Goal: Task Accomplishment & Management: Manage account settings

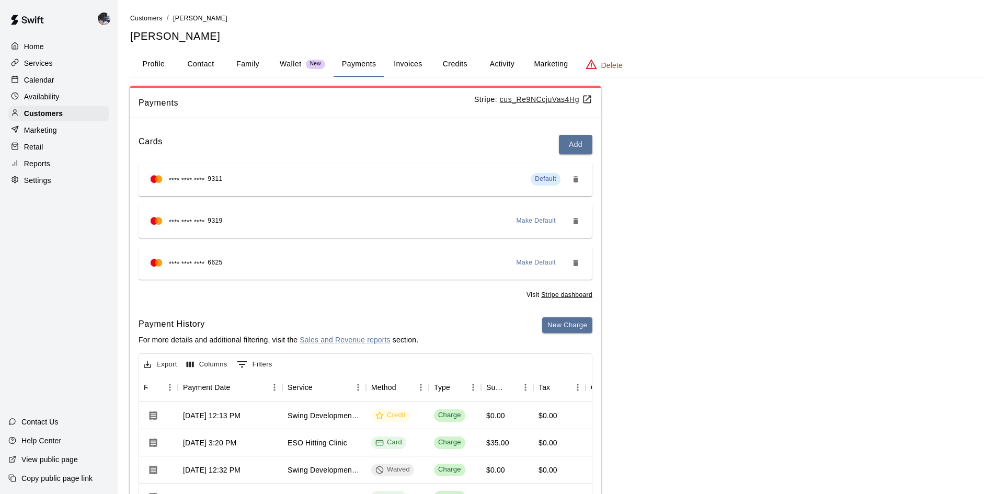
click at [38, 77] on p "Calendar" at bounding box center [39, 80] width 30 height 10
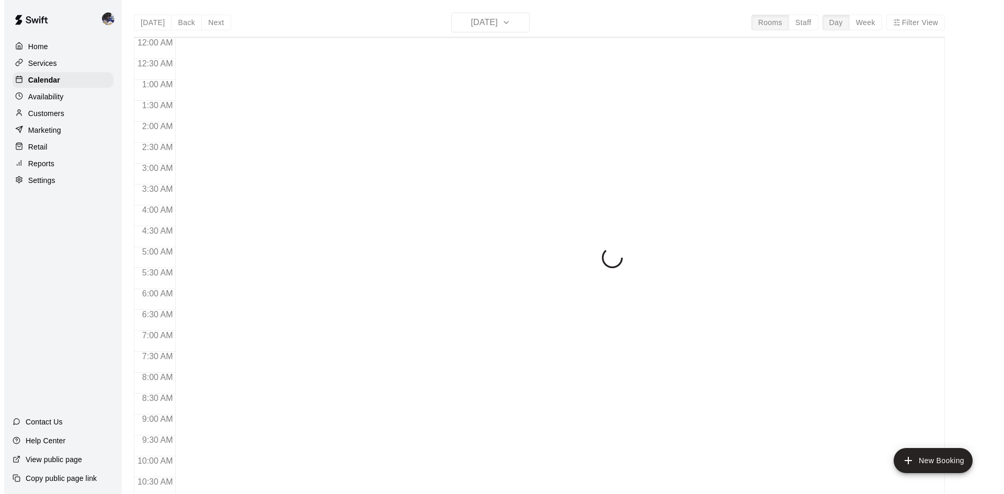
scroll to position [536, 0]
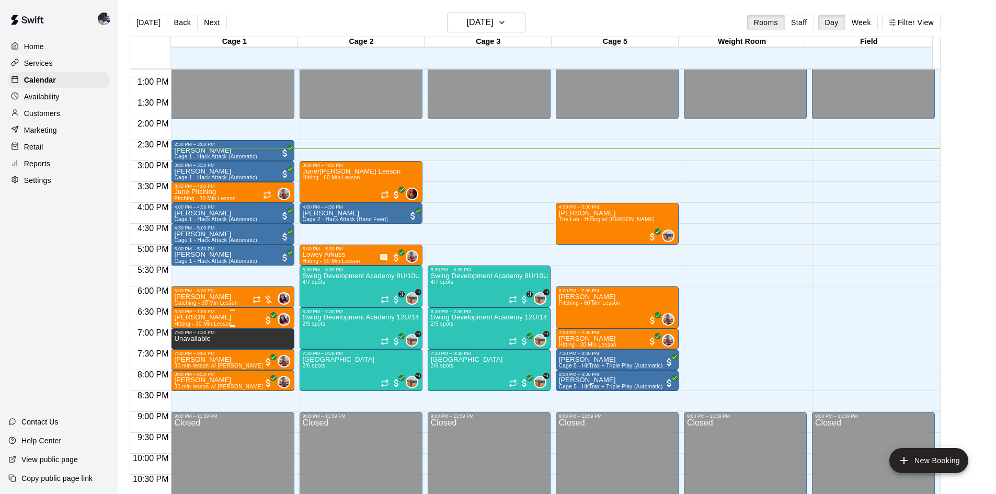
click at [213, 318] on p "[PERSON_NAME]" at bounding box center [203, 318] width 58 height 0
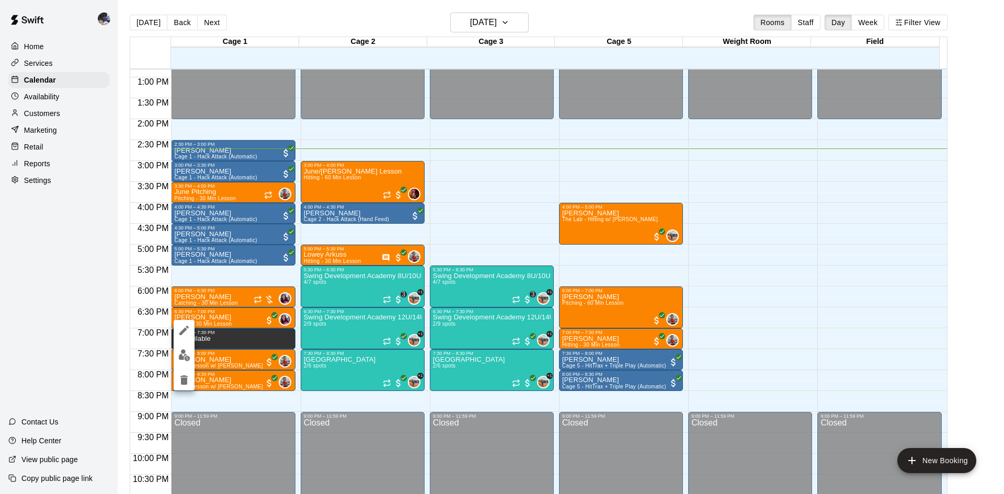
click at [549, 185] on div at bounding box center [502, 247] width 1004 height 494
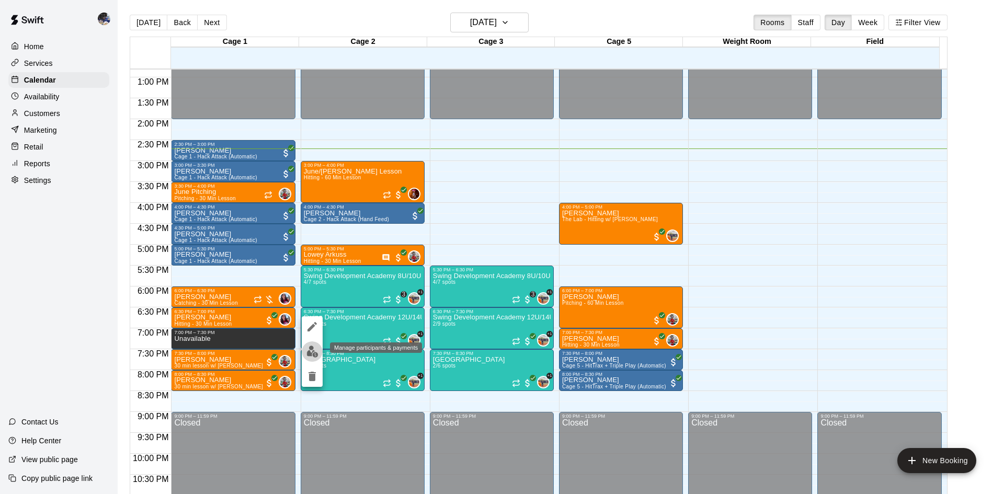
click at [309, 353] on img "edit" at bounding box center [313, 352] width 12 height 12
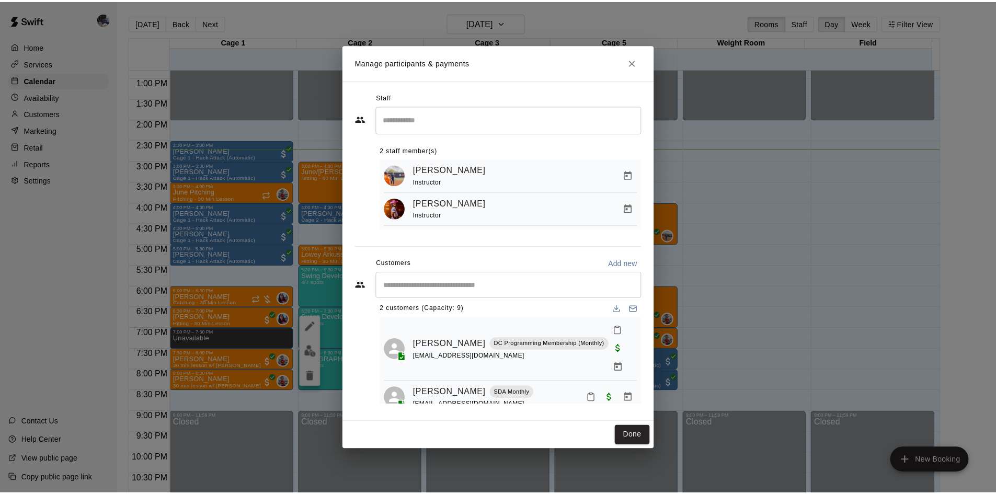
scroll to position [0, 0]
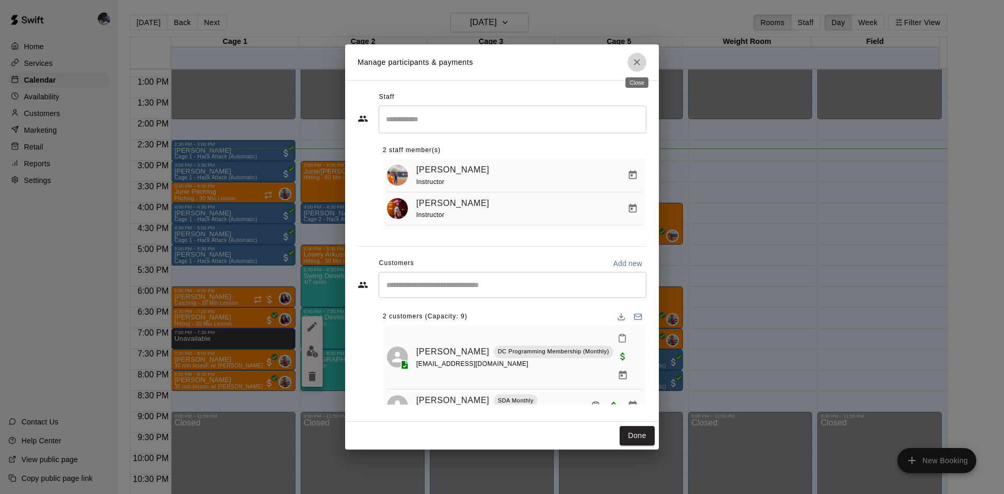
click at [635, 59] on icon "Close" at bounding box center [637, 62] width 10 height 10
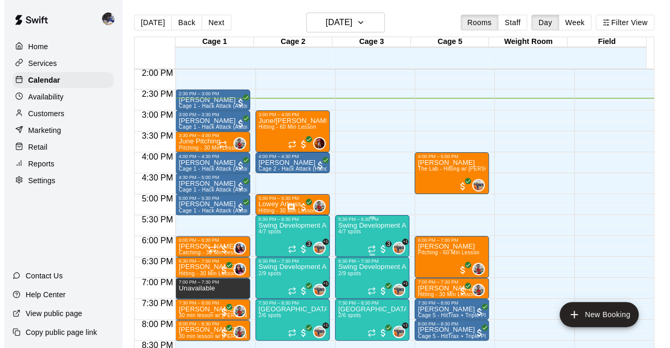
scroll to position [587, 0]
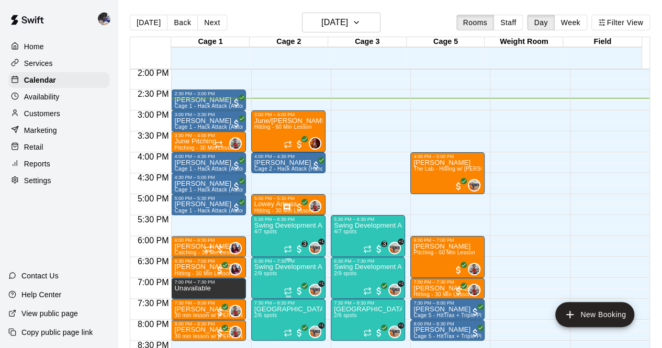
click at [277, 267] on p "Swing Development Academy 12U/14U" at bounding box center [288, 267] width 68 height 0
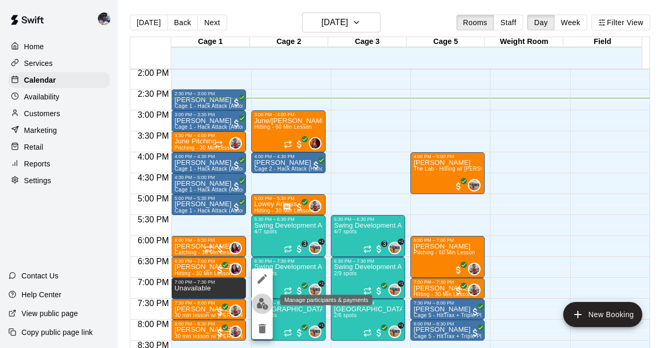
click at [262, 302] on img "edit" at bounding box center [262, 304] width 12 height 12
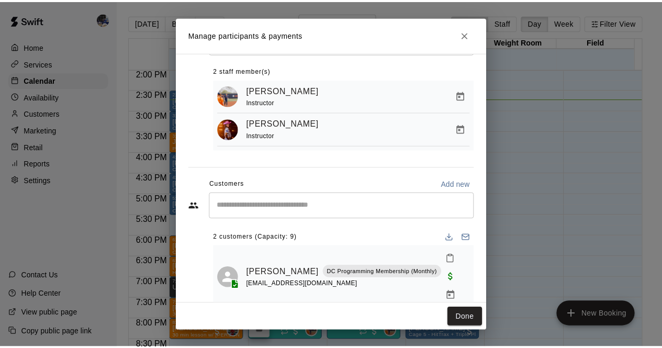
scroll to position [93, 0]
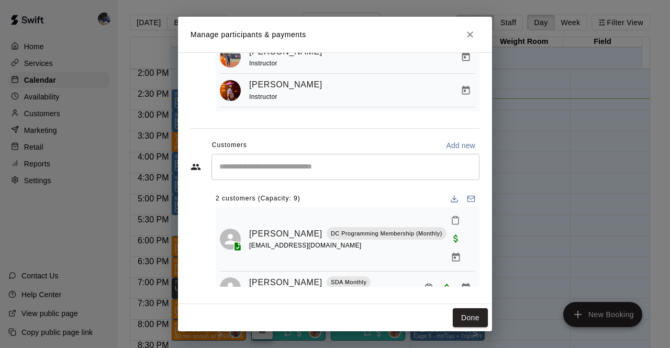
drag, startPoint x: 468, startPoint y: 32, endPoint x: 445, endPoint y: 87, distance: 60.0
click at [468, 32] on icon "Close" at bounding box center [470, 34] width 6 height 6
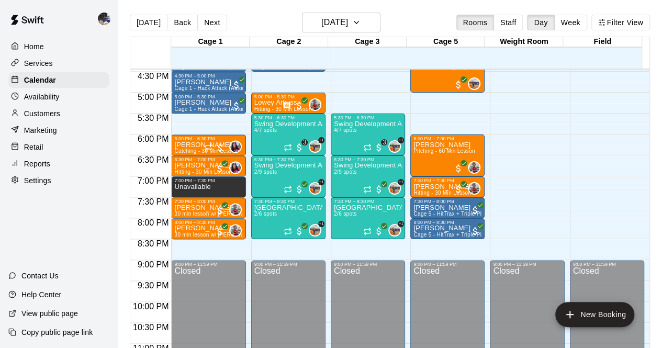
scroll to position [689, 0]
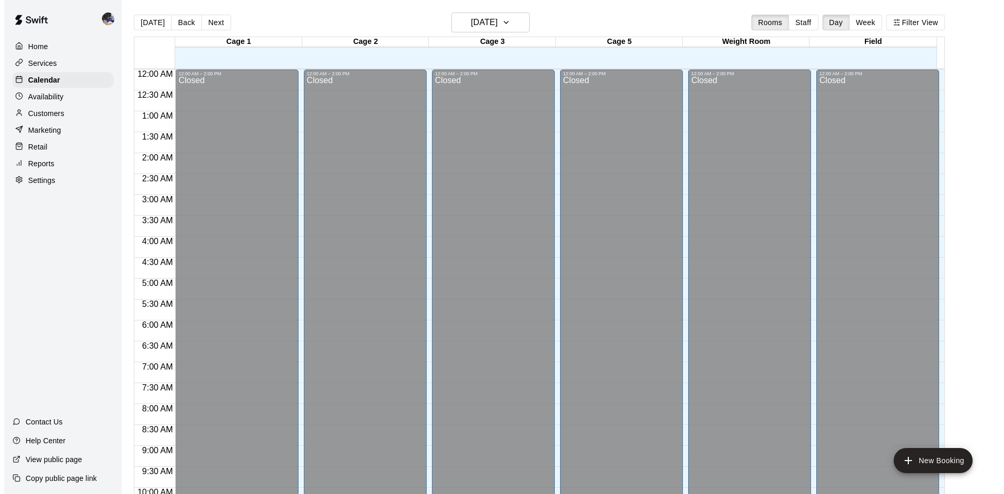
scroll to position [531, 0]
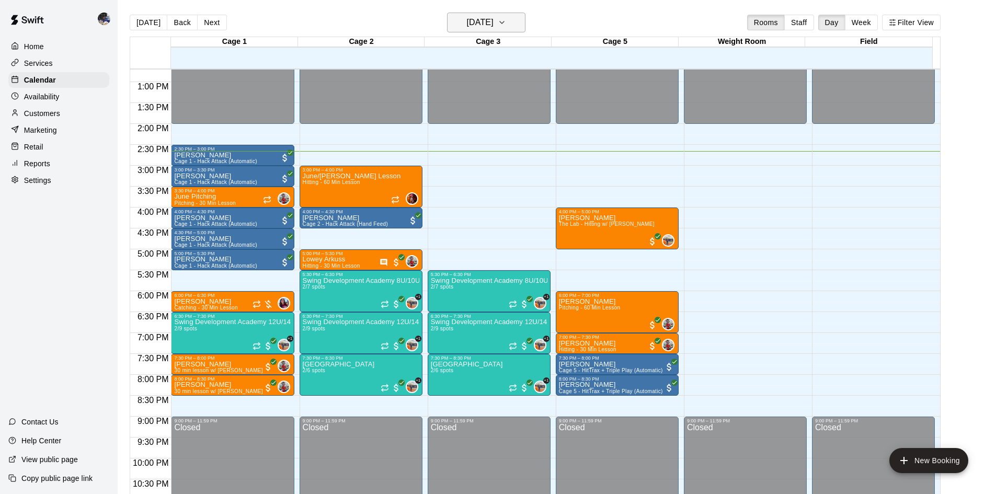
click at [490, 22] on h6 "[DATE]" at bounding box center [480, 22] width 27 height 15
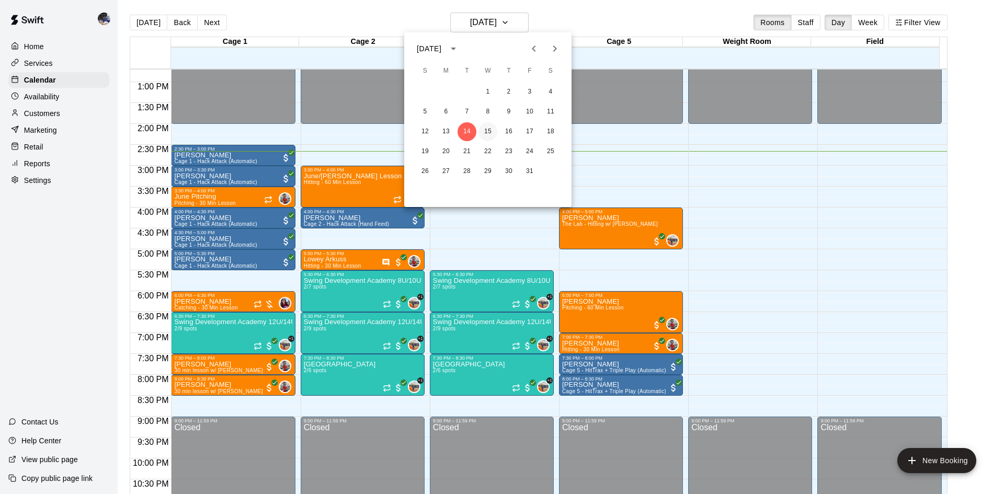
click at [486, 129] on button "15" at bounding box center [488, 131] width 19 height 19
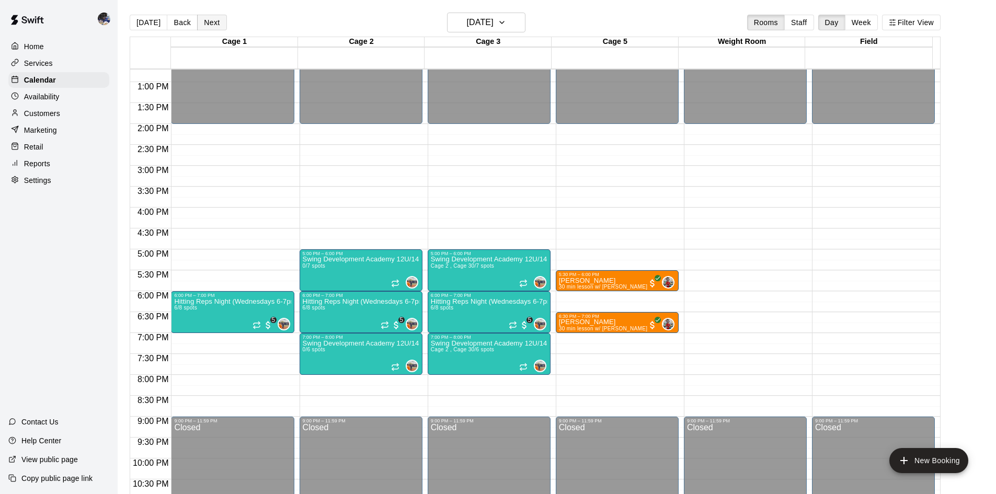
click at [207, 18] on button "Next" at bounding box center [211, 23] width 29 height 16
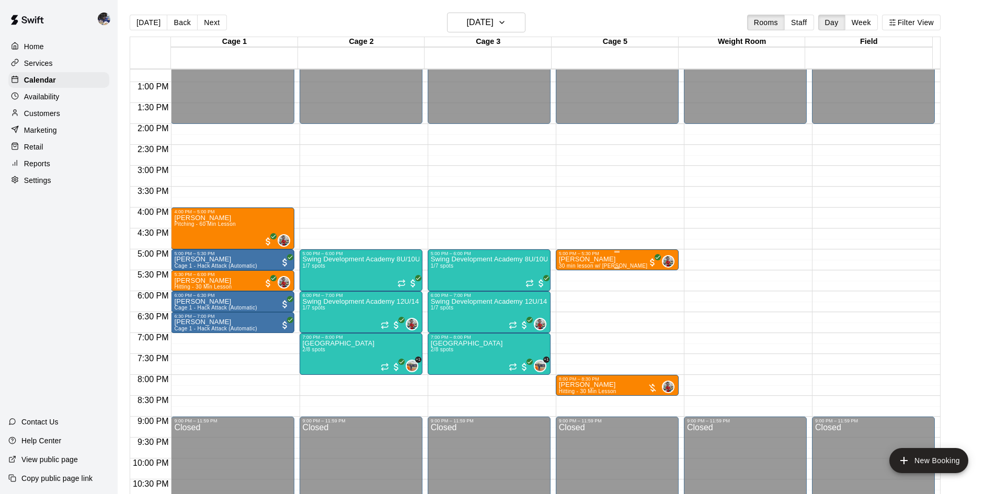
click at [613, 259] on p "[PERSON_NAME]" at bounding box center [603, 259] width 89 height 0
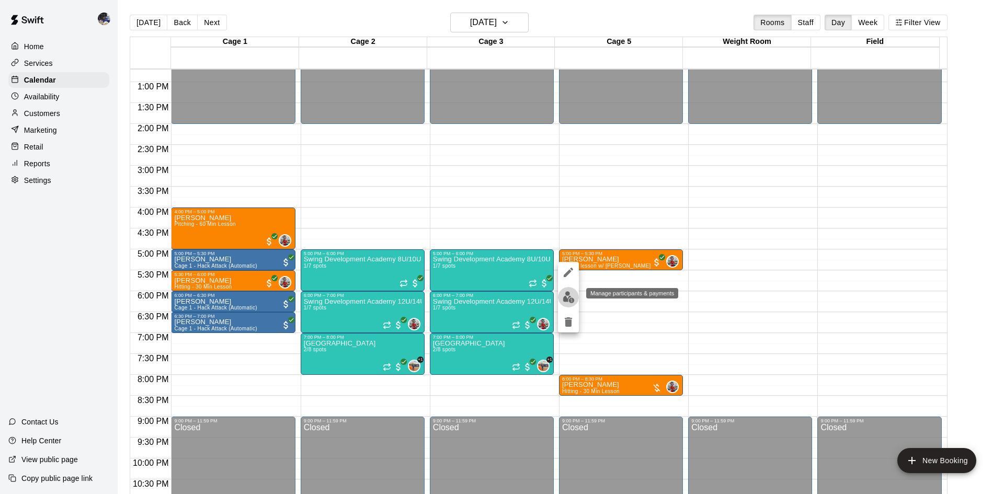
click at [569, 296] on img "edit" at bounding box center [569, 297] width 12 height 12
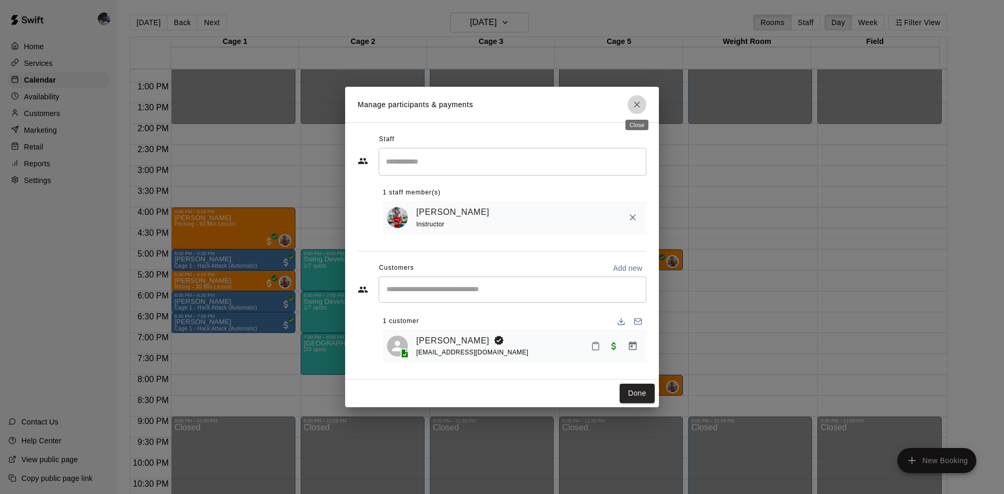
click at [642, 104] on button "Close" at bounding box center [637, 104] width 19 height 19
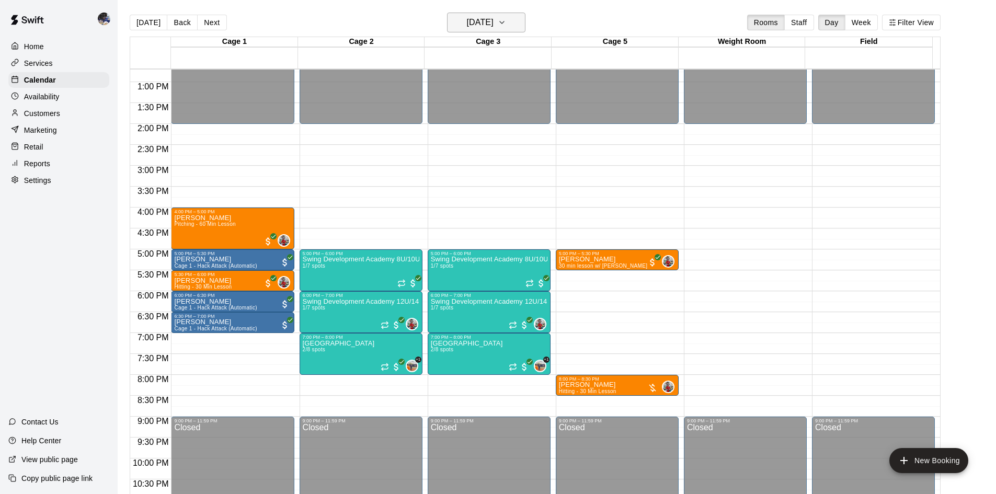
click at [494, 20] on h6 "[DATE]" at bounding box center [480, 22] width 27 height 15
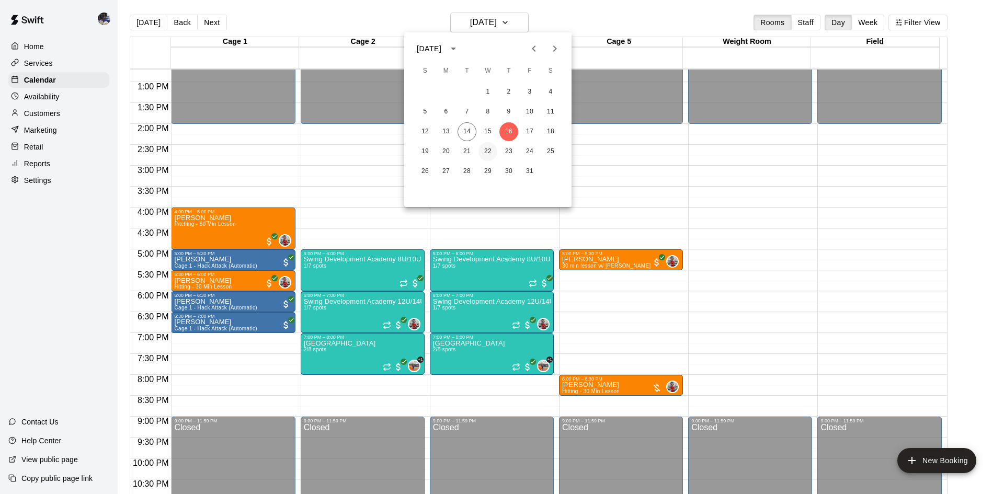
click at [489, 148] on button "22" at bounding box center [488, 151] width 19 height 19
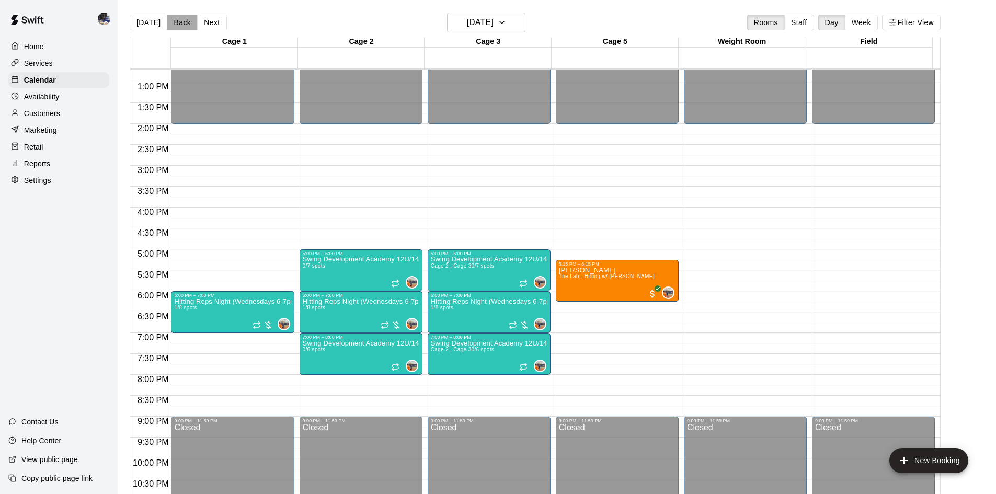
click at [171, 22] on button "Back" at bounding box center [182, 23] width 31 height 16
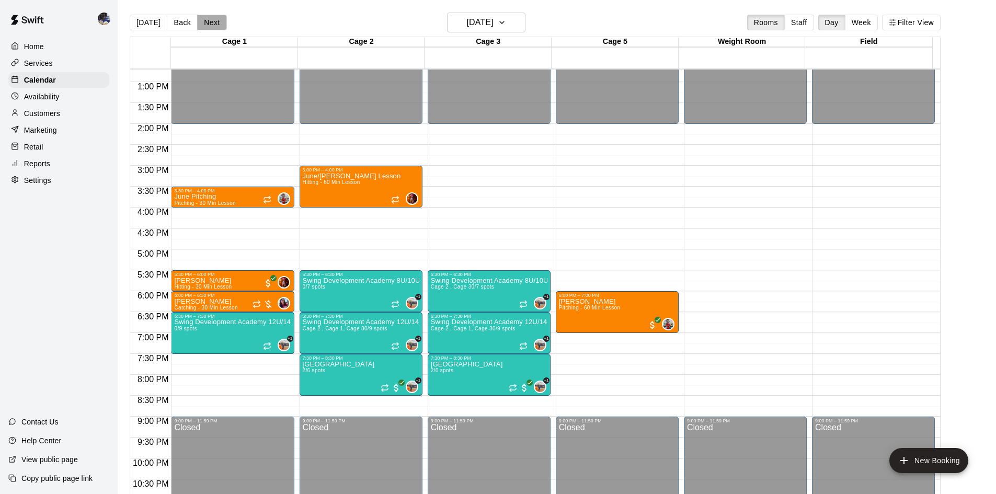
click at [209, 26] on button "Next" at bounding box center [211, 23] width 29 height 16
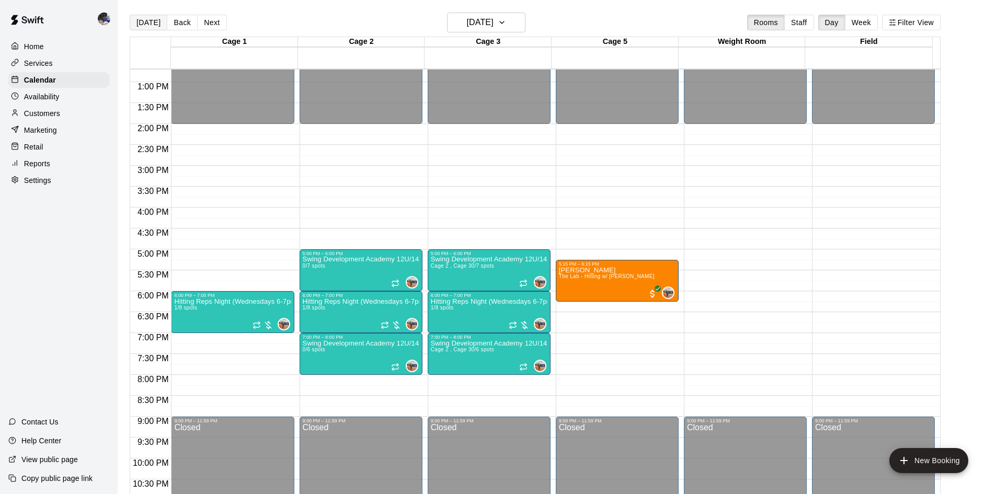
click at [161, 18] on button "[DATE]" at bounding box center [149, 23] width 38 height 16
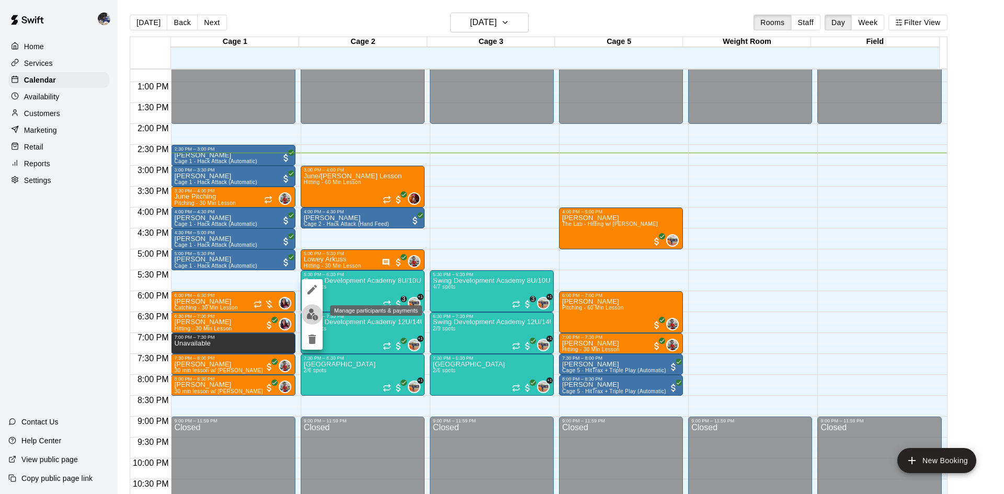
click at [311, 313] on img "edit" at bounding box center [313, 315] width 12 height 12
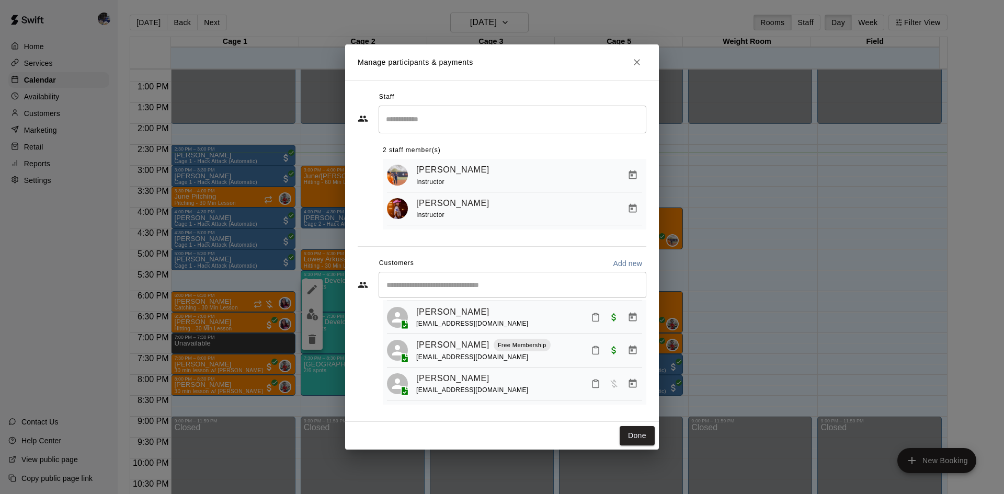
scroll to position [64, 0]
click at [628, 383] on icon "Manage bookings & payment" at bounding box center [633, 384] width 10 height 10
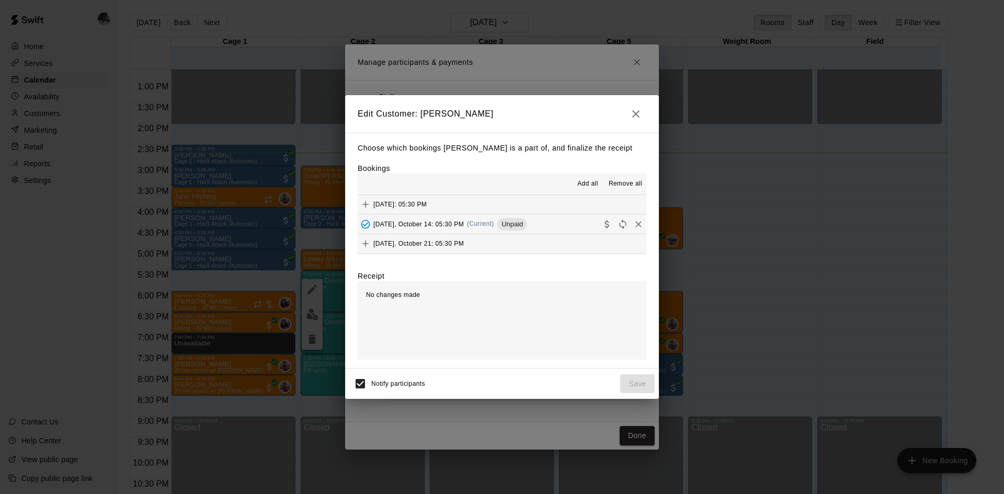
click at [460, 224] on span "[DATE], October 14: 05:30 PM" at bounding box center [418, 223] width 90 height 7
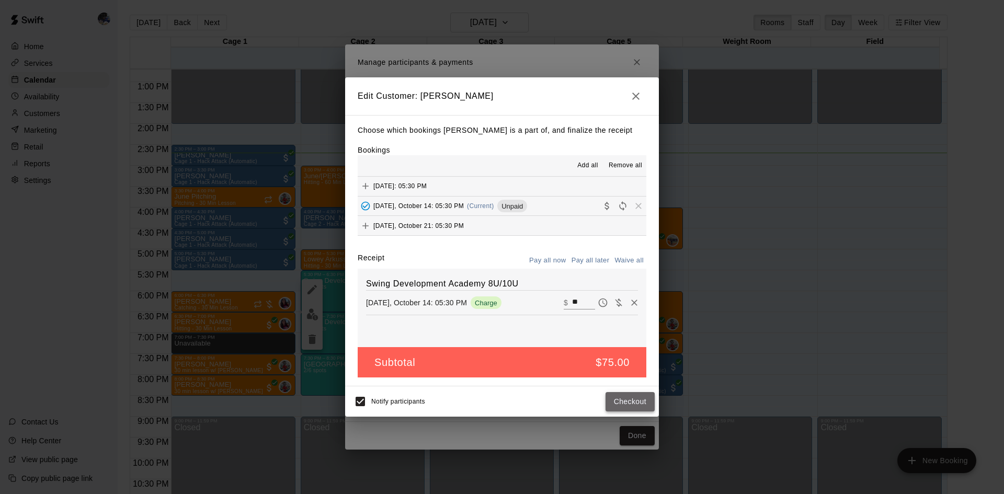
click at [617, 398] on button "Checkout" at bounding box center [630, 401] width 49 height 19
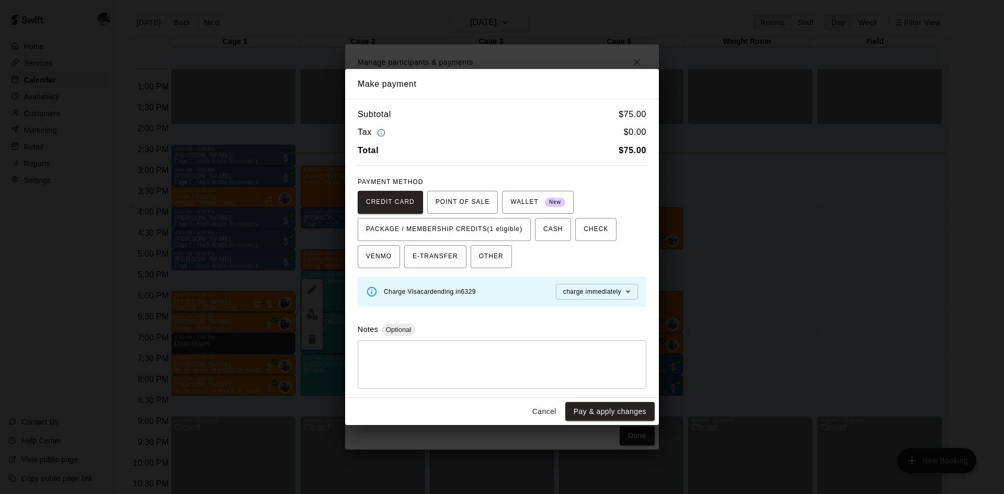
click at [548, 410] on button "Cancel" at bounding box center [544, 411] width 33 height 19
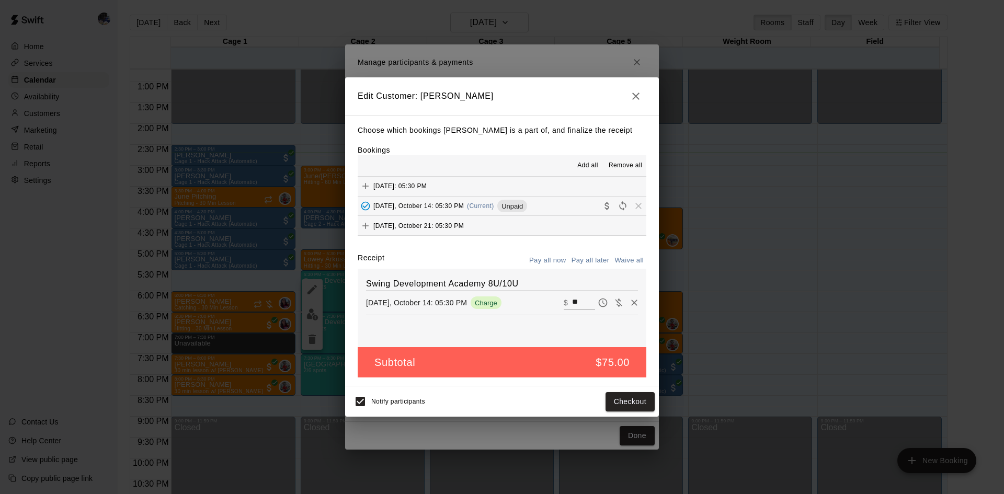
click at [631, 93] on icon "button" at bounding box center [636, 96] width 13 height 13
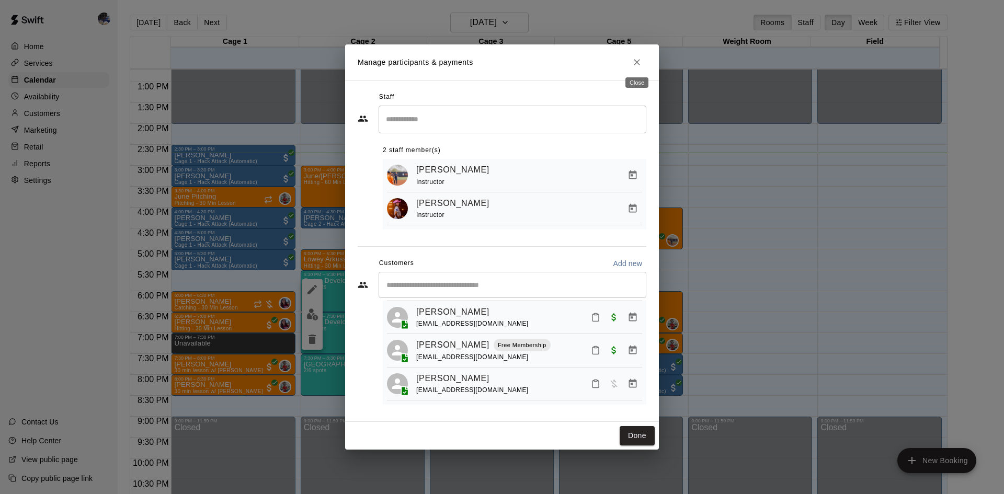
click at [639, 61] on icon "Close" at bounding box center [637, 62] width 10 height 10
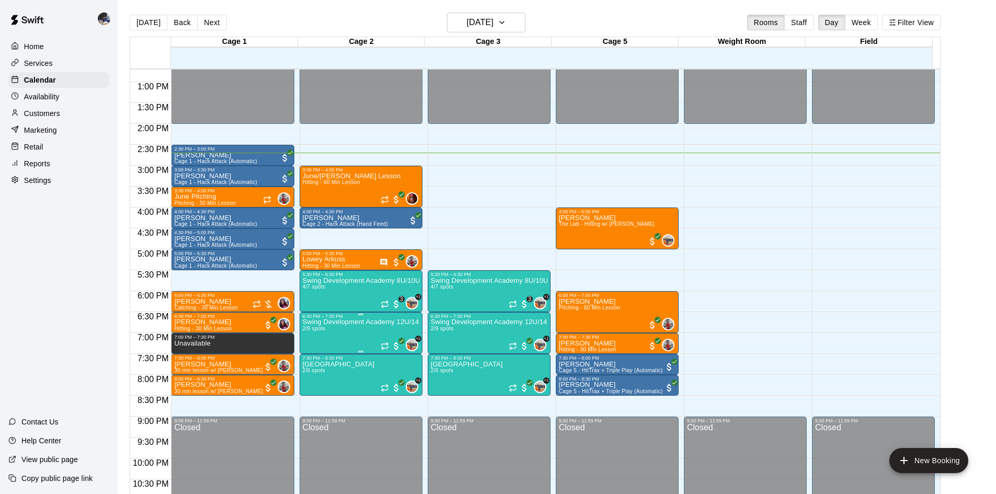
click at [352, 322] on p "Swing Development Academy 12U/14U" at bounding box center [361, 322] width 117 height 0
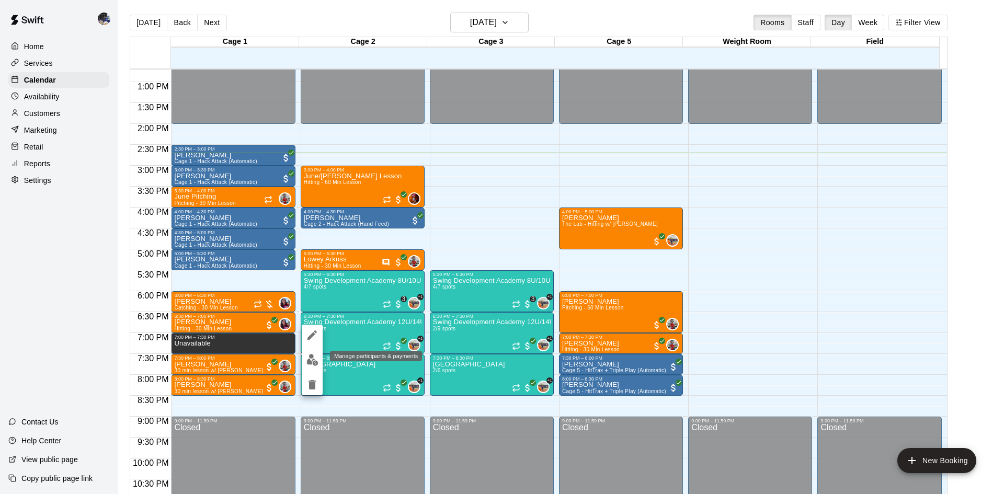
click at [317, 358] on img "edit" at bounding box center [313, 360] width 12 height 12
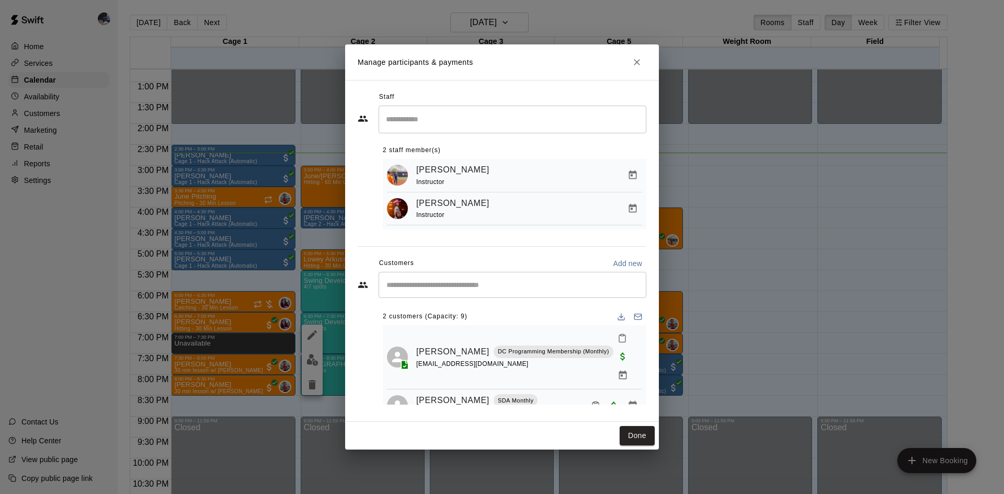
scroll to position [8, 0]
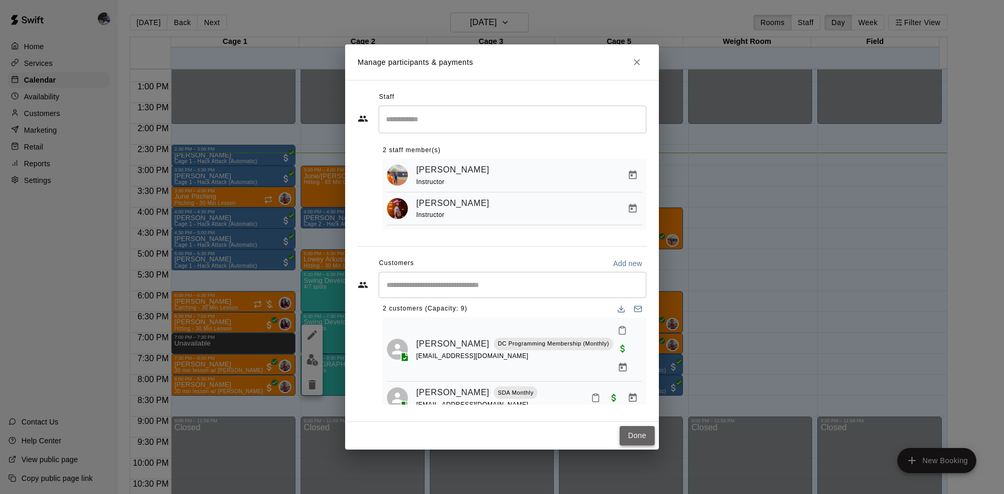
click at [627, 439] on button "Done" at bounding box center [637, 435] width 35 height 19
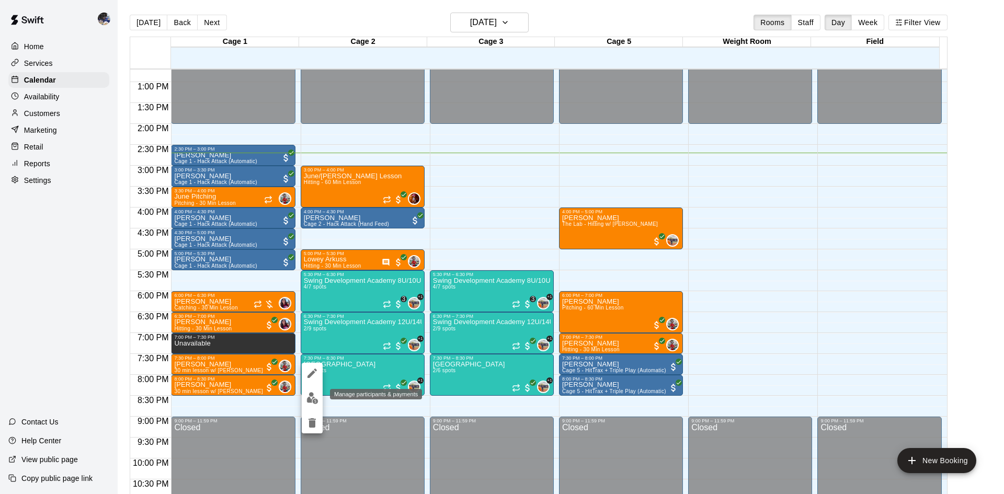
click at [315, 397] on img "edit" at bounding box center [313, 398] width 12 height 12
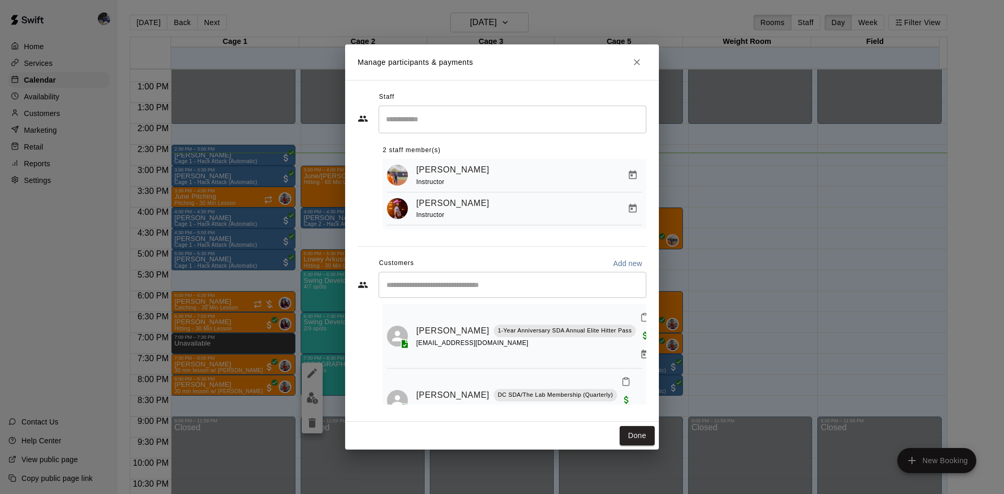
scroll to position [0, 0]
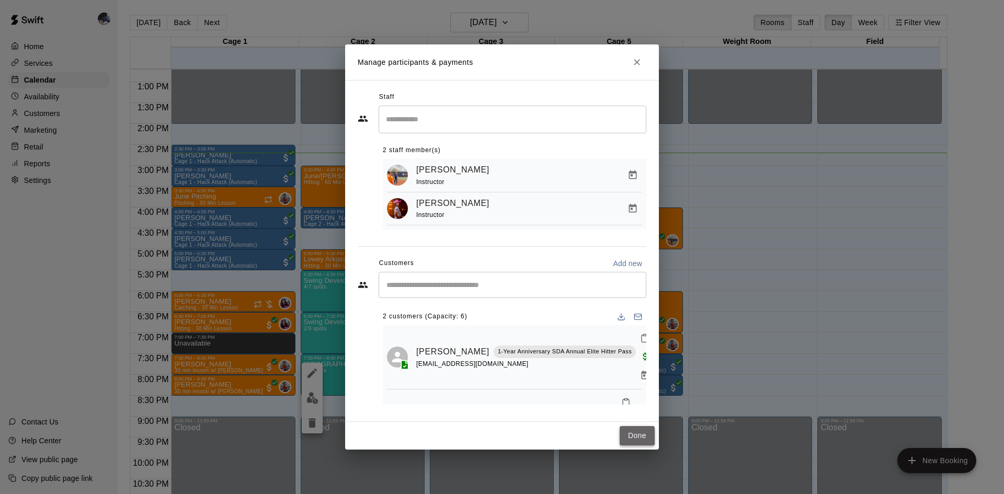
click at [642, 438] on button "Done" at bounding box center [637, 435] width 35 height 19
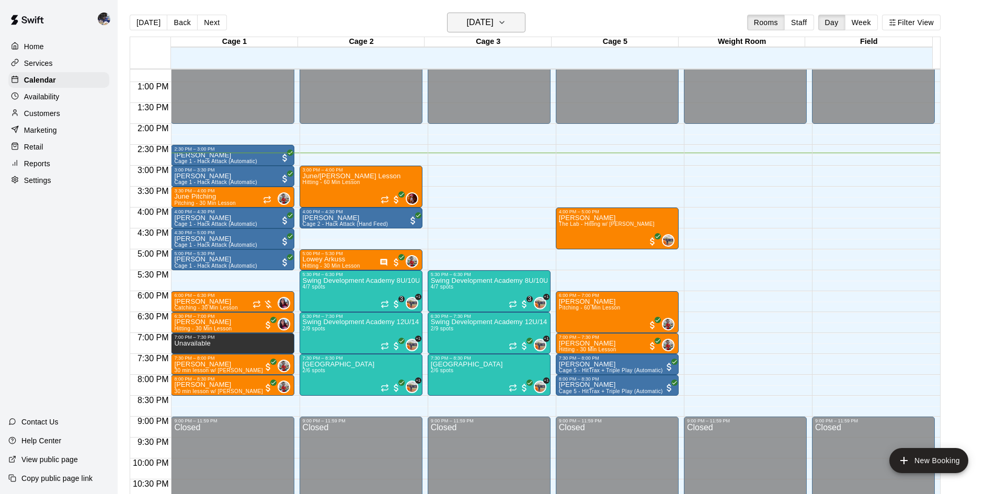
click at [475, 24] on h6 "[DATE]" at bounding box center [480, 22] width 27 height 15
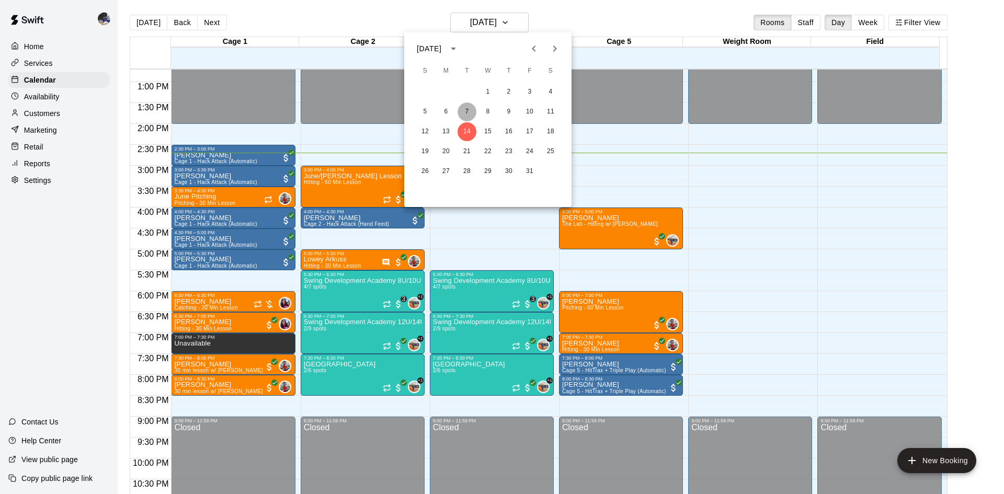
click at [466, 109] on button "7" at bounding box center [467, 112] width 19 height 19
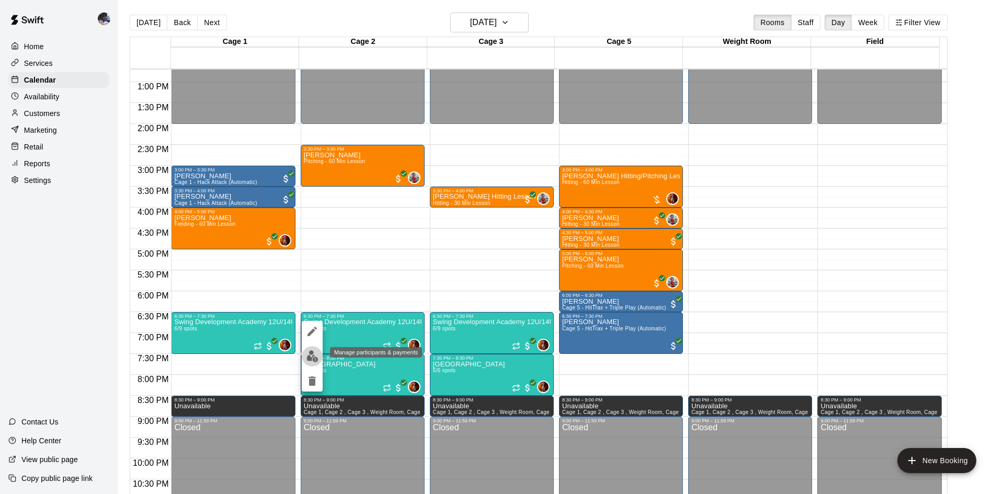
click at [316, 355] on img "edit" at bounding box center [313, 356] width 12 height 12
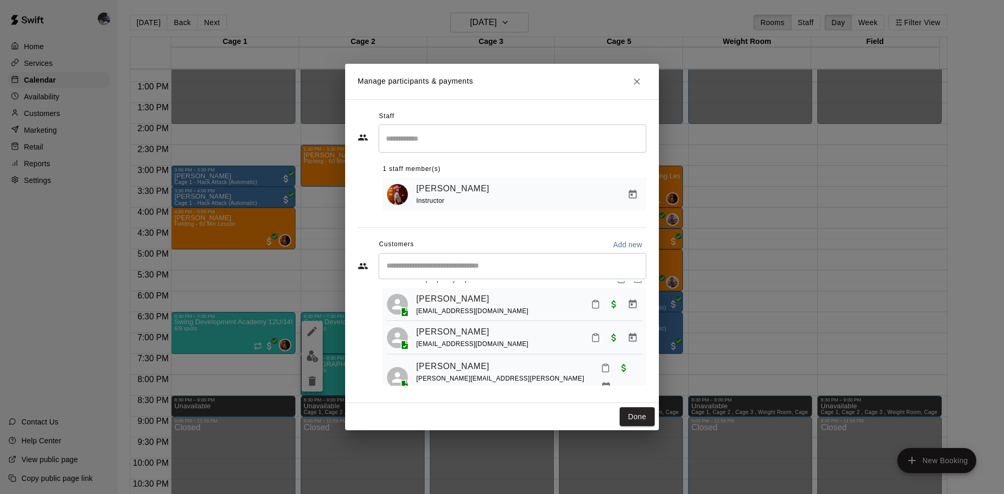
scroll to position [133, 0]
click at [638, 82] on icon "Close" at bounding box center [637, 81] width 6 height 6
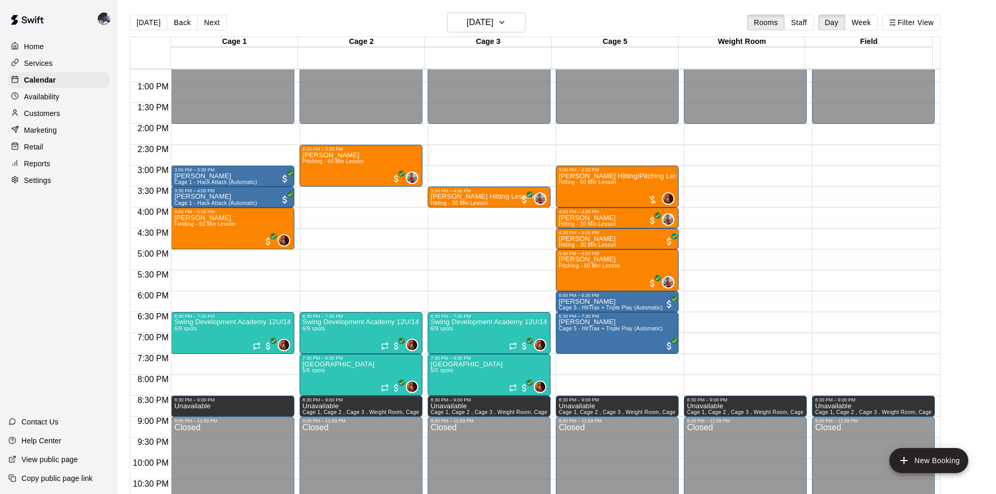
click at [51, 65] on p "Services" at bounding box center [38, 63] width 29 height 10
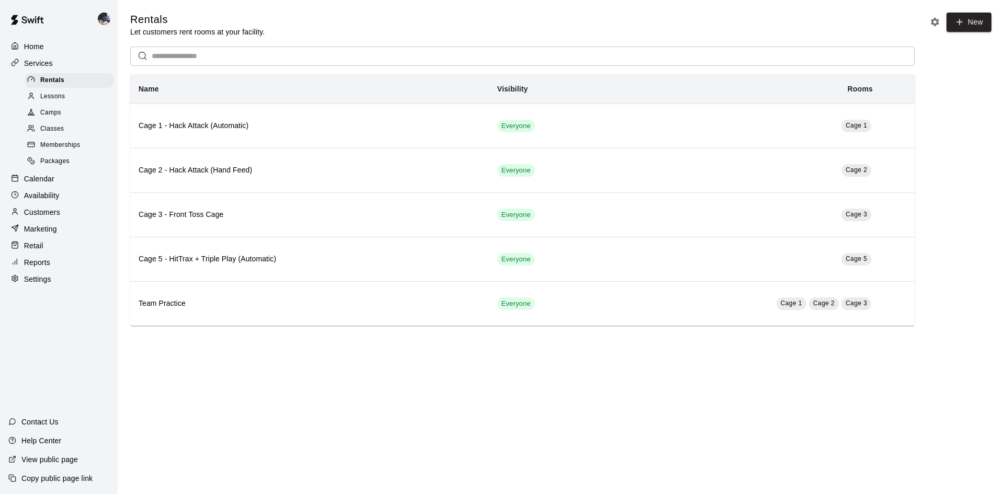
click at [63, 131] on span "Classes" at bounding box center [52, 129] width 24 height 10
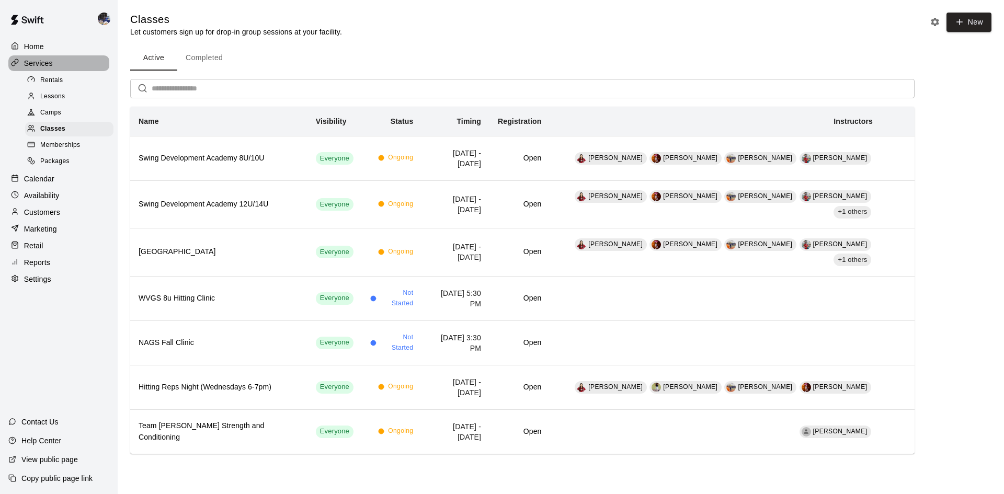
click at [37, 66] on p "Services" at bounding box center [38, 63] width 29 height 10
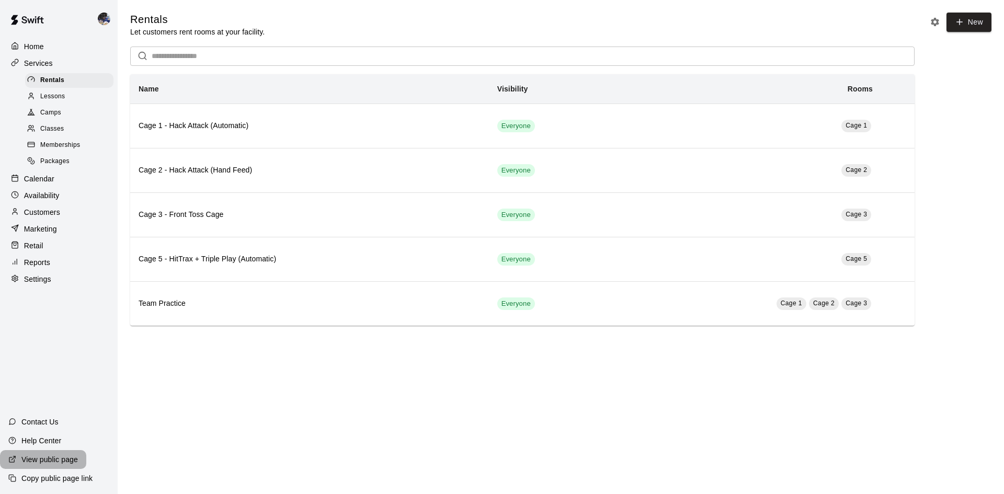
click at [61, 462] on p "View public page" at bounding box center [49, 460] width 56 height 10
click at [559, 347] on html "Home Services Rentals Lessons Camps Classes Memberships Packages Calendar Avail…" at bounding box center [502, 173] width 1004 height 347
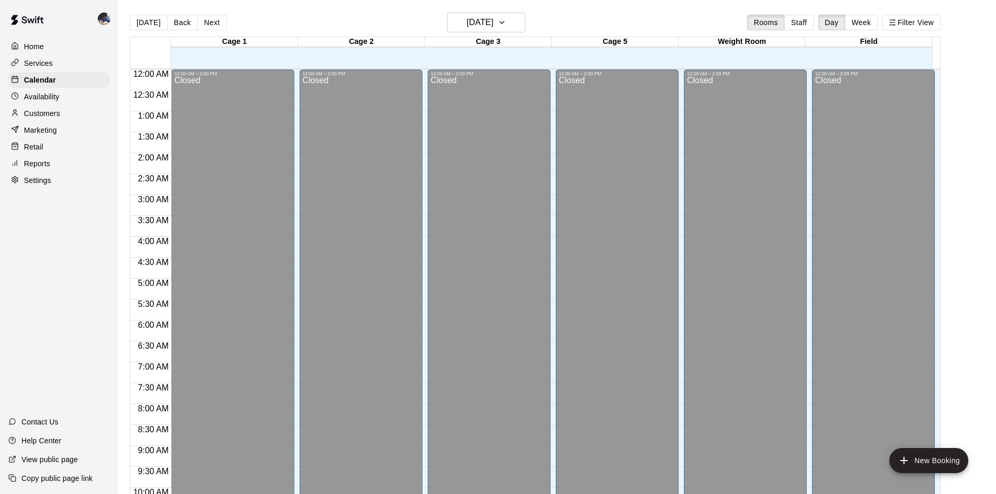
scroll to position [507, 0]
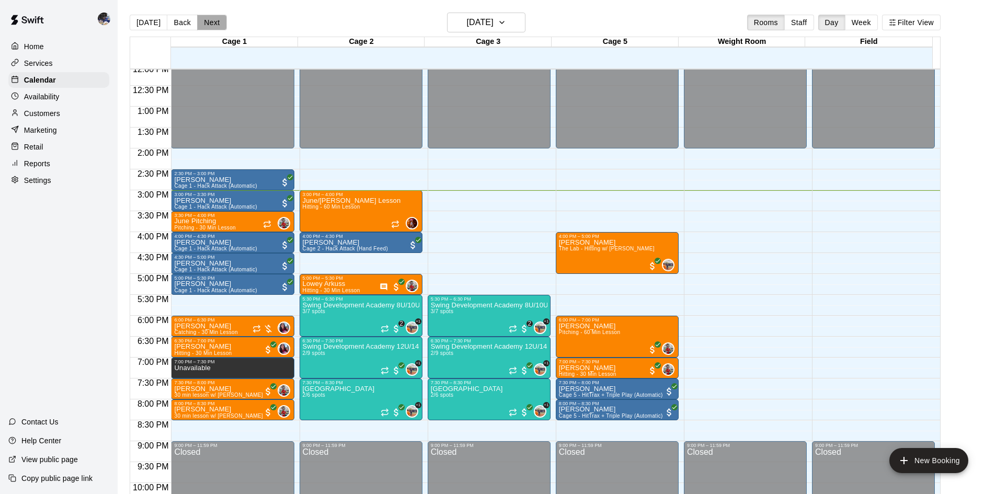
click at [202, 27] on button "Next" at bounding box center [211, 23] width 29 height 16
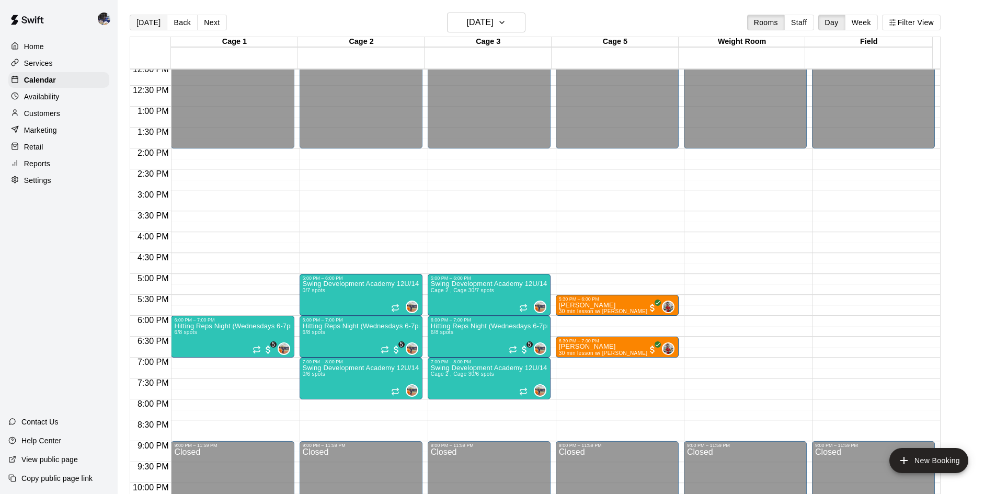
click at [154, 23] on button "[DATE]" at bounding box center [149, 23] width 38 height 16
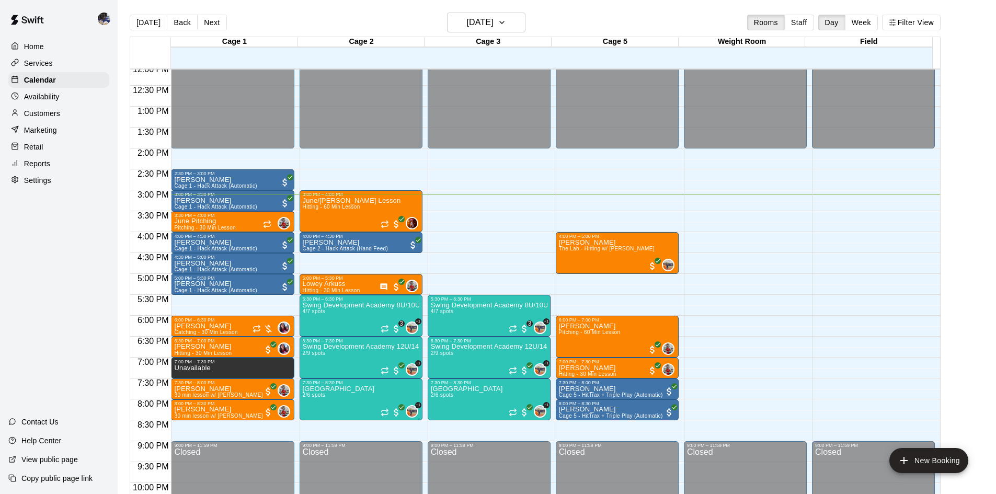
drag, startPoint x: 223, startPoint y: 26, endPoint x: 215, endPoint y: 23, distance: 8.3
click at [223, 26] on button "Next" at bounding box center [211, 23] width 29 height 16
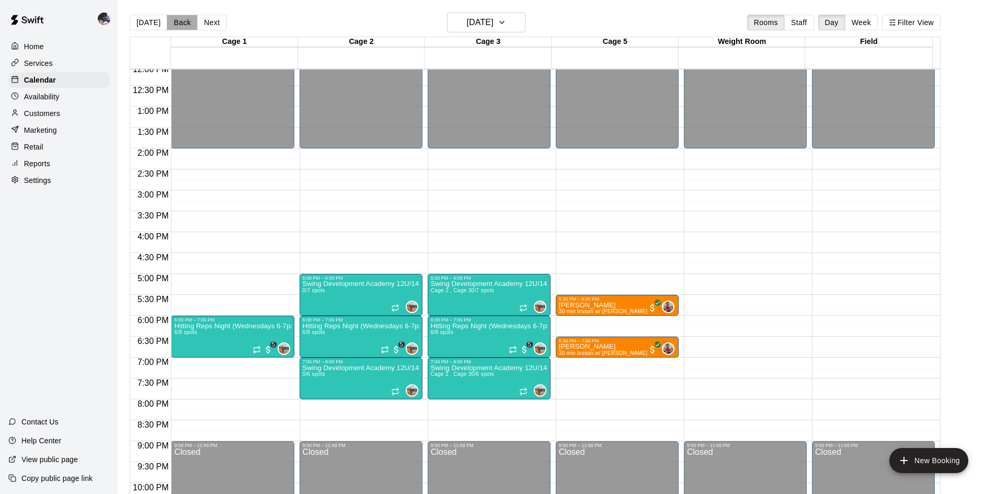
click at [186, 20] on button "Back" at bounding box center [182, 23] width 31 height 16
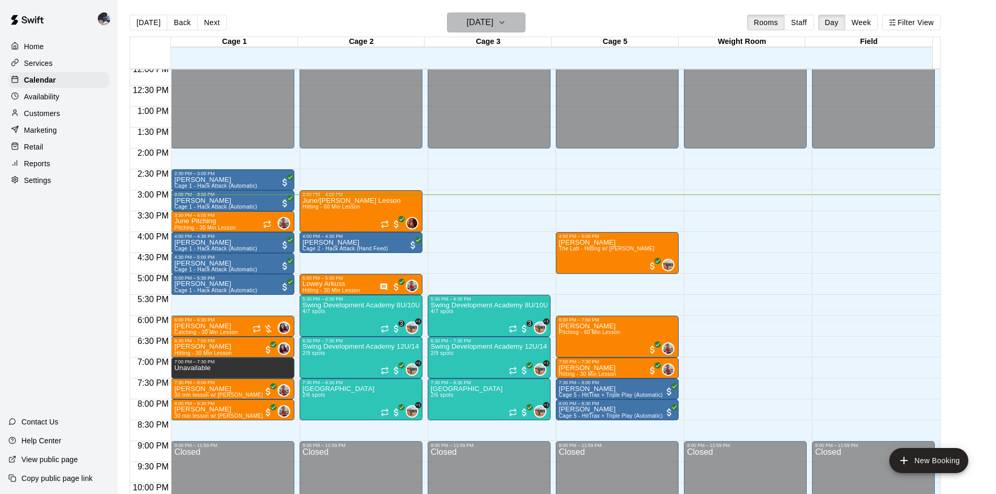
click at [467, 22] on h6 "[DATE]" at bounding box center [480, 22] width 27 height 15
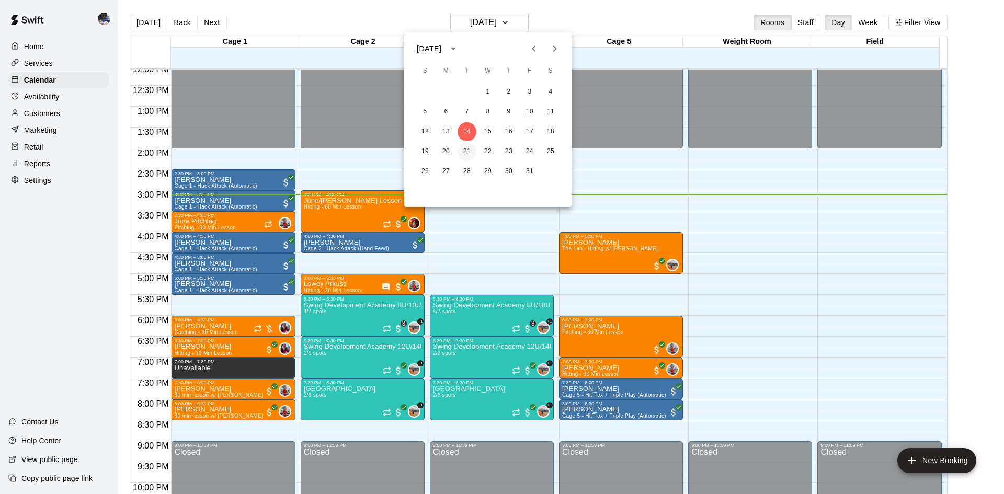
click at [466, 152] on button "21" at bounding box center [467, 151] width 19 height 19
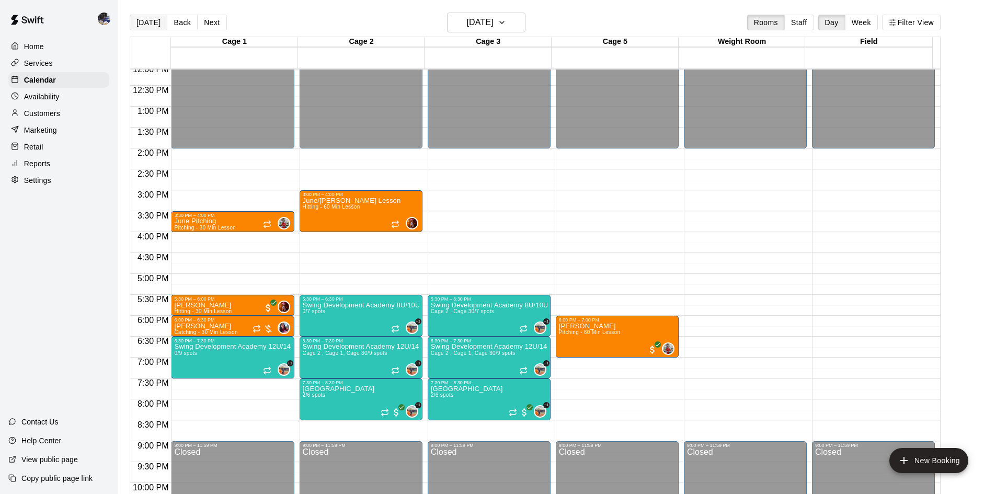
click at [158, 22] on button "[DATE]" at bounding box center [149, 23] width 38 height 16
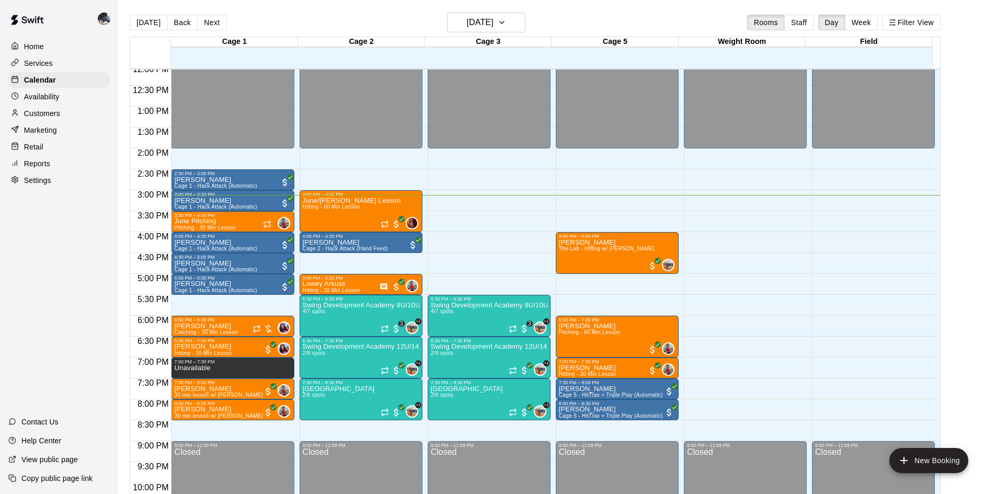
click at [54, 115] on p "Customers" at bounding box center [42, 113] width 36 height 10
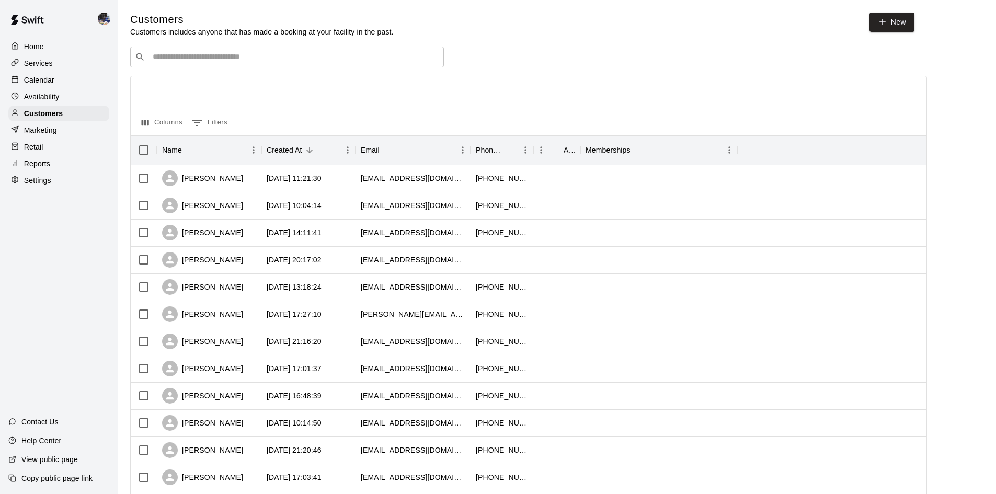
click at [288, 56] on input "Search customers by name or email" at bounding box center [295, 57] width 290 height 10
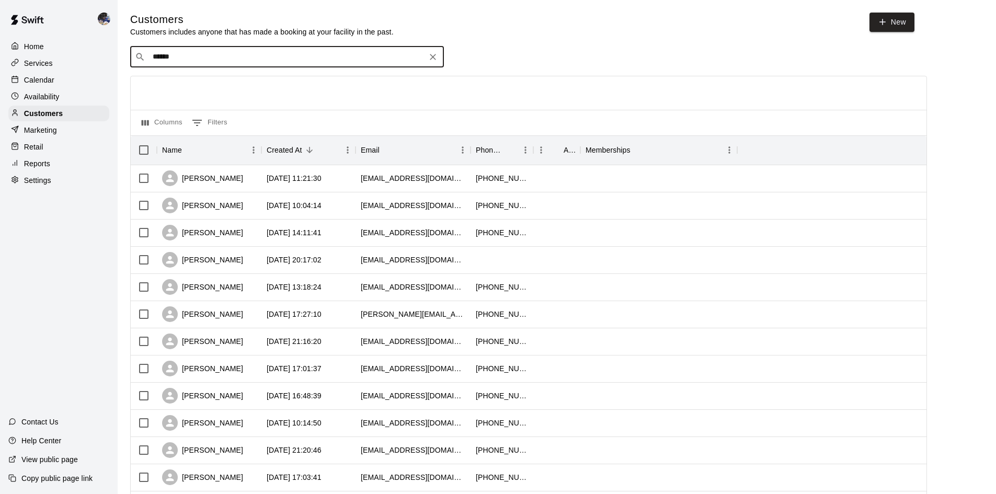
type input "******"
click at [25, 73] on div "Calendar" at bounding box center [58, 80] width 101 height 16
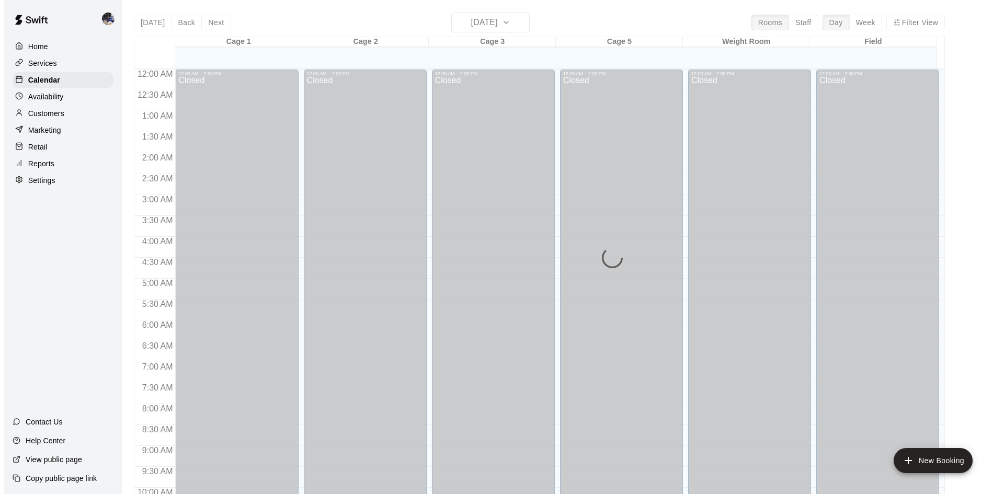
scroll to position [536, 0]
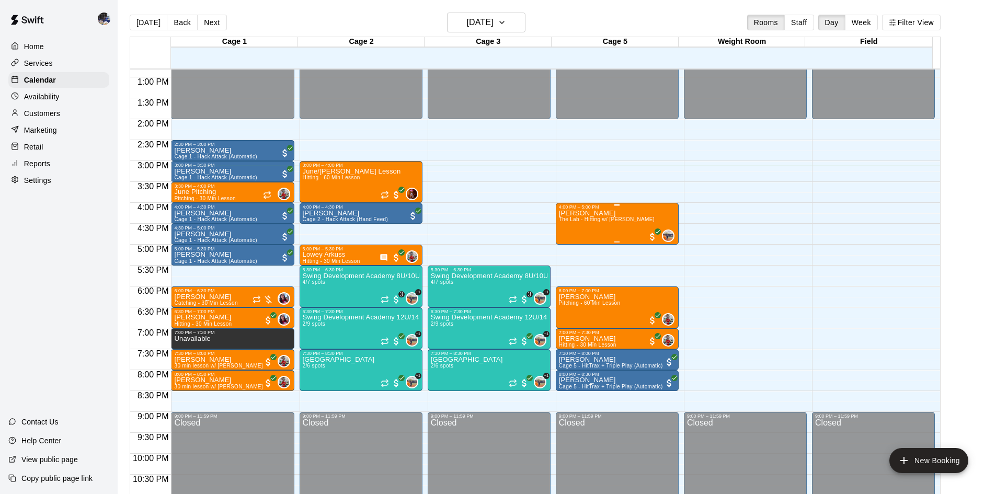
click at [604, 219] on span "The Lab - Hitting w/ [PERSON_NAME]" at bounding box center [607, 220] width 96 height 6
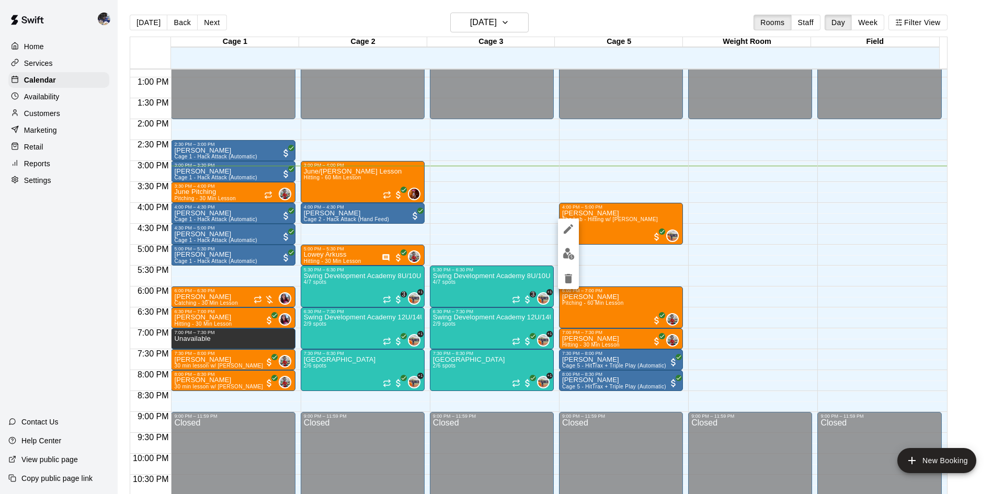
click at [574, 188] on div at bounding box center [502, 247] width 1004 height 494
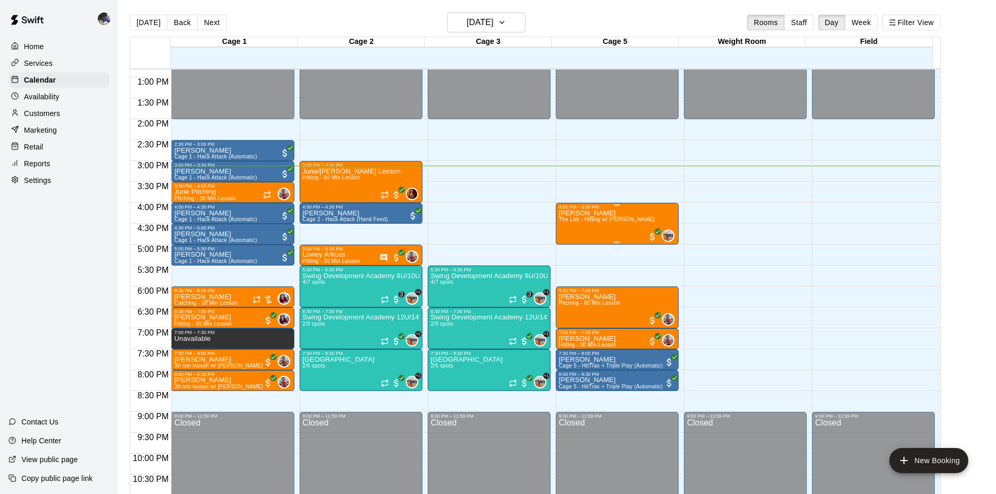
click at [586, 222] on span "The Lab - Hitting w/ [PERSON_NAME]" at bounding box center [607, 220] width 96 height 6
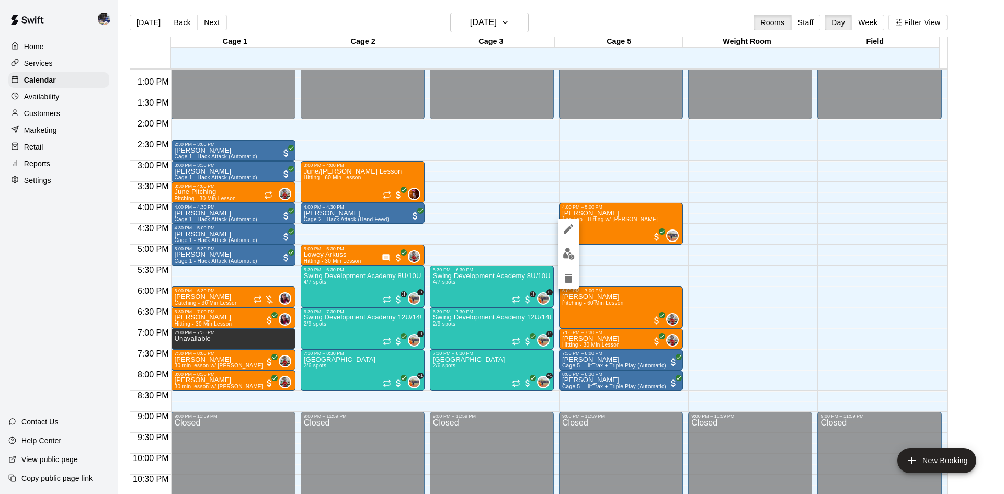
click at [356, 185] on div at bounding box center [502, 247] width 1004 height 494
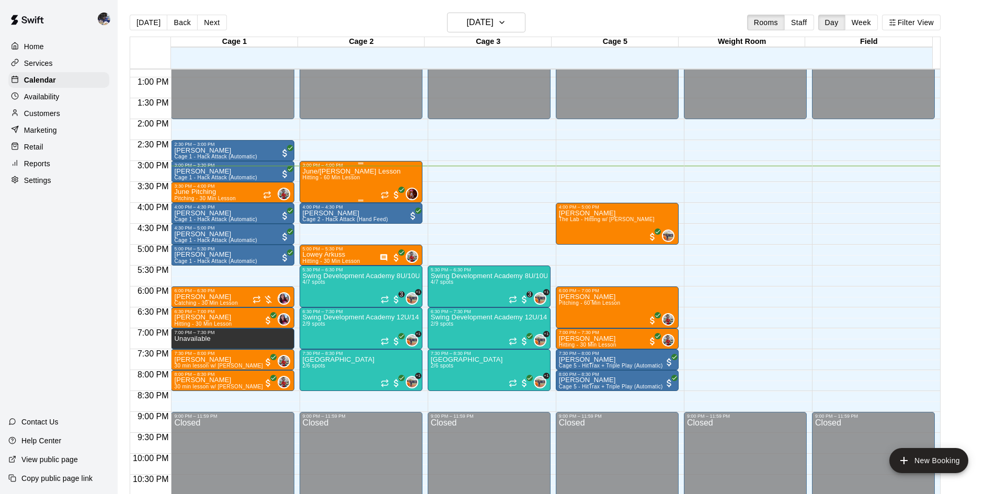
click at [353, 180] on span "Hitting - 60 Min Lesson" at bounding box center [332, 178] width 58 height 6
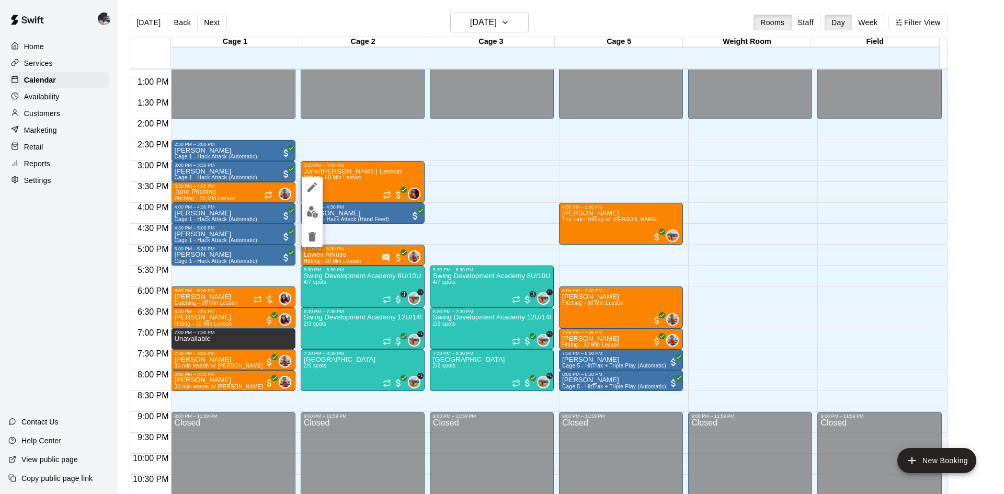
click at [368, 119] on div at bounding box center [502, 247] width 1004 height 494
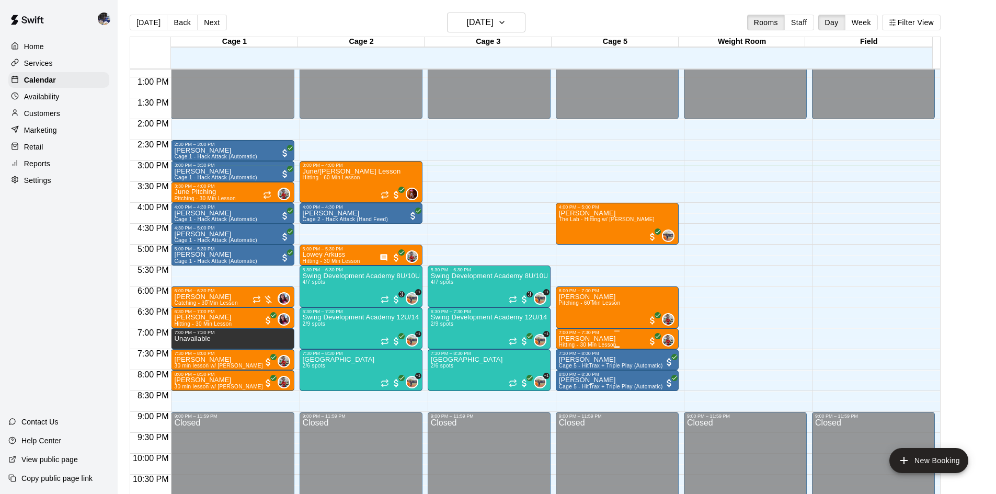
click at [587, 339] on p "[PERSON_NAME]" at bounding box center [588, 339] width 58 height 0
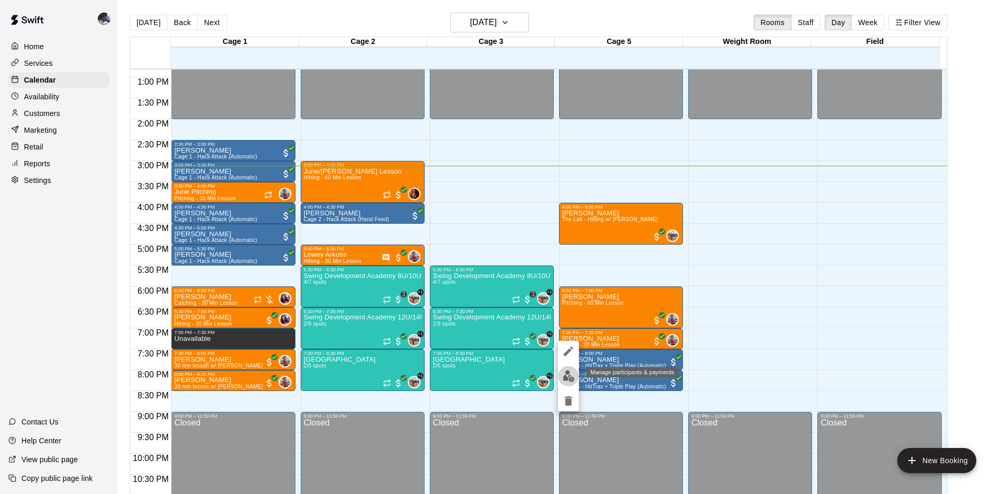
click at [570, 378] on img "edit" at bounding box center [569, 376] width 12 height 12
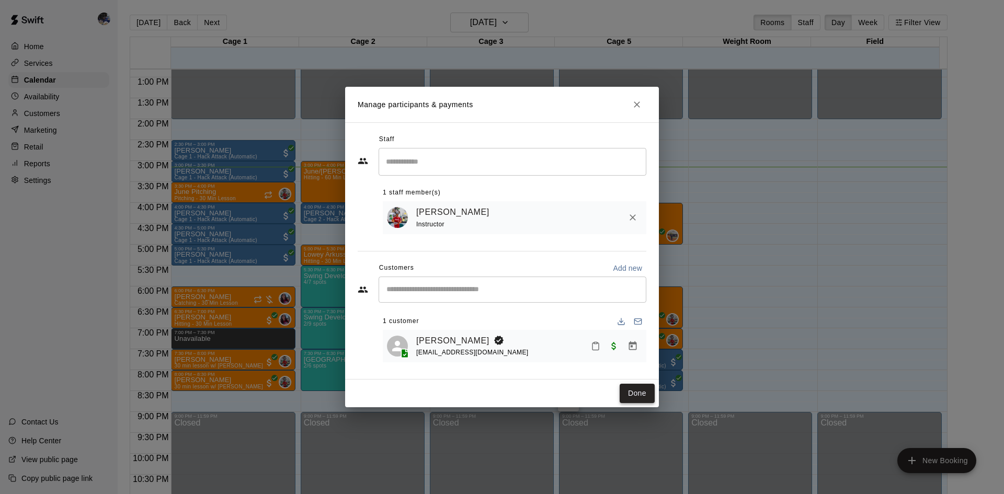
click at [633, 394] on button "Done" at bounding box center [637, 393] width 35 height 19
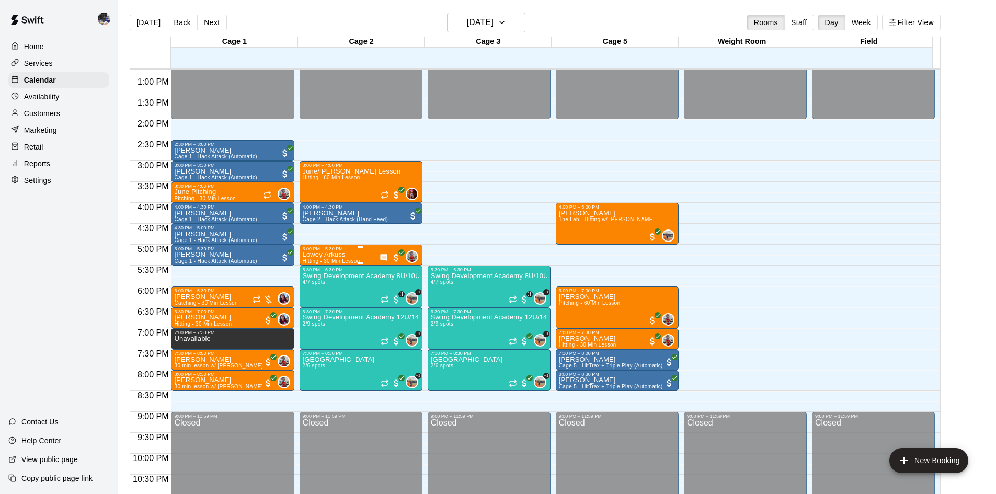
click at [348, 257] on div "Lowey Arkuss Hitting - 30 Min Lesson" at bounding box center [332, 499] width 58 height 494
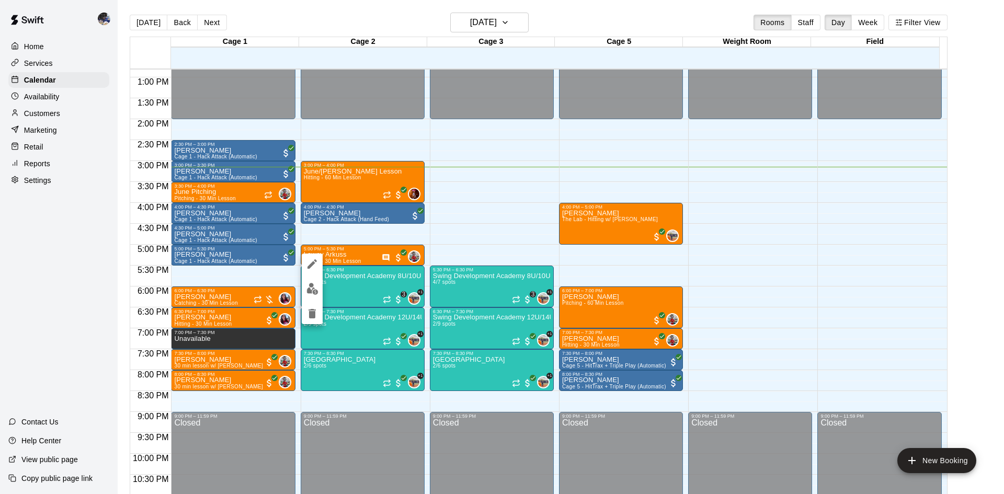
click at [350, 234] on div at bounding box center [502, 247] width 1004 height 494
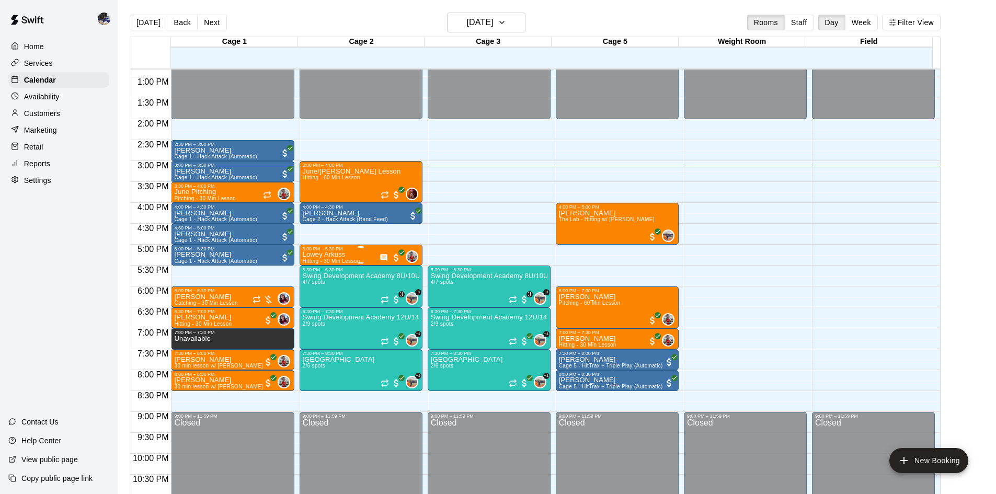
click at [320, 252] on div "5:00 PM – 5:30 PM" at bounding box center [361, 248] width 117 height 5
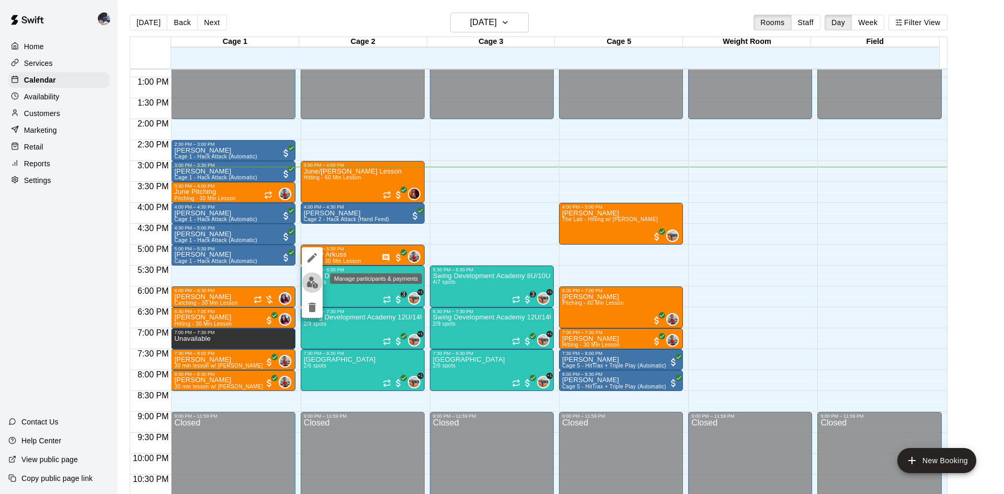
click at [312, 283] on img "edit" at bounding box center [313, 283] width 12 height 12
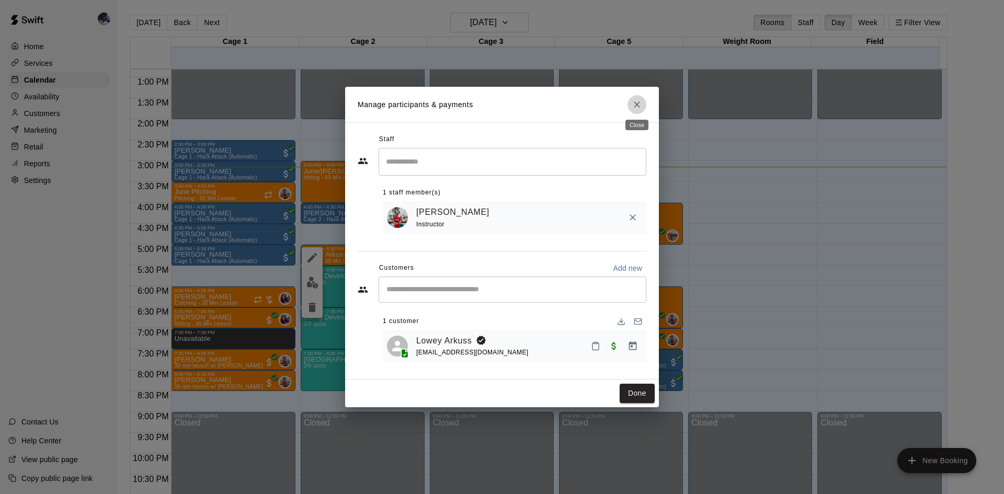
click at [637, 107] on icon "Close" at bounding box center [637, 104] width 10 height 10
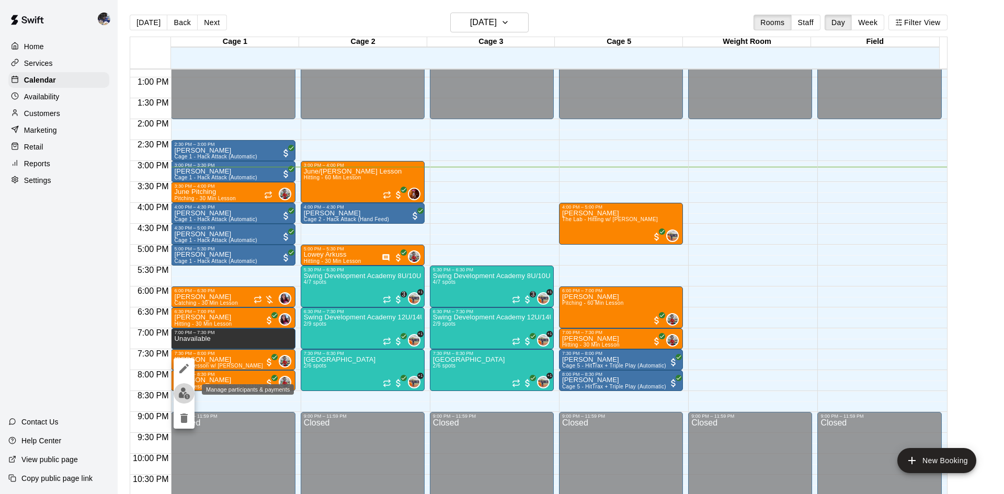
click at [189, 392] on img "edit" at bounding box center [184, 394] width 12 height 12
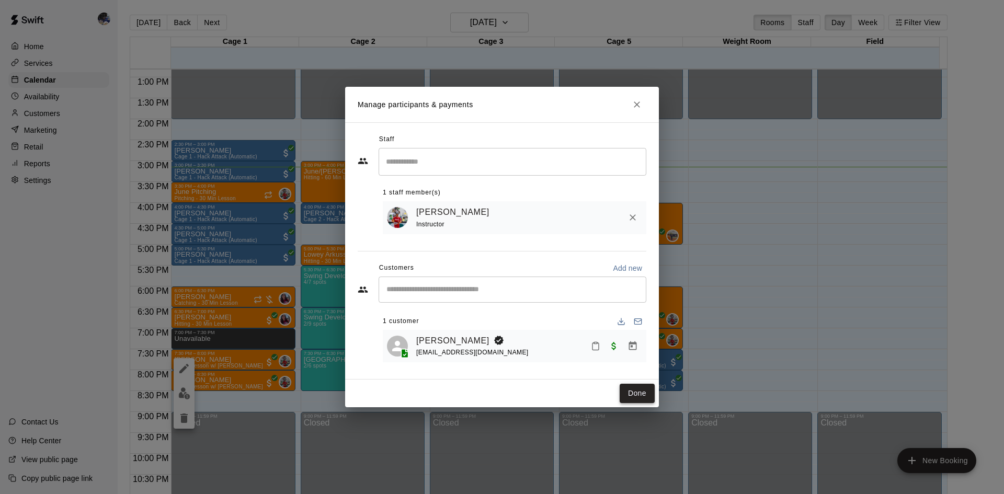
click at [647, 391] on button "Done" at bounding box center [637, 393] width 35 height 19
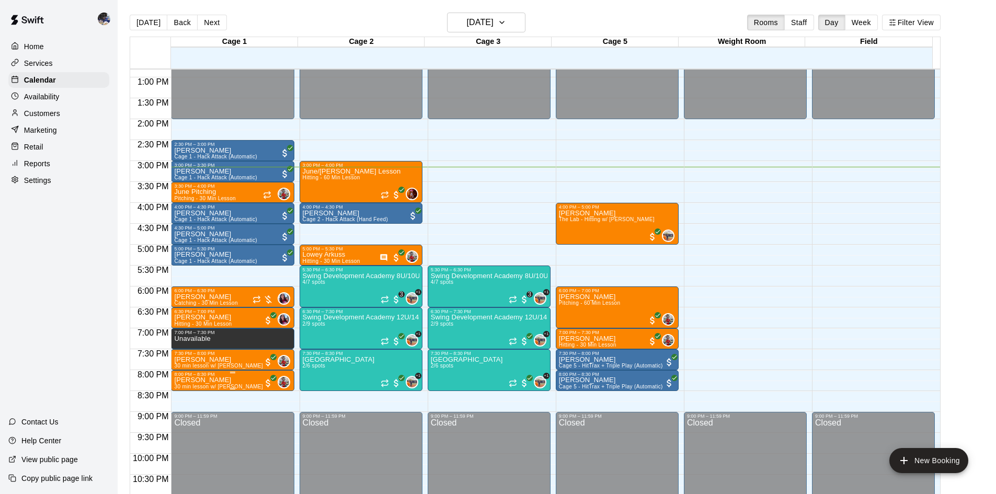
click at [197, 380] on p "[PERSON_NAME]" at bounding box center [218, 380] width 89 height 0
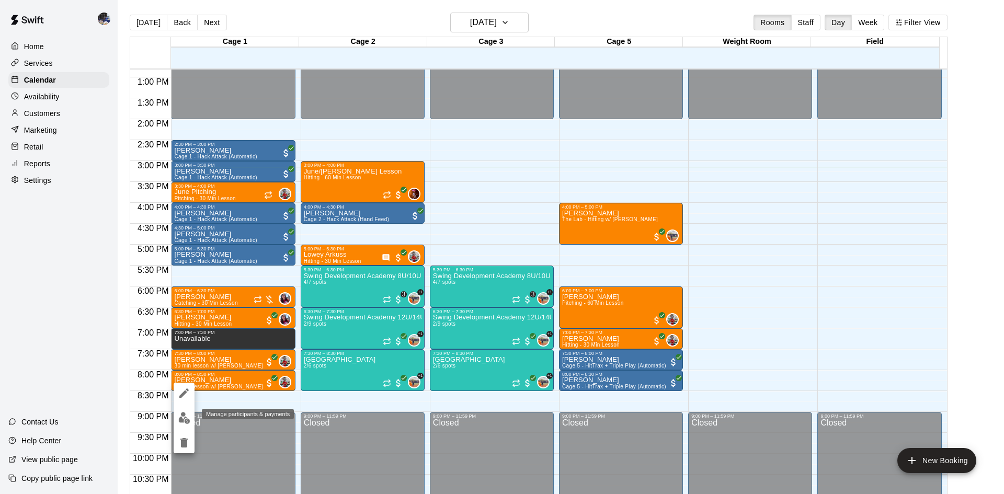
click at [187, 419] on img "edit" at bounding box center [184, 418] width 12 height 12
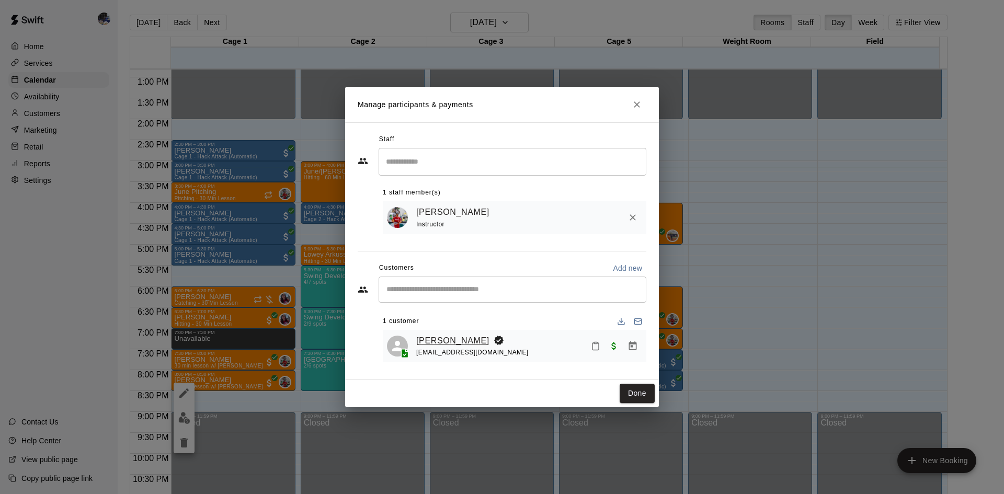
drag, startPoint x: 434, startPoint y: 347, endPoint x: 441, endPoint y: 337, distance: 12.3
click at [631, 401] on button "Done" at bounding box center [637, 393] width 35 height 19
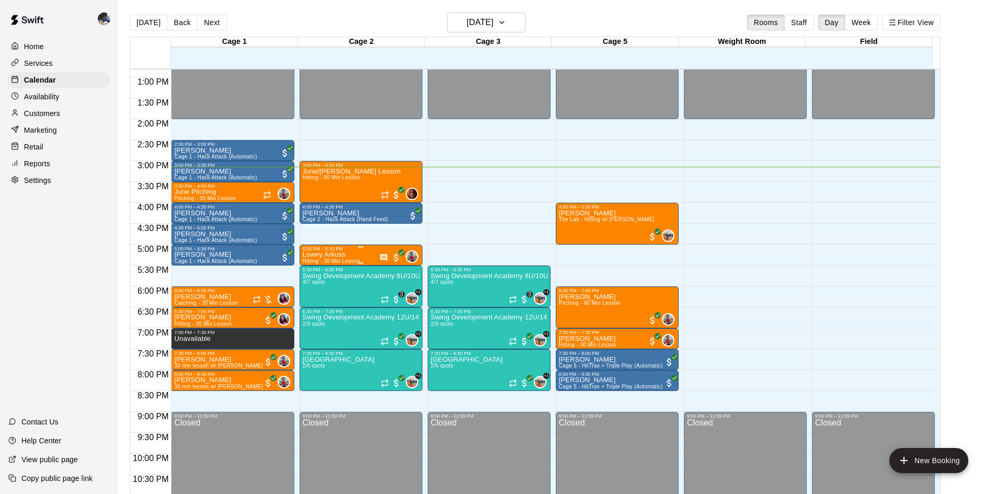
click at [336, 255] on p "Lowey Arkuss" at bounding box center [332, 255] width 58 height 0
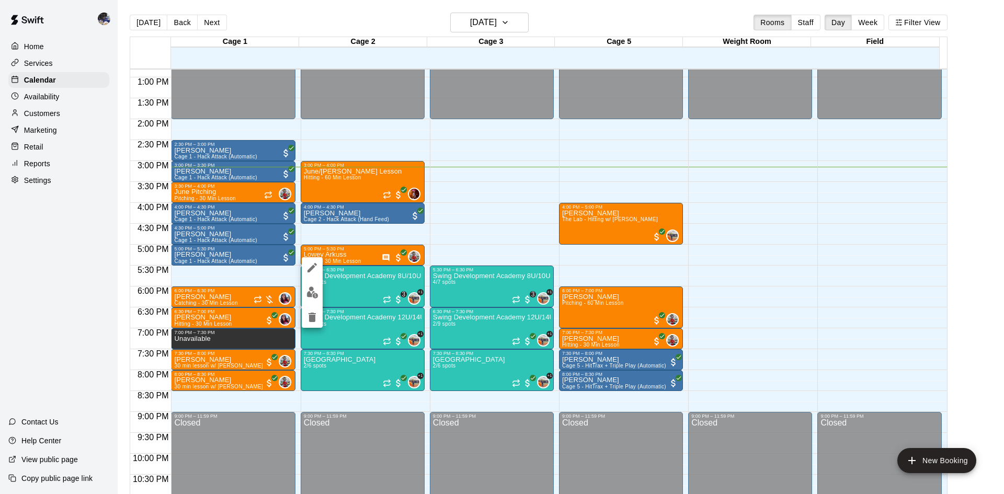
click at [348, 259] on div at bounding box center [502, 247] width 1004 height 494
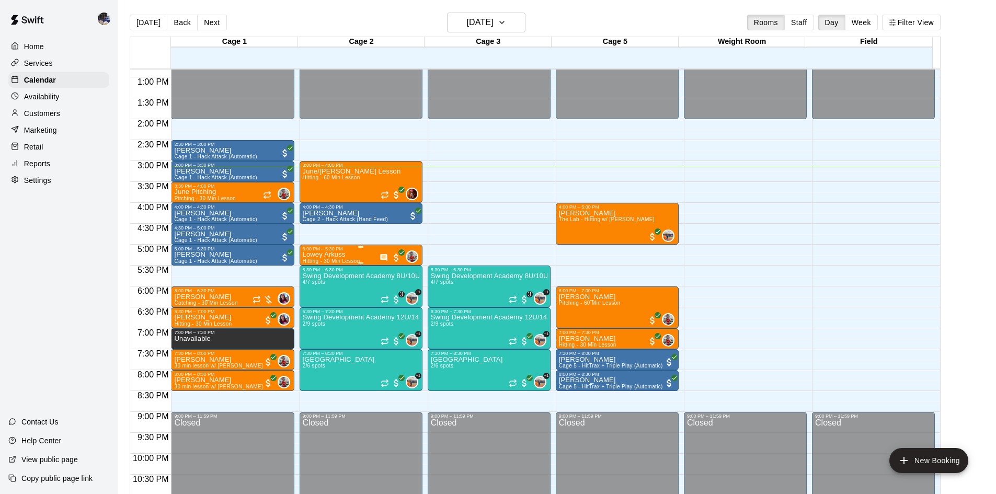
click at [347, 255] on div "Lowey Arkuss Hitting - 30 Min Lesson" at bounding box center [332, 499] width 58 height 494
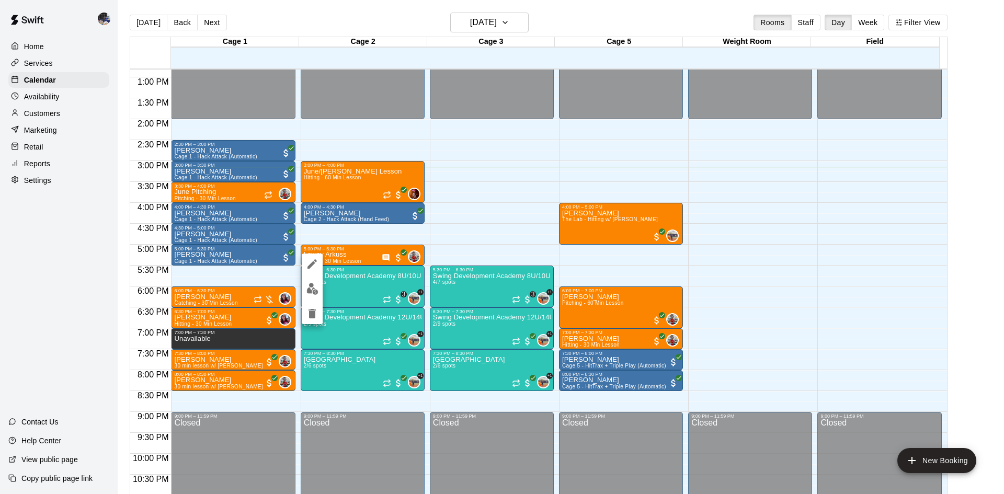
click at [523, 169] on div at bounding box center [502, 247] width 1004 height 494
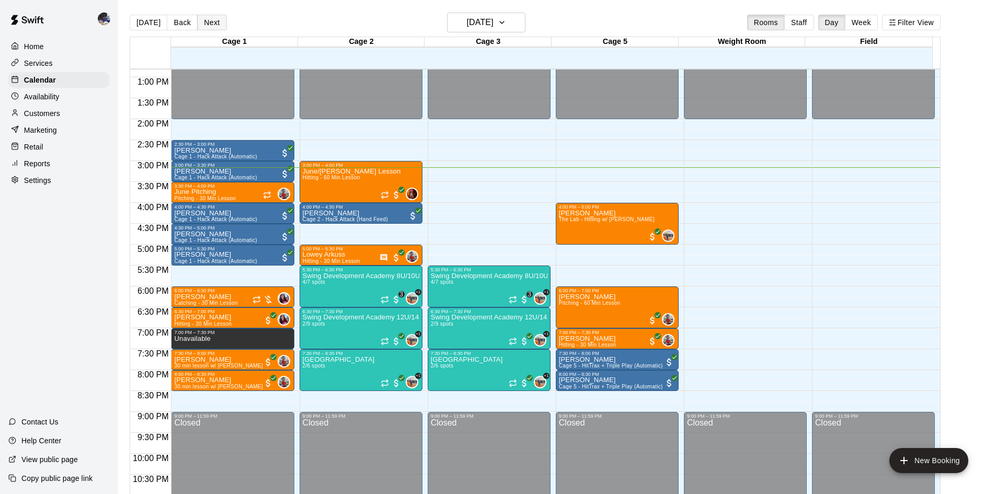
click at [211, 27] on button "Next" at bounding box center [211, 23] width 29 height 16
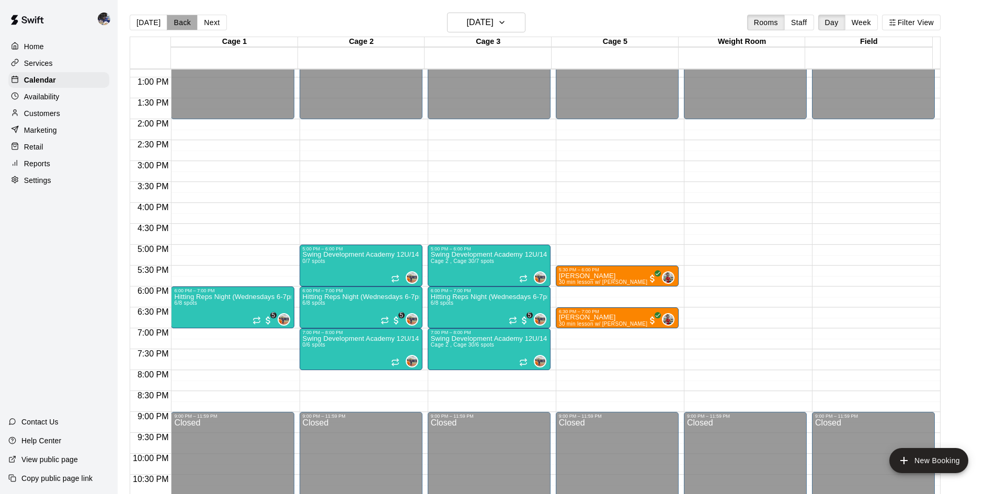
click at [172, 25] on button "Back" at bounding box center [182, 23] width 31 height 16
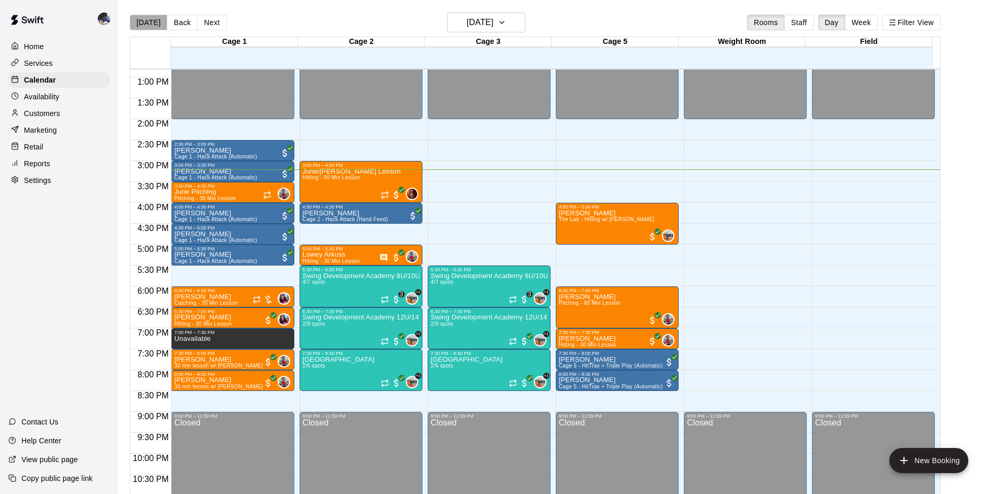
click at [152, 26] on button "[DATE]" at bounding box center [149, 23] width 38 height 16
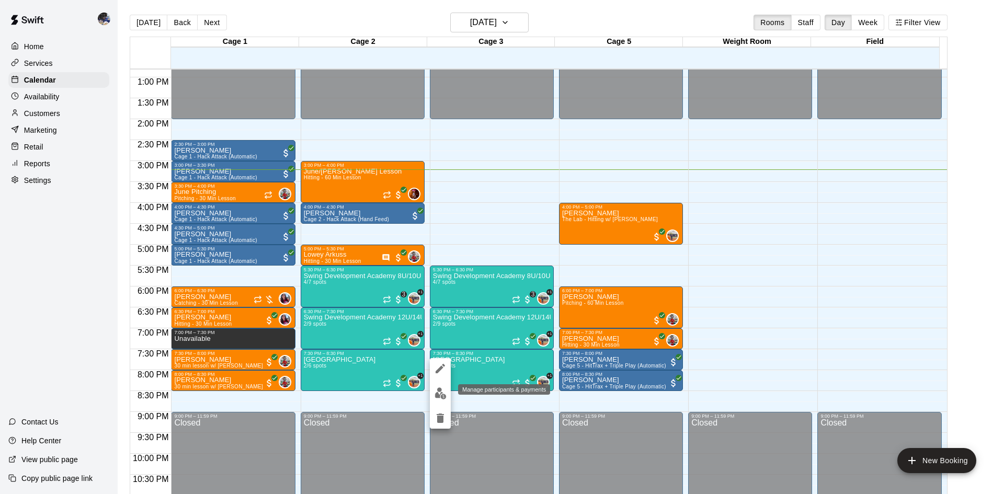
click at [445, 389] on img "edit" at bounding box center [441, 394] width 12 height 12
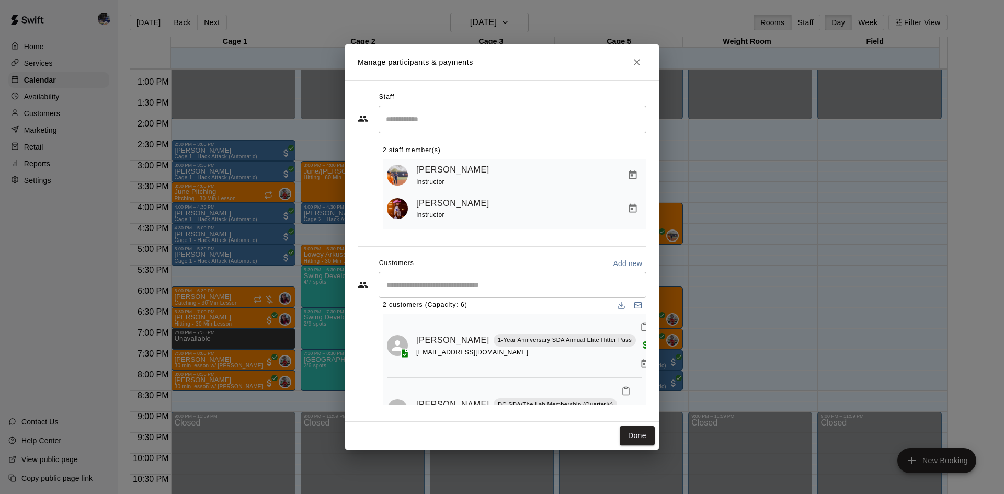
scroll to position [21, 0]
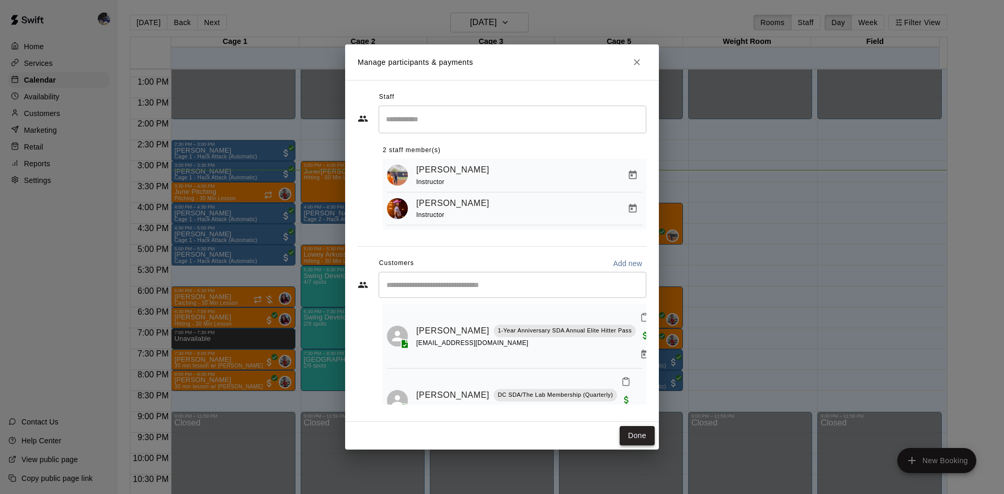
click at [632, 443] on button "Done" at bounding box center [637, 435] width 35 height 19
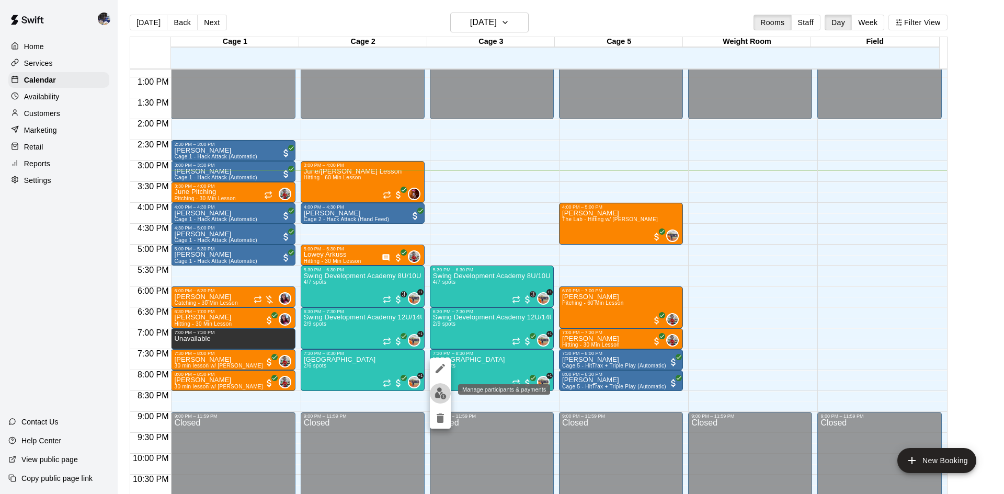
click at [441, 393] on img "edit" at bounding box center [441, 394] width 12 height 12
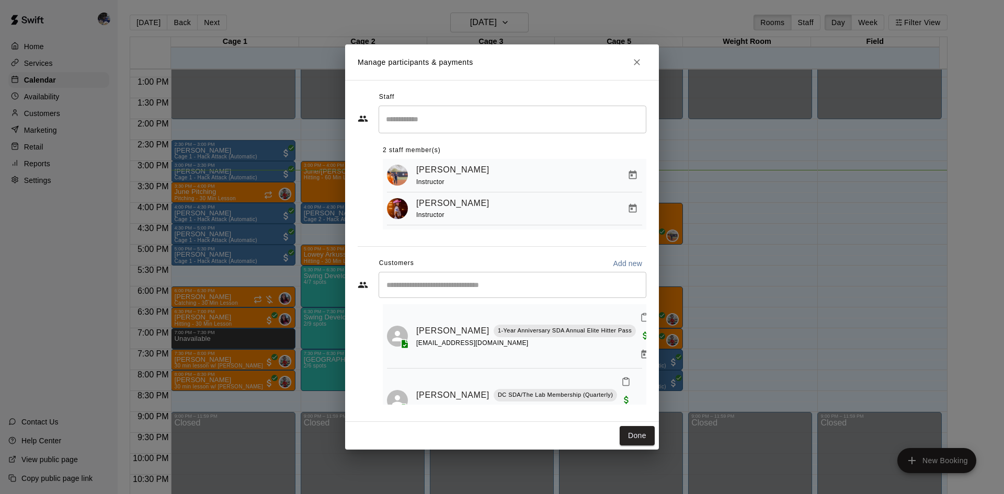
scroll to position [0, 0]
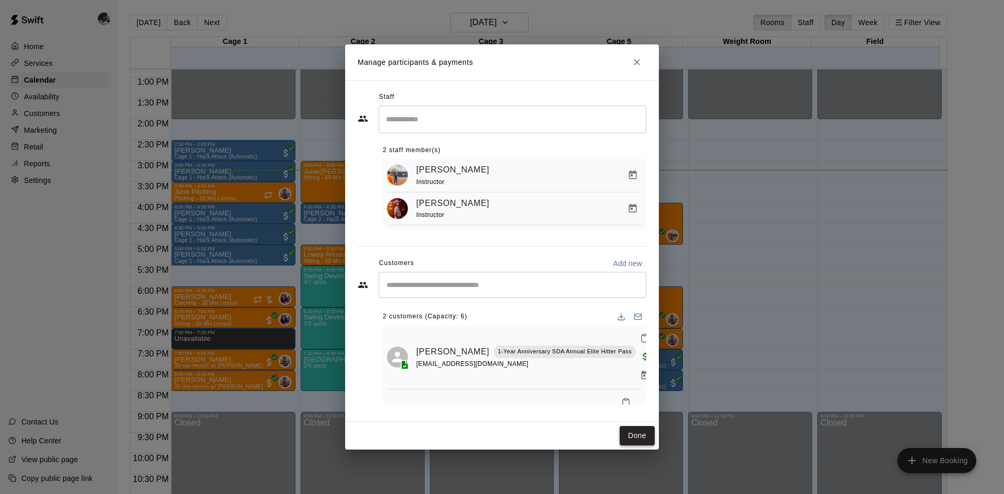
click at [639, 431] on button "Done" at bounding box center [637, 435] width 35 height 19
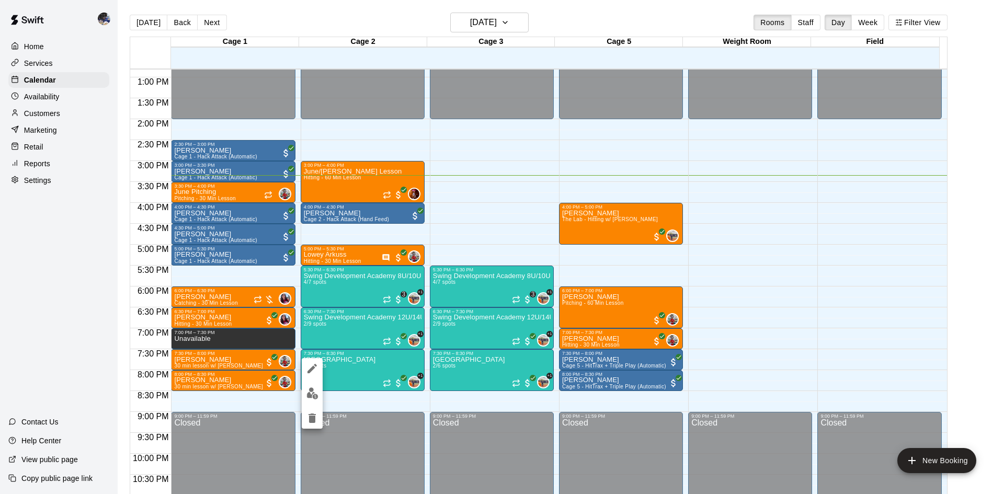
click at [290, 19] on div at bounding box center [502, 247] width 1004 height 494
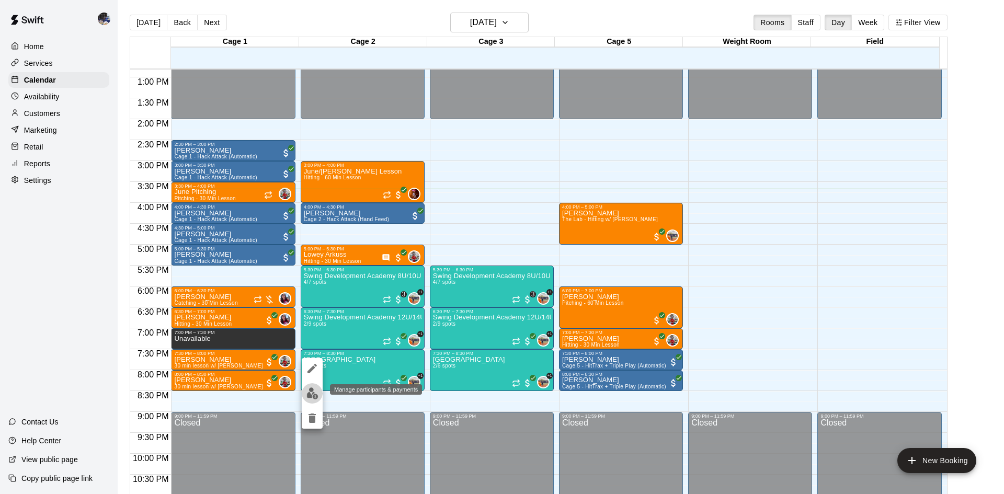
click at [313, 390] on img "edit" at bounding box center [313, 394] width 12 height 12
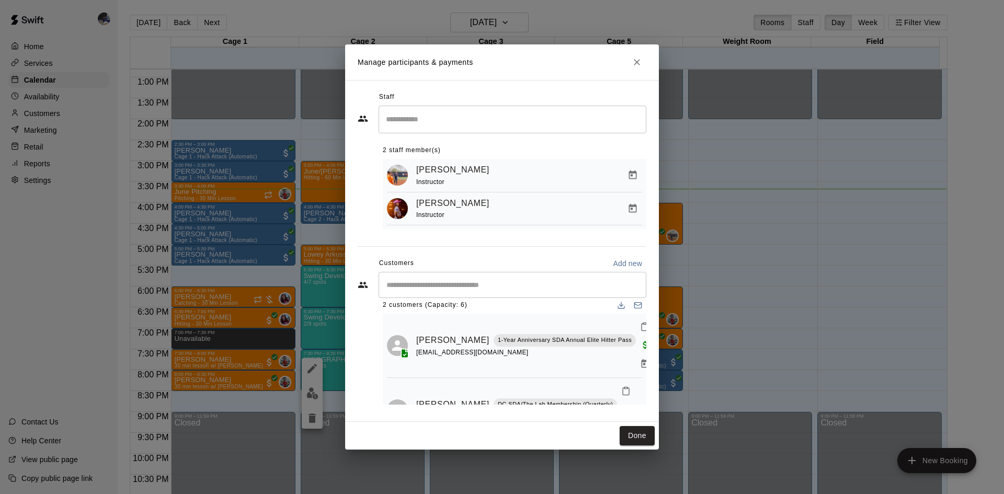
scroll to position [21, 0]
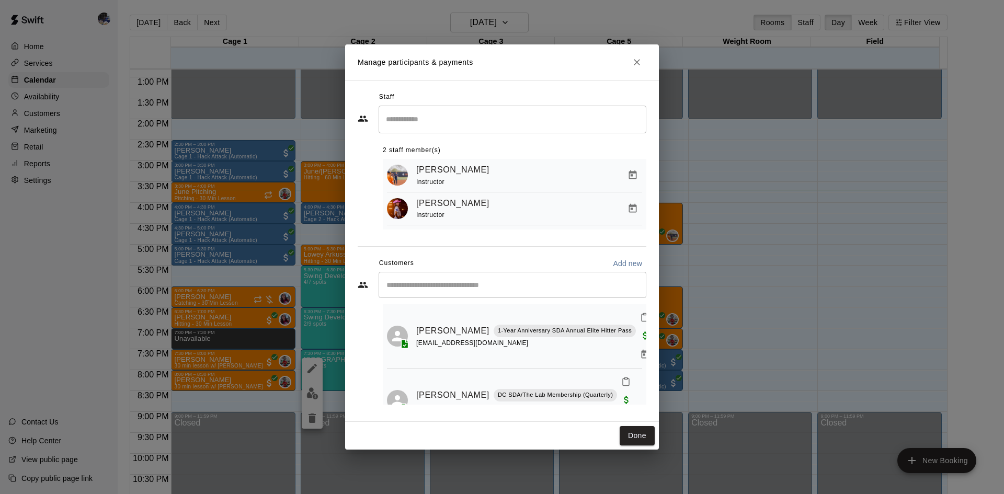
click at [478, 294] on div "​" at bounding box center [513, 285] width 268 height 26
type input "*****"
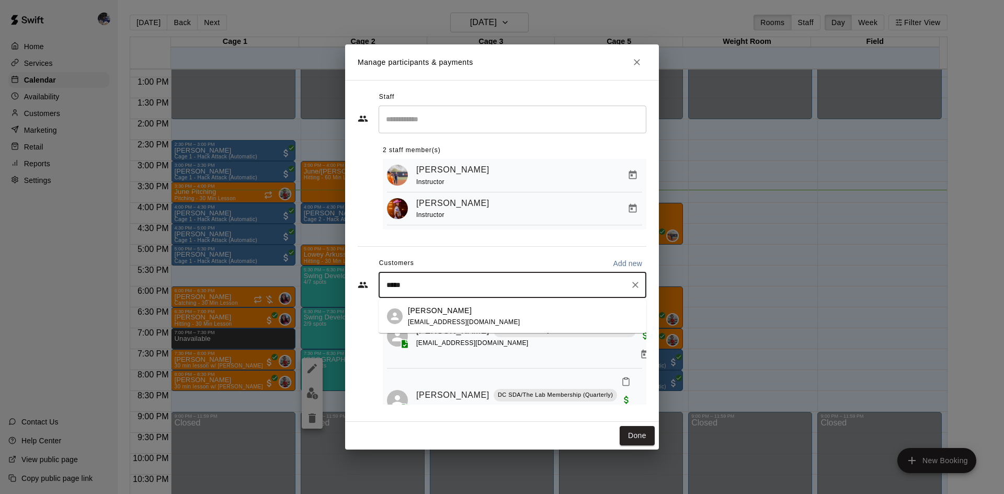
click at [463, 316] on div "Haley Maldonado wunduce12@gmail.com" at bounding box center [464, 316] width 112 height 22
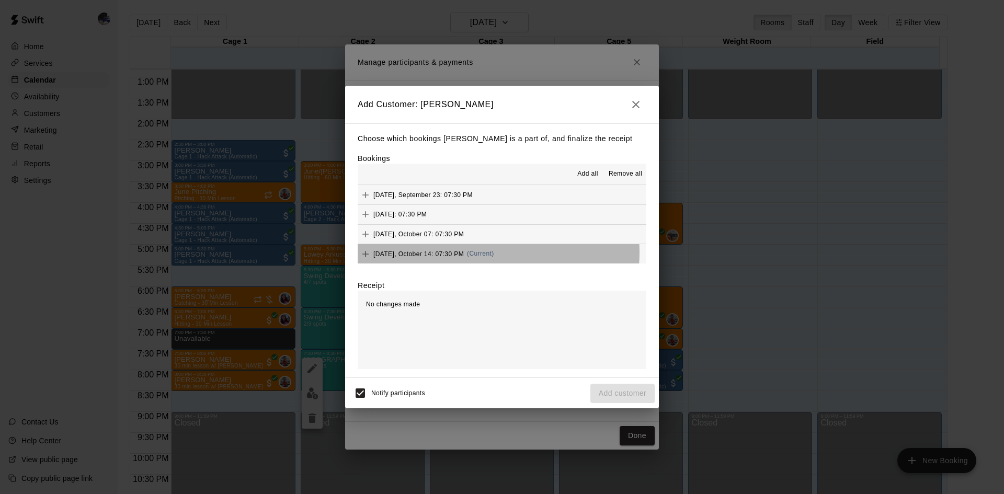
click at [483, 253] on span "(Current)" at bounding box center [480, 253] width 27 height 7
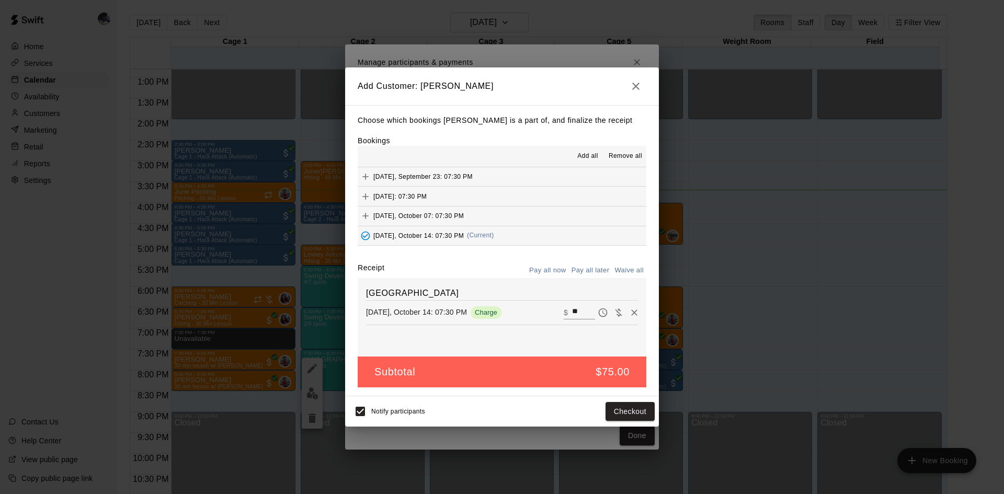
drag, startPoint x: 538, startPoint y: 292, endPoint x: 367, endPoint y: 300, distance: 171.7
click at [367, 300] on h6 "[GEOGRAPHIC_DATA]" at bounding box center [502, 294] width 272 height 14
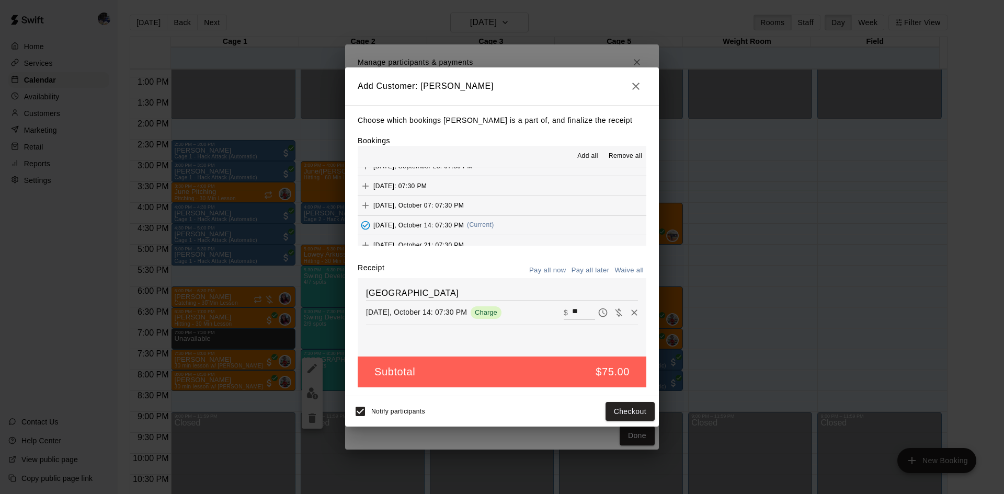
scroll to position [20, 0]
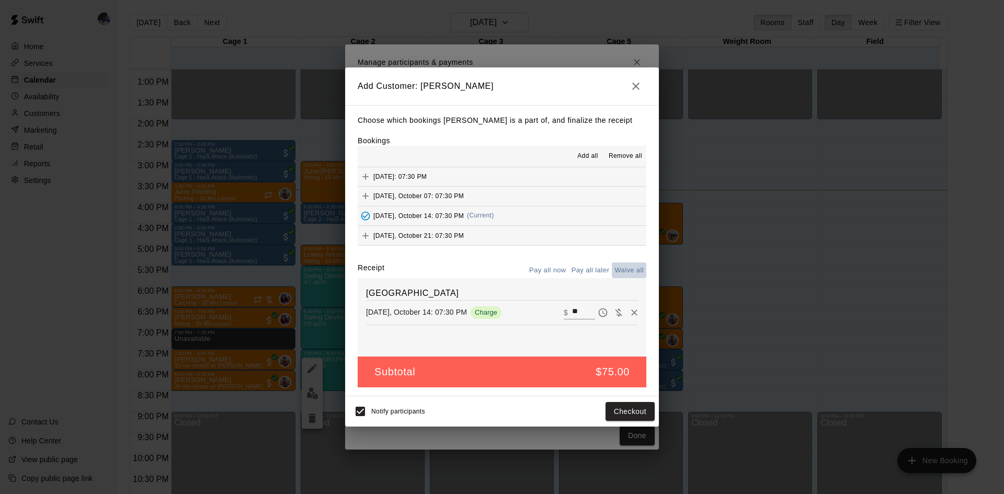
click at [620, 268] on button "Waive all" at bounding box center [629, 271] width 35 height 16
type input "*"
click at [613, 410] on button "Add customer" at bounding box center [623, 411] width 64 height 19
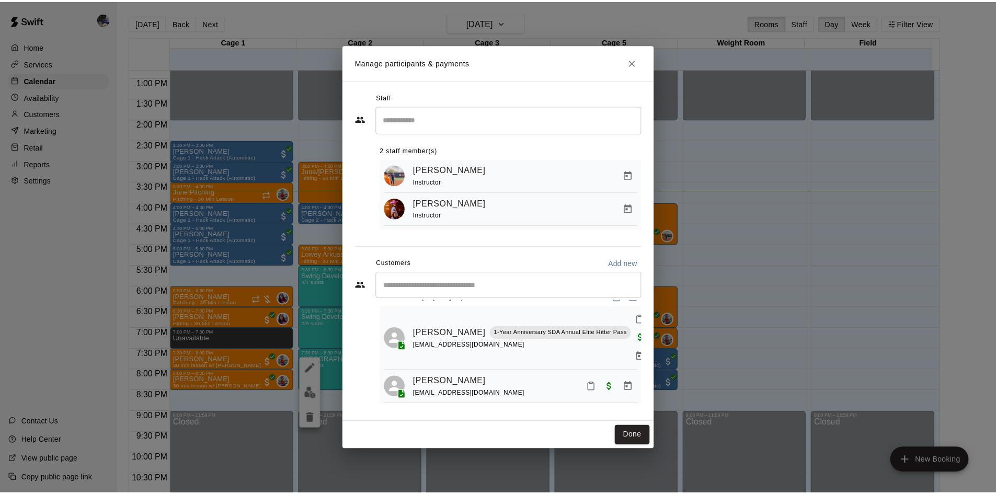
scroll to position [0, 0]
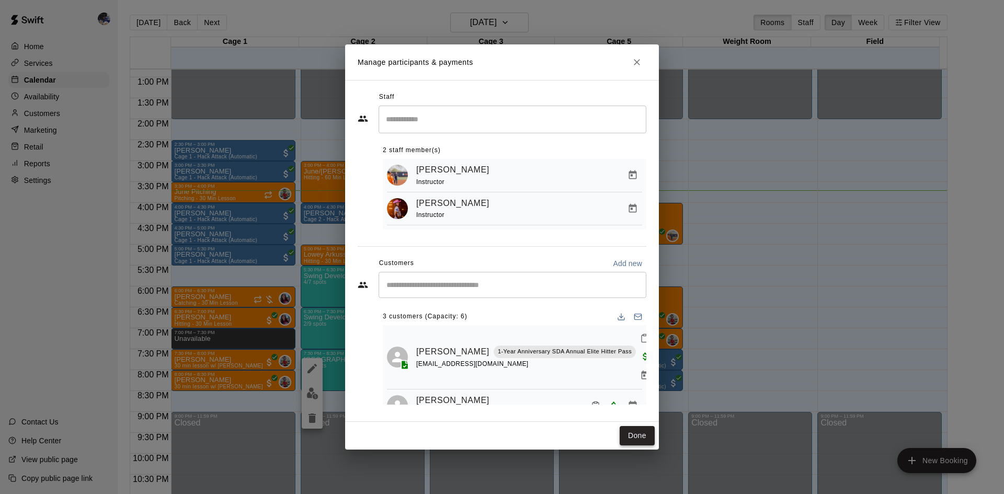
click at [638, 433] on button "Done" at bounding box center [637, 435] width 35 height 19
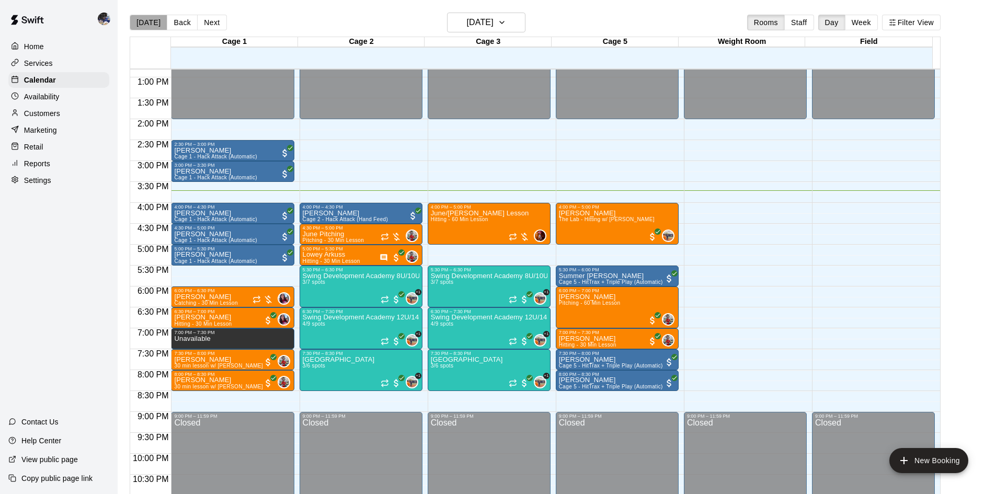
click at [150, 27] on button "[DATE]" at bounding box center [149, 23] width 38 height 16
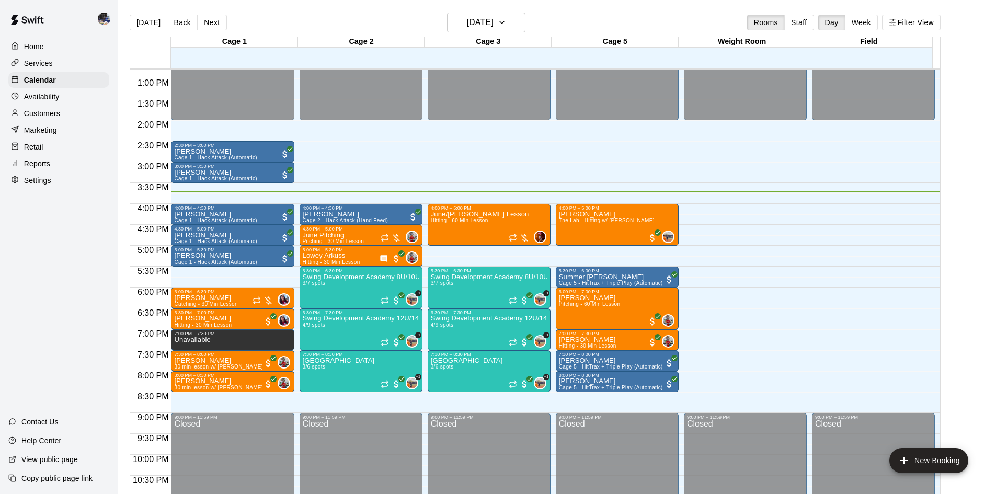
scroll to position [536, 0]
click at [54, 80] on p "Calendar" at bounding box center [40, 80] width 32 height 10
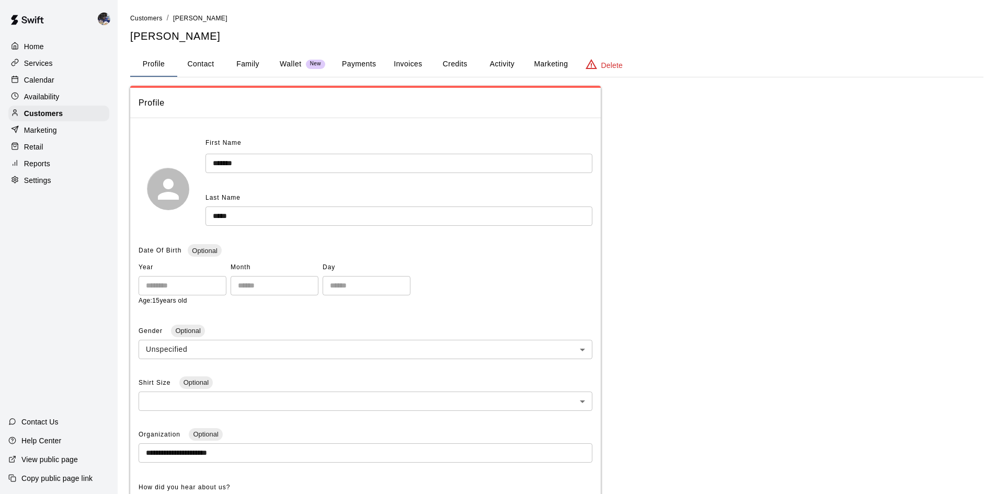
click at [252, 56] on button "Family" at bounding box center [247, 64] width 47 height 25
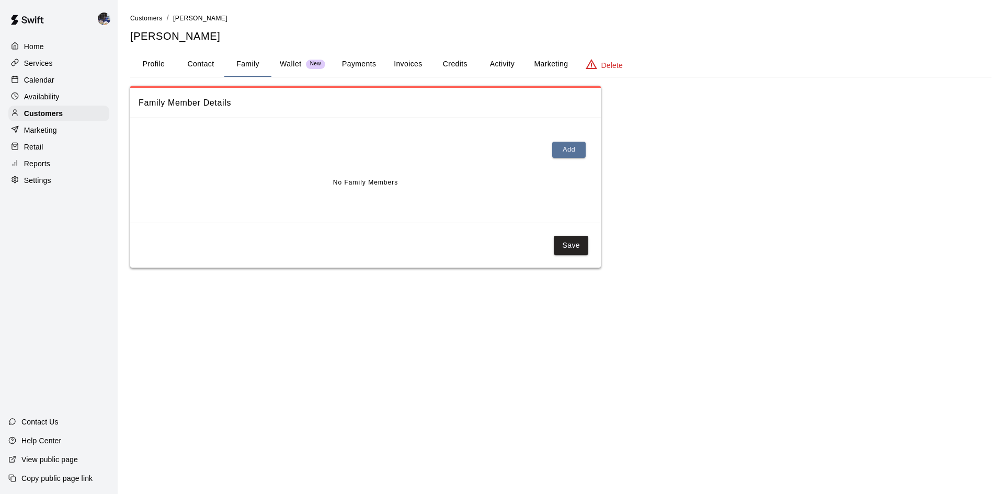
drag, startPoint x: 208, startPoint y: 70, endPoint x: 184, endPoint y: 64, distance: 24.1
click at [204, 68] on button "Contact" at bounding box center [200, 64] width 47 height 25
select select "**"
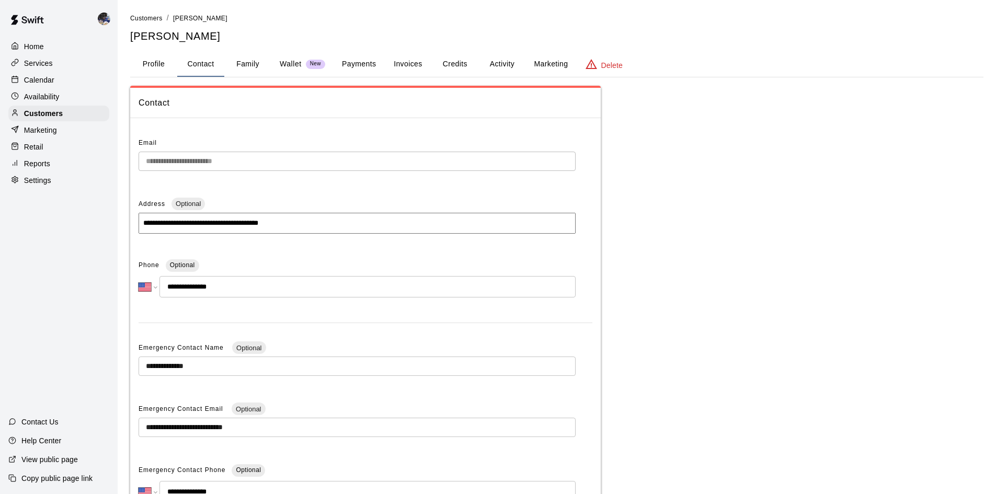
click at [159, 62] on button "Profile" at bounding box center [153, 64] width 47 height 25
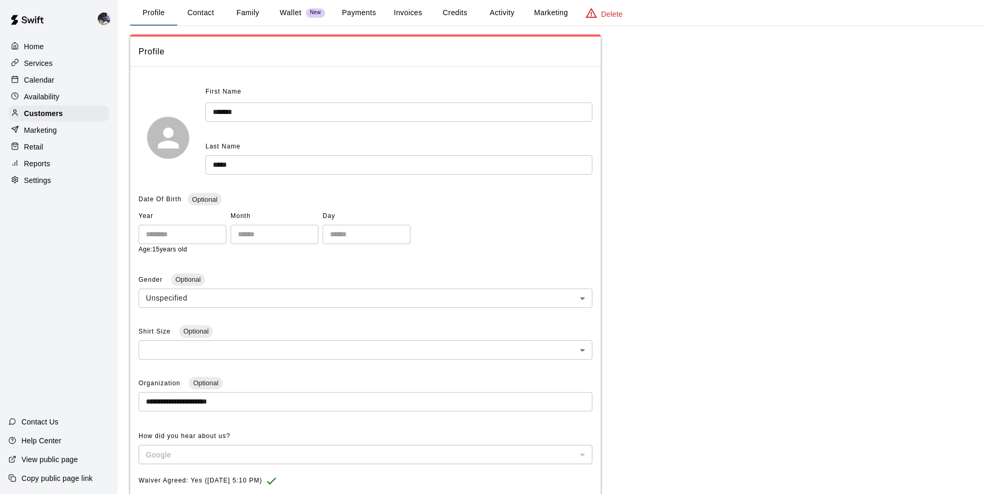
scroll to position [52, 0]
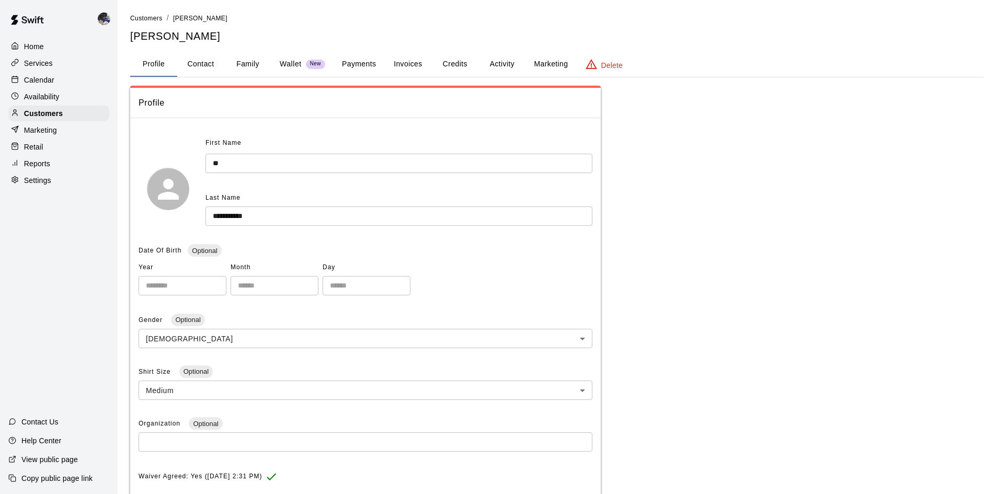
drag, startPoint x: 203, startPoint y: 72, endPoint x: 221, endPoint y: 66, distance: 18.9
click at [204, 72] on button "Contact" at bounding box center [200, 64] width 47 height 25
select select "**"
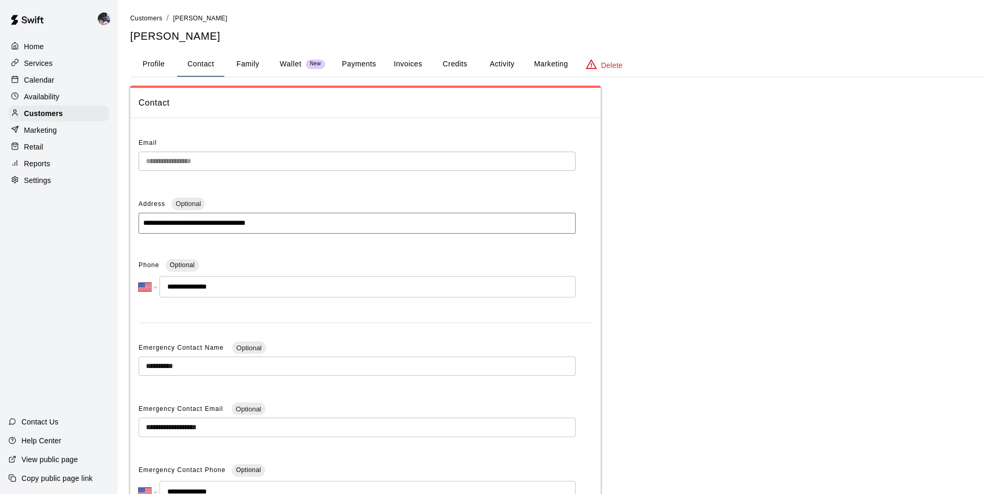
click at [247, 60] on button "Family" at bounding box center [247, 64] width 47 height 25
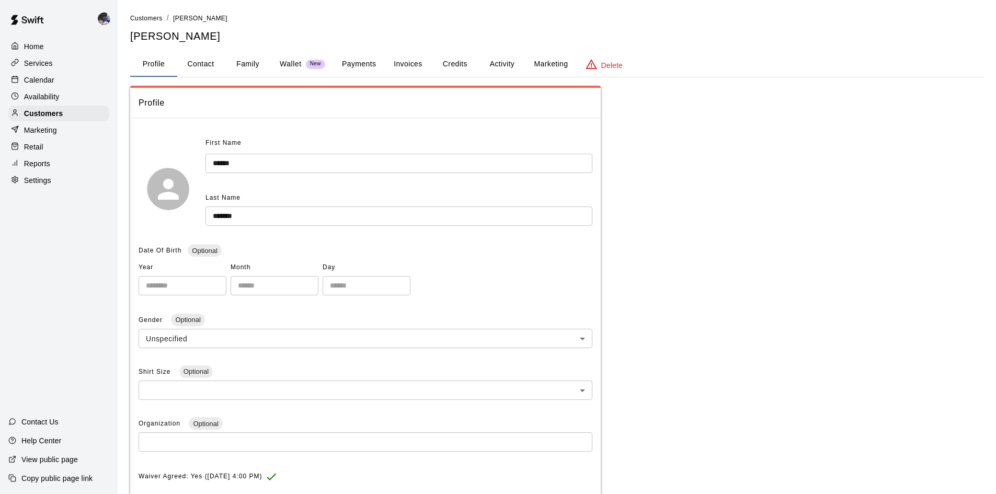
click at [367, 54] on button "Payments" at bounding box center [359, 64] width 51 height 25
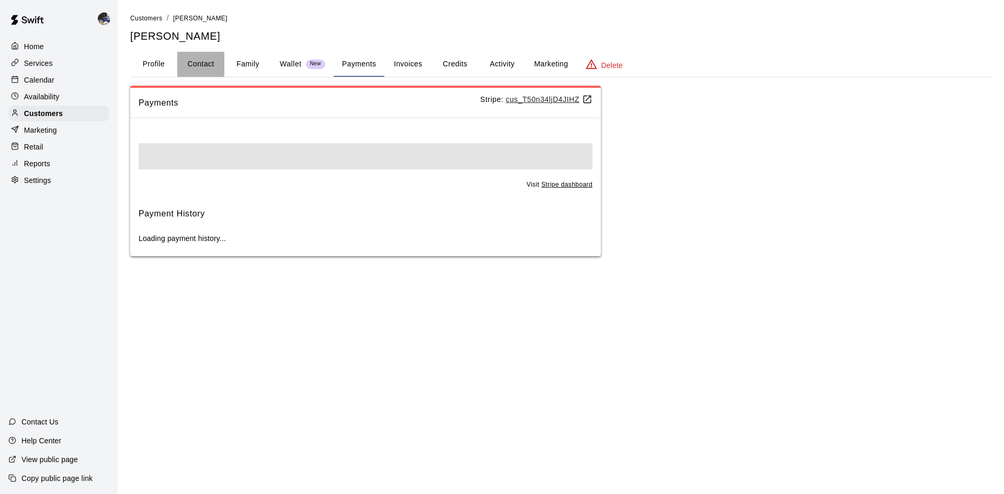
click at [216, 63] on button "Contact" at bounding box center [200, 64] width 47 height 25
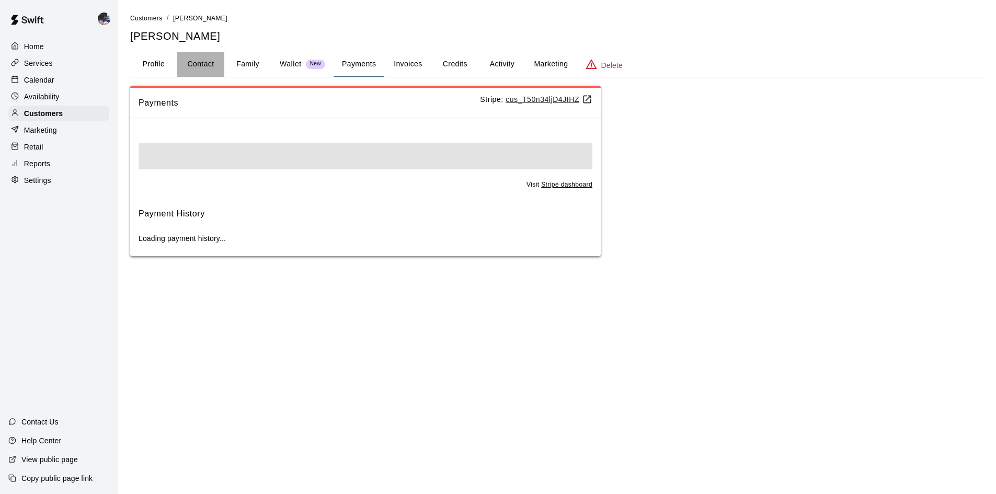
select select "**"
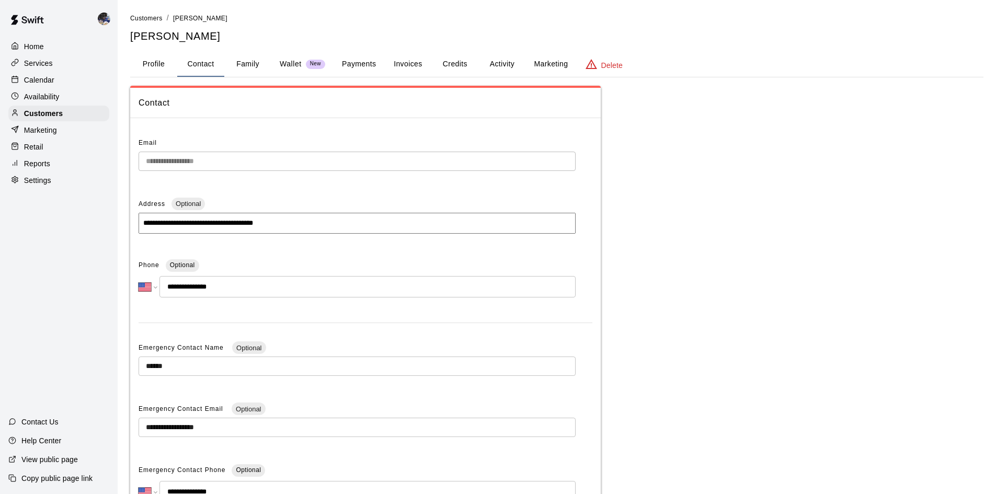
click at [244, 66] on button "Family" at bounding box center [247, 64] width 47 height 25
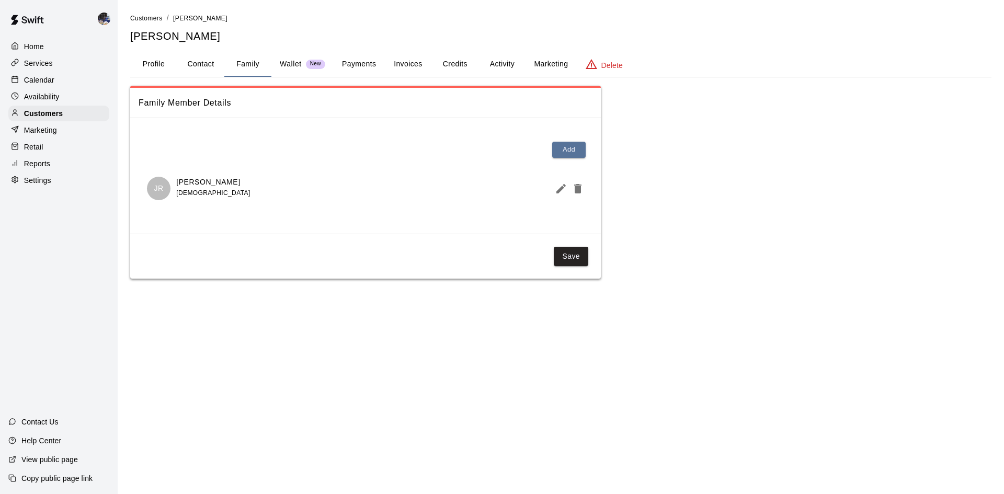
click at [35, 76] on p "Calendar" at bounding box center [39, 80] width 30 height 10
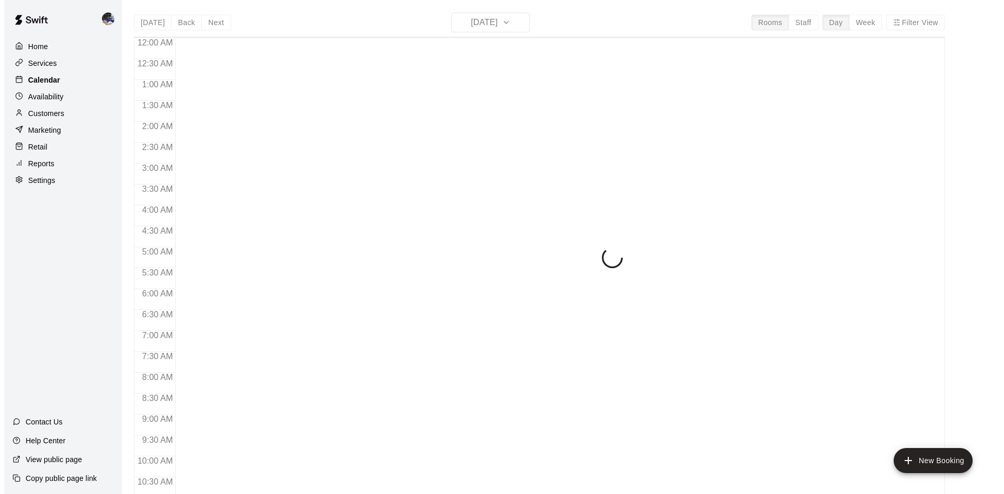
scroll to position [536, 0]
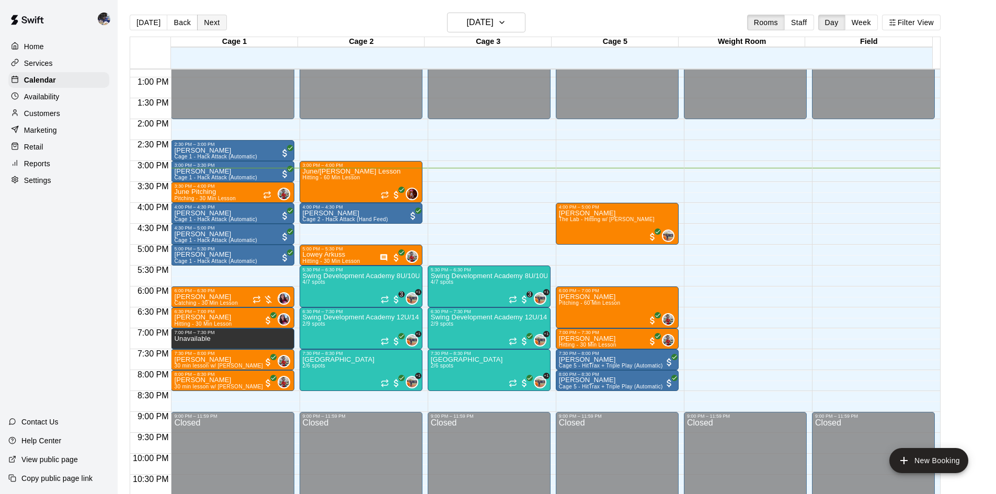
click at [207, 20] on button "Next" at bounding box center [211, 23] width 29 height 16
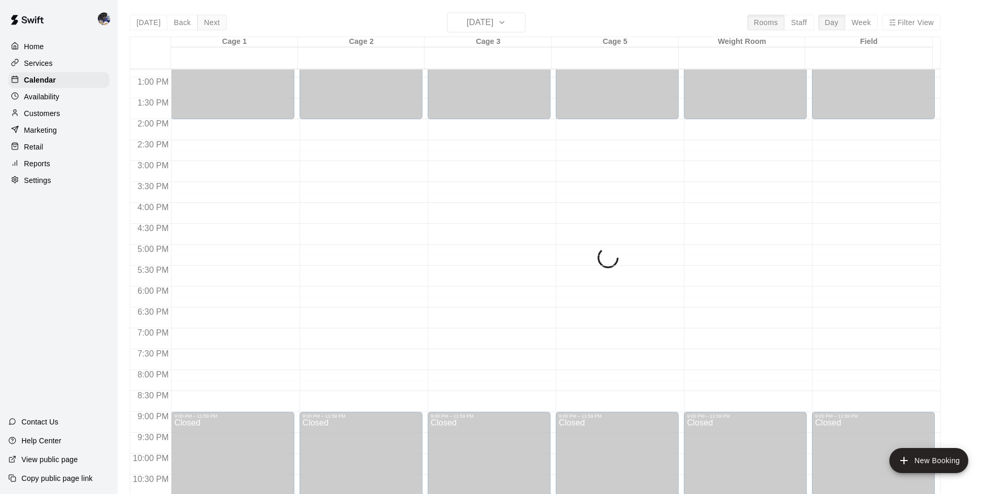
click at [207, 20] on div "[DATE] Back [DATE][DATE] Rooms Staff Day Week Filter View Cage 1 15 Wed Cage 2 …" at bounding box center [535, 260] width 811 height 494
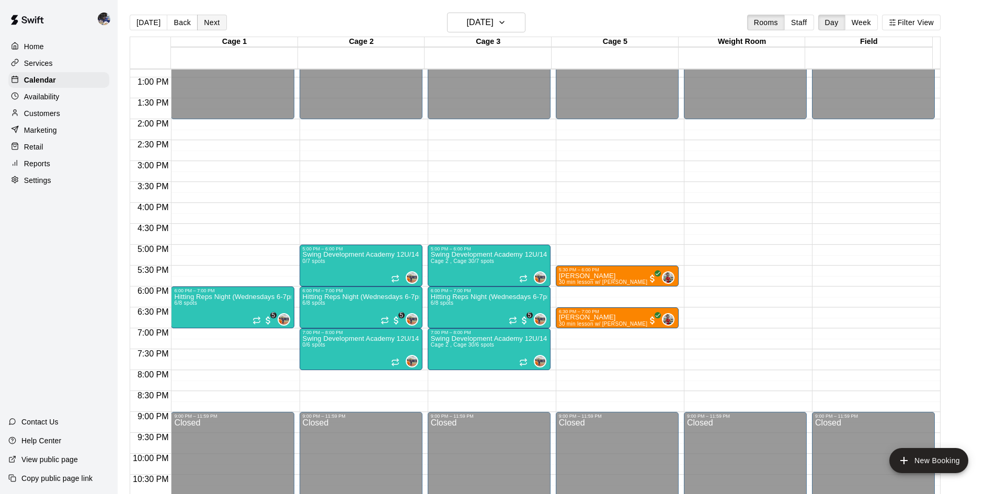
click at [207, 20] on button "Next" at bounding box center [211, 23] width 29 height 16
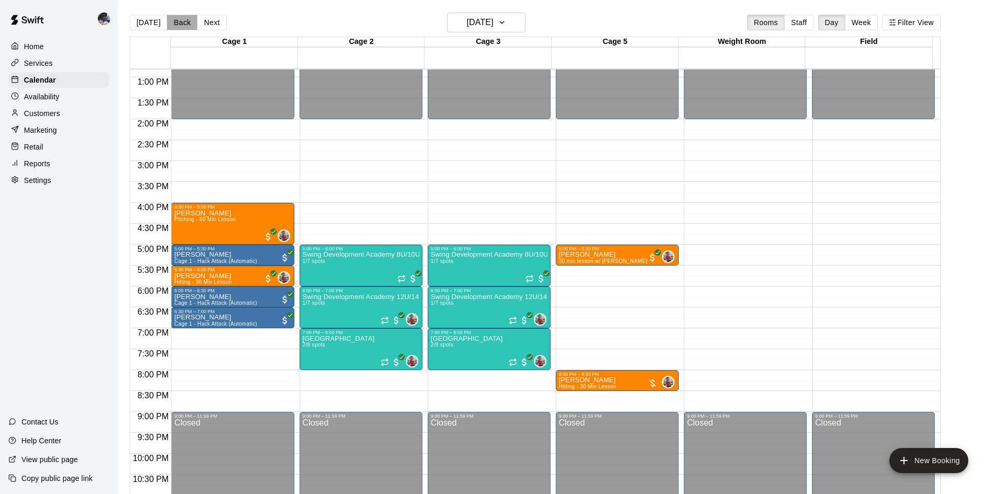
click at [170, 23] on button "Back" at bounding box center [182, 23] width 31 height 16
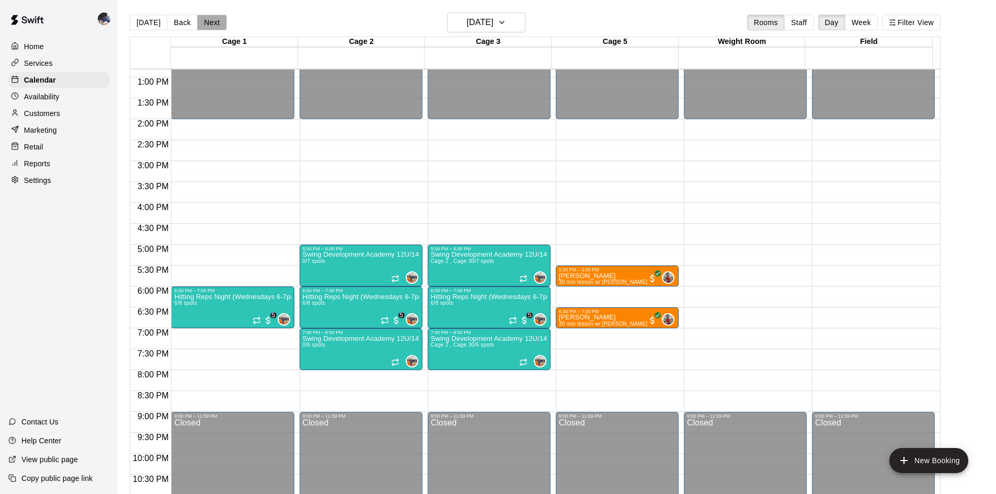
click at [217, 23] on button "Next" at bounding box center [211, 23] width 29 height 16
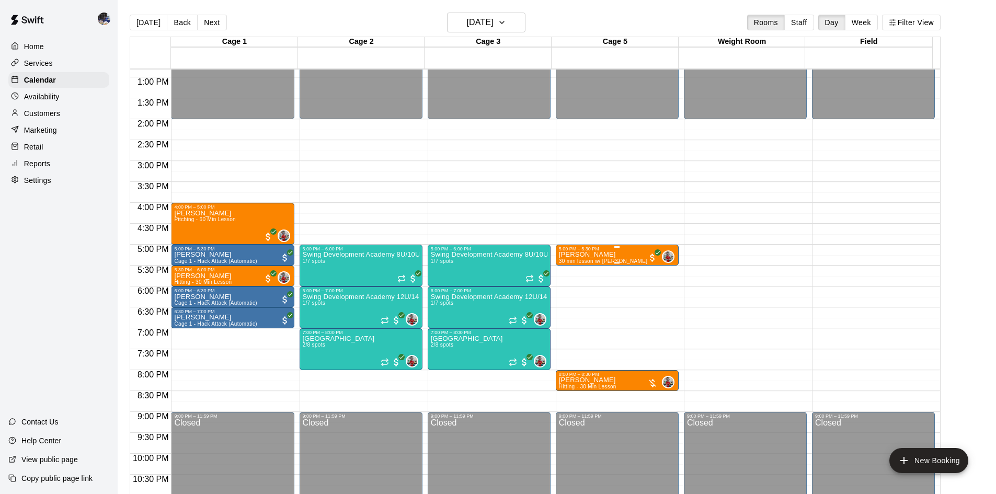
click at [593, 255] on p "[PERSON_NAME]" at bounding box center [603, 255] width 89 height 0
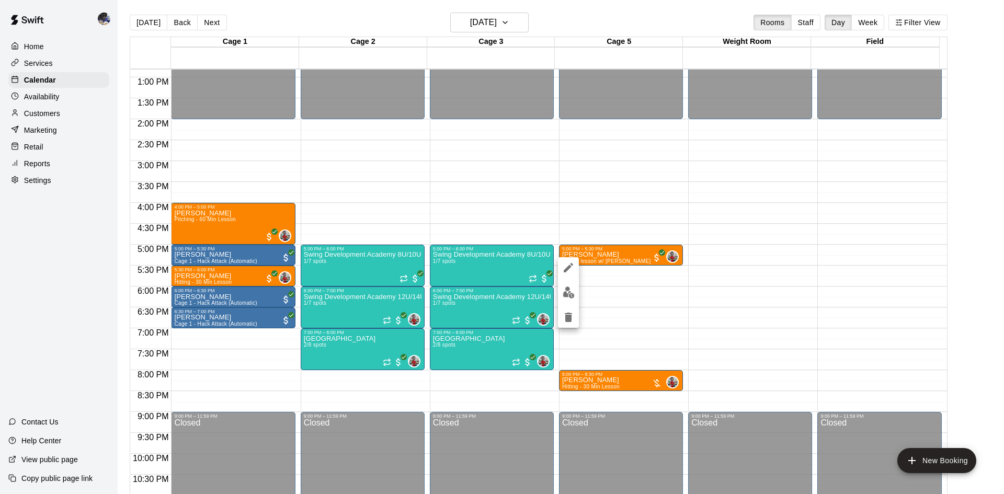
click at [571, 270] on icon "edit" at bounding box center [568, 268] width 13 height 13
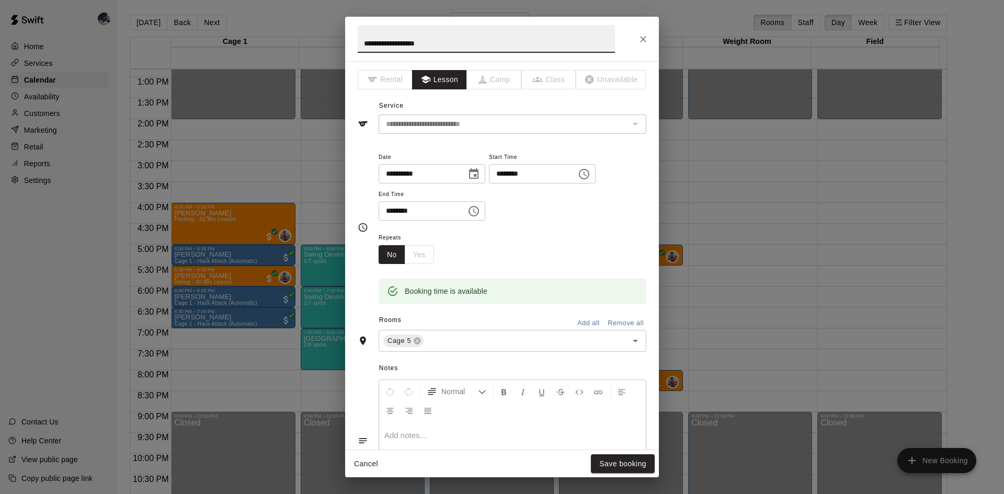
click at [480, 174] on icon "Choose date, selected date is Oct 16, 2025" at bounding box center [474, 174] width 13 height 13
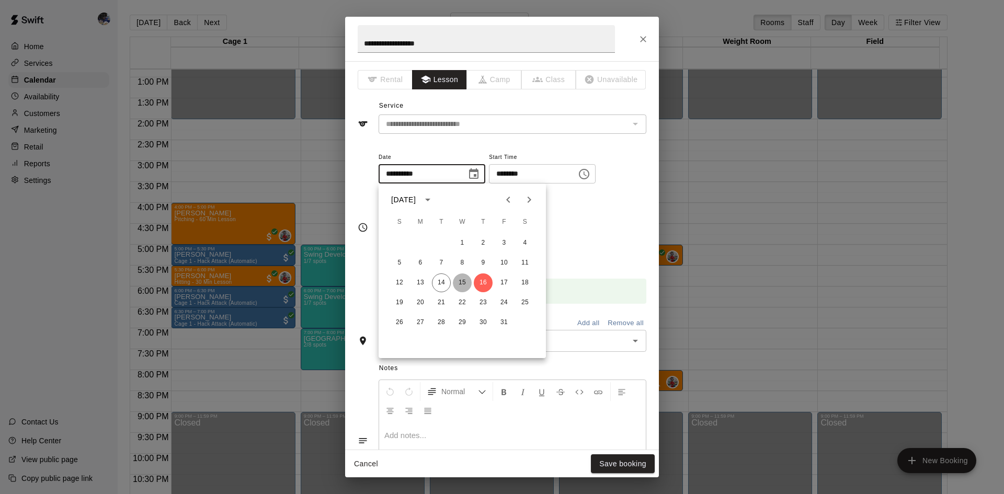
click at [464, 281] on button "15" at bounding box center [462, 283] width 19 height 19
type input "**********"
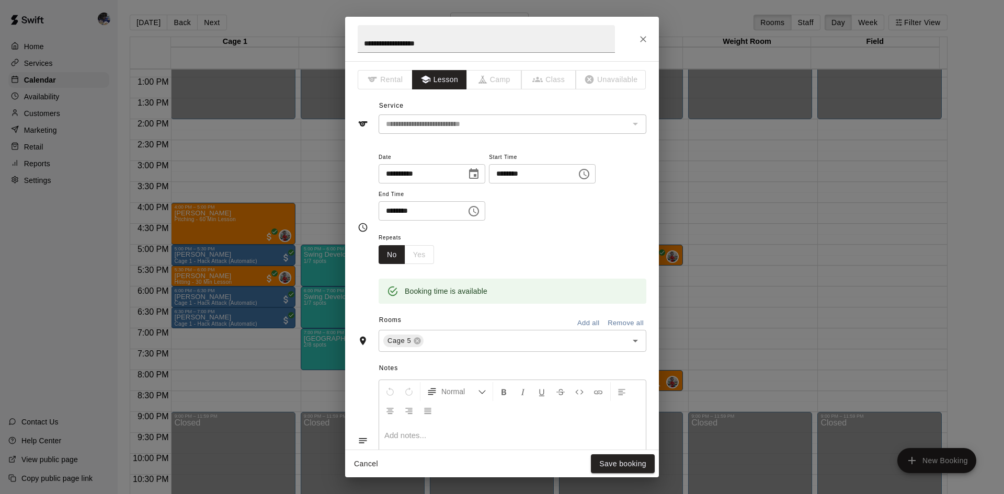
click at [591, 176] on icon "Choose time, selected time is 5:00 PM" at bounding box center [584, 174] width 13 height 13
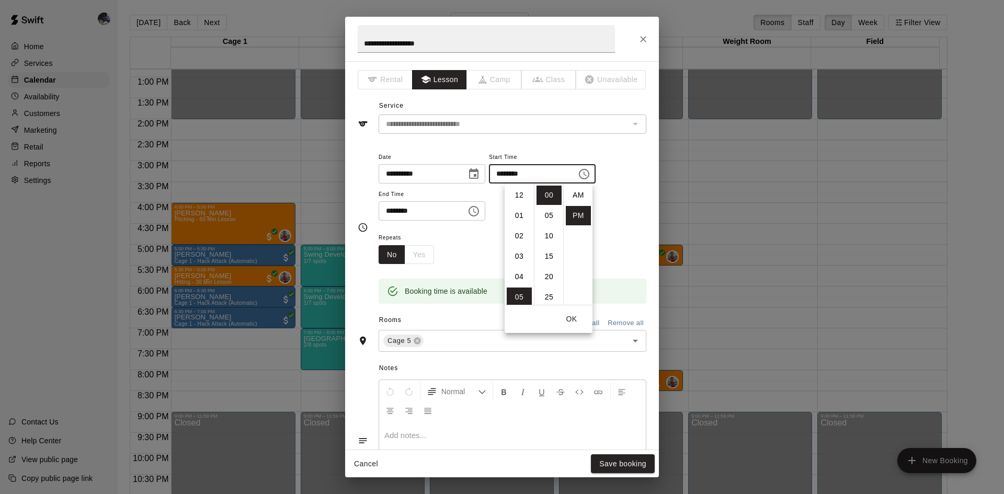
scroll to position [19, 0]
click at [517, 234] on li "07" at bounding box center [519, 235] width 25 height 19
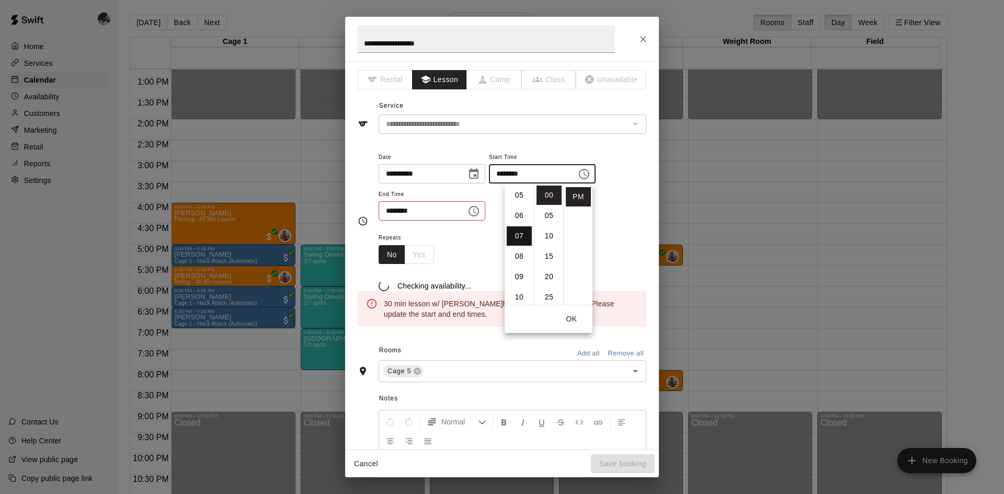
type input "********"
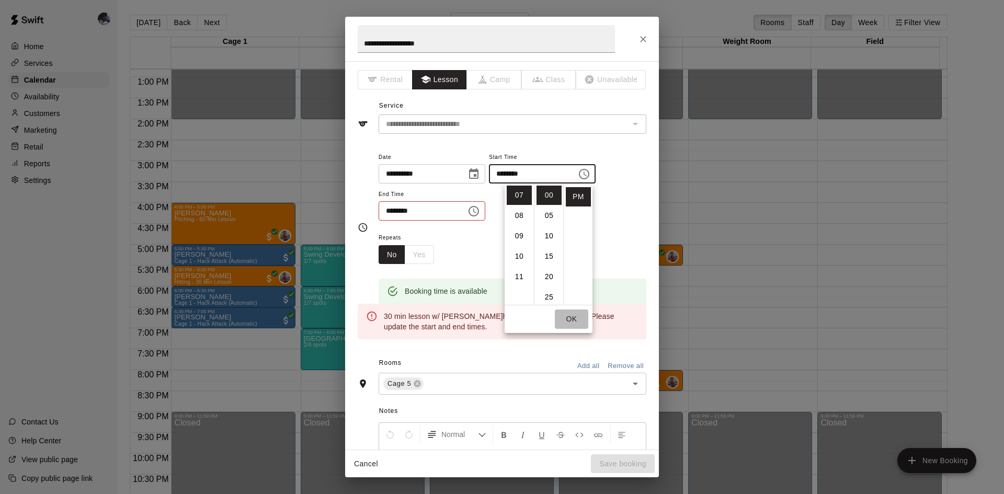
click at [574, 320] on button "OK" at bounding box center [571, 319] width 33 height 19
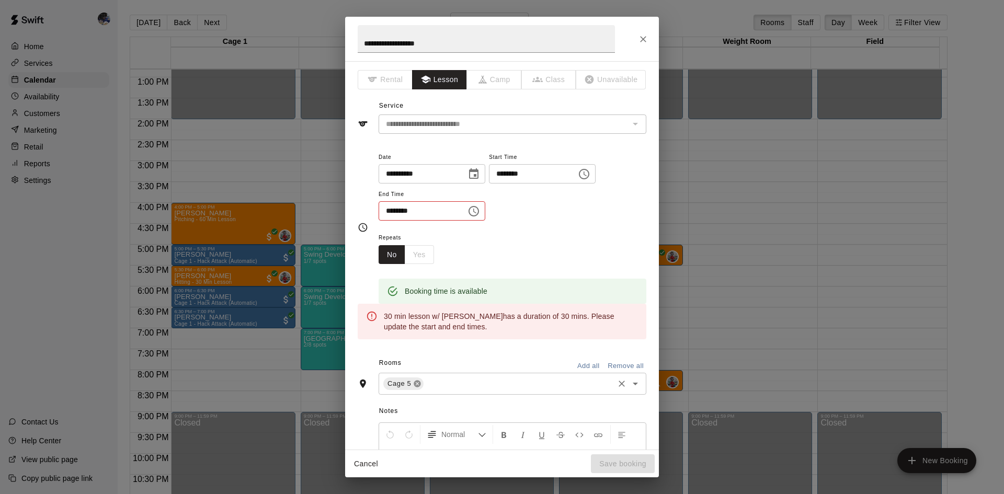
click at [418, 386] on icon at bounding box center [417, 384] width 7 height 7
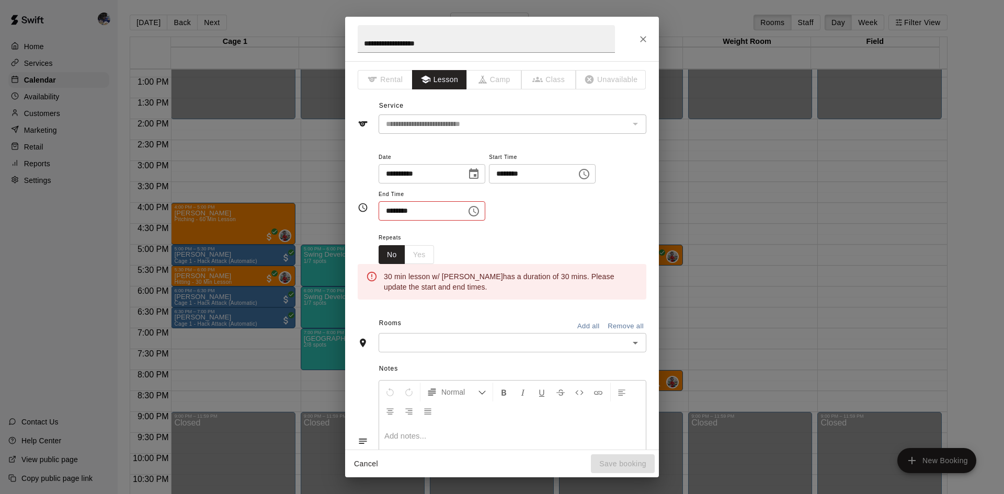
click at [424, 346] on input "text" at bounding box center [504, 342] width 244 height 13
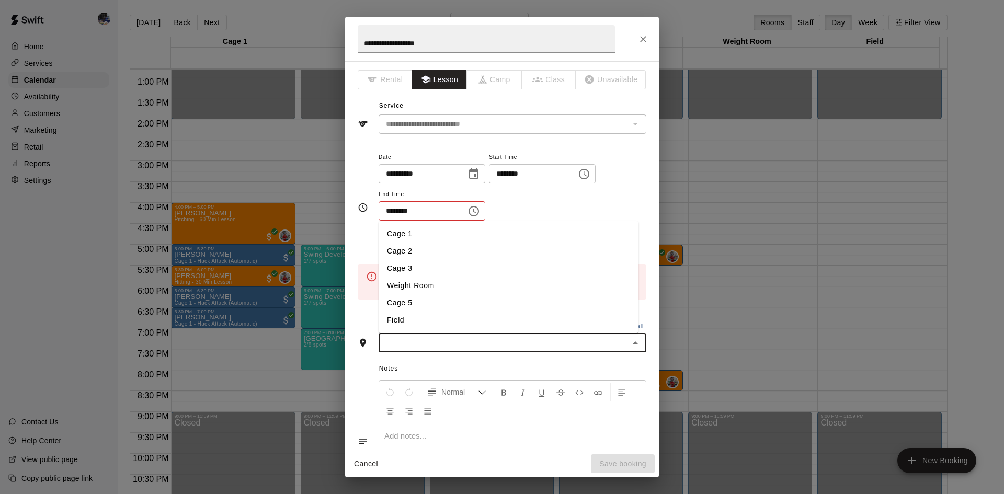
click at [412, 236] on li "Cage 1" at bounding box center [509, 233] width 260 height 17
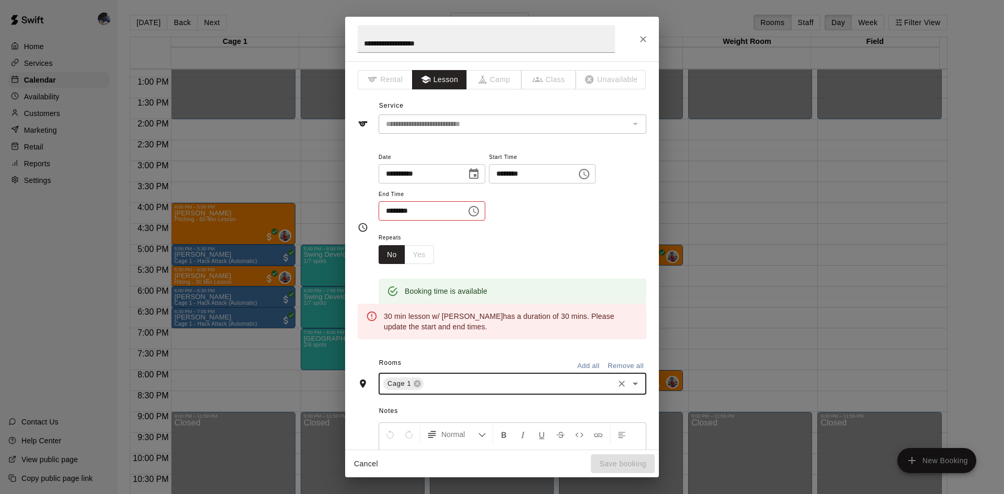
click at [480, 212] on icon "Choose time, selected time is 5:30 PM" at bounding box center [474, 211] width 13 height 13
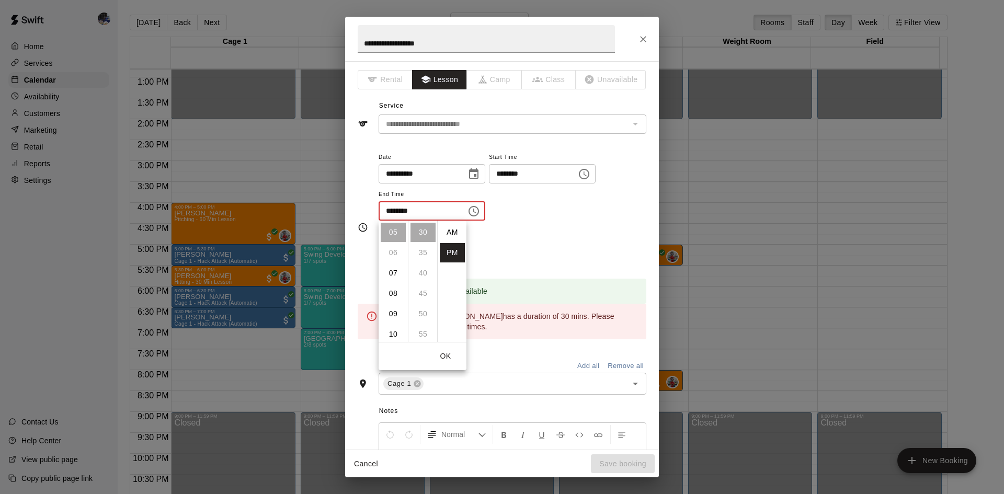
scroll to position [19, 0]
click at [392, 276] on li "07" at bounding box center [393, 273] width 25 height 19
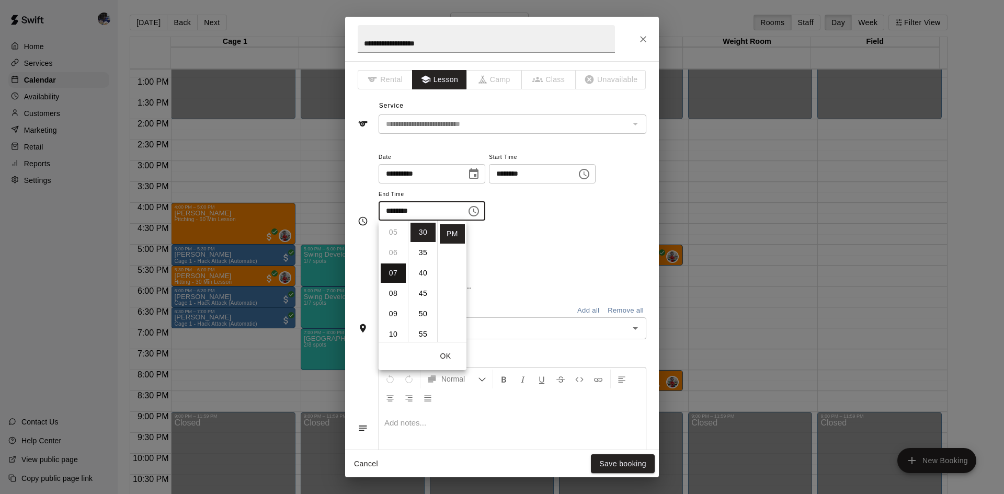
type input "********"
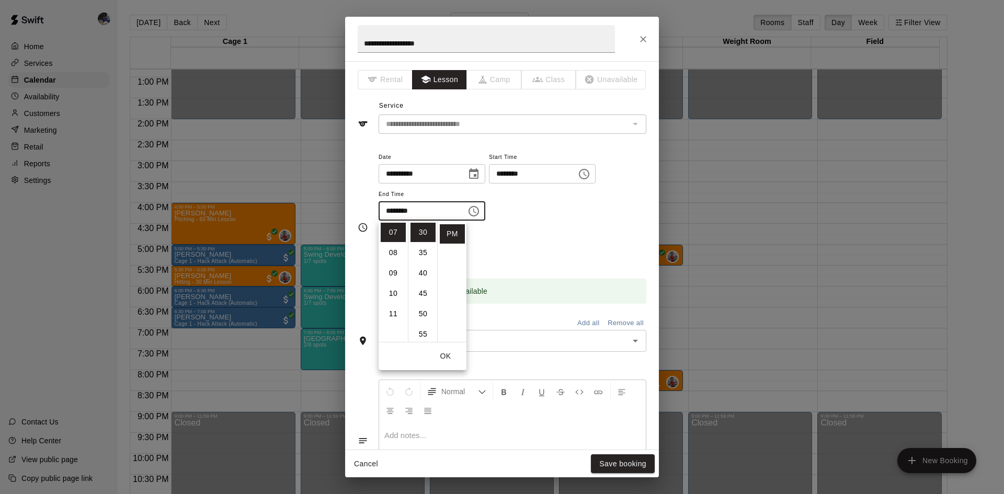
click at [444, 355] on button "OK" at bounding box center [445, 356] width 33 height 19
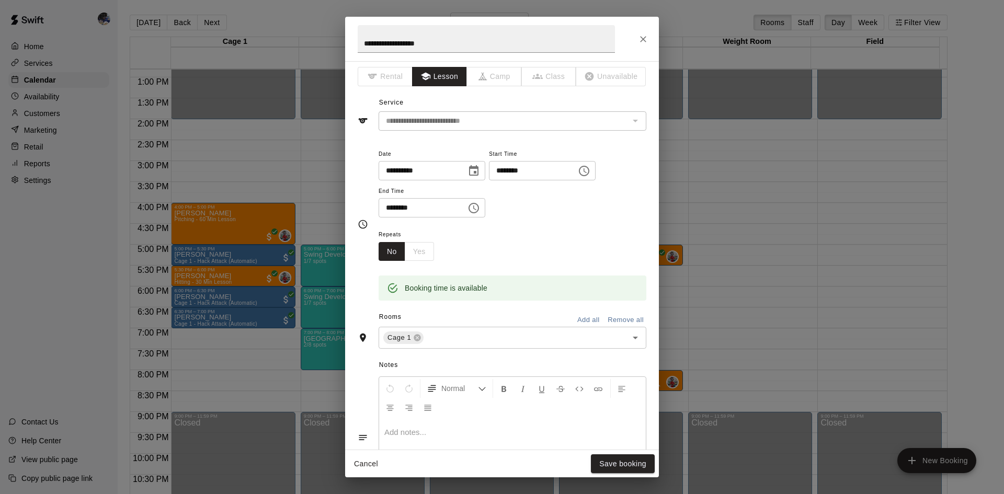
scroll to position [0, 0]
click at [615, 458] on button "Save booking" at bounding box center [623, 464] width 64 height 19
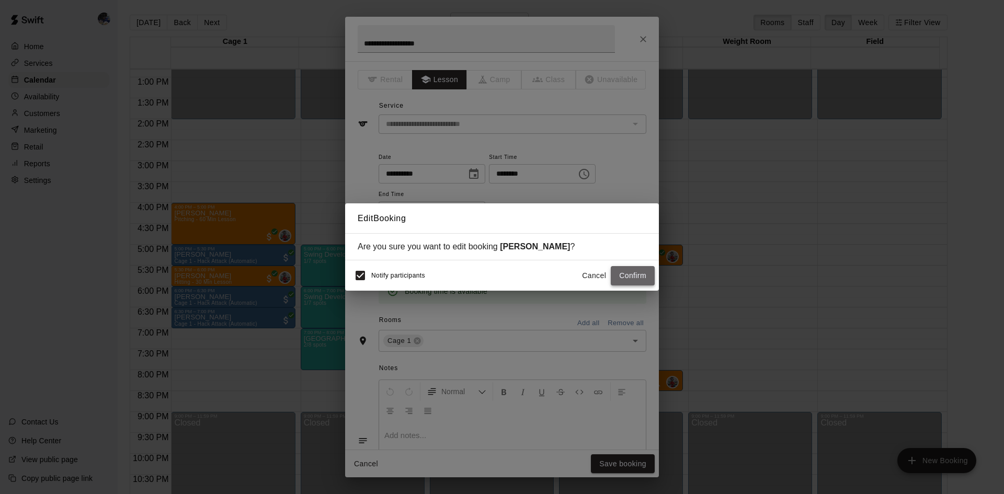
click at [639, 276] on button "Confirm" at bounding box center [633, 275] width 44 height 19
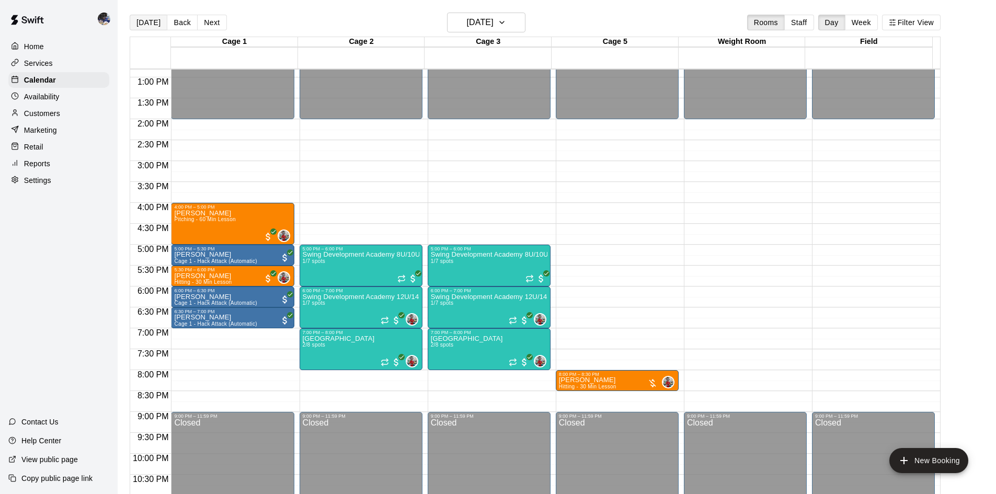
click at [153, 20] on button "[DATE]" at bounding box center [149, 23] width 38 height 16
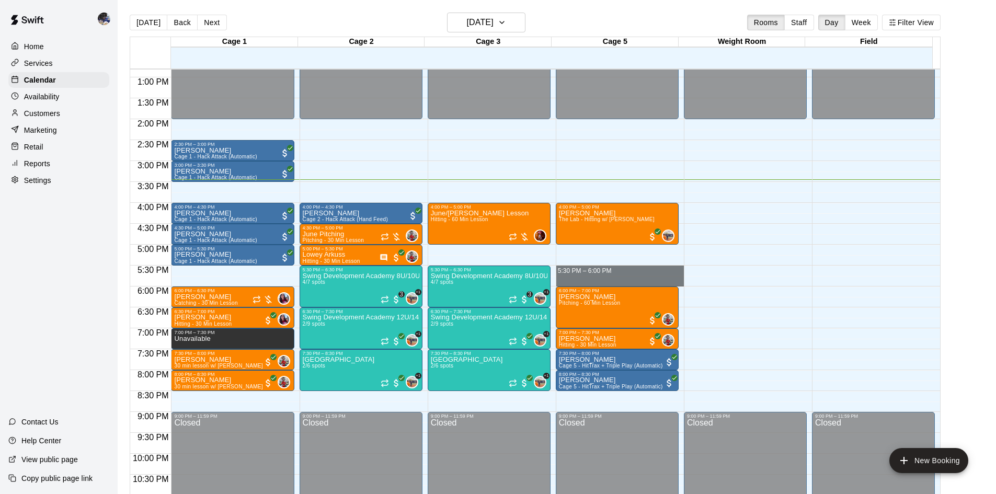
drag, startPoint x: 592, startPoint y: 268, endPoint x: 598, endPoint y: 282, distance: 16.1
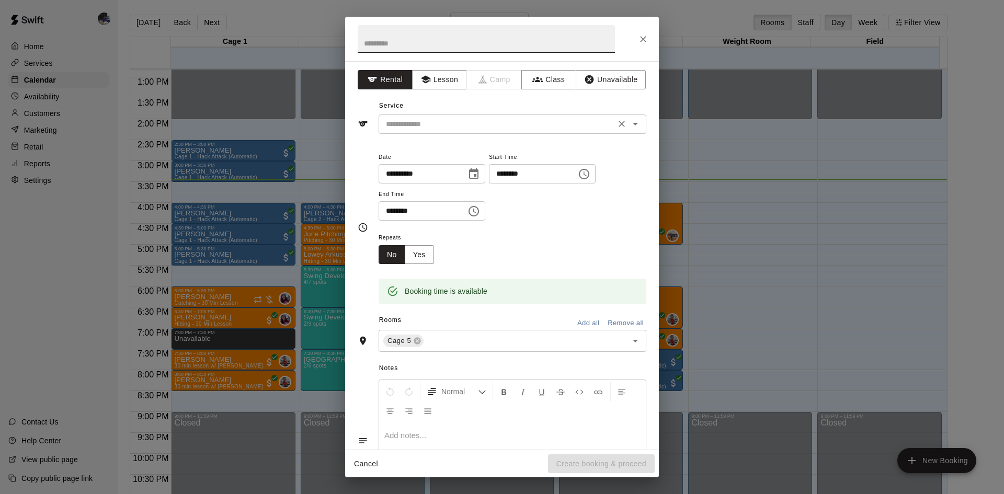
click at [449, 126] on input "text" at bounding box center [497, 124] width 231 height 13
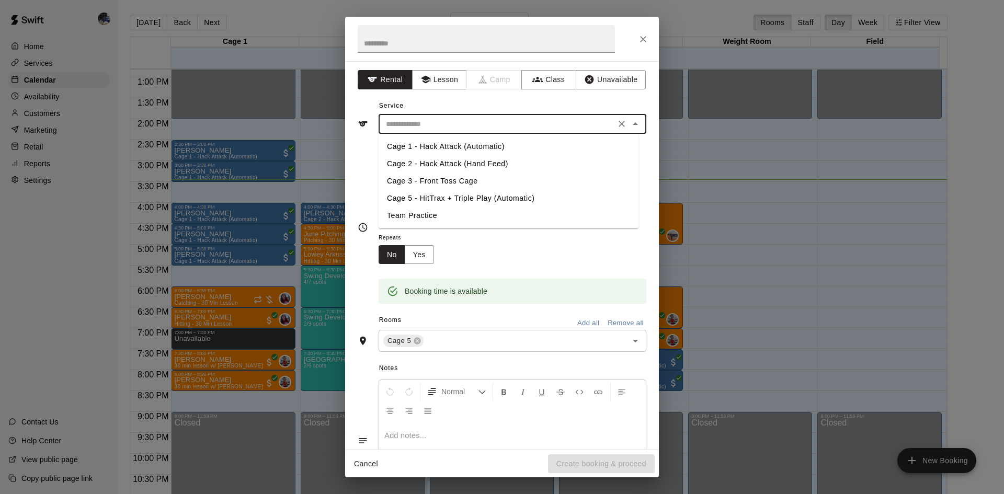
click at [471, 199] on li "Cage 5 - HitTrax + Triple Play (Automatic)" at bounding box center [509, 198] width 260 height 17
type input "**********"
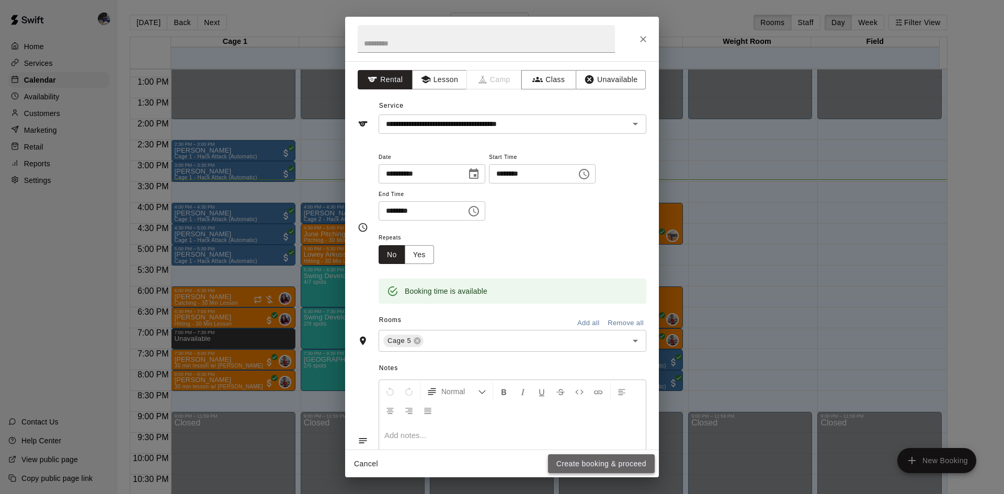
click at [569, 462] on button "Create booking & proceed" at bounding box center [601, 464] width 107 height 19
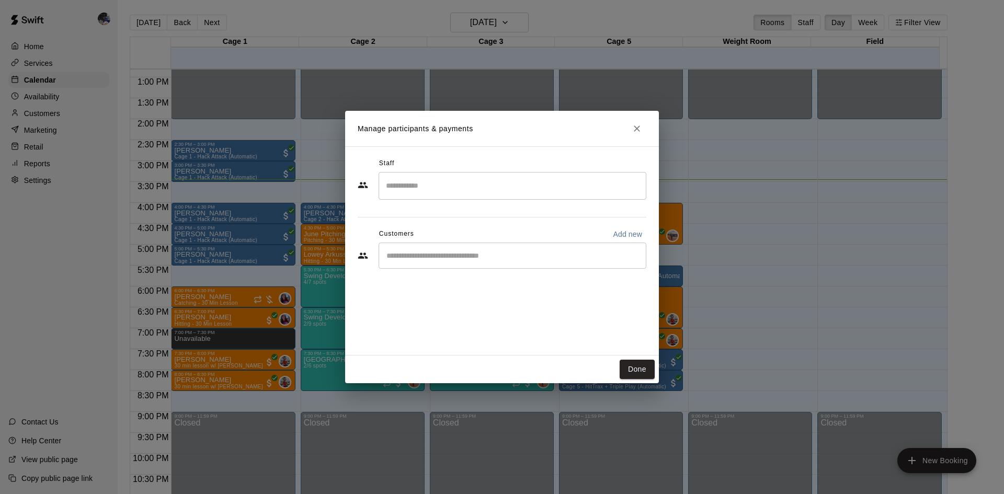
click at [456, 257] on input "Start typing to search customers..." at bounding box center [512, 256] width 258 height 10
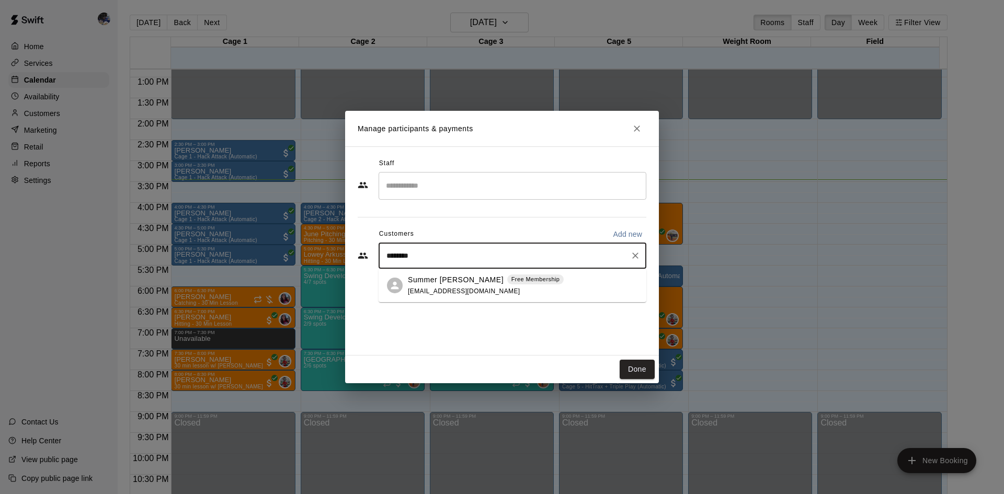
type input "*********"
click at [446, 283] on p "Summer [PERSON_NAME]" at bounding box center [456, 280] width 96 height 11
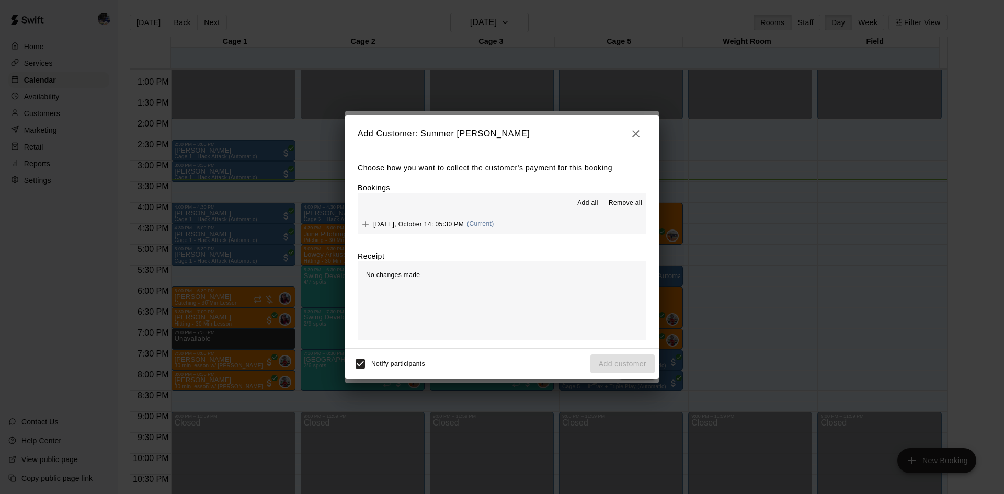
click at [490, 224] on span "(Current)" at bounding box center [480, 223] width 27 height 7
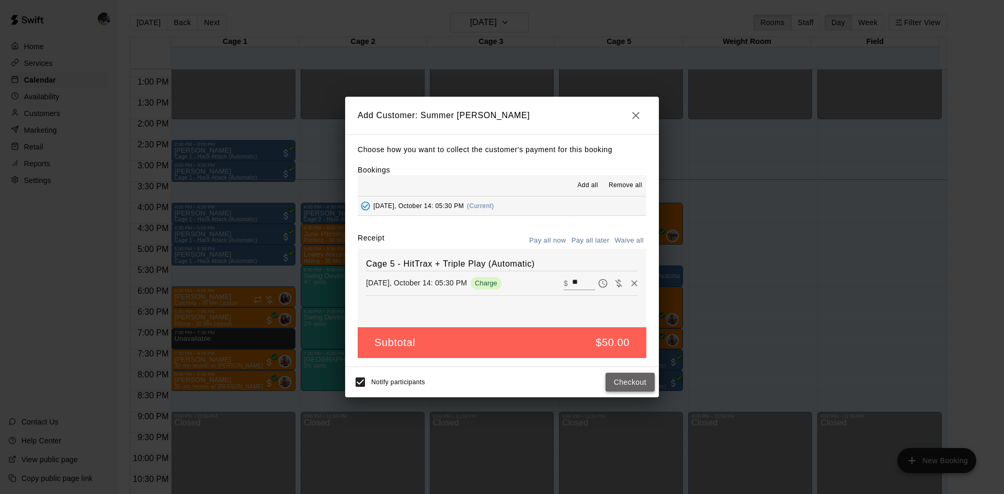
click at [620, 379] on button "Checkout" at bounding box center [630, 382] width 49 height 19
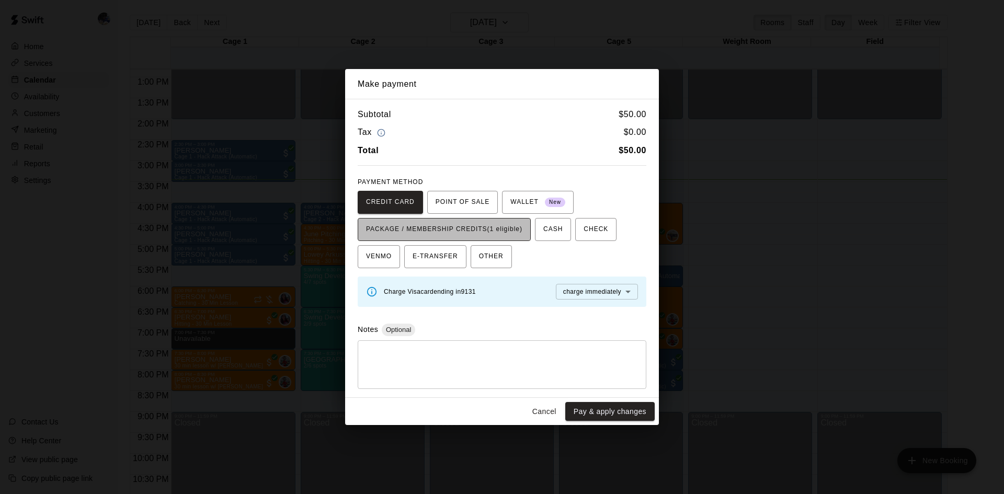
click at [502, 234] on span "PACKAGE / MEMBERSHIP CREDITS (1 eligible)" at bounding box center [444, 229] width 156 height 17
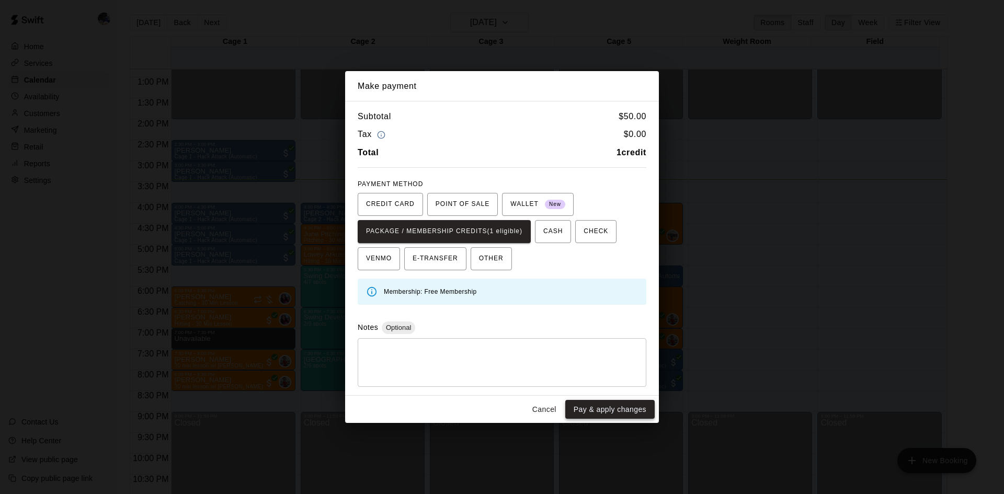
click at [610, 409] on button "Pay & apply changes" at bounding box center [609, 409] width 89 height 19
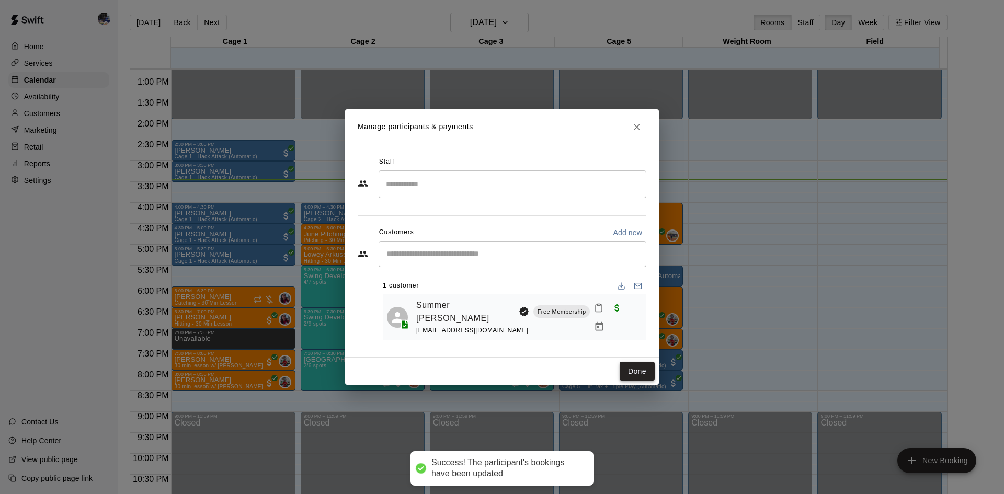
click at [642, 370] on button "Done" at bounding box center [637, 371] width 35 height 19
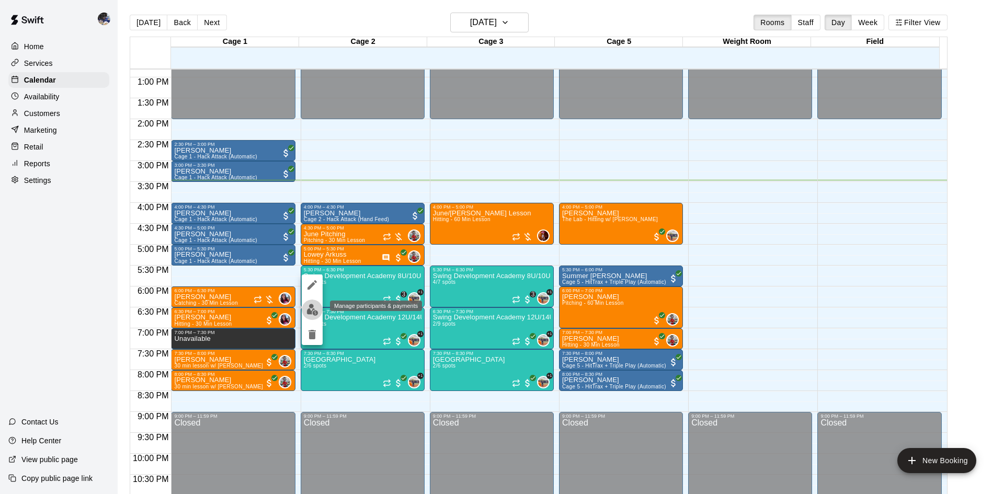
click at [316, 308] on img "edit" at bounding box center [313, 310] width 12 height 12
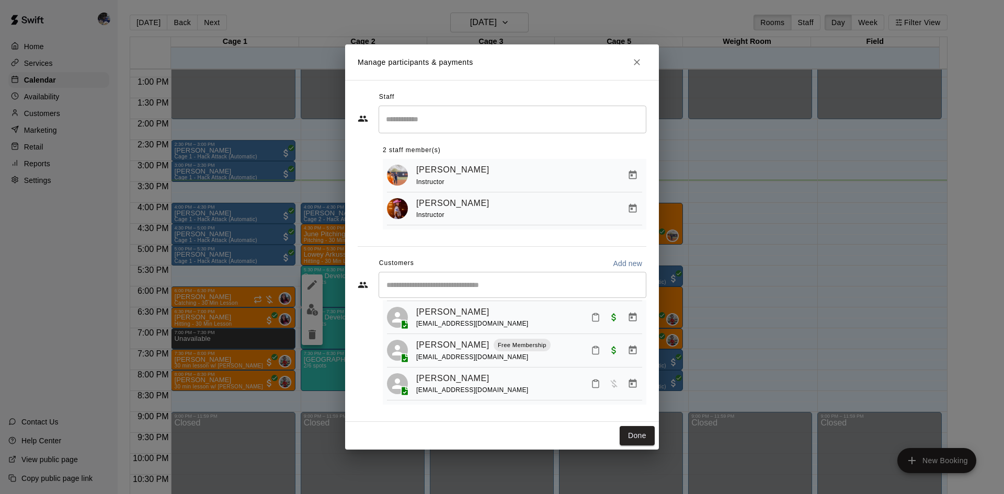
scroll to position [63, 0]
click at [628, 349] on icon "Manage bookings & payment" at bounding box center [633, 350] width 10 height 10
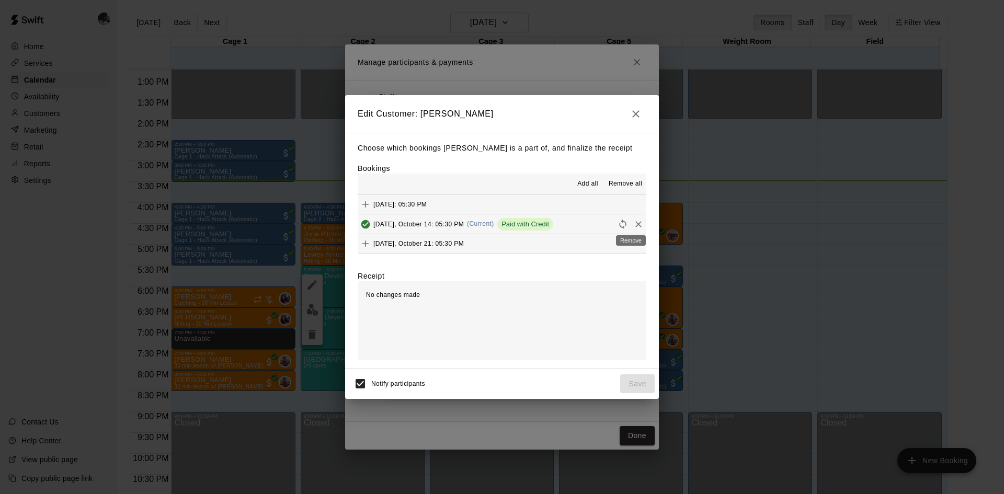
click at [633, 225] on icon "Remove" at bounding box center [638, 224] width 10 height 10
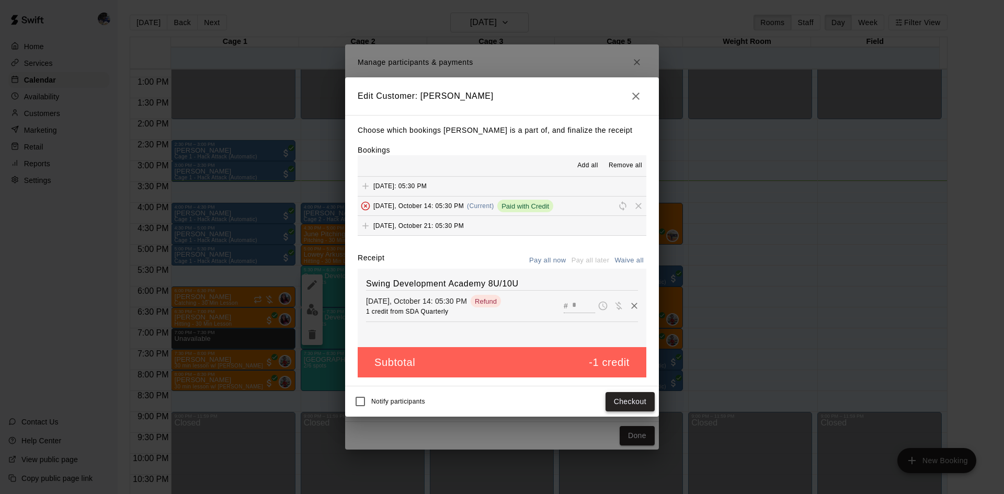
click at [630, 403] on button "Checkout" at bounding box center [630, 401] width 49 height 19
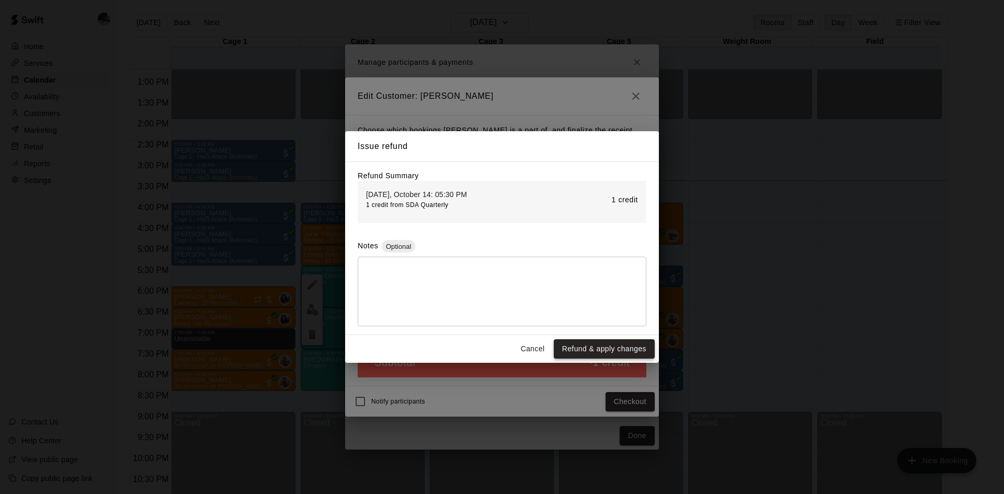
click at [603, 352] on button "Refund & apply changes" at bounding box center [604, 348] width 101 height 19
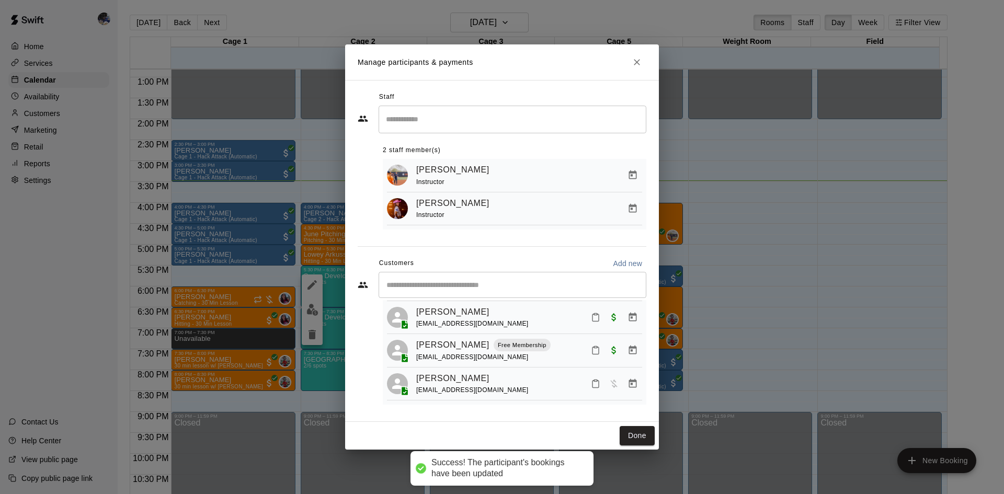
scroll to position [29, 0]
click at [634, 435] on button "Done" at bounding box center [637, 435] width 35 height 19
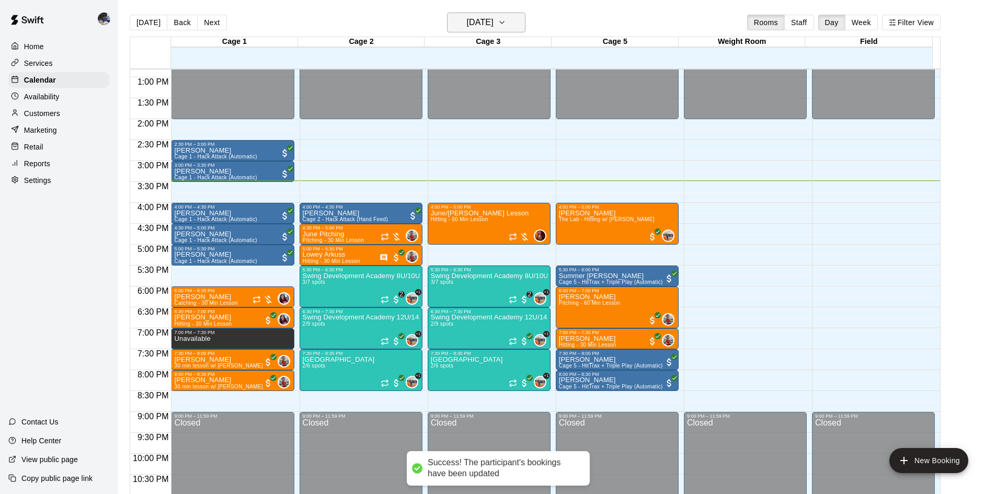
click at [486, 24] on h6 "[DATE]" at bounding box center [480, 22] width 27 height 15
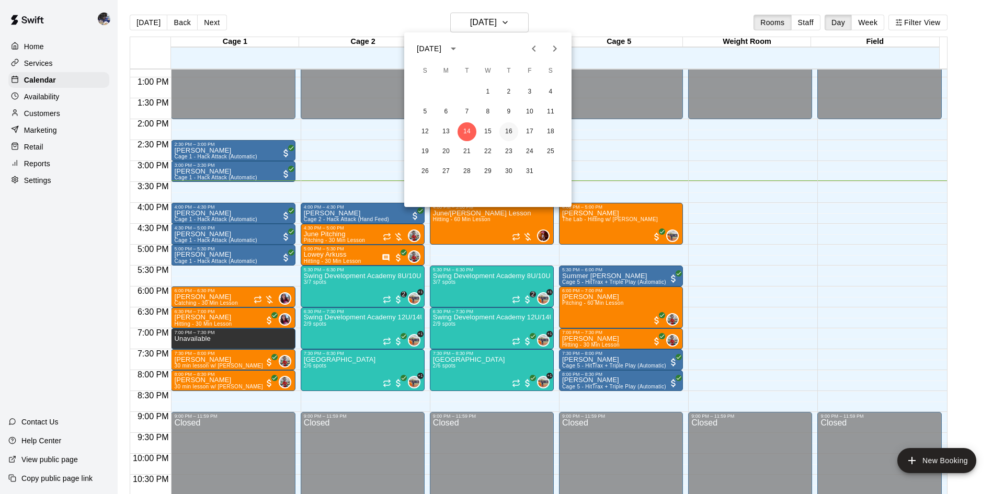
click at [511, 133] on button "16" at bounding box center [509, 131] width 19 height 19
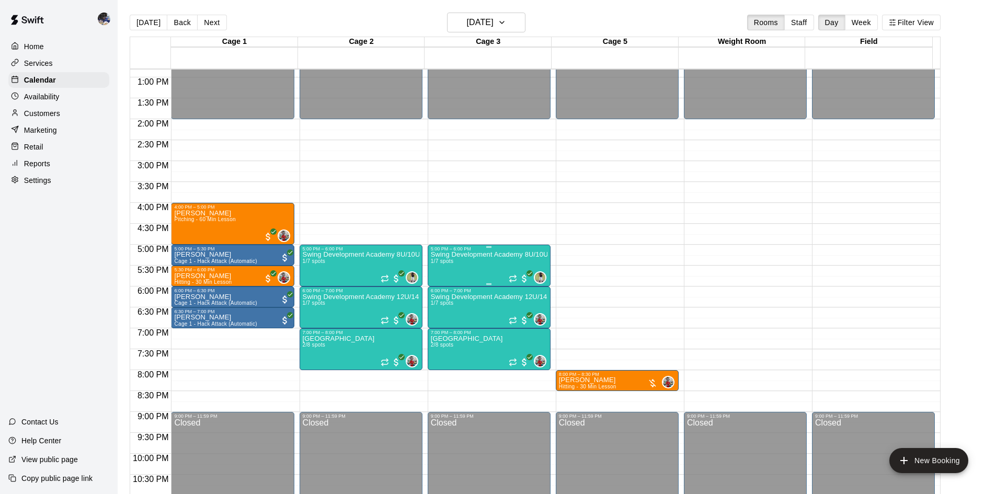
click at [481, 266] on div "Swing Development Academy 8U/10U 1/7 spots" at bounding box center [489, 499] width 117 height 494
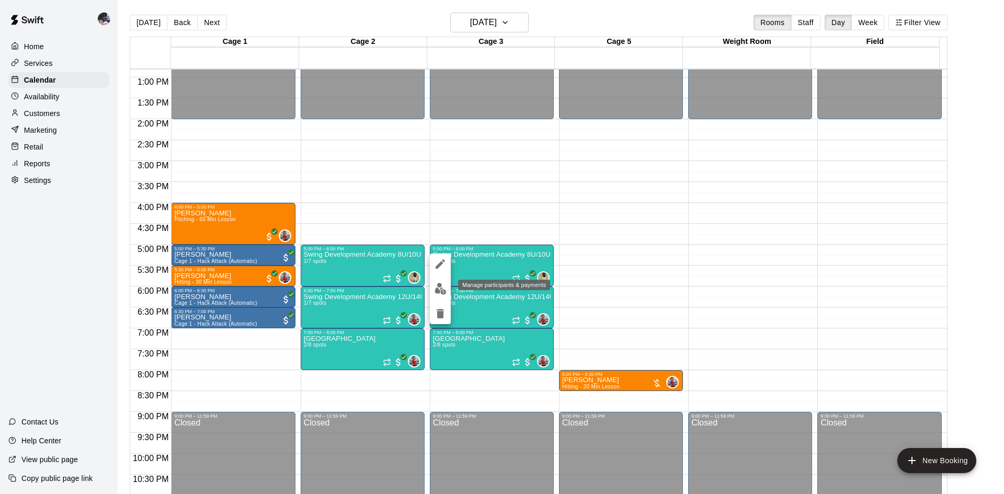
click at [445, 286] on img "edit" at bounding box center [441, 289] width 12 height 12
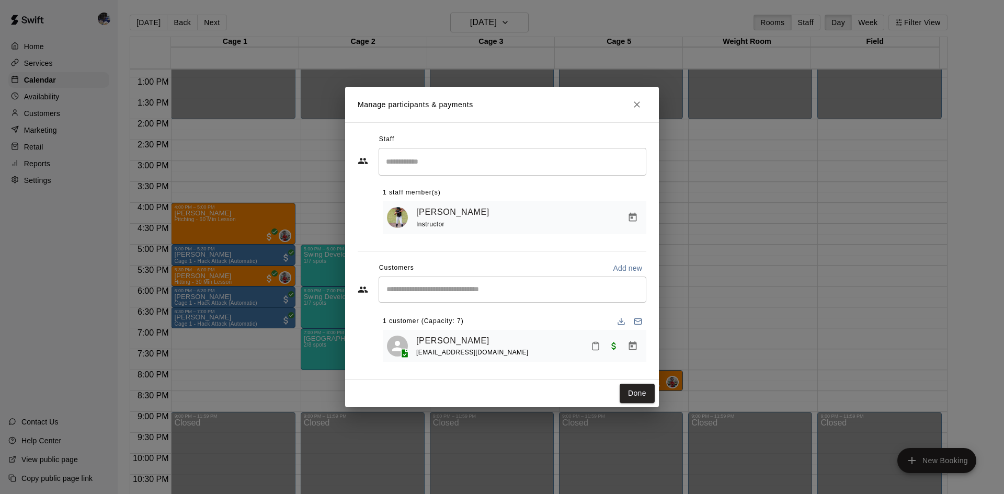
click at [473, 285] on input "Start typing to search customers..." at bounding box center [512, 290] width 258 height 10
click at [462, 290] on input "Start typing to search customers..." at bounding box center [512, 290] width 258 height 10
type input "****"
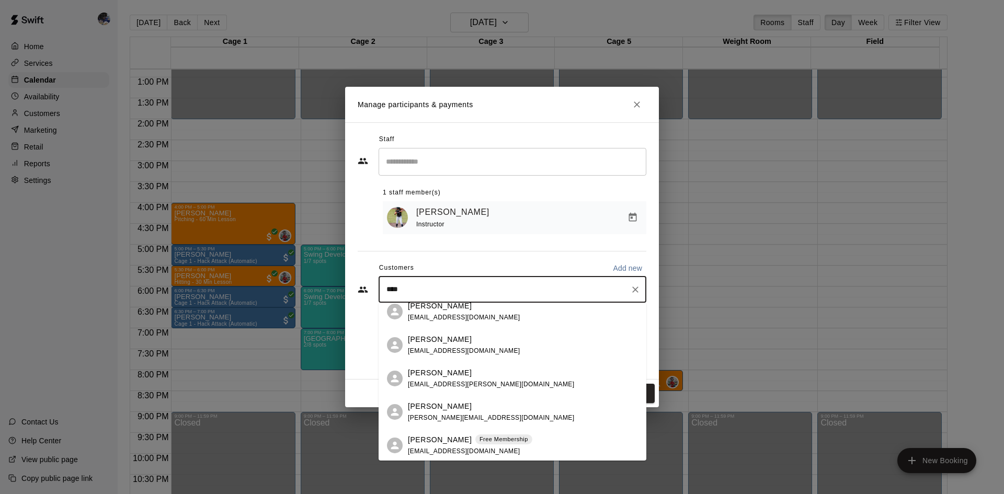
scroll to position [76, 0]
click at [460, 444] on div "Scarlet Dulay Free Membership peterdulay@gmail.com" at bounding box center [470, 444] width 124 height 22
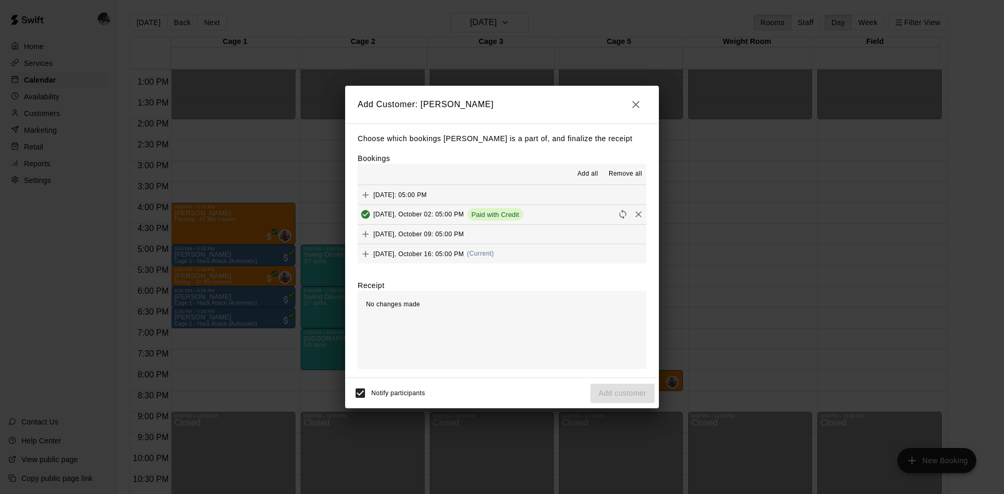
click at [485, 252] on span "(Current)" at bounding box center [480, 253] width 27 height 7
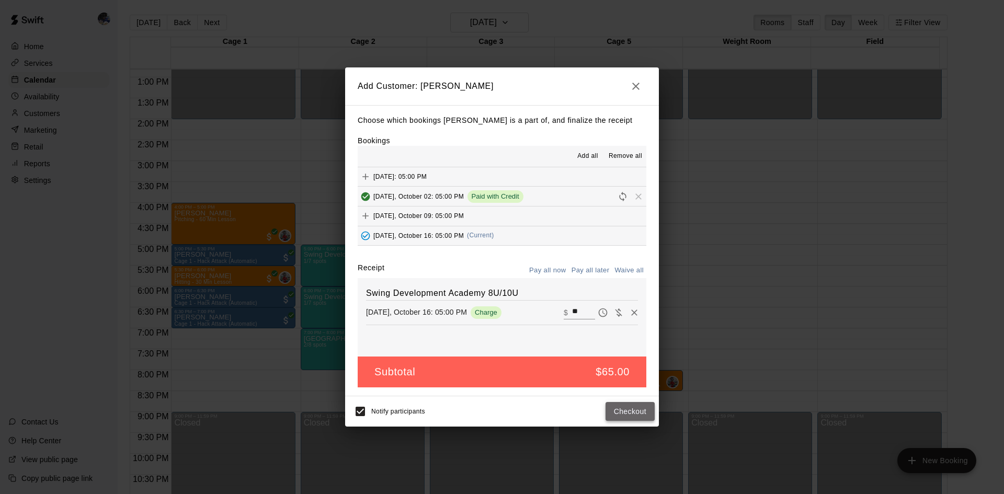
click at [626, 414] on button "Checkout" at bounding box center [630, 411] width 49 height 19
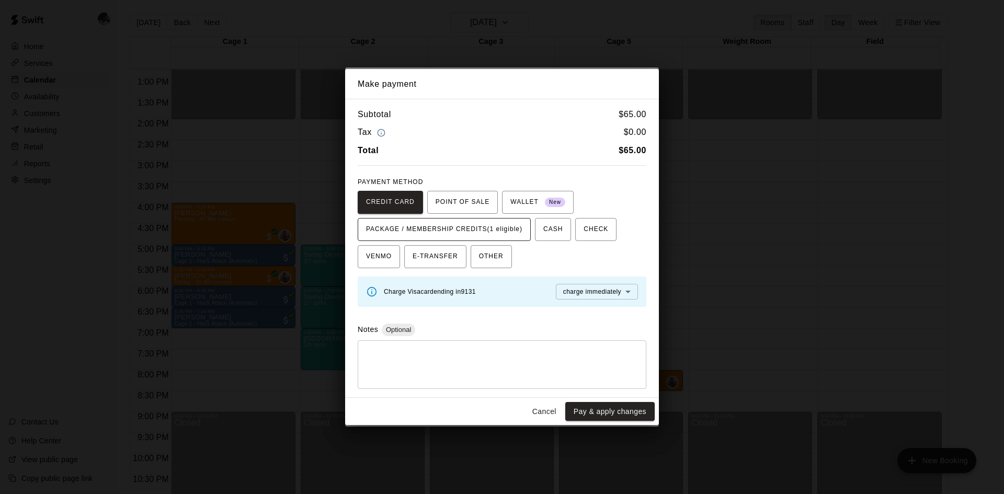
click at [507, 230] on span "PACKAGE / MEMBERSHIP CREDITS (1 eligible)" at bounding box center [444, 229] width 156 height 17
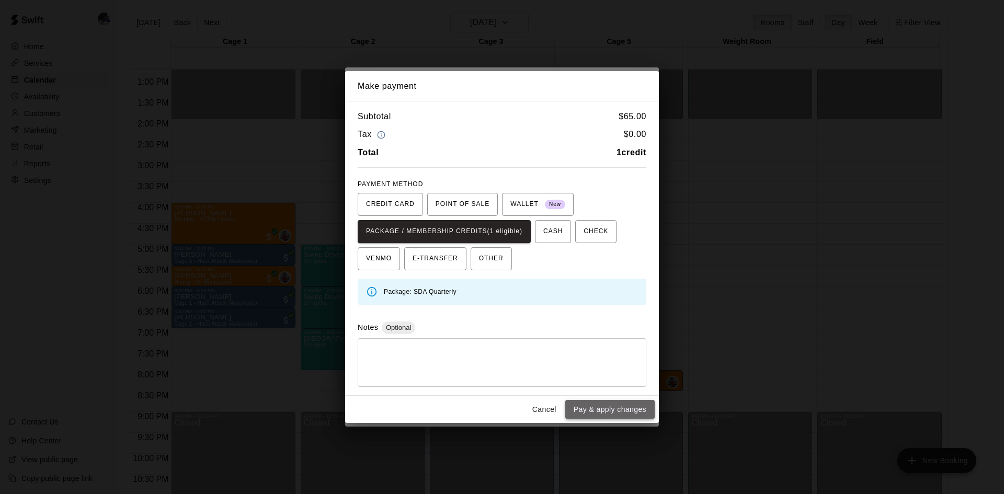
click at [594, 411] on button "Pay & apply changes" at bounding box center [609, 409] width 89 height 19
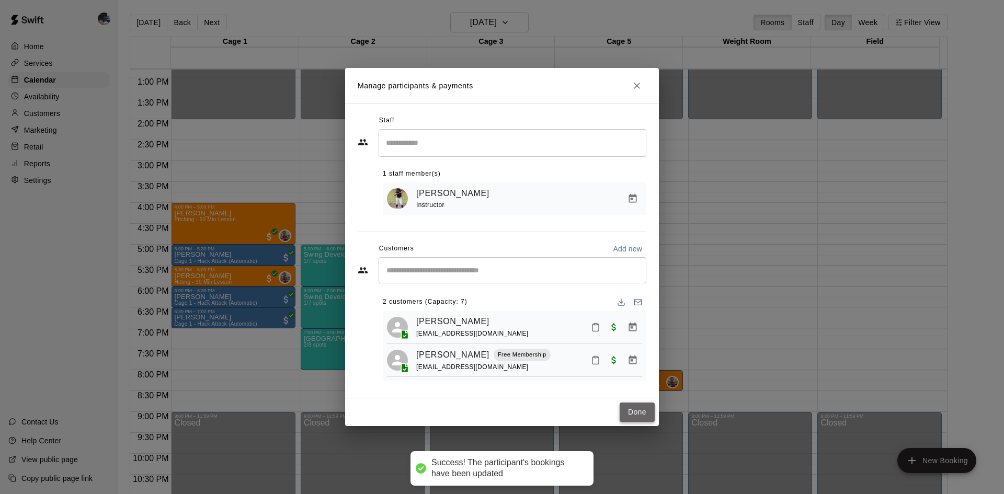
click at [638, 412] on button "Done" at bounding box center [637, 412] width 35 height 19
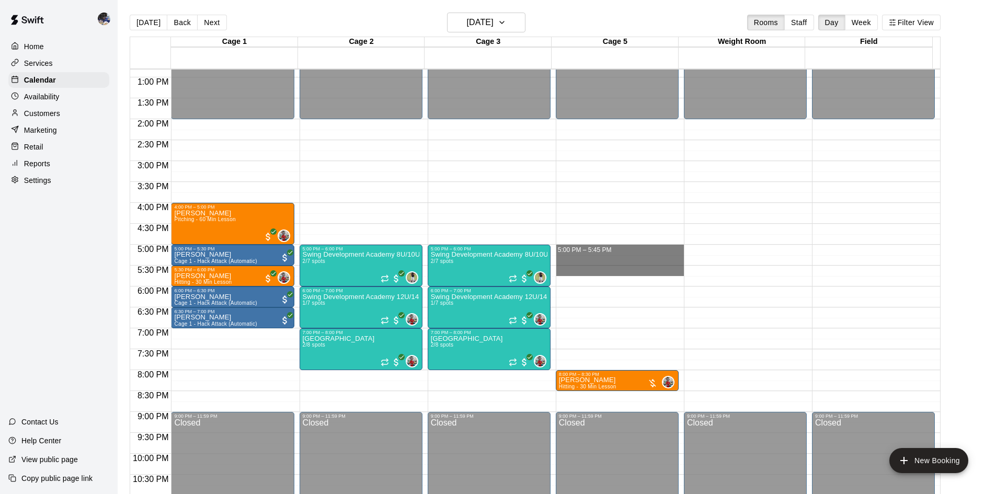
drag, startPoint x: 577, startPoint y: 247, endPoint x: 584, endPoint y: 276, distance: 28.9
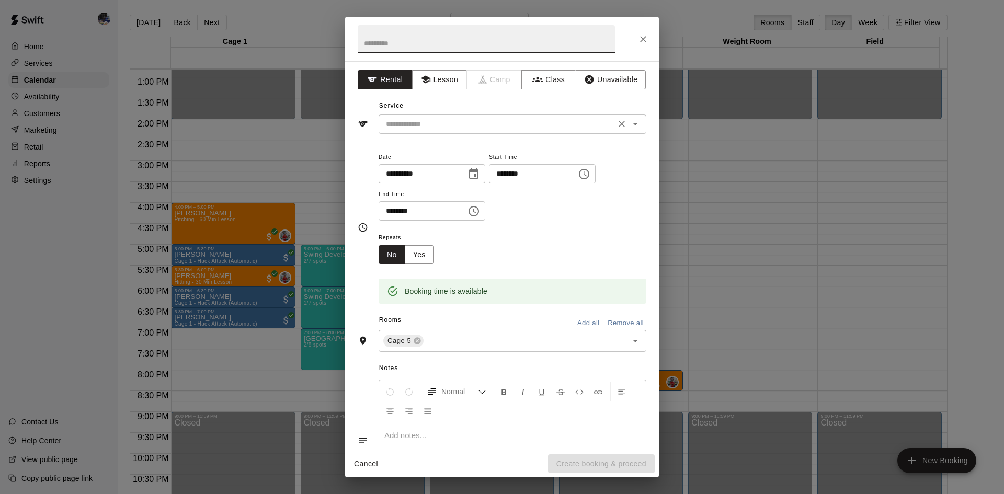
click at [448, 122] on input "text" at bounding box center [497, 124] width 231 height 13
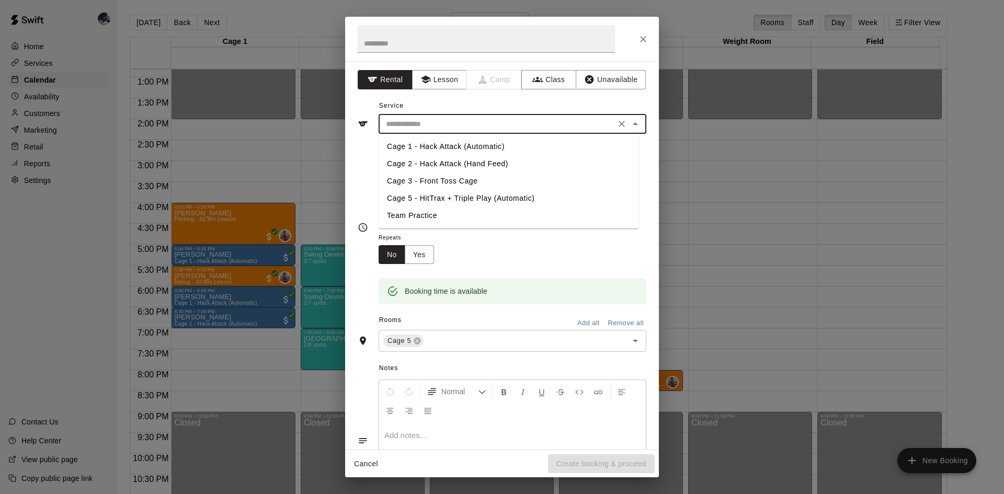
click at [486, 200] on li "Cage 5 - HitTrax + Triple Play (Automatic)" at bounding box center [509, 198] width 260 height 17
type input "**********"
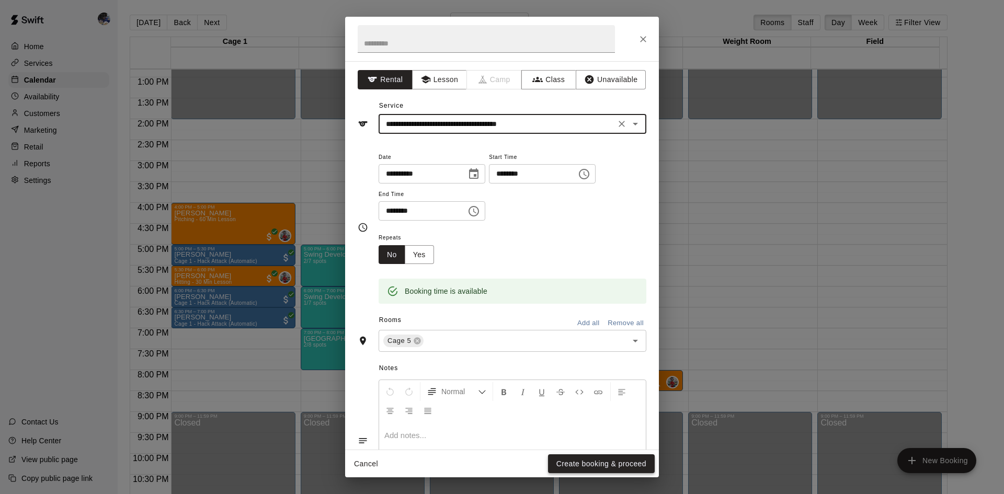
click at [581, 466] on button "Create booking & proceed" at bounding box center [601, 464] width 107 height 19
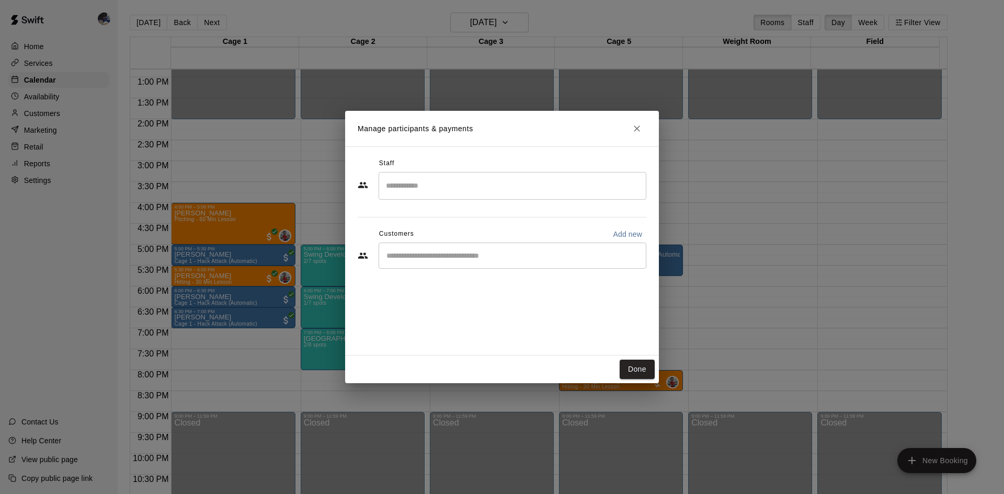
click at [468, 257] on input "Start typing to search customers..." at bounding box center [512, 256] width 258 height 10
type input "****"
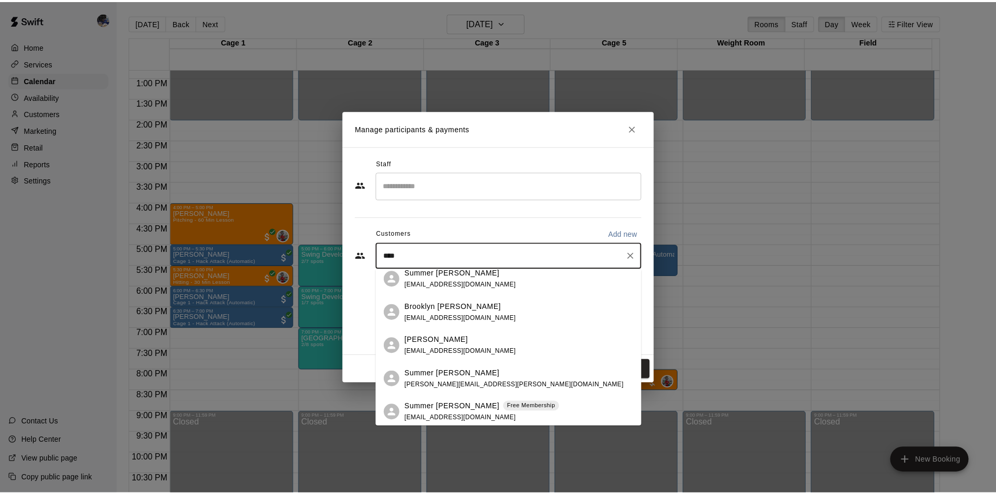
scroll to position [43, 0]
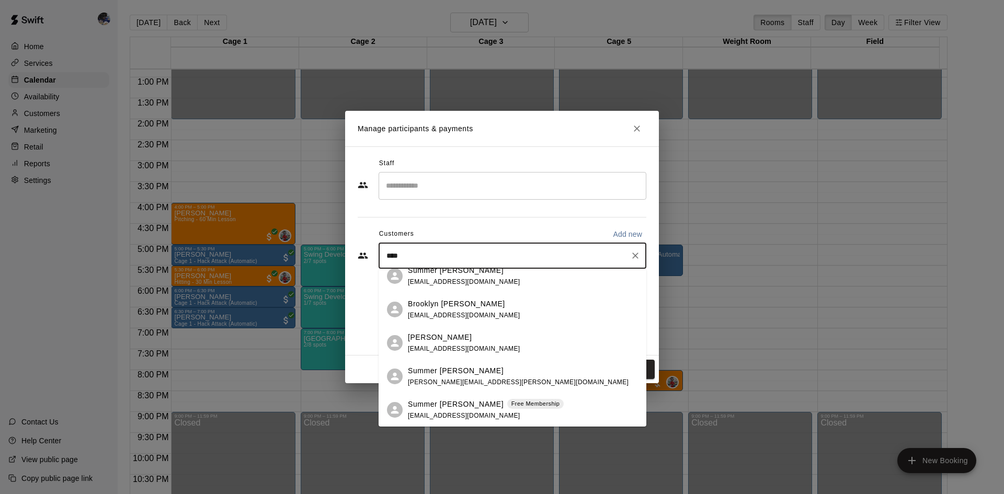
click at [452, 404] on p "Summer [PERSON_NAME]" at bounding box center [456, 404] width 96 height 11
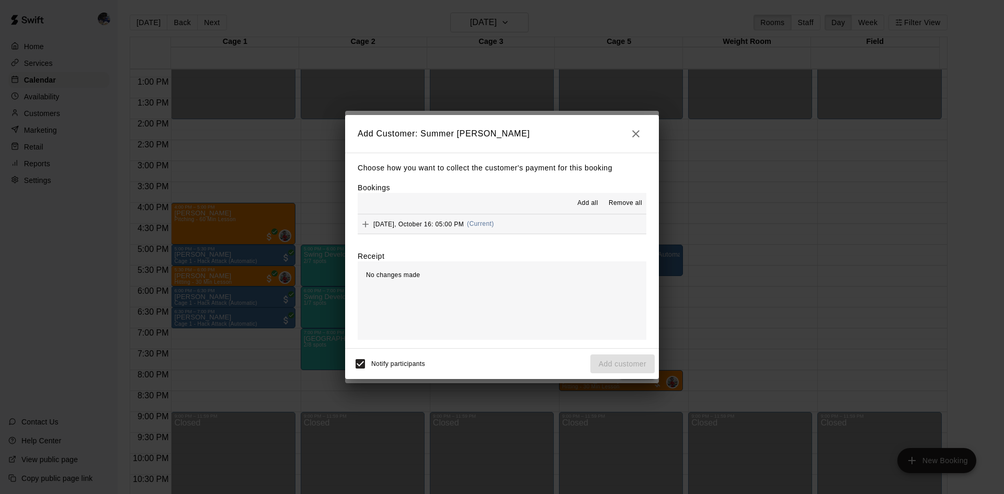
click at [477, 225] on span "(Current)" at bounding box center [480, 223] width 27 height 7
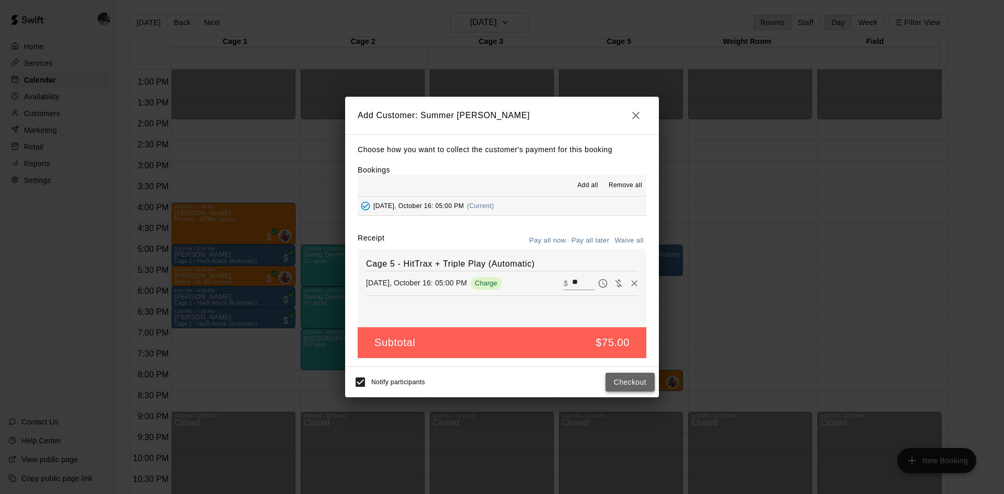
click at [621, 375] on button "Checkout" at bounding box center [630, 382] width 49 height 19
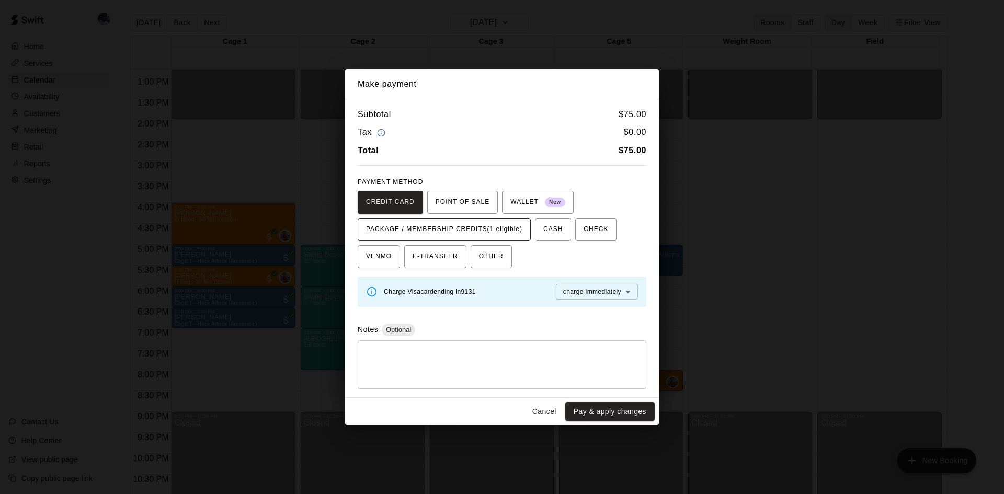
click at [486, 229] on span "PACKAGE / MEMBERSHIP CREDITS (1 eligible)" at bounding box center [444, 229] width 156 height 17
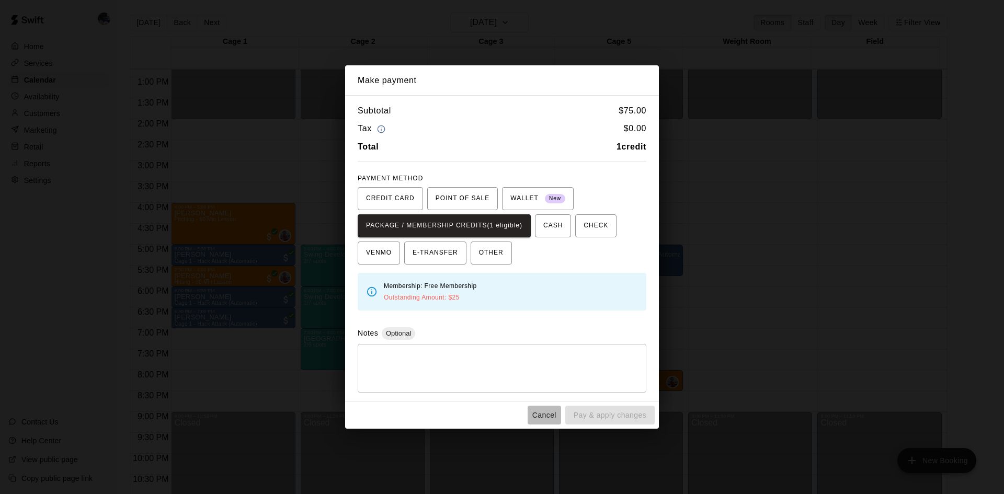
click at [548, 413] on button "Cancel" at bounding box center [544, 415] width 33 height 19
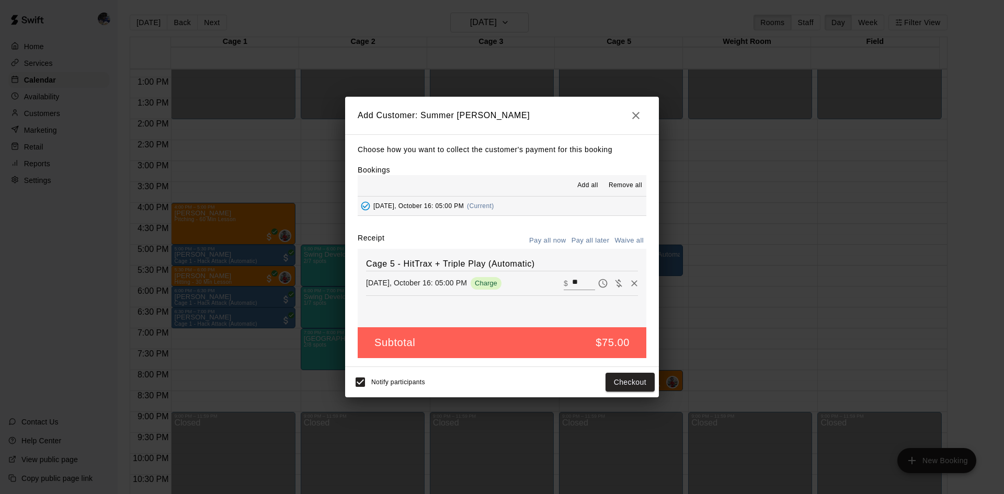
click at [637, 113] on icon "button" at bounding box center [636, 115] width 13 height 13
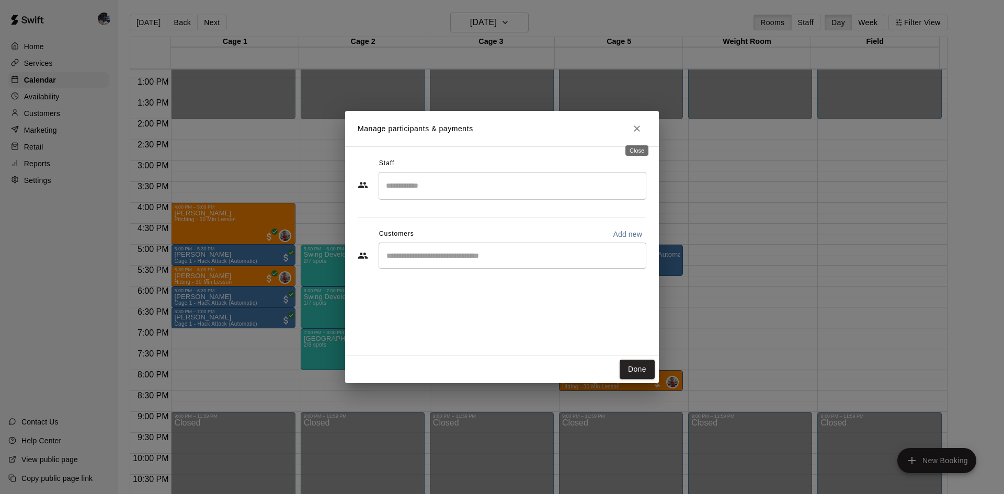
click at [630, 139] on div "Close" at bounding box center [637, 147] width 25 height 19
click at [633, 135] on button "Close" at bounding box center [637, 128] width 19 height 19
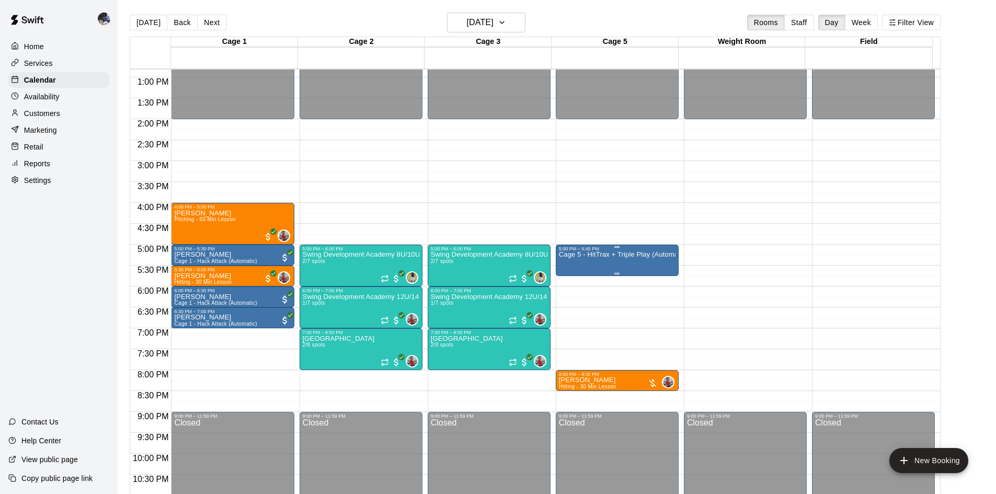
click at [604, 255] on p "Cage 5 - HitTrax + Triple Play (Automatic)" at bounding box center [617, 255] width 117 height 0
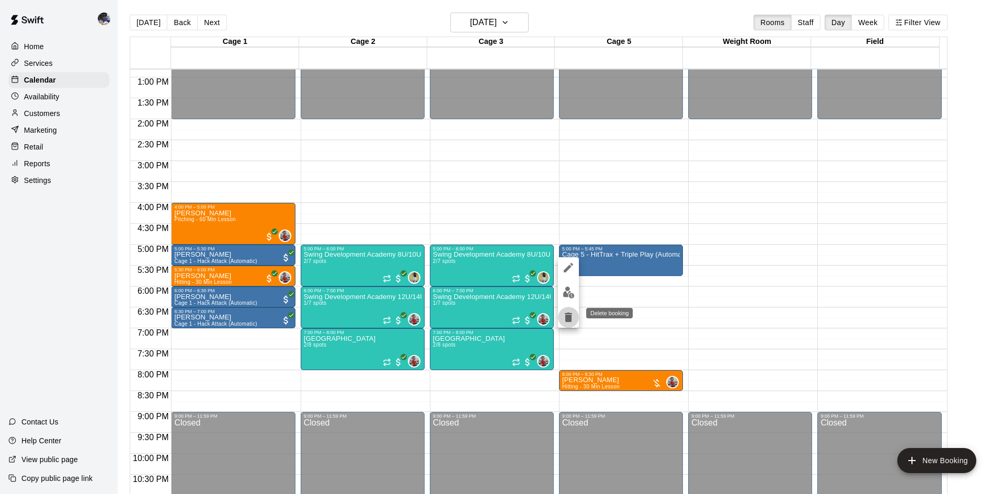
click at [573, 315] on icon "delete" at bounding box center [568, 317] width 13 height 13
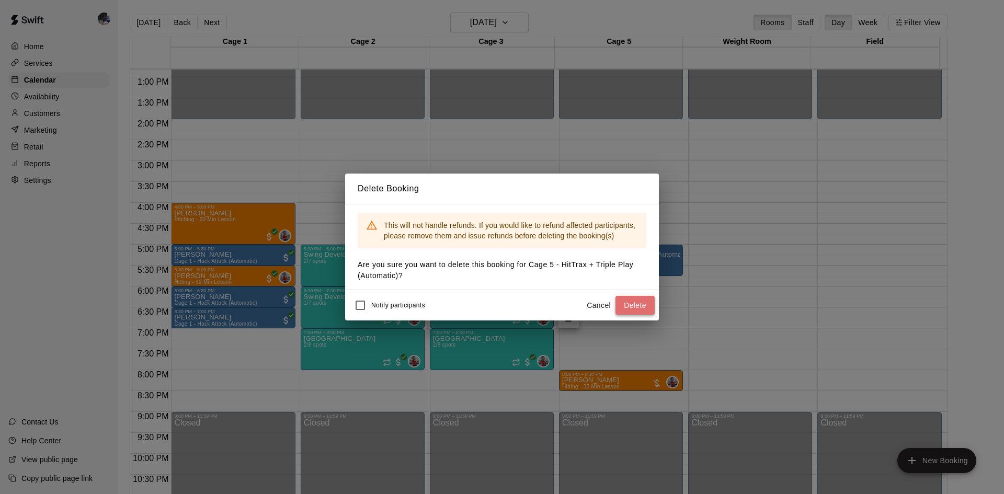
click at [622, 307] on button "Delete" at bounding box center [635, 305] width 39 height 19
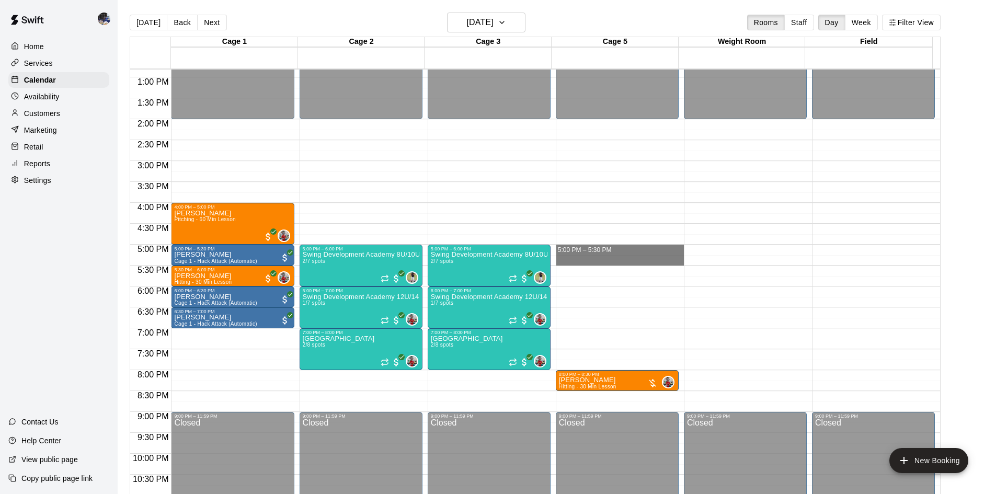
drag, startPoint x: 573, startPoint y: 246, endPoint x: 577, endPoint y: 264, distance: 18.9
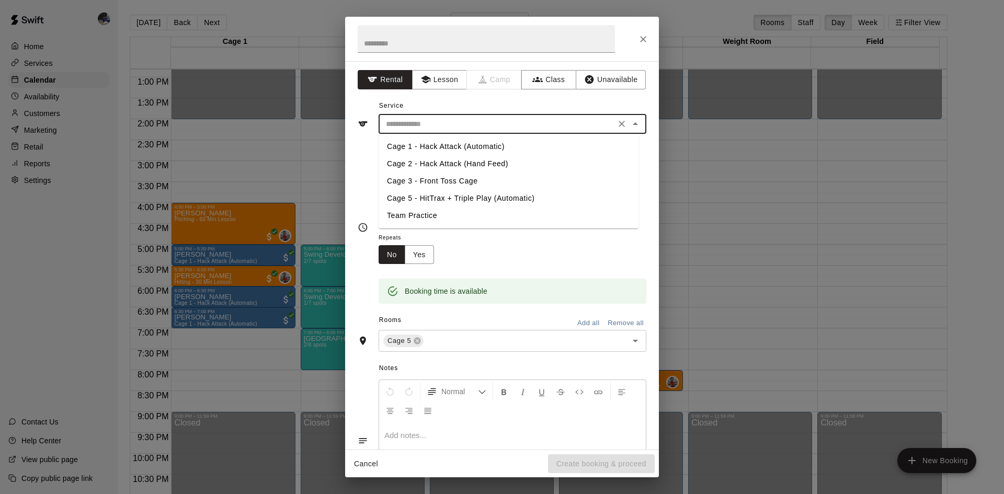
click at [452, 123] on input "text" at bounding box center [497, 124] width 231 height 13
click at [452, 142] on li "Cage 1 - Hack Attack (Automatic)" at bounding box center [509, 146] width 260 height 17
type input "**********"
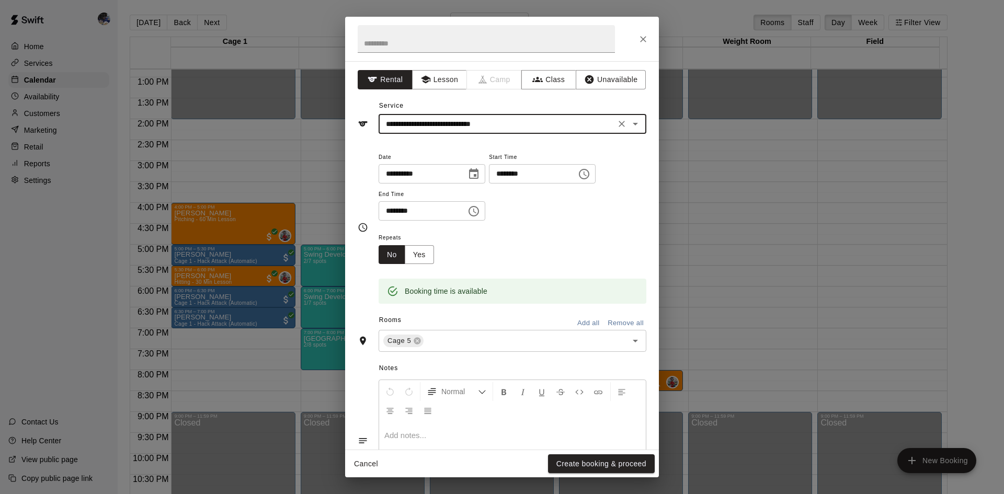
click at [617, 126] on icon "Clear" at bounding box center [622, 124] width 10 height 10
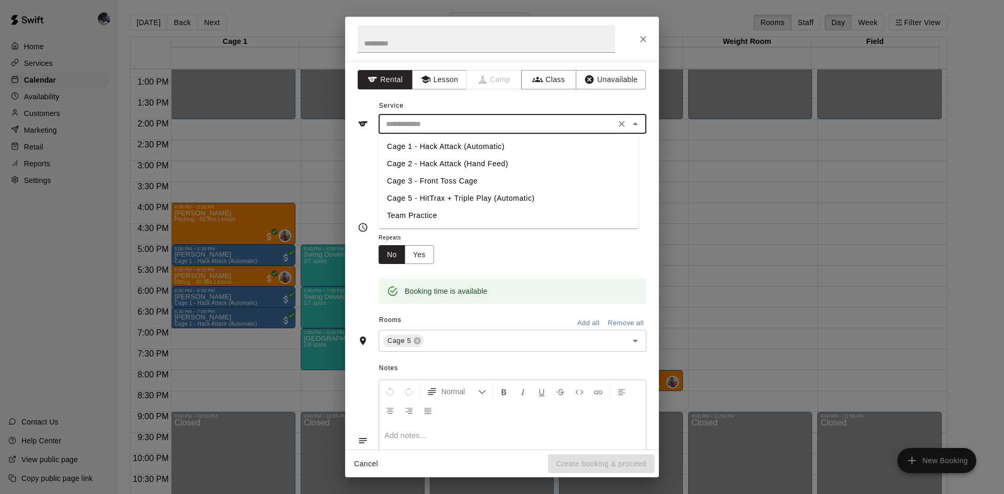
click at [545, 125] on input "text" at bounding box center [497, 124] width 231 height 13
click at [473, 197] on li "Cage 5 - HitTrax + Triple Play (Automatic)" at bounding box center [509, 198] width 260 height 17
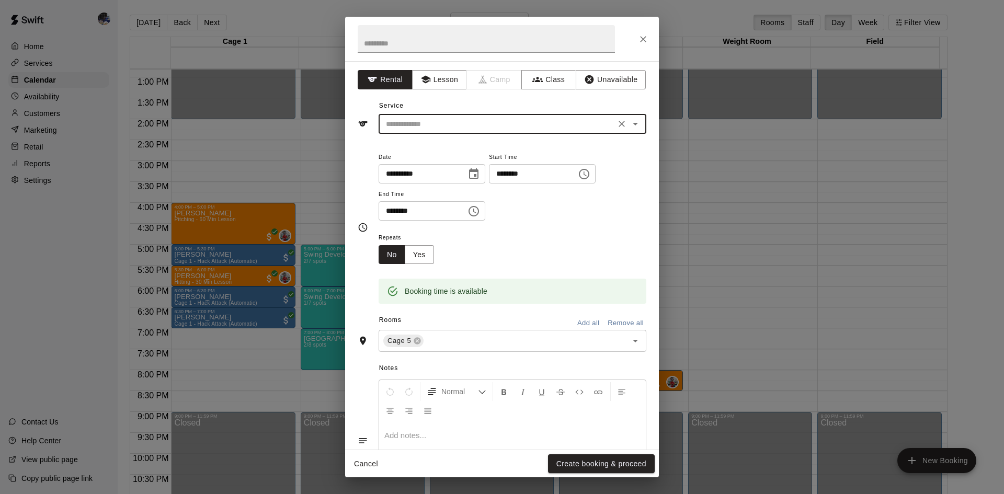
type input "**********"
click at [596, 459] on button "Create booking & proceed" at bounding box center [601, 464] width 107 height 19
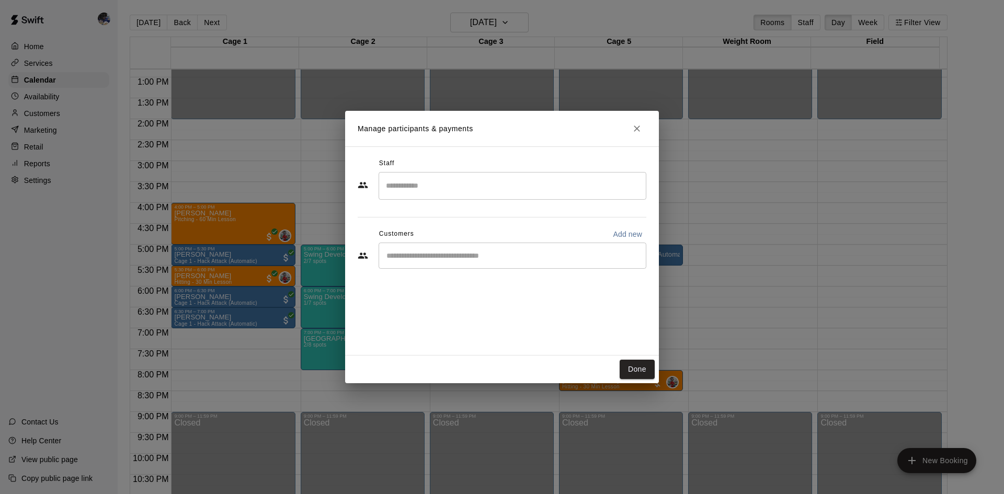
click at [441, 258] on input "Start typing to search customers..." at bounding box center [512, 256] width 258 height 10
type input "*****"
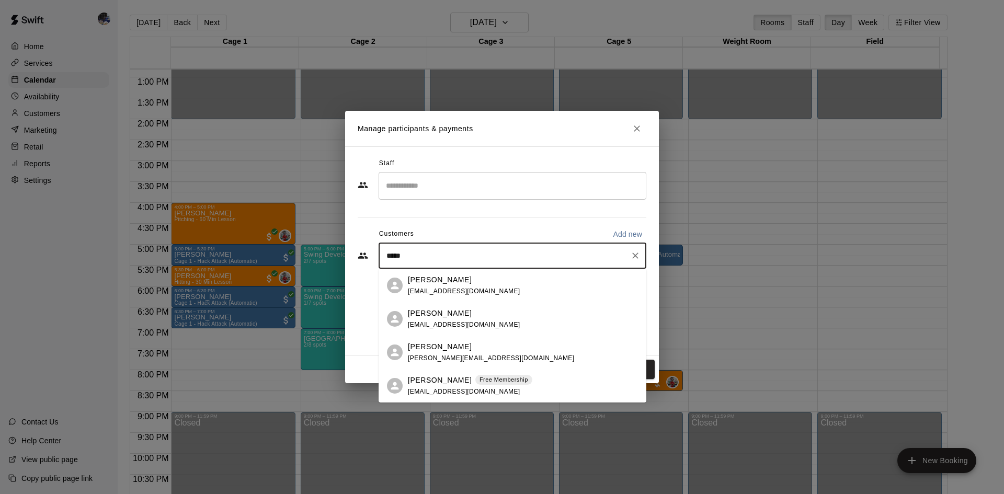
click at [441, 384] on p "Scarlet Dulay" at bounding box center [440, 380] width 64 height 11
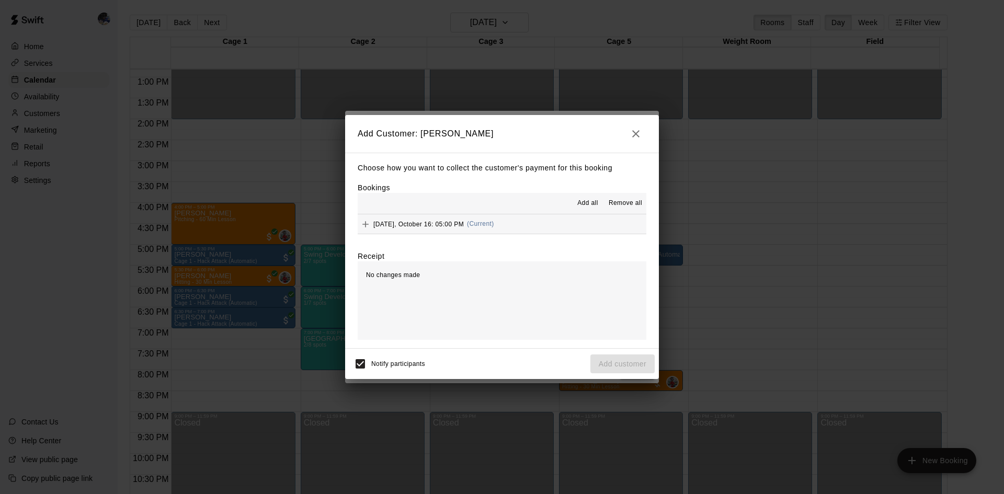
click at [494, 223] on span "(Current)" at bounding box center [480, 223] width 27 height 7
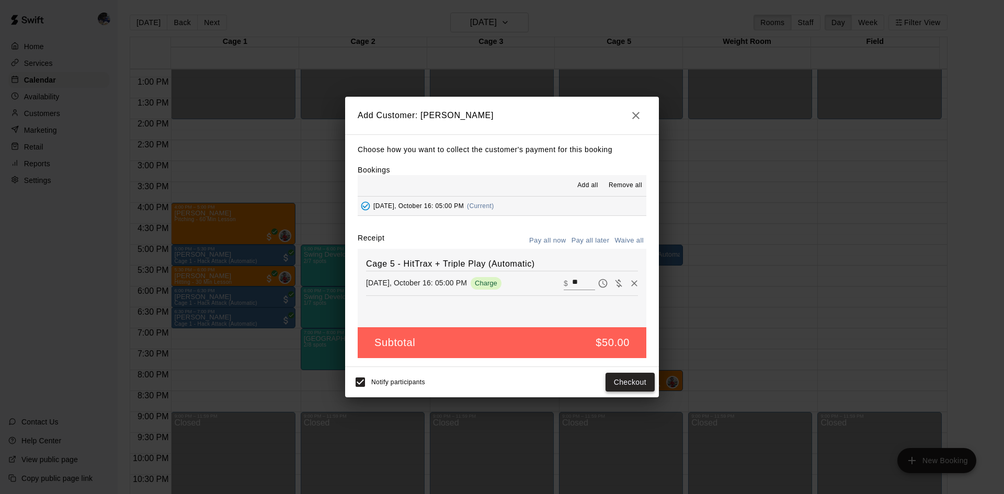
click at [642, 383] on button "Checkout" at bounding box center [630, 382] width 49 height 19
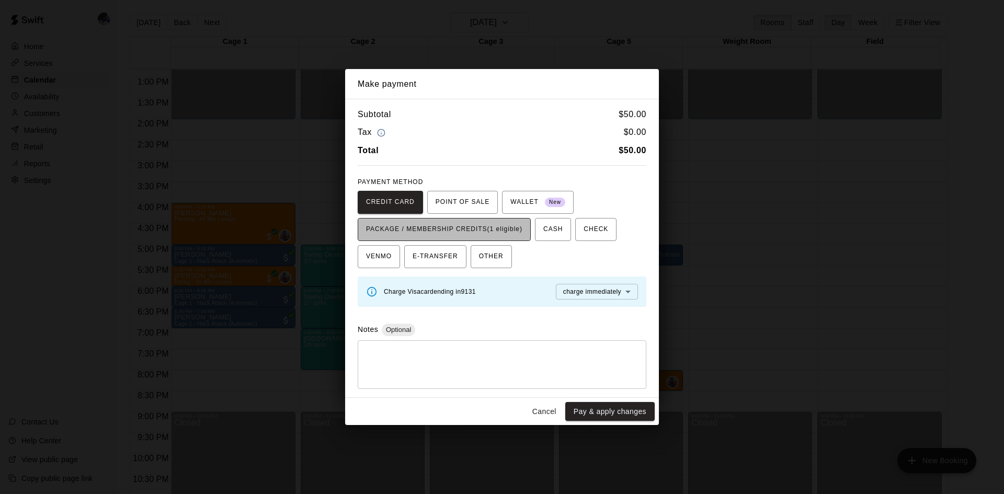
click at [491, 230] on span "PACKAGE / MEMBERSHIP CREDITS (1 eligible)" at bounding box center [444, 229] width 156 height 17
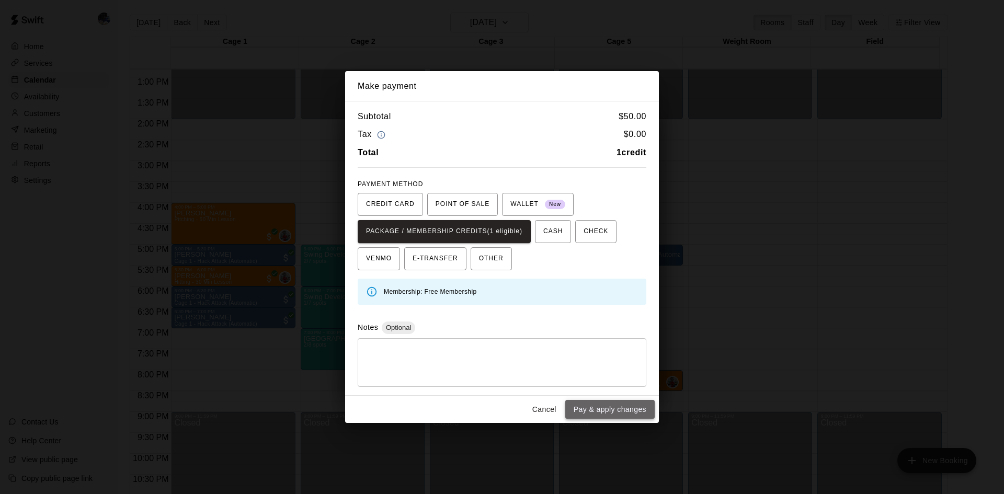
click at [599, 409] on button "Pay & apply changes" at bounding box center [609, 409] width 89 height 19
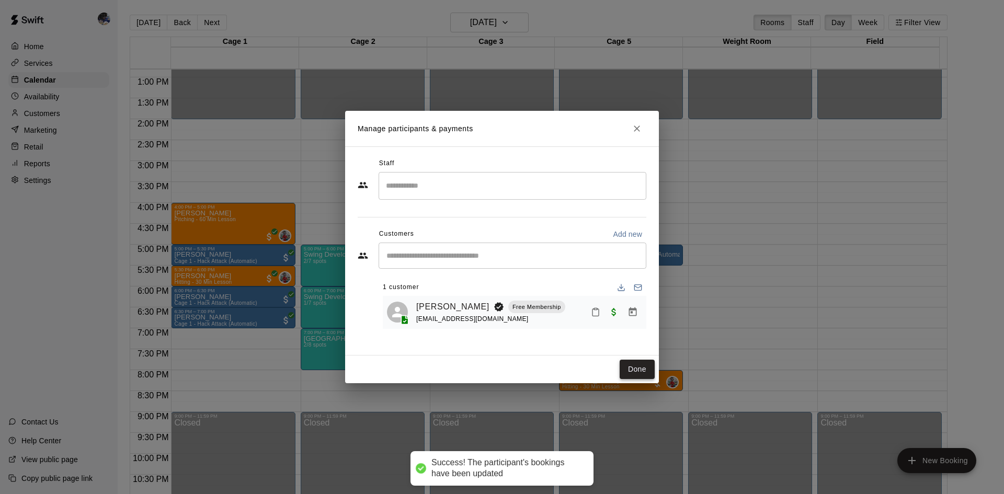
click at [646, 374] on button "Done" at bounding box center [637, 369] width 35 height 19
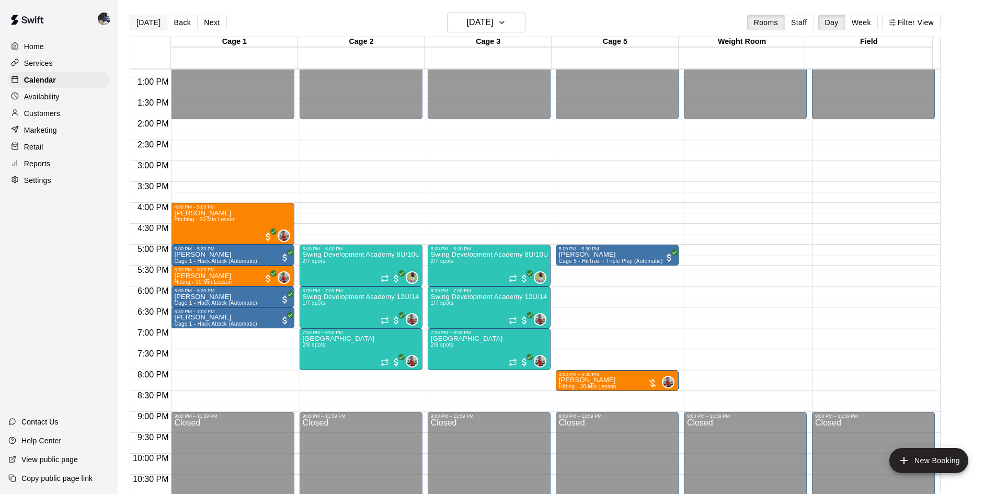
click at [147, 24] on button "[DATE]" at bounding box center [149, 23] width 38 height 16
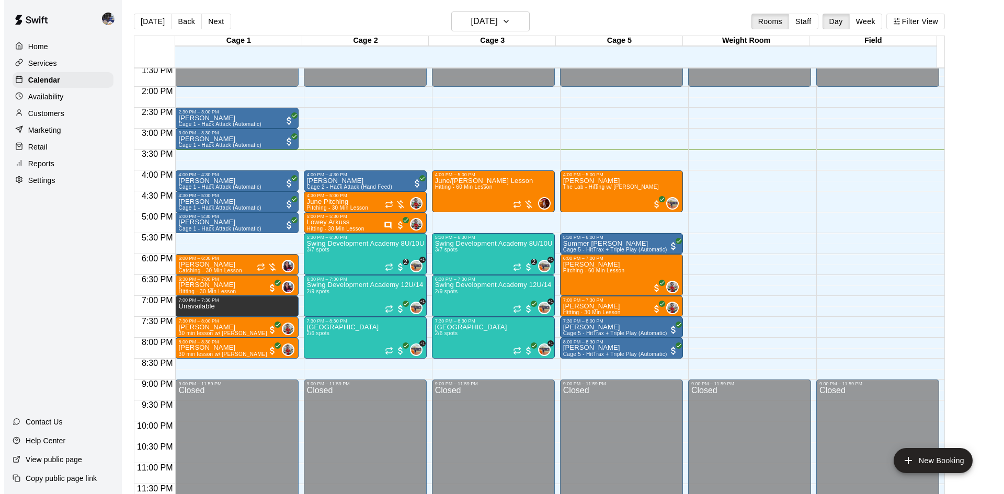
scroll to position [2, 0]
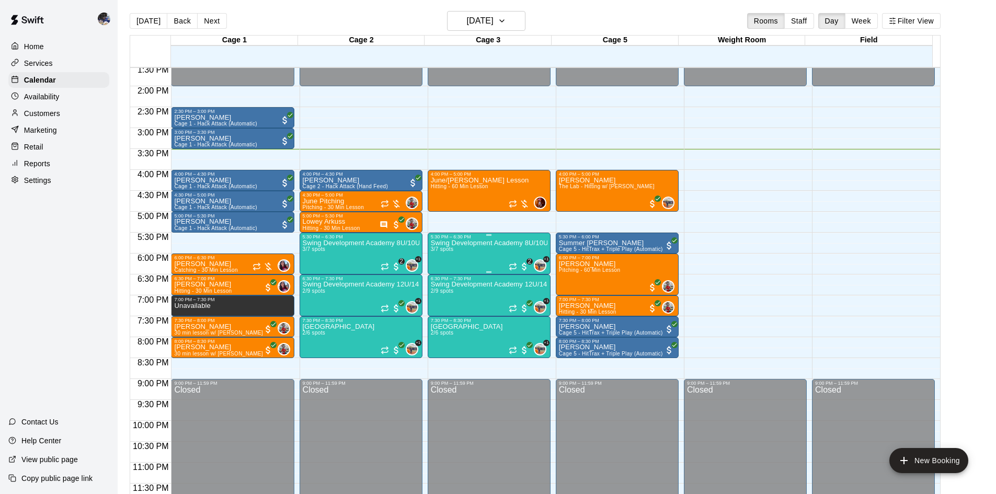
click at [466, 255] on div "Swing Development Academy 8U/10U 3/7 spots" at bounding box center [489, 487] width 117 height 494
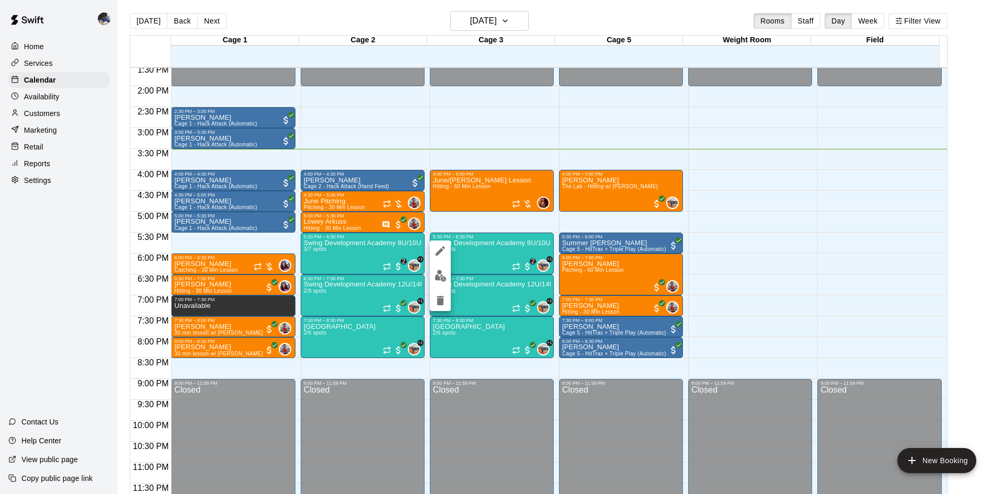
click at [439, 265] on div at bounding box center [440, 276] width 21 height 71
click at [441, 272] on img "edit" at bounding box center [441, 276] width 12 height 12
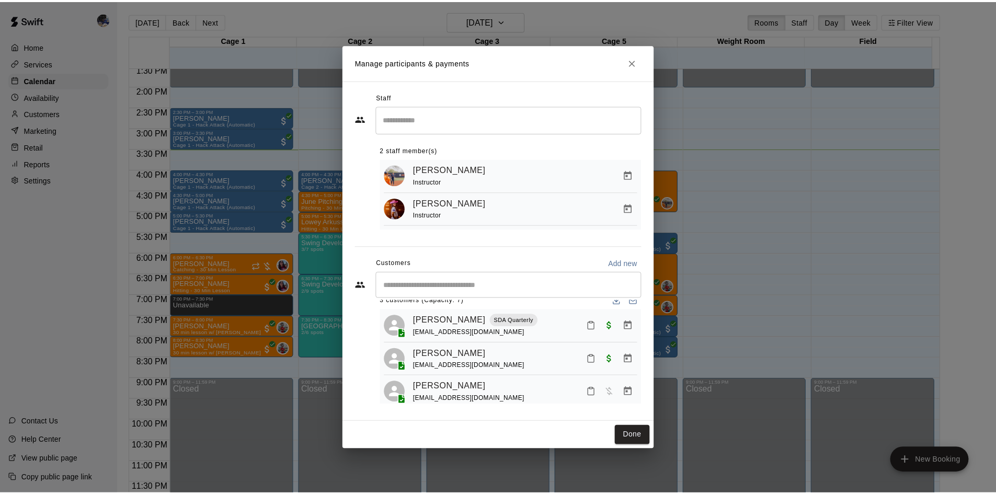
scroll to position [29, 0]
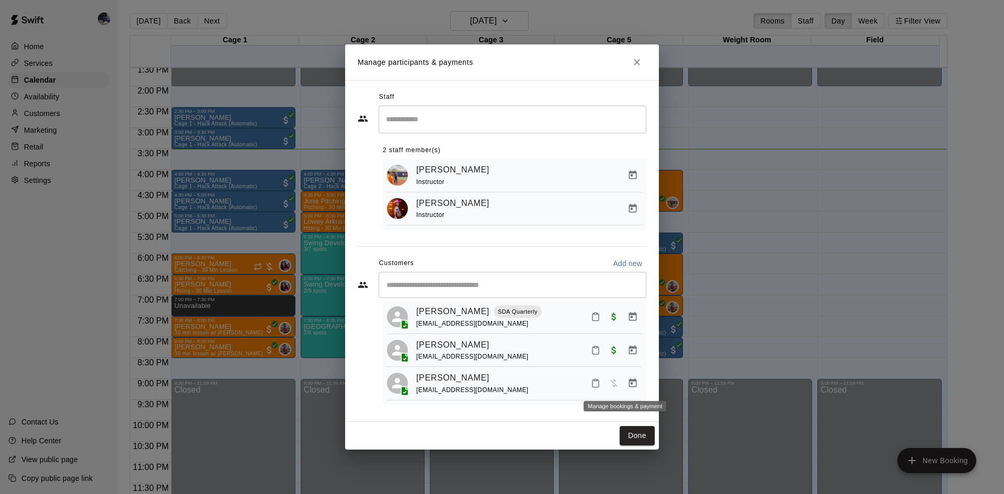
click at [628, 387] on icon "Manage bookings & payment" at bounding box center [633, 383] width 10 height 10
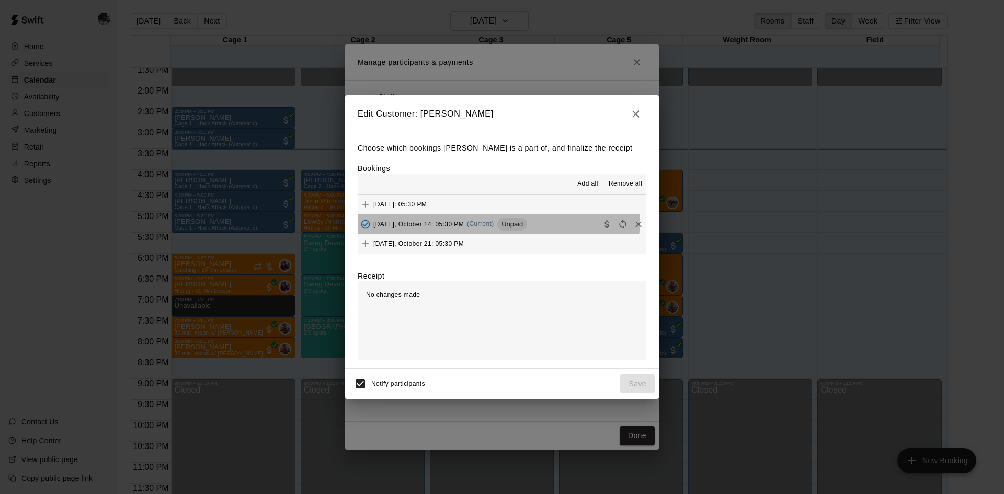
click at [473, 218] on div "Tuesday, October 14: 05:30 PM (Current) Unpaid" at bounding box center [442, 225] width 169 height 16
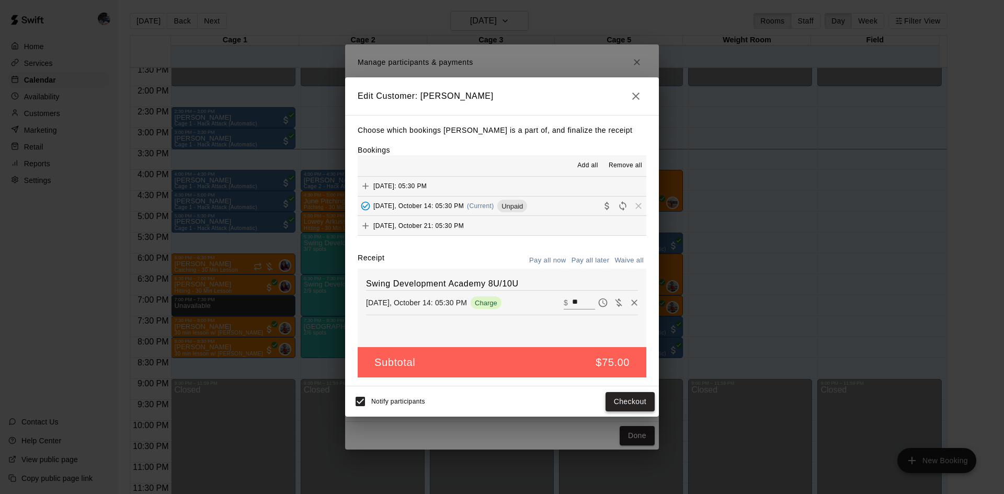
click at [627, 399] on button "Checkout" at bounding box center [630, 401] width 49 height 19
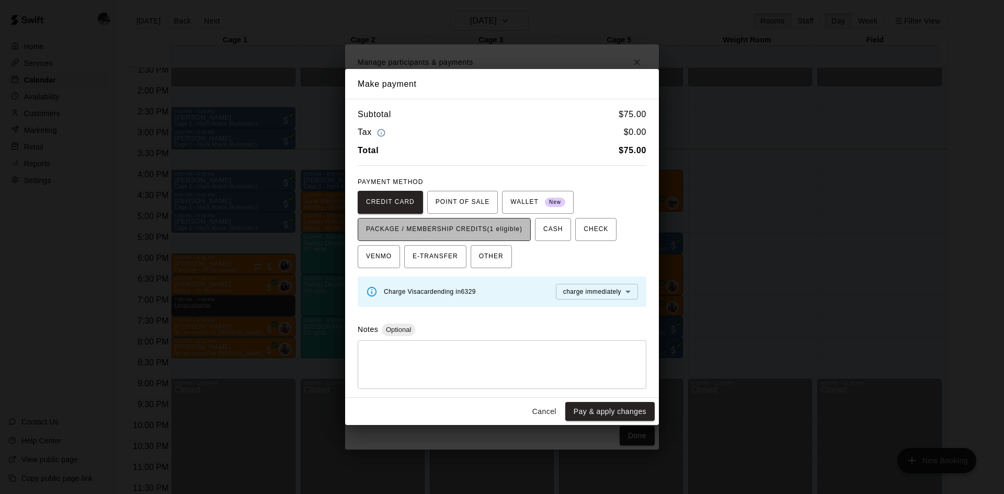
click at [482, 224] on span "PACKAGE / MEMBERSHIP CREDITS (1 eligible)" at bounding box center [444, 229] width 156 height 17
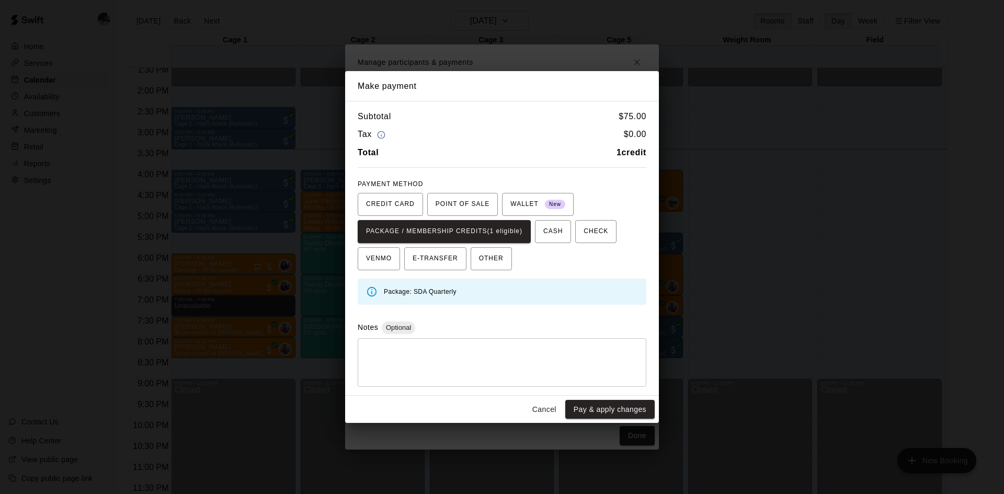
click at [540, 408] on button "Cancel" at bounding box center [544, 409] width 33 height 19
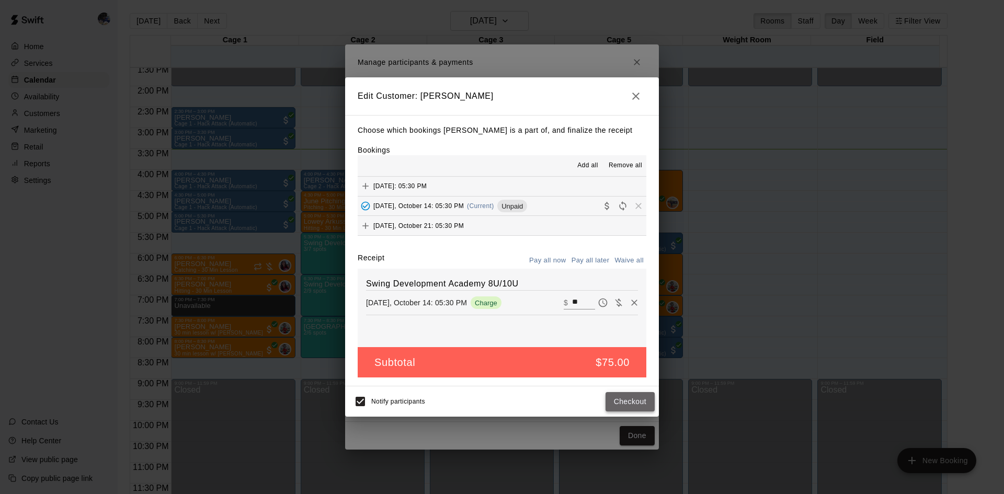
click at [624, 402] on button "Checkout" at bounding box center [630, 401] width 49 height 19
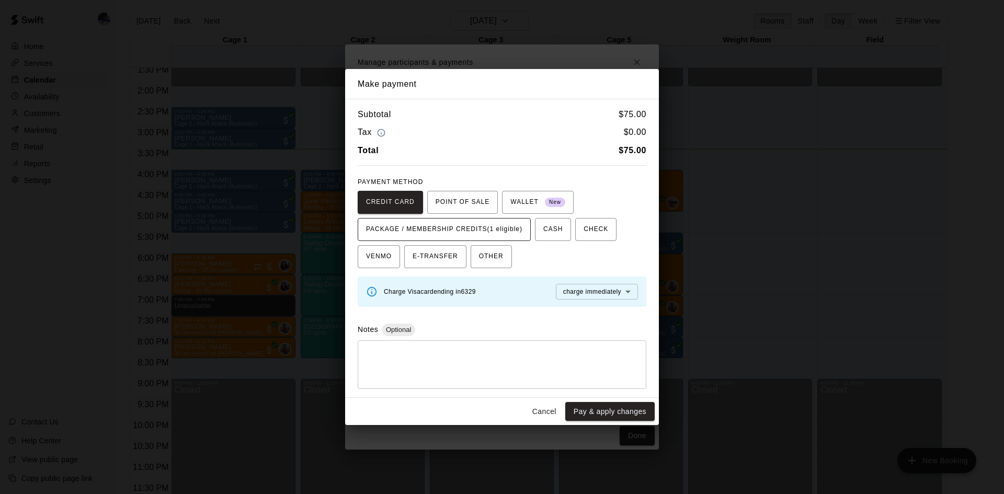
click at [506, 228] on span "PACKAGE / MEMBERSHIP CREDITS (1 eligible)" at bounding box center [444, 229] width 156 height 17
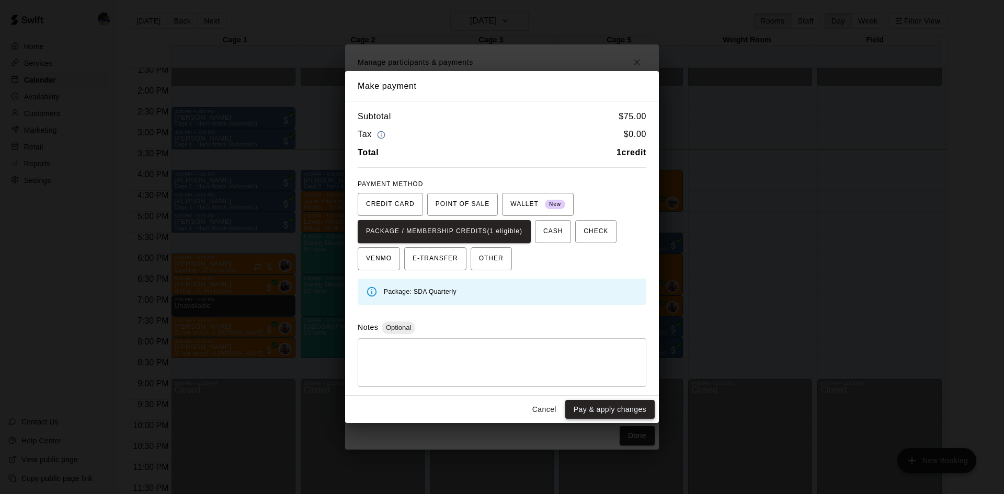
click at [604, 407] on button "Pay & apply changes" at bounding box center [609, 409] width 89 height 19
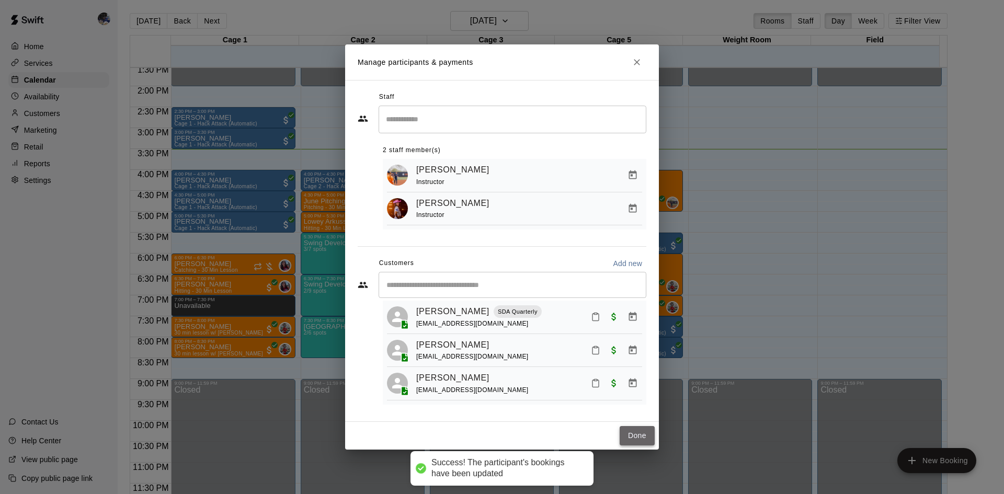
click at [636, 434] on button "Done" at bounding box center [637, 435] width 35 height 19
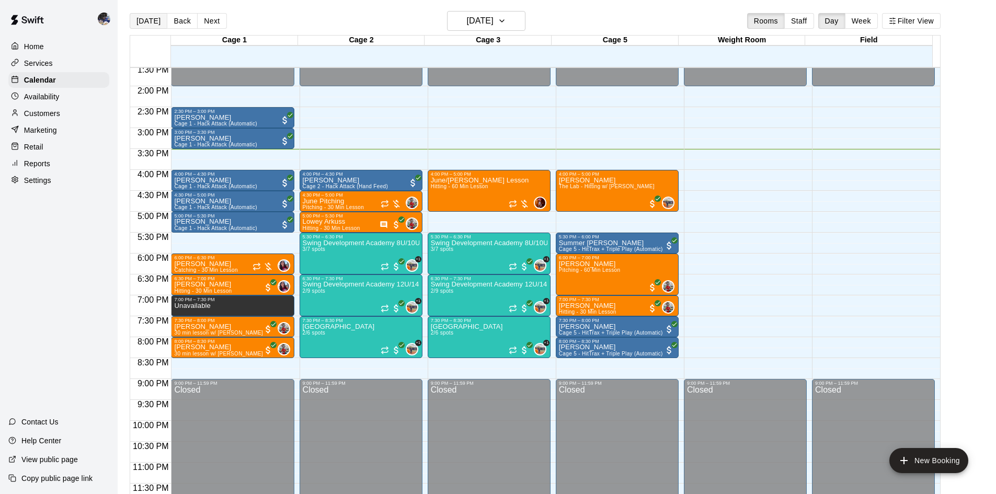
click at [156, 18] on button "Today" at bounding box center [149, 21] width 38 height 16
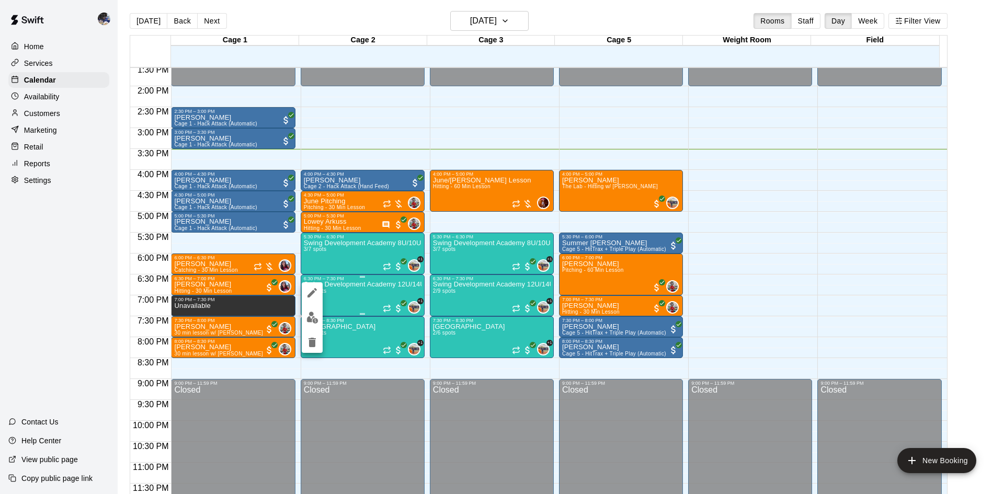
click at [352, 291] on div at bounding box center [502, 247] width 1004 height 494
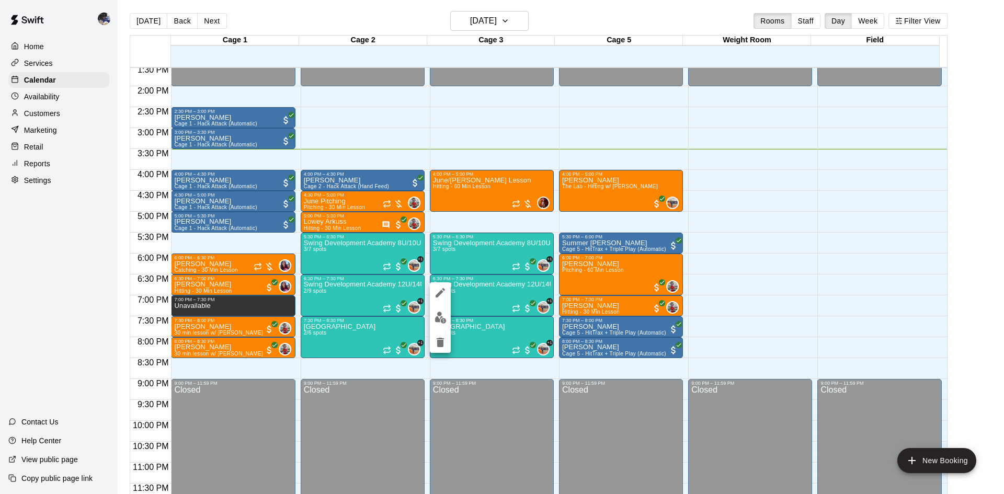
click at [471, 292] on div at bounding box center [502, 247] width 1004 height 494
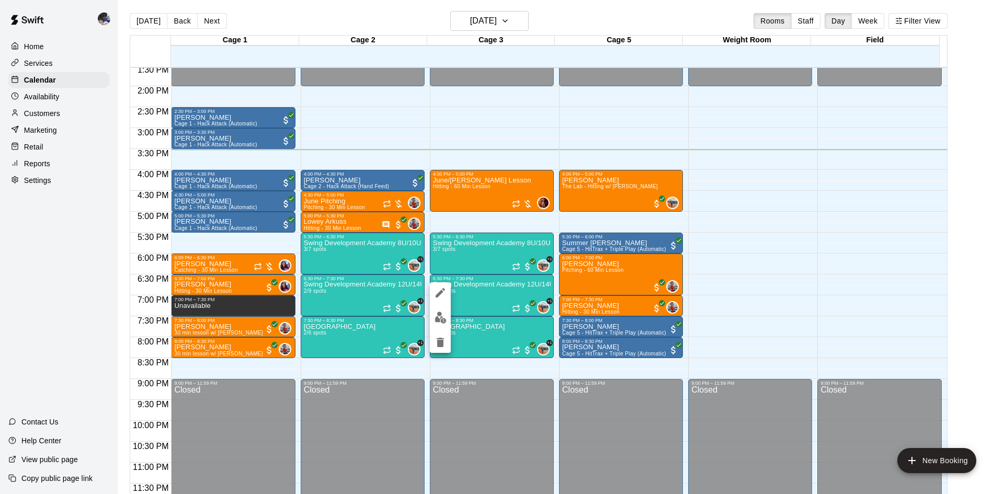
click at [469, 287] on div at bounding box center [502, 247] width 1004 height 494
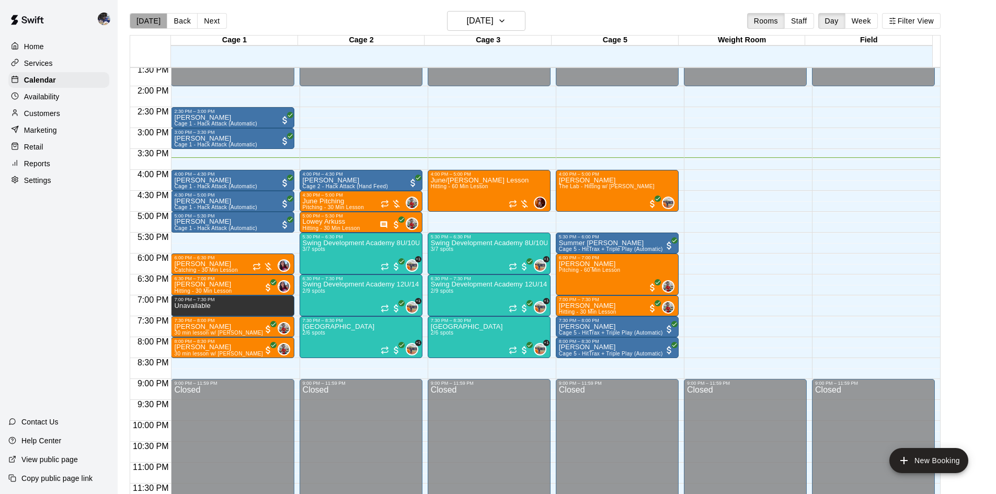
click at [150, 24] on button "[DATE]" at bounding box center [149, 21] width 38 height 16
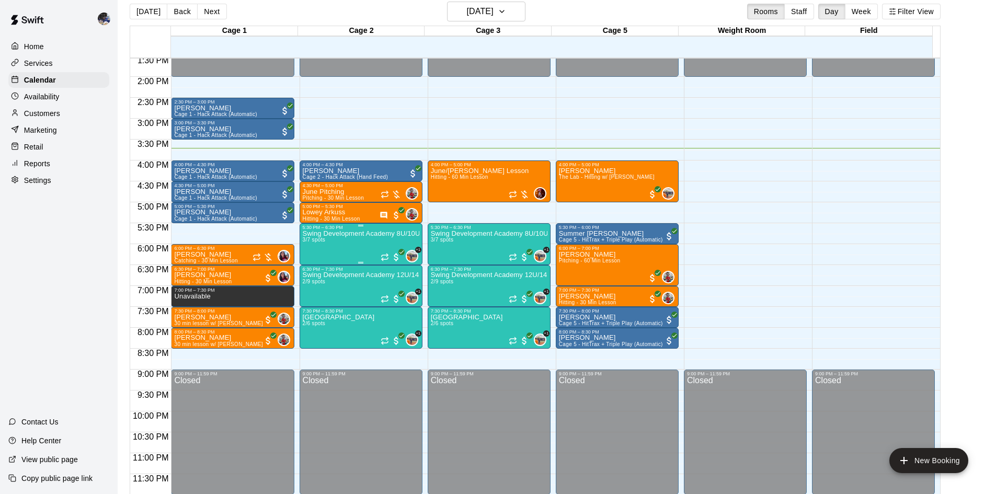
scroll to position [17, 0]
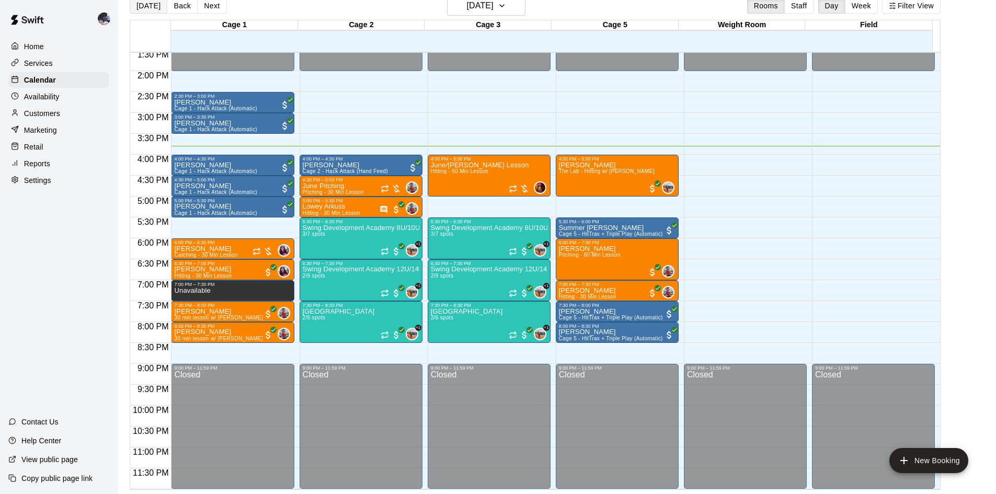
click at [153, 7] on button "[DATE]" at bounding box center [149, 6] width 38 height 16
click at [469, 174] on span "Hitting - 60 Min Lesson" at bounding box center [460, 171] width 58 height 6
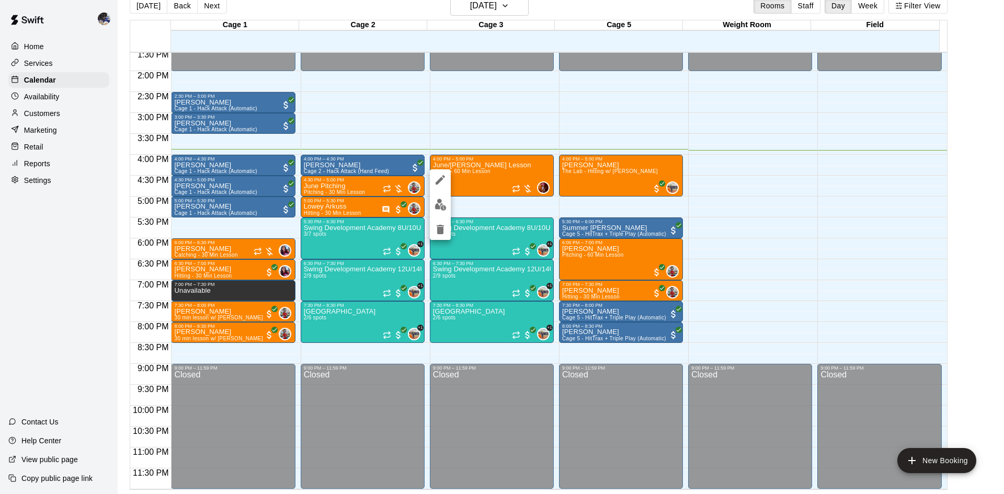
click at [477, 121] on div at bounding box center [502, 247] width 1004 height 494
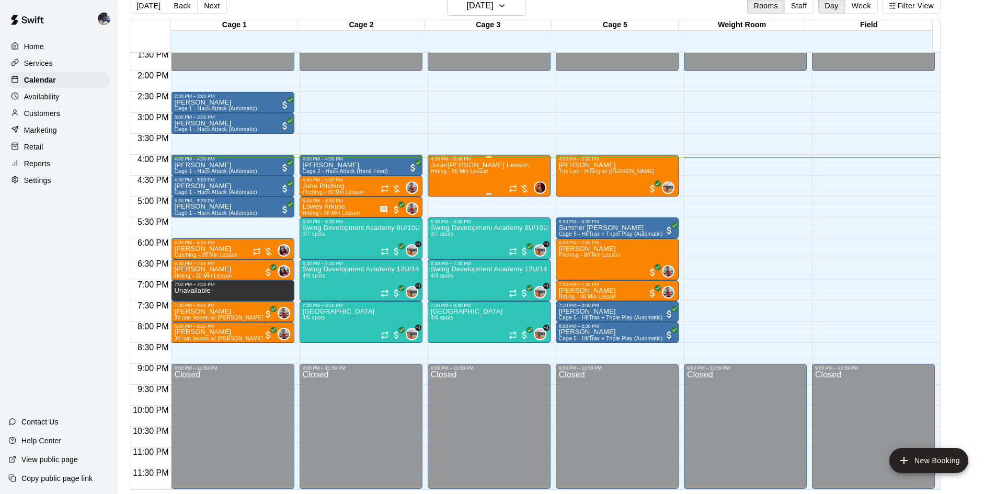
click at [462, 172] on span "Hitting - 60 Min Lesson" at bounding box center [460, 171] width 58 height 6
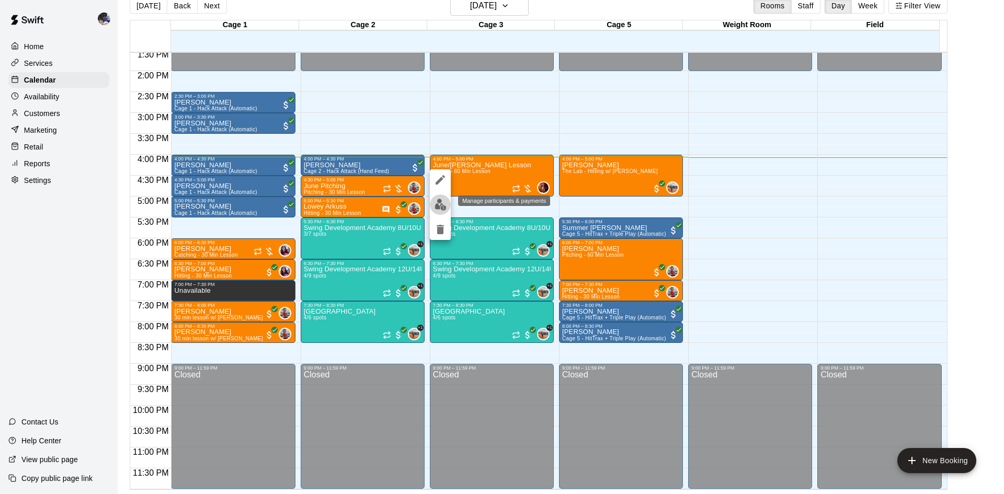
click at [440, 203] on img "edit" at bounding box center [441, 205] width 12 height 12
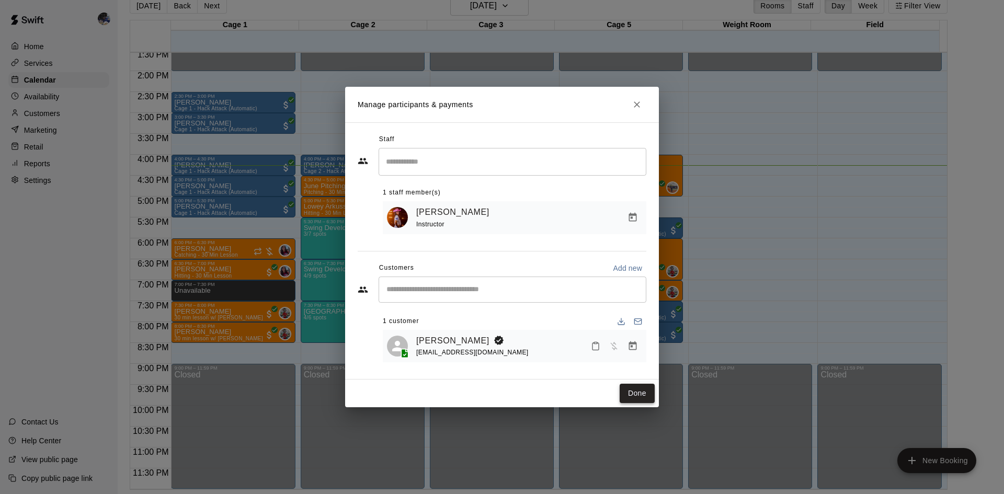
click at [647, 393] on button "Done" at bounding box center [637, 393] width 35 height 19
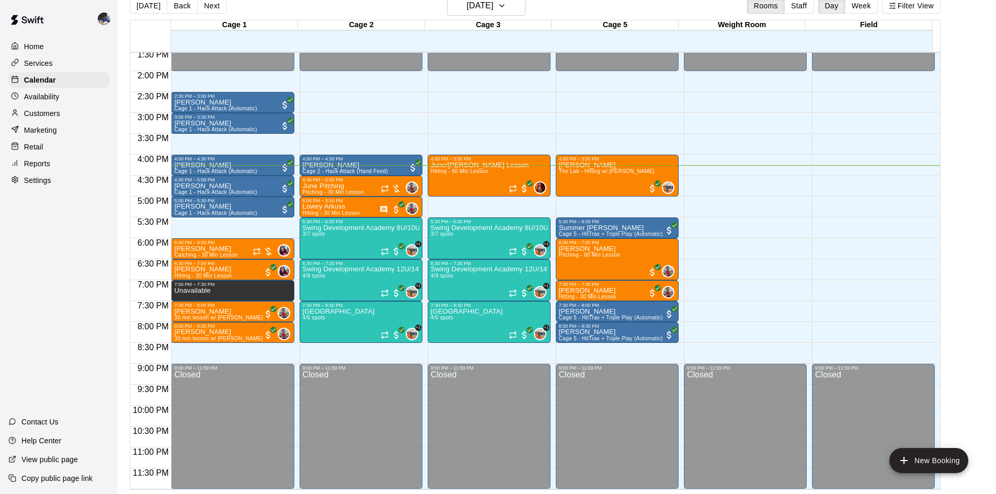
click at [40, 60] on p "Services" at bounding box center [38, 63] width 29 height 10
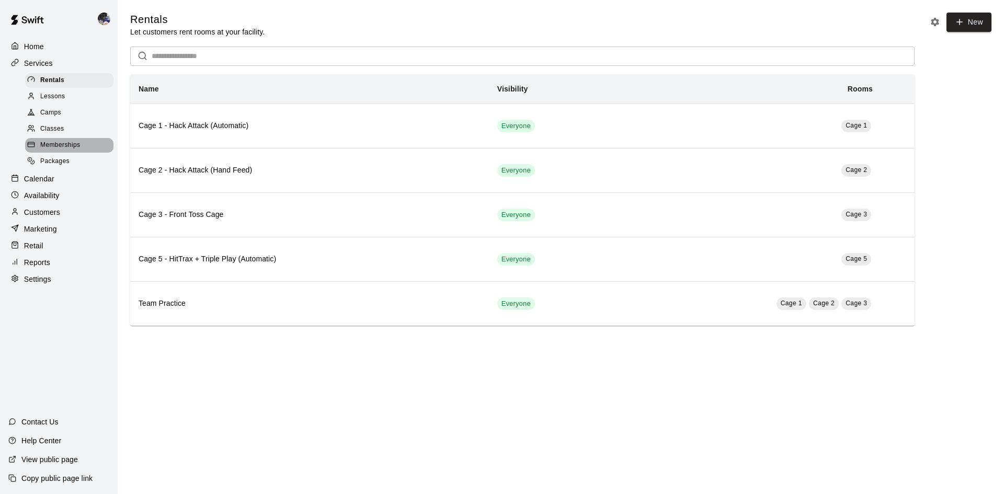
drag, startPoint x: 59, startPoint y: 149, endPoint x: 72, endPoint y: 150, distance: 13.7
click at [59, 148] on span "Memberships" at bounding box center [60, 145] width 40 height 10
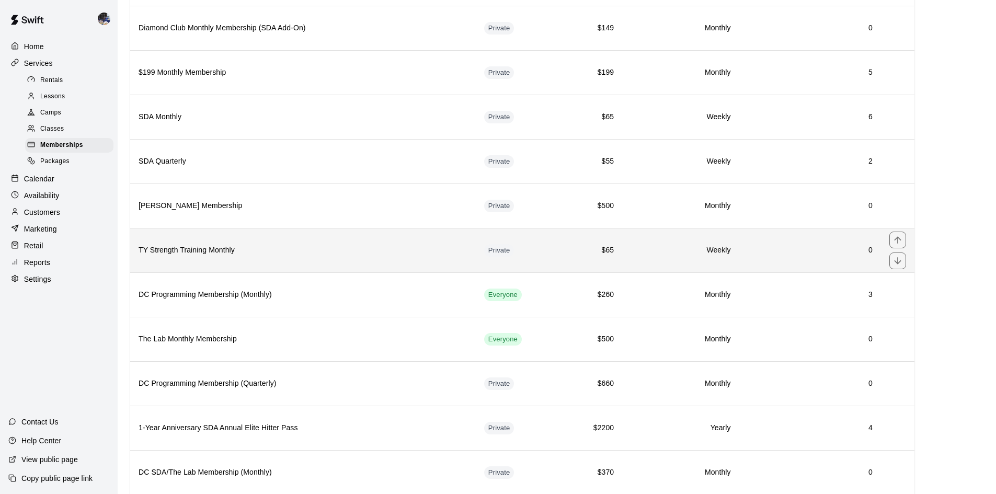
scroll to position [366, 0]
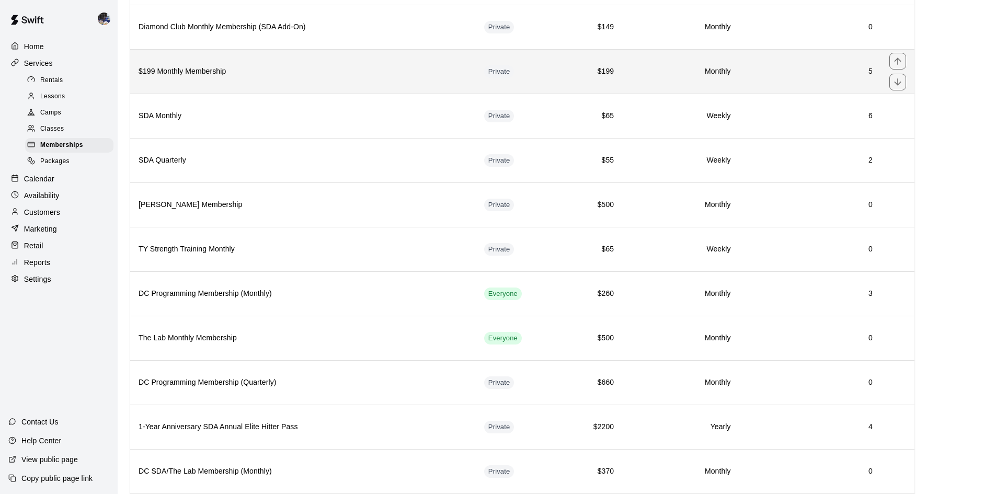
click at [348, 76] on h6 "$199 Monthly Membership" at bounding box center [303, 72] width 329 height 12
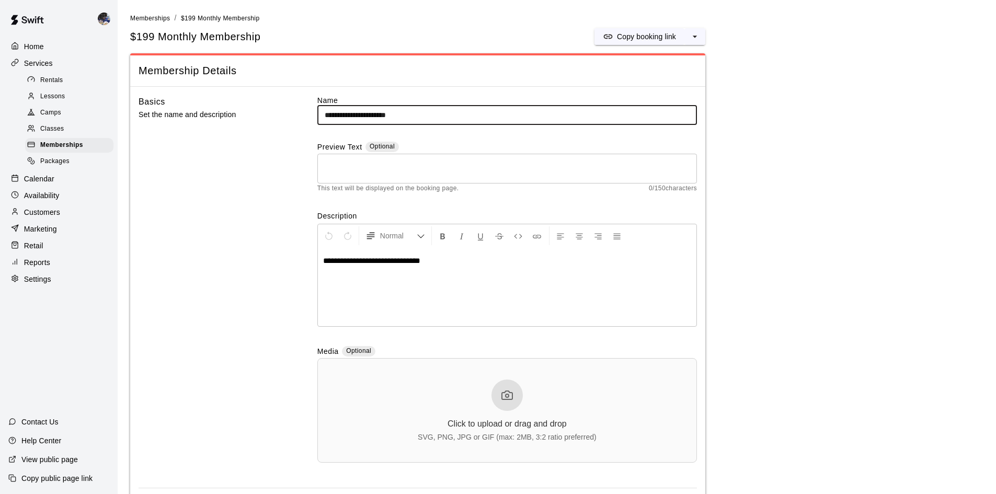
drag, startPoint x: 325, startPoint y: 116, endPoint x: 452, endPoint y: 109, distance: 127.3
click at [452, 109] on input "**********" at bounding box center [508, 115] width 380 height 19
click at [359, 117] on input "**********" at bounding box center [508, 115] width 380 height 19
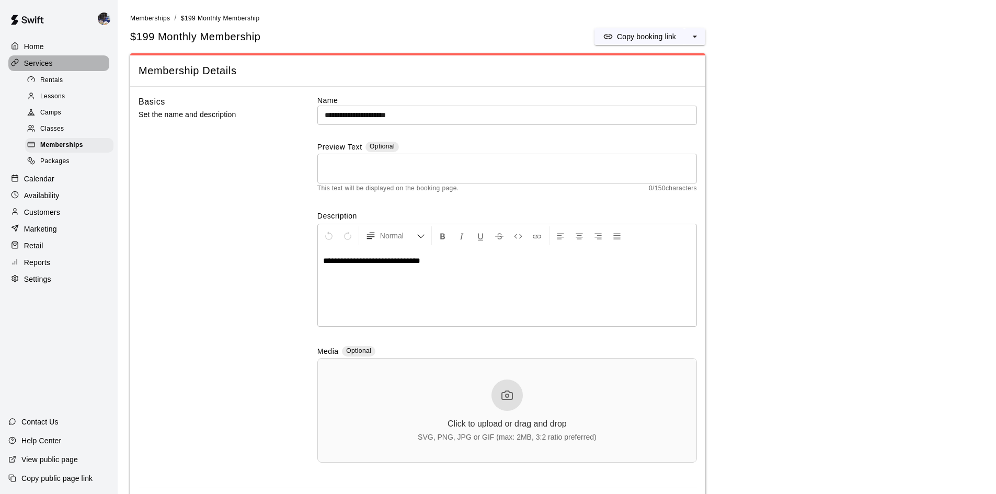
click at [30, 65] on p "Services" at bounding box center [38, 63] width 29 height 10
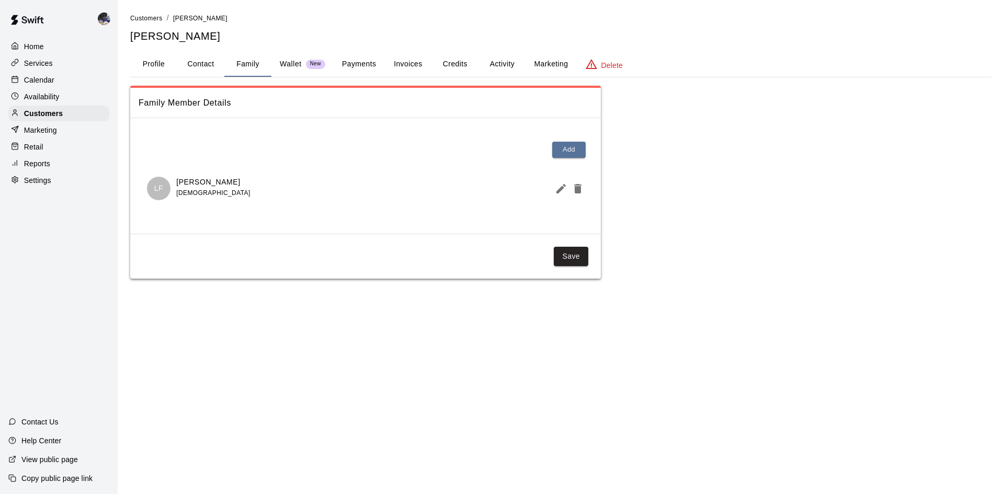
drag, startPoint x: 209, startPoint y: 36, endPoint x: 132, endPoint y: 36, distance: 76.9
click at [132, 36] on h5 "[PERSON_NAME]" at bounding box center [561, 36] width 862 height 14
click at [133, 36] on h5 "[PERSON_NAME]" at bounding box center [561, 36] width 862 height 14
click at [43, 87] on div "Calendar" at bounding box center [58, 80] width 101 height 16
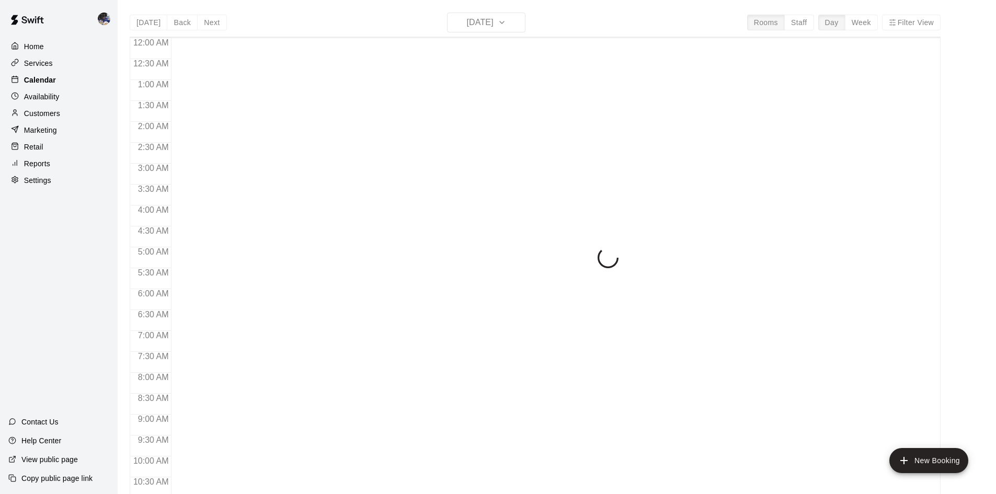
scroll to position [536, 0]
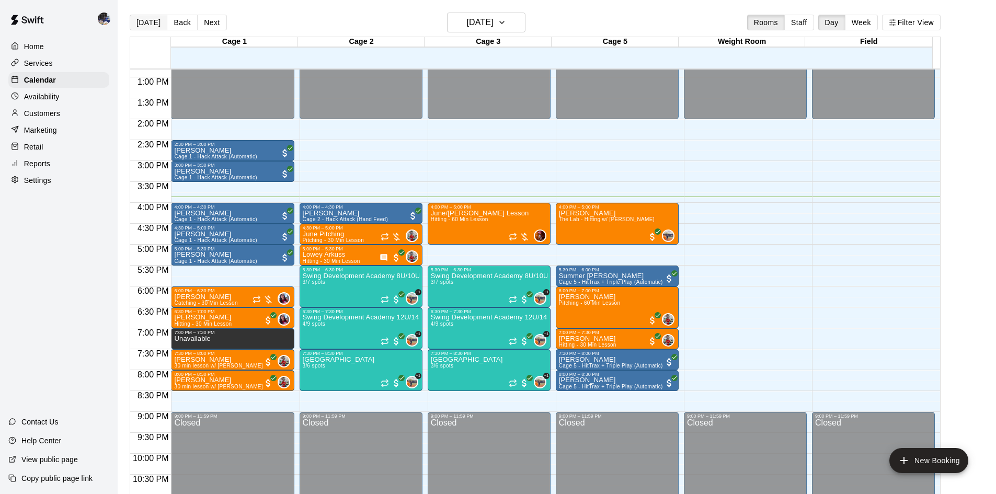
click at [155, 27] on button "[DATE]" at bounding box center [149, 23] width 38 height 16
click at [481, 23] on h6 "[DATE]" at bounding box center [480, 22] width 27 height 15
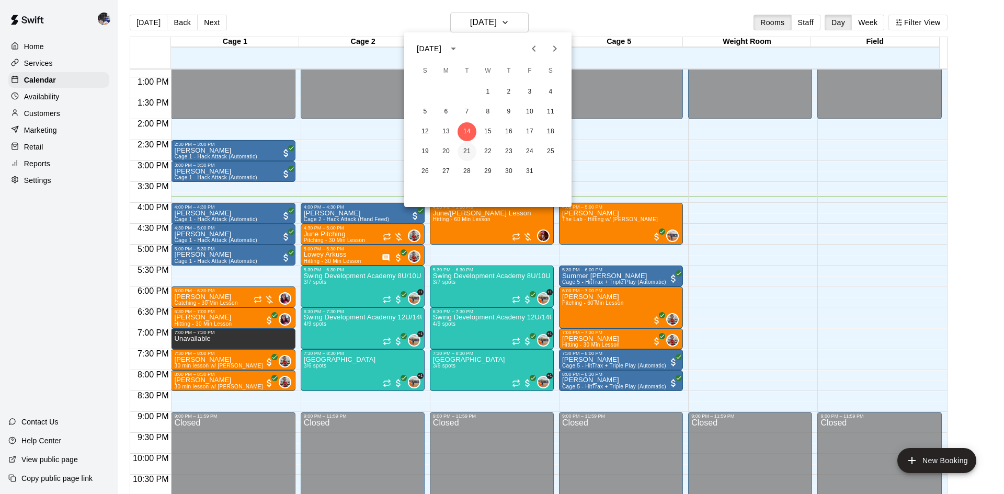
click at [469, 152] on button "21" at bounding box center [467, 151] width 19 height 19
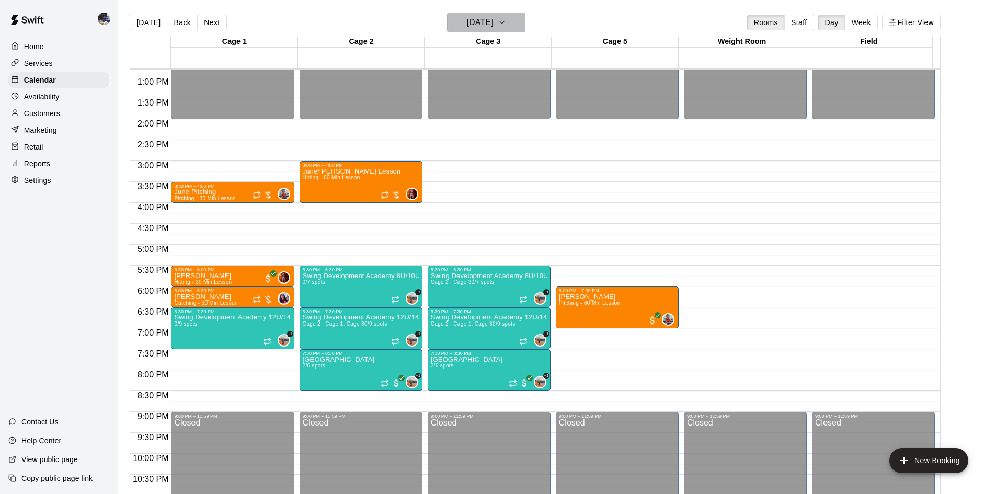
click at [468, 20] on h6 "[DATE]" at bounding box center [480, 22] width 27 height 15
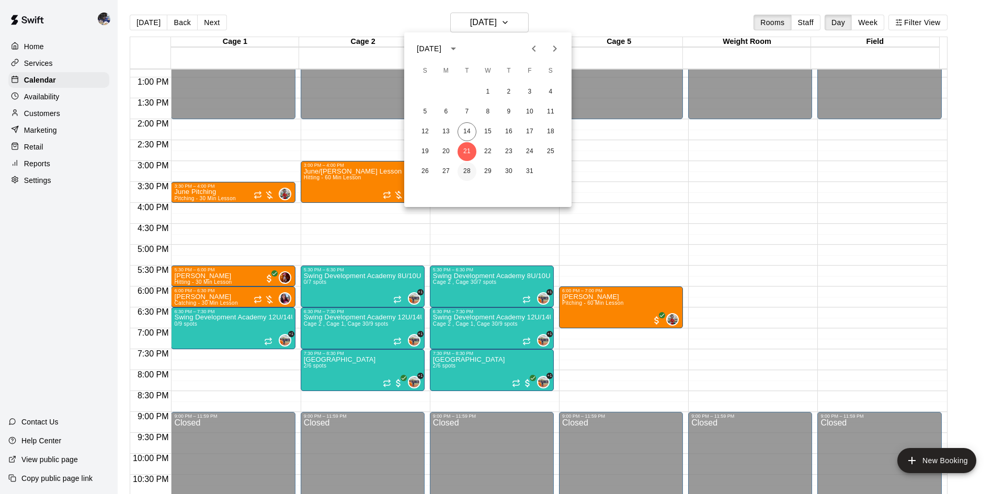
click at [471, 166] on button "28" at bounding box center [467, 171] width 19 height 19
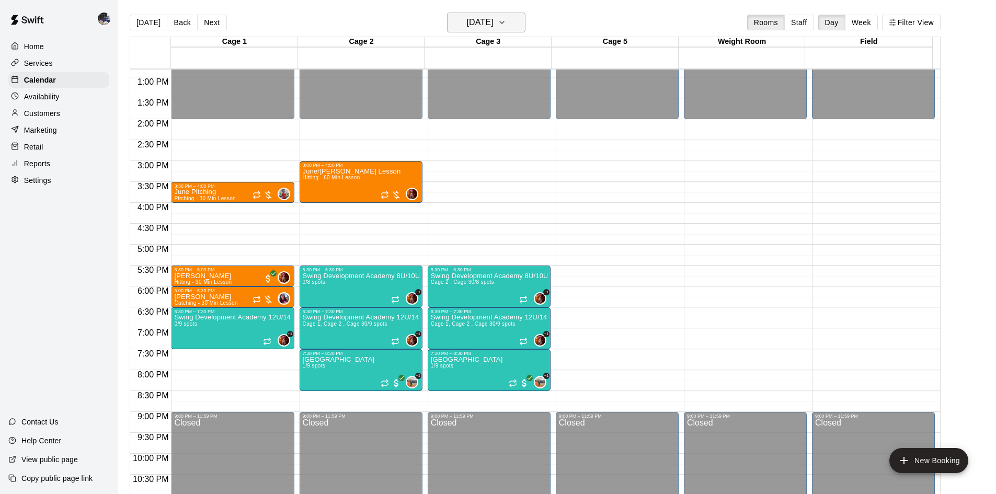
click at [479, 15] on h6 "Tuesday Oct 28" at bounding box center [480, 22] width 27 height 15
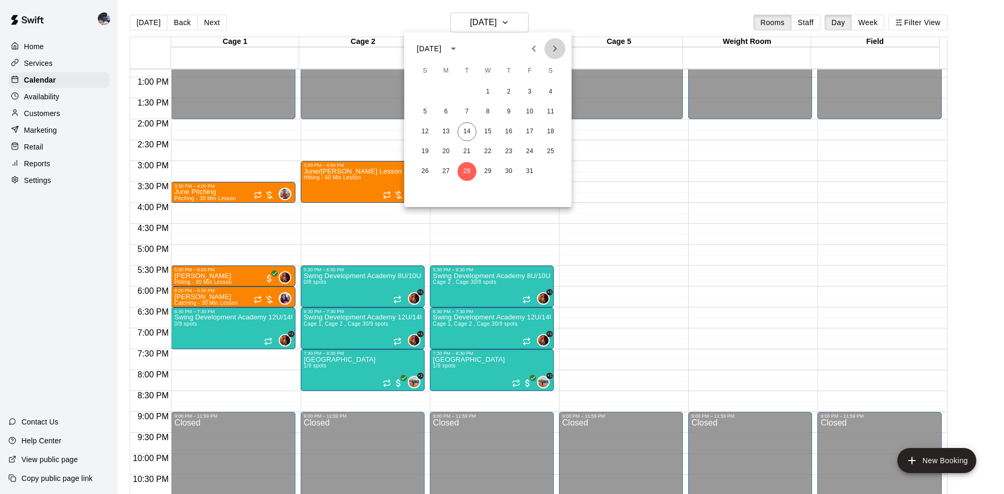
click at [551, 50] on icon "Next month" at bounding box center [555, 48] width 13 height 13
click at [471, 110] on button "4" at bounding box center [467, 112] width 19 height 19
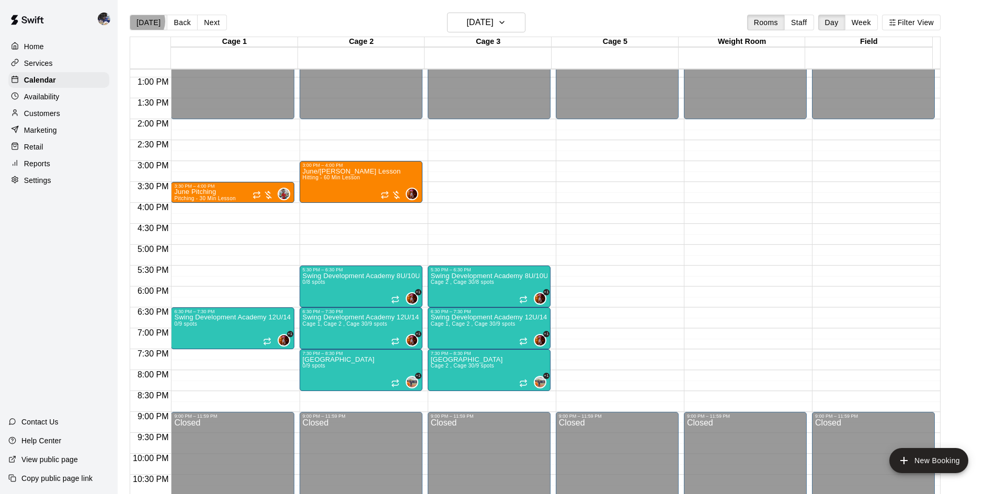
click at [142, 21] on button "[DATE]" at bounding box center [149, 23] width 38 height 16
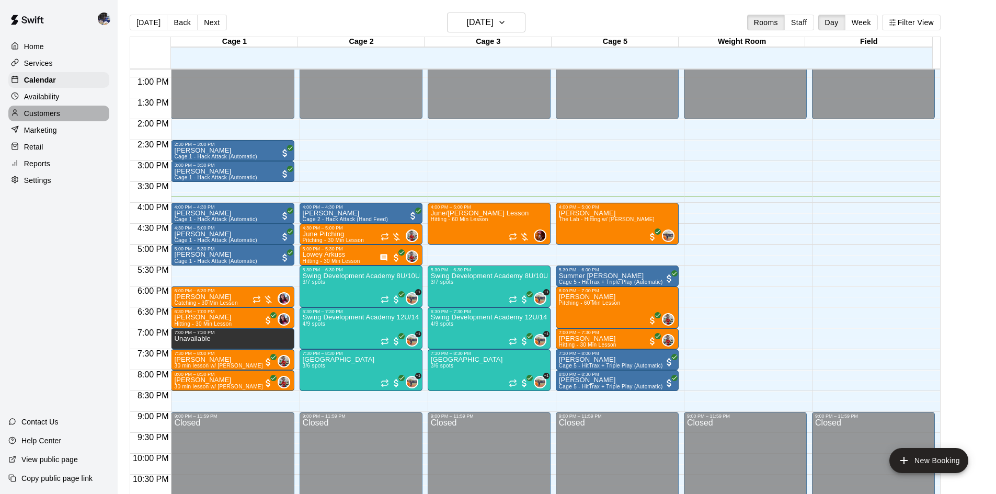
click at [51, 117] on p "Customers" at bounding box center [42, 113] width 36 height 10
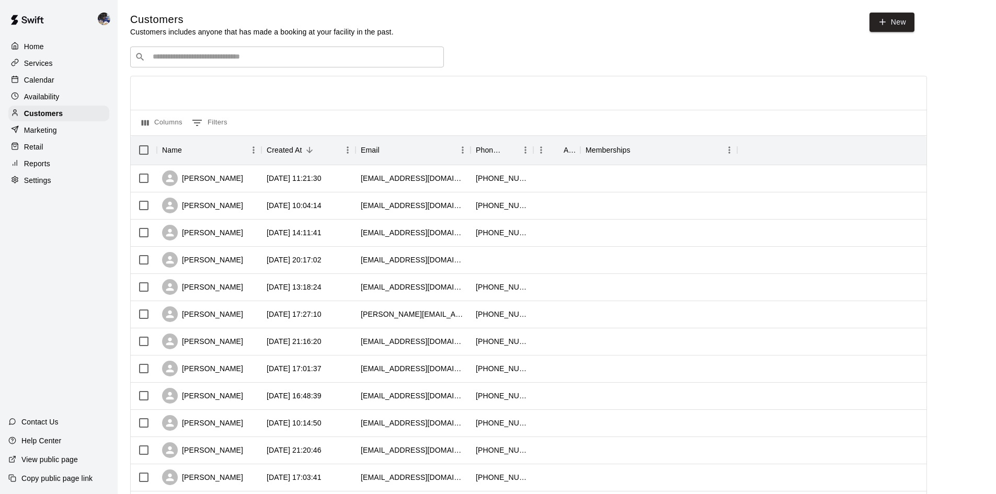
click at [253, 58] on input "Search customers by name or email" at bounding box center [295, 57] width 290 height 10
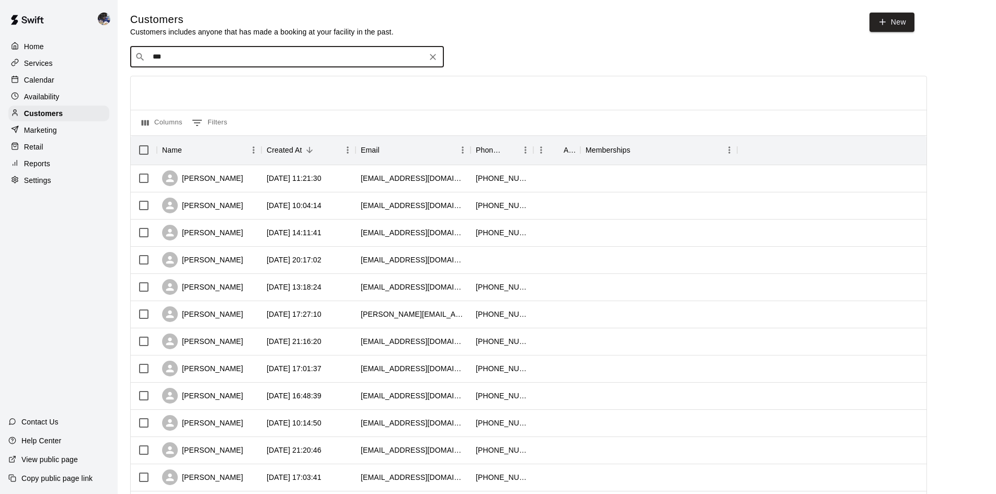
type input "****"
click at [197, 108] on p "June Fisher" at bounding box center [192, 113] width 64 height 11
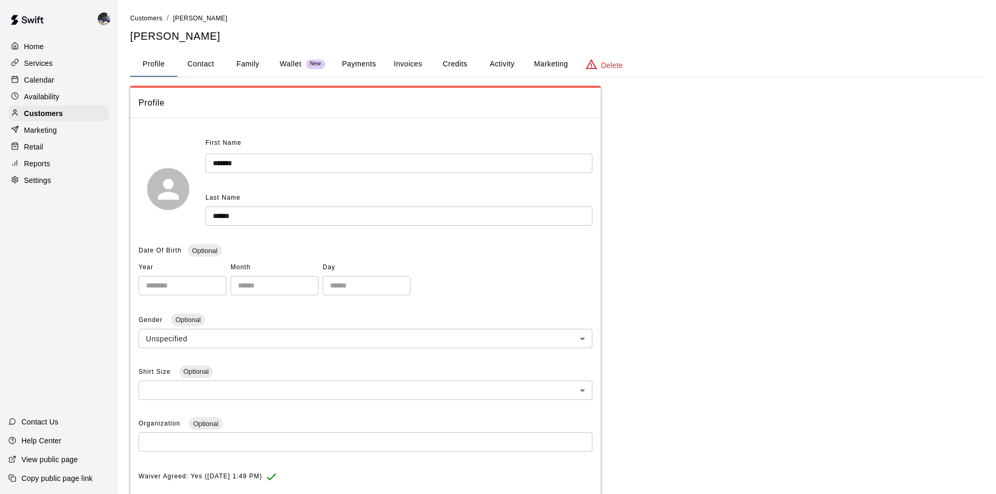
click at [465, 66] on button "Credits" at bounding box center [455, 64] width 47 height 25
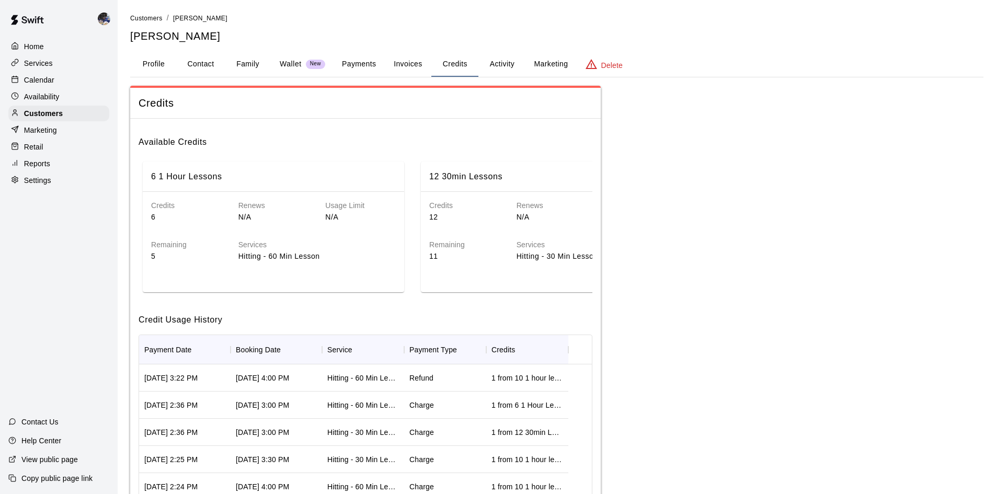
click at [36, 82] on p "Calendar" at bounding box center [39, 80] width 30 height 10
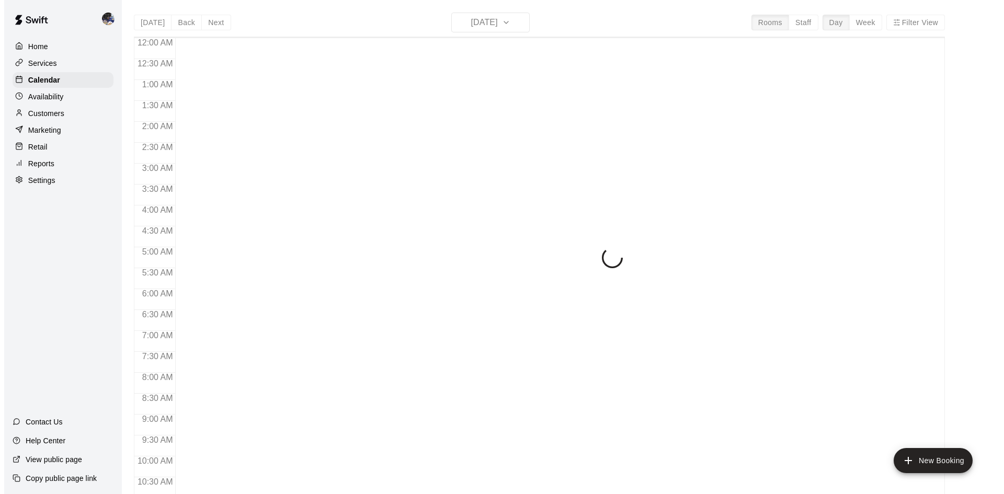
scroll to position [536, 0]
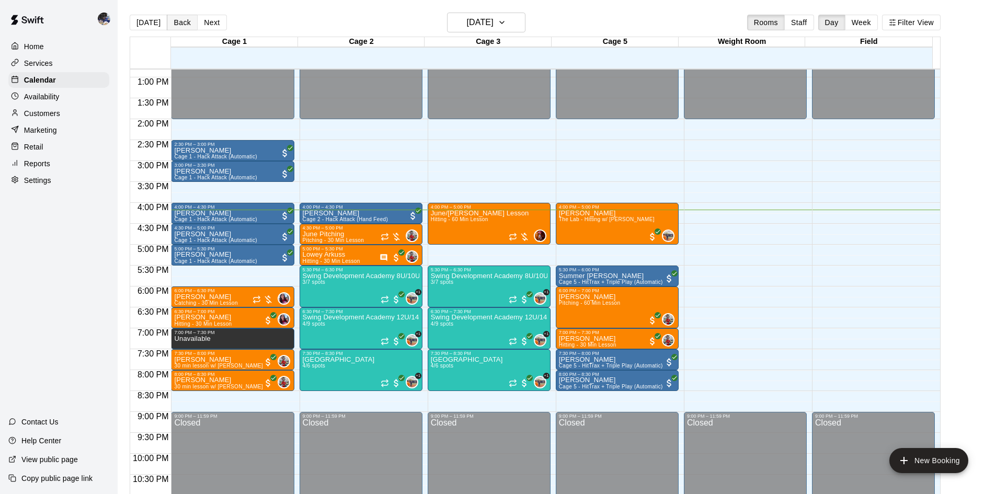
click at [180, 23] on button "Back" at bounding box center [182, 23] width 31 height 16
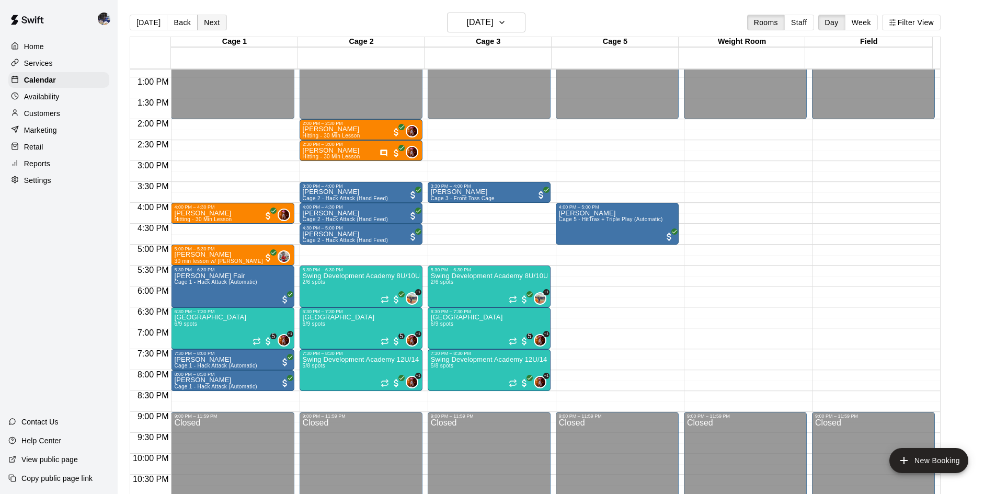
click at [222, 21] on button "Next" at bounding box center [211, 23] width 29 height 16
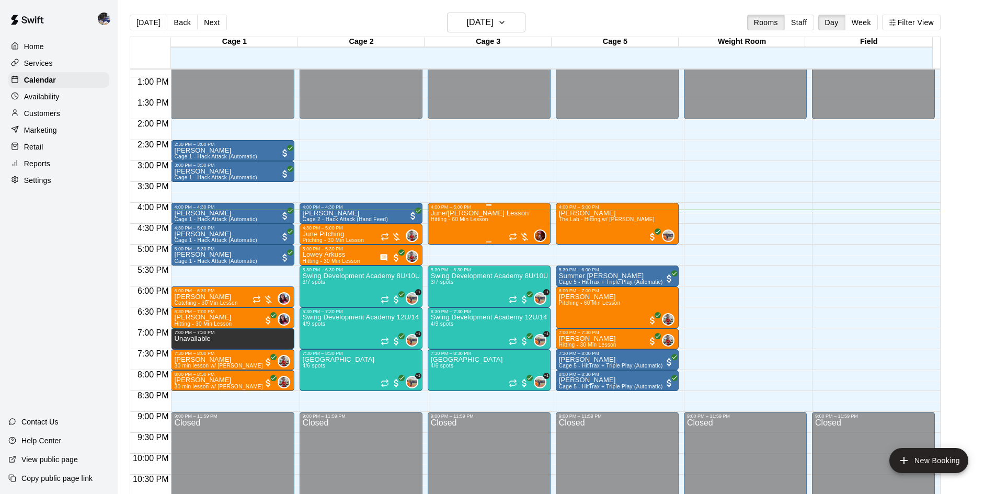
click at [472, 220] on span "Hitting - 60 Min Lesson" at bounding box center [460, 220] width 58 height 6
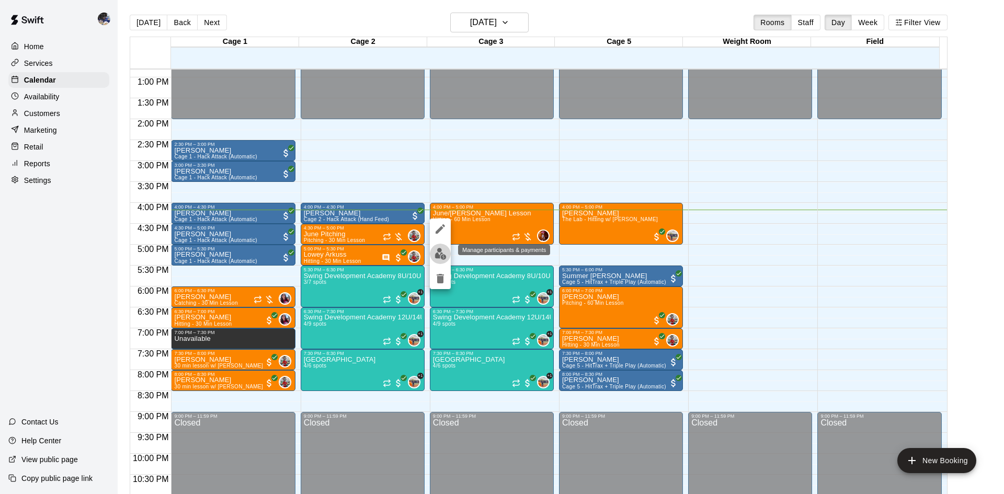
click at [435, 253] on img "edit" at bounding box center [441, 254] width 12 height 12
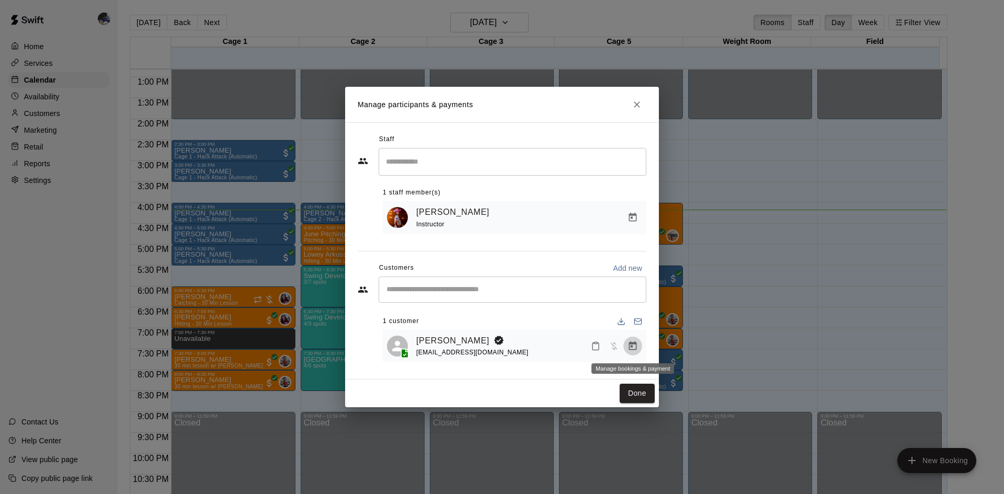
click at [635, 346] on icon "Manage bookings & payment" at bounding box center [633, 346] width 10 height 10
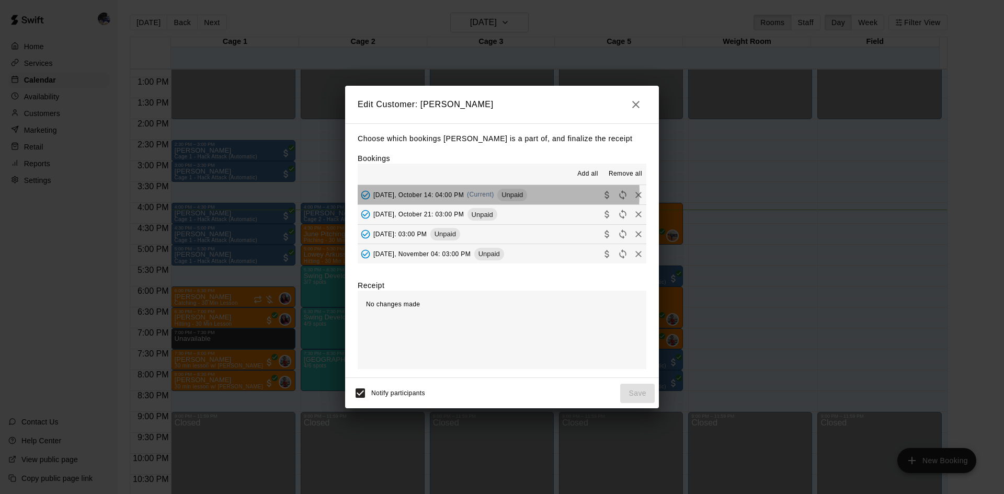
click at [462, 194] on span "Tuesday, October 14: 04:00 PM" at bounding box center [418, 194] width 90 height 7
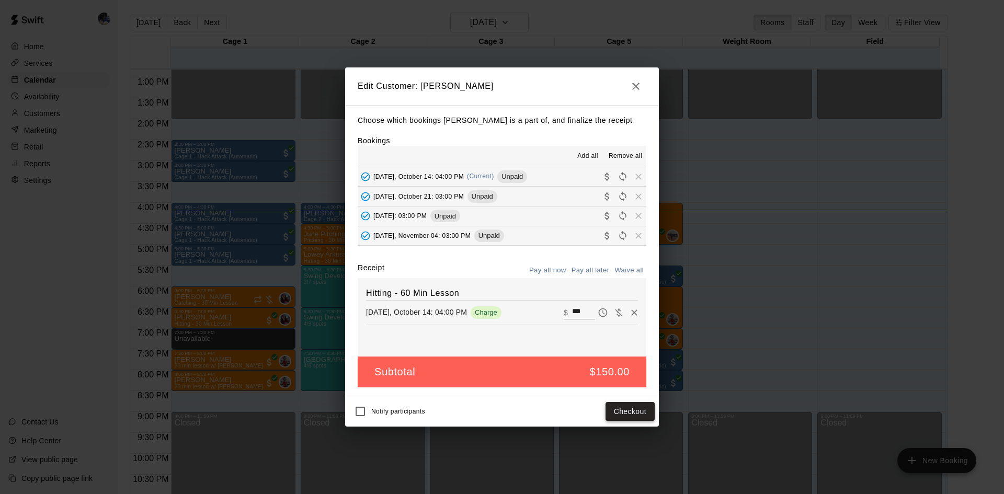
click at [626, 411] on button "Checkout" at bounding box center [630, 411] width 49 height 19
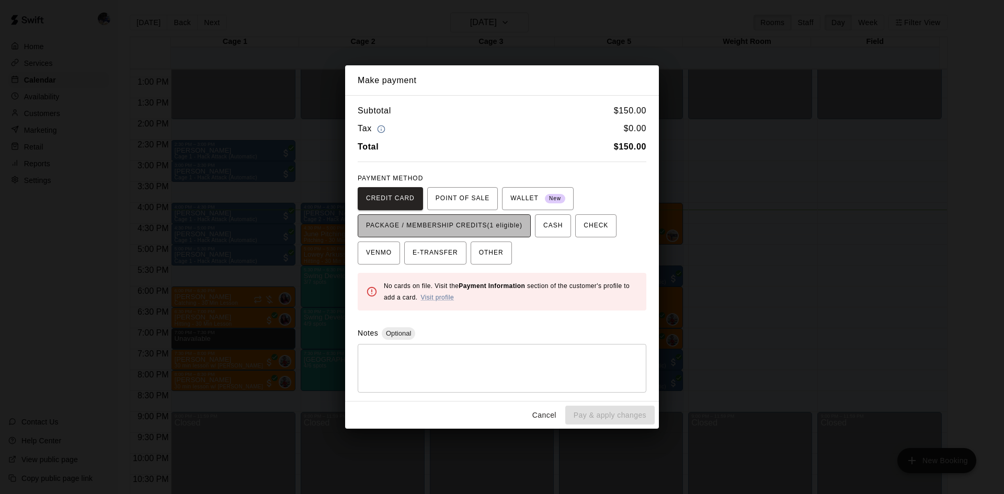
click at [495, 223] on span "PACKAGE / MEMBERSHIP CREDITS (1 eligible)" at bounding box center [444, 226] width 156 height 17
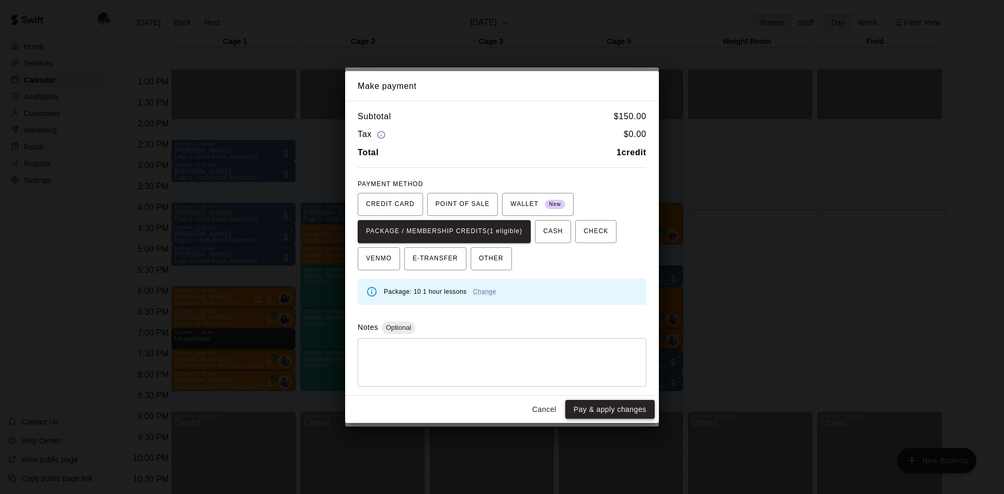
click at [586, 412] on button "Pay & apply changes" at bounding box center [609, 409] width 89 height 19
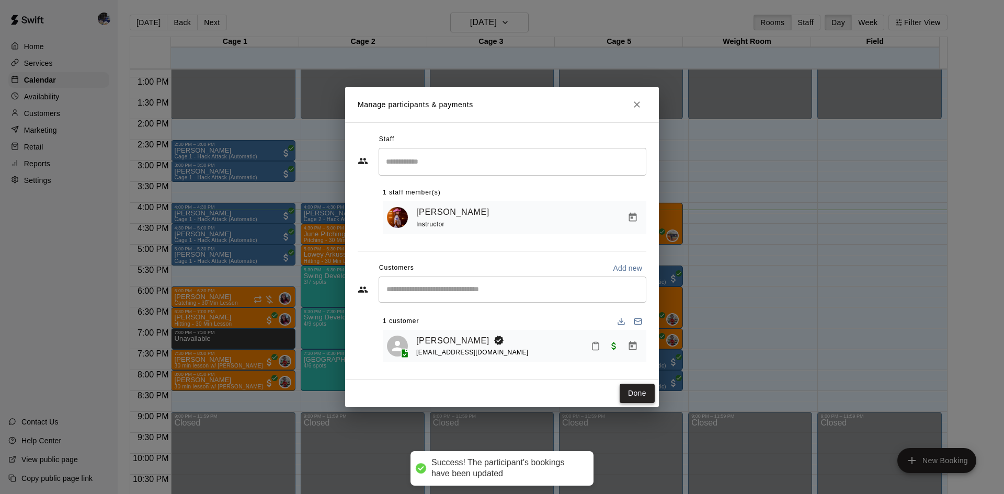
click at [633, 392] on button "Done" at bounding box center [637, 393] width 35 height 19
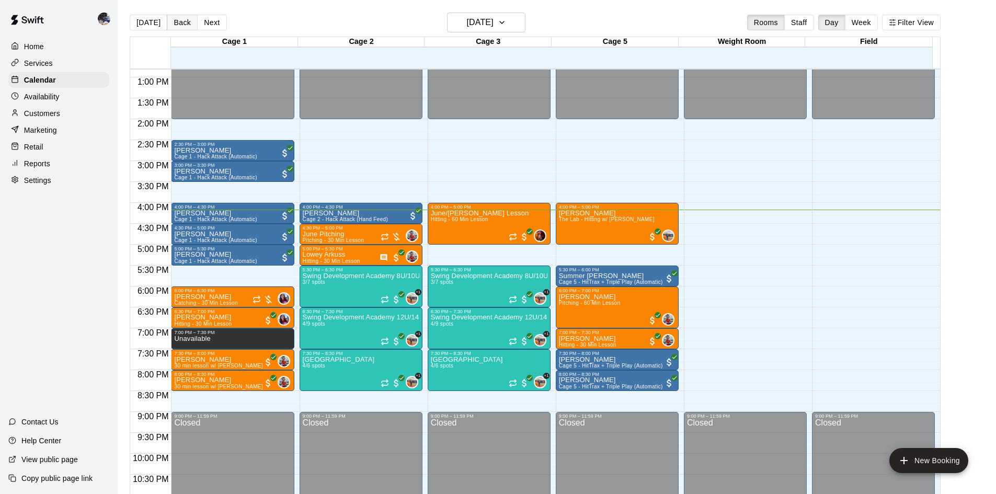
click at [170, 18] on button "Back" at bounding box center [182, 23] width 31 height 16
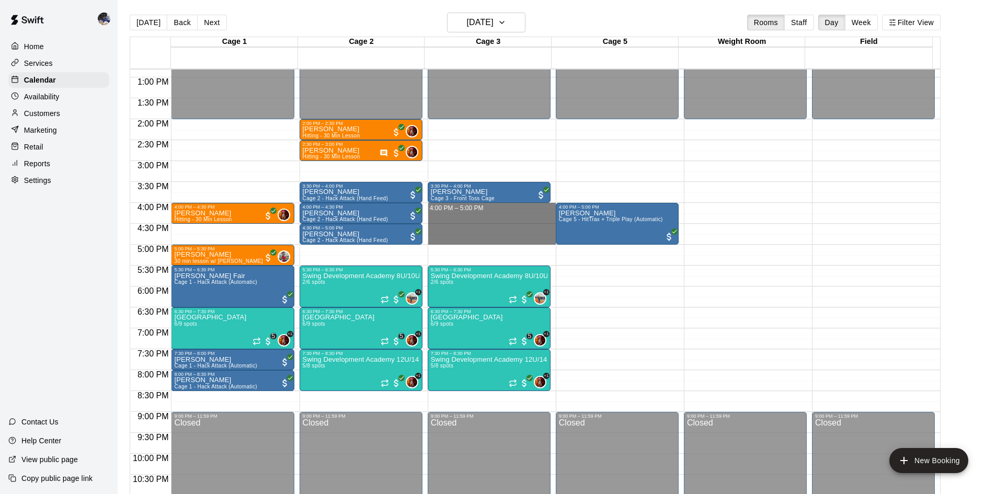
drag, startPoint x: 446, startPoint y: 207, endPoint x: 450, endPoint y: 236, distance: 29.2
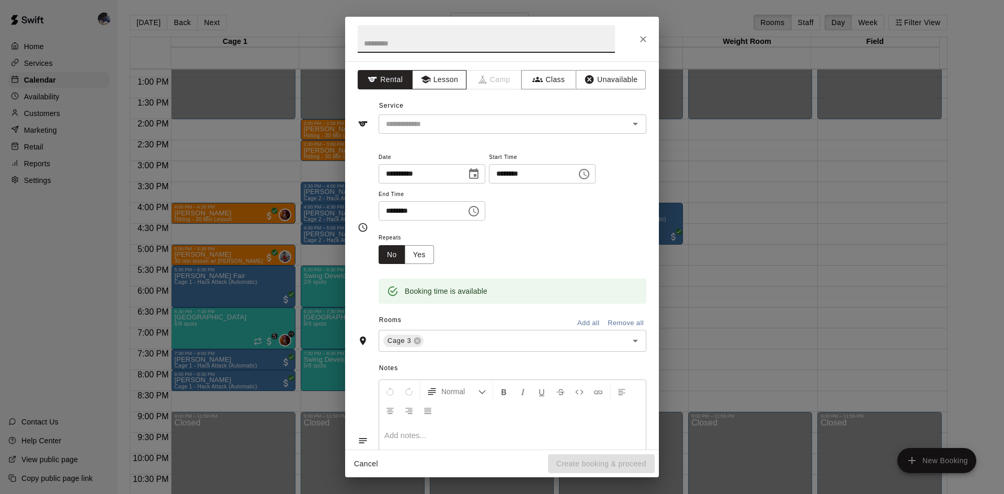
click at [432, 82] on button "Lesson" at bounding box center [439, 79] width 55 height 19
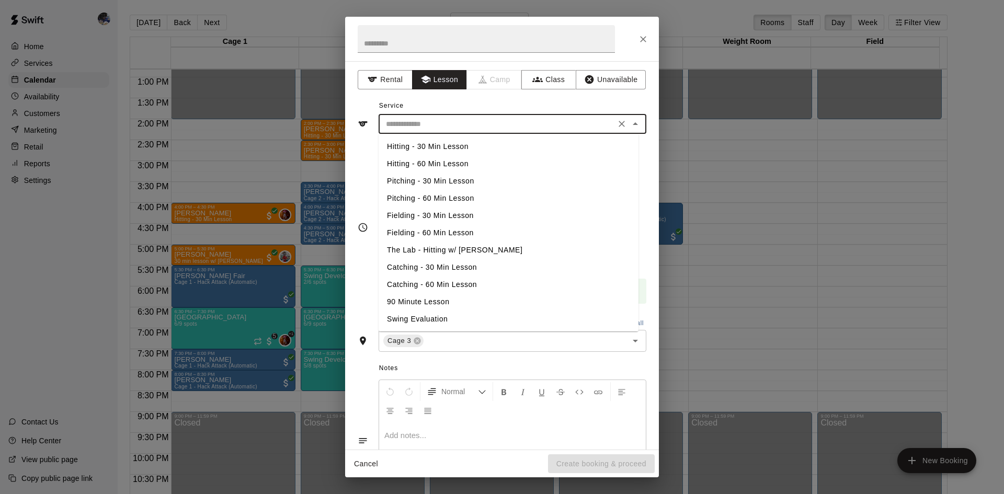
click at [428, 118] on input "text" at bounding box center [497, 124] width 231 height 13
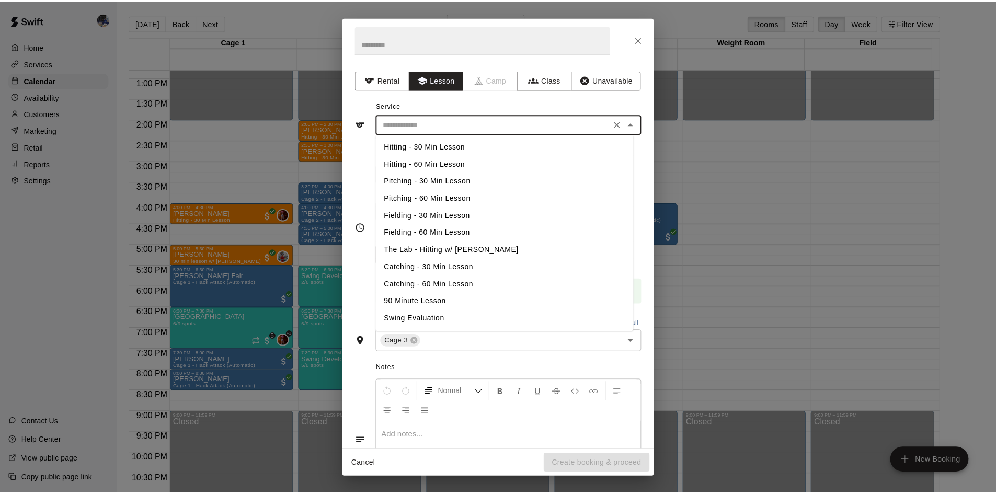
scroll to position [0, 0]
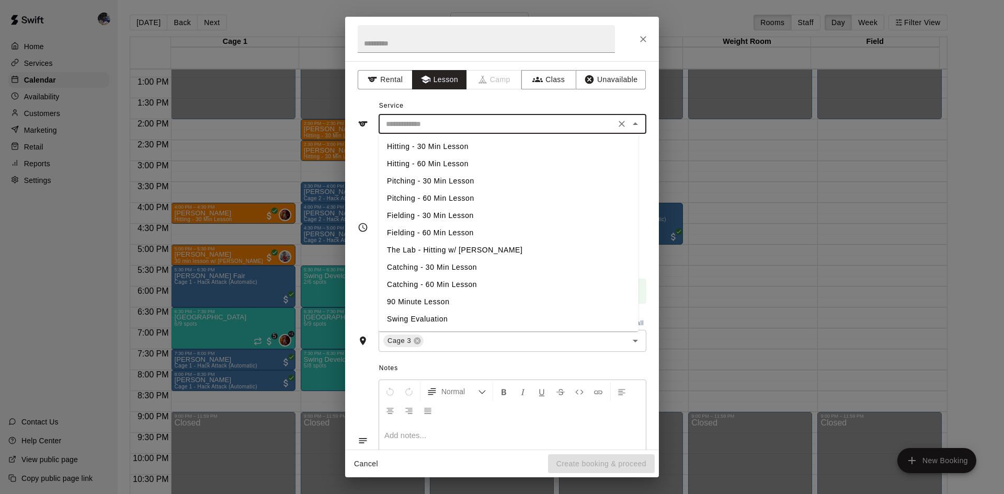
click at [441, 162] on li "Hitting - 60 Min Lesson" at bounding box center [509, 163] width 260 height 17
type input "**********"
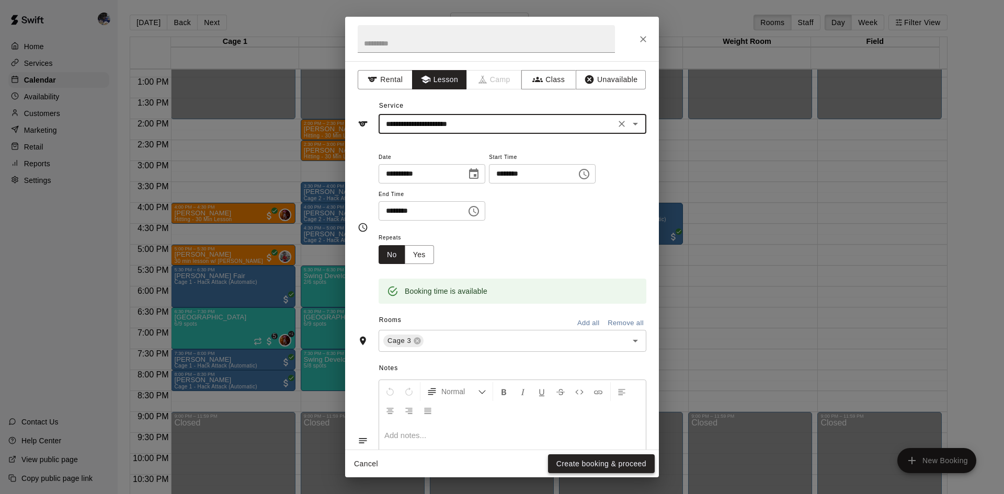
click at [583, 465] on button "Create booking & proceed" at bounding box center [601, 464] width 107 height 19
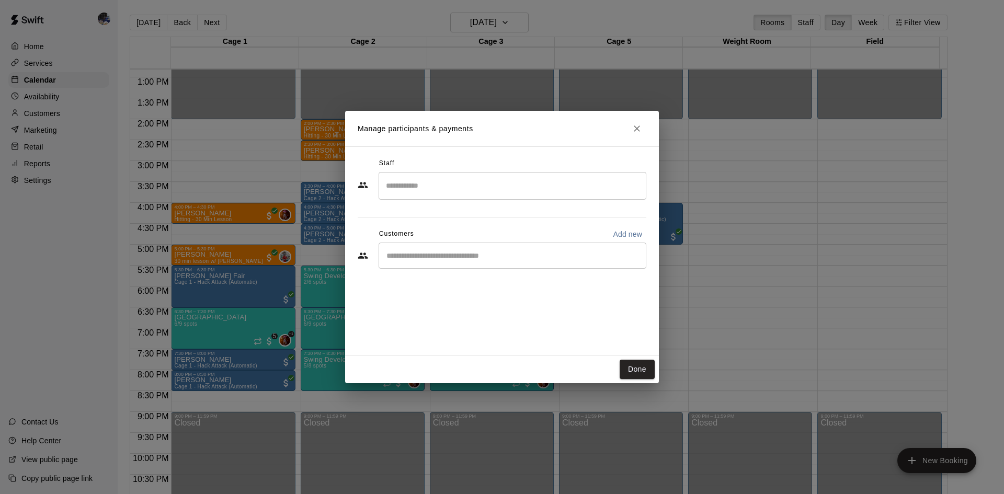
click at [442, 262] on div "​" at bounding box center [513, 256] width 268 height 26
type input "**"
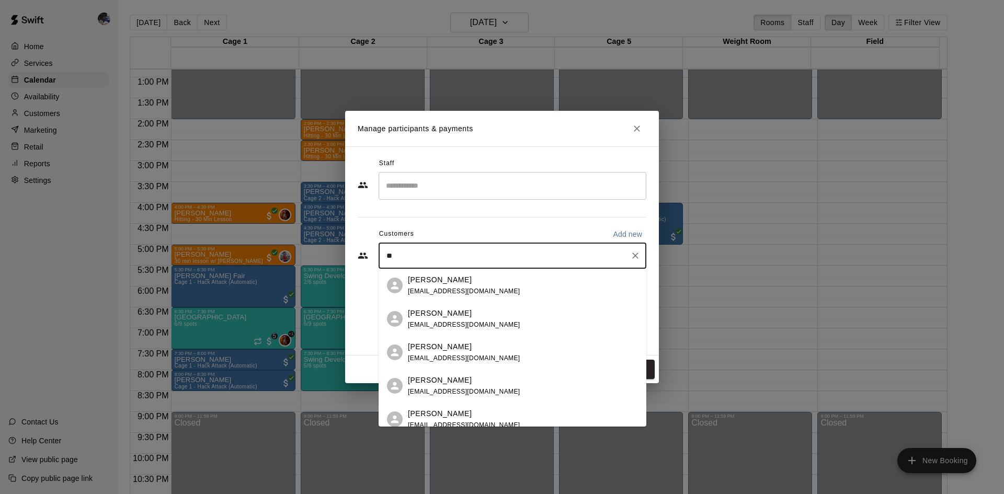
click at [447, 343] on p "[PERSON_NAME]" at bounding box center [440, 347] width 64 height 11
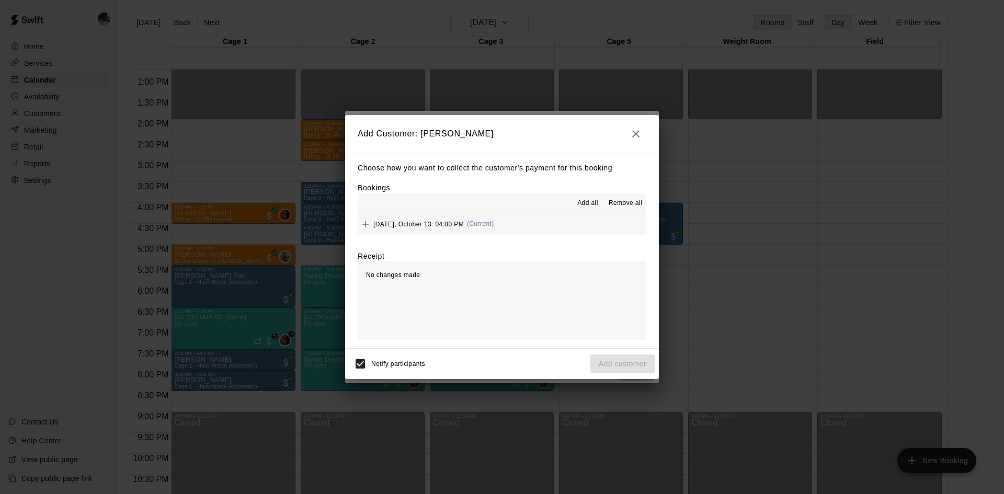
click at [477, 224] on span "(Current)" at bounding box center [480, 223] width 27 height 7
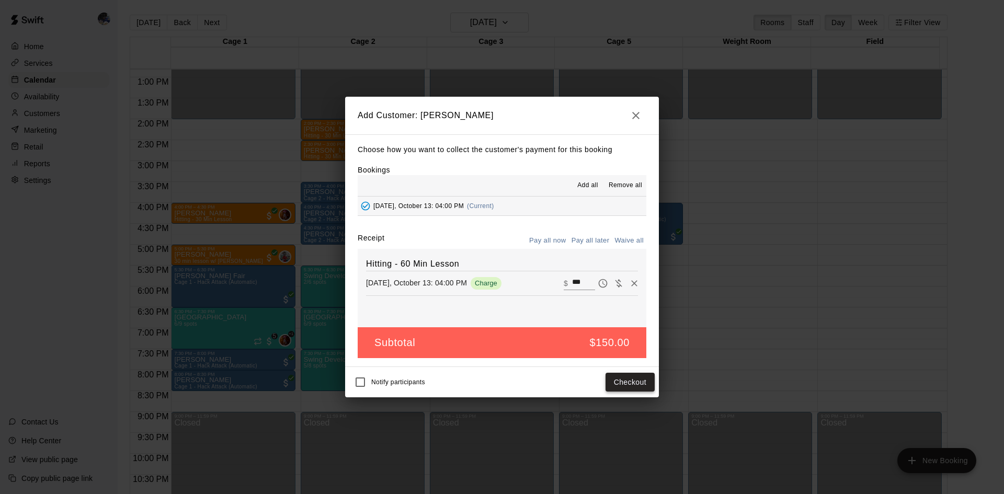
click at [628, 383] on button "Checkout" at bounding box center [630, 382] width 49 height 19
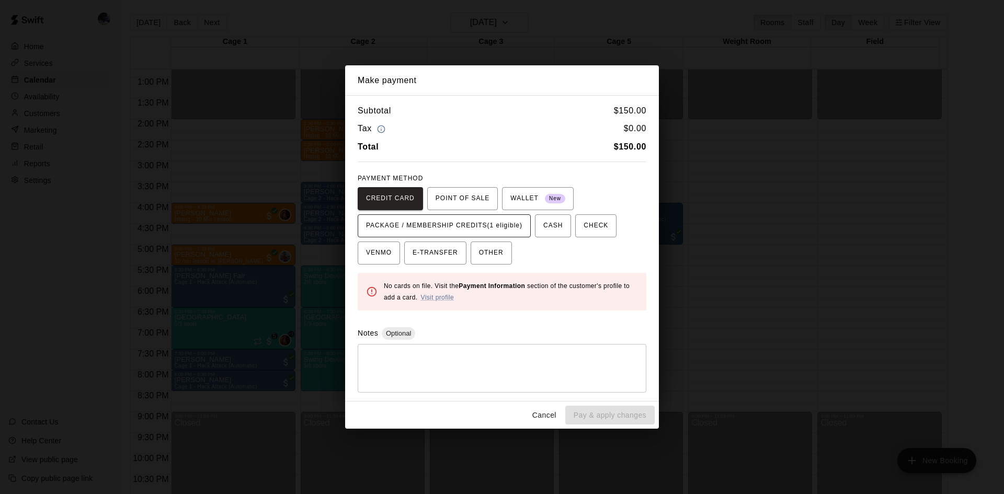
click at [471, 226] on span "PACKAGE / MEMBERSHIP CREDITS (1 eligible)" at bounding box center [444, 226] width 156 height 17
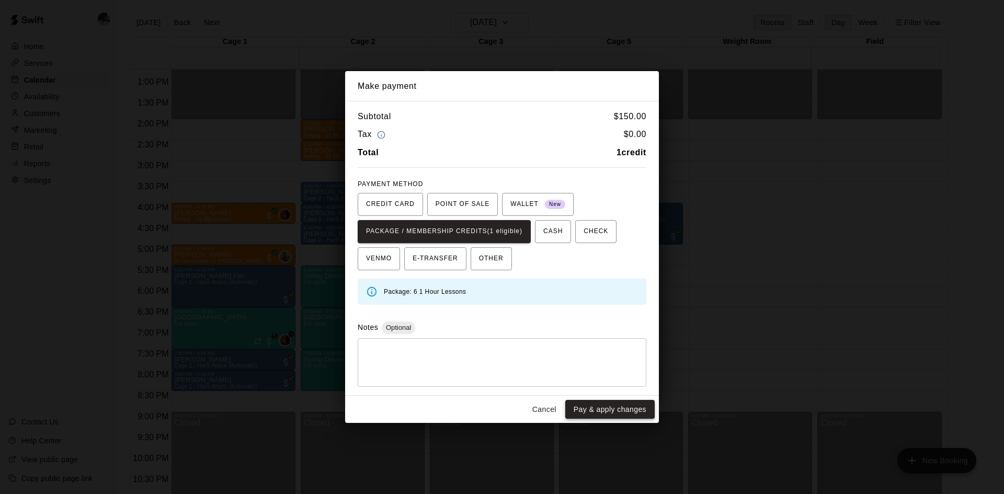
click at [605, 407] on button "Pay & apply changes" at bounding box center [609, 409] width 89 height 19
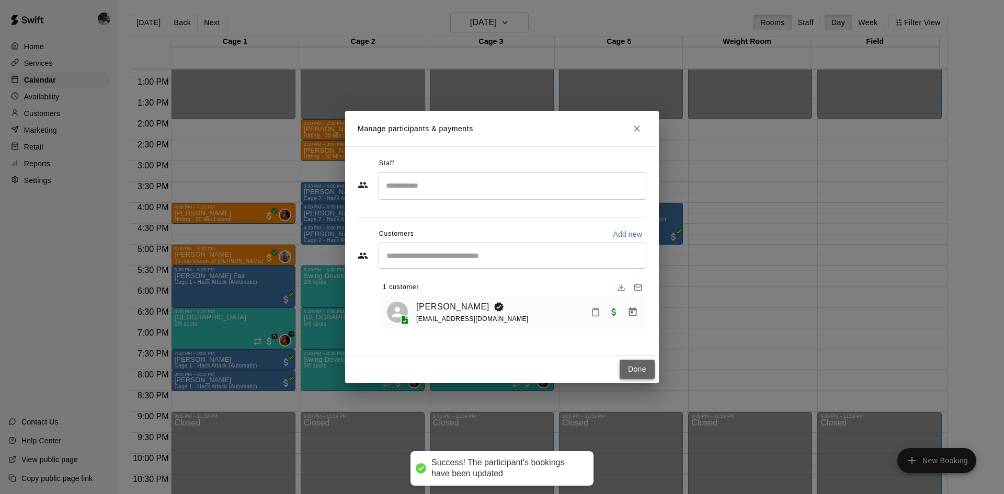
click at [644, 376] on button "Done" at bounding box center [637, 369] width 35 height 19
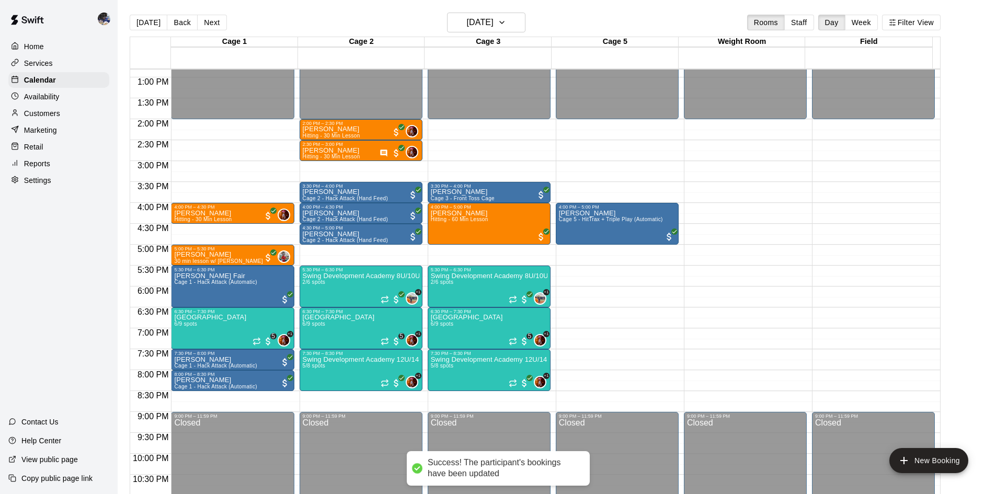
click at [167, 21] on button "Back" at bounding box center [182, 23] width 31 height 16
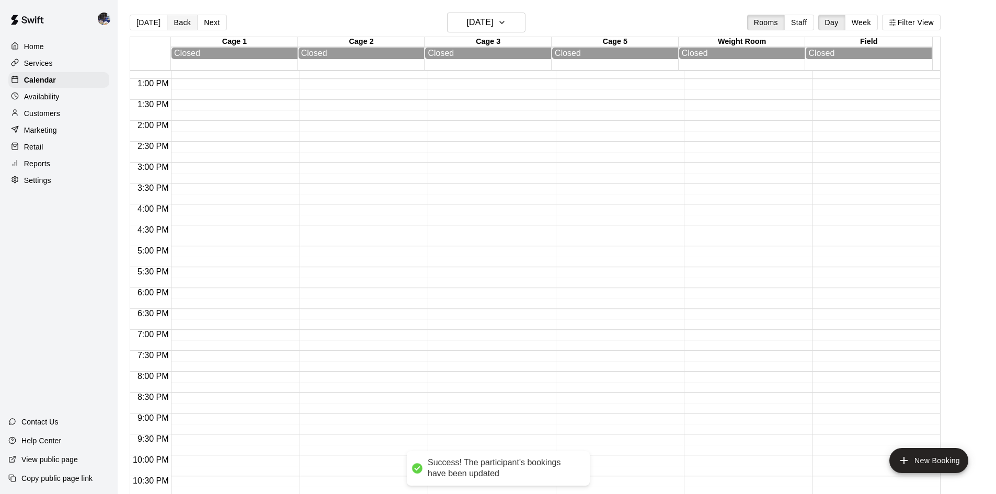
click at [171, 22] on button "Back" at bounding box center [182, 23] width 31 height 16
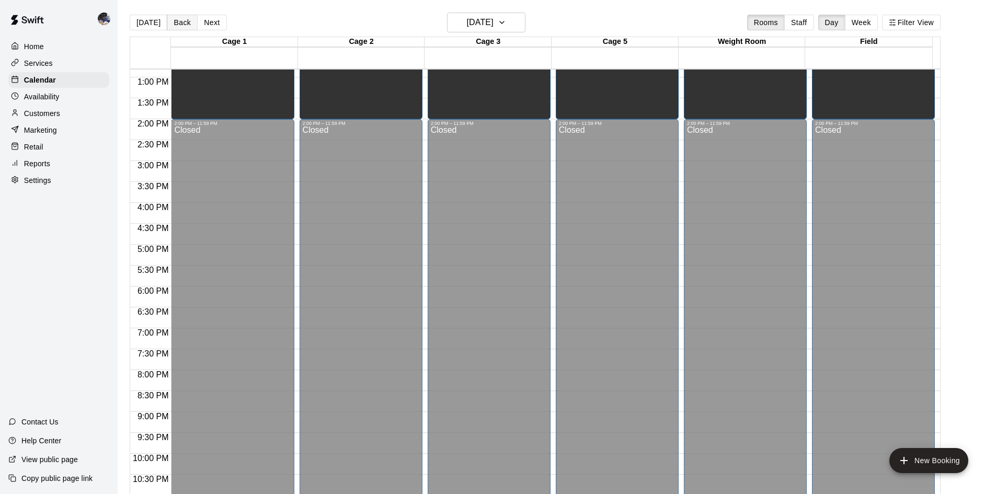
click at [171, 22] on button "Back" at bounding box center [182, 23] width 31 height 16
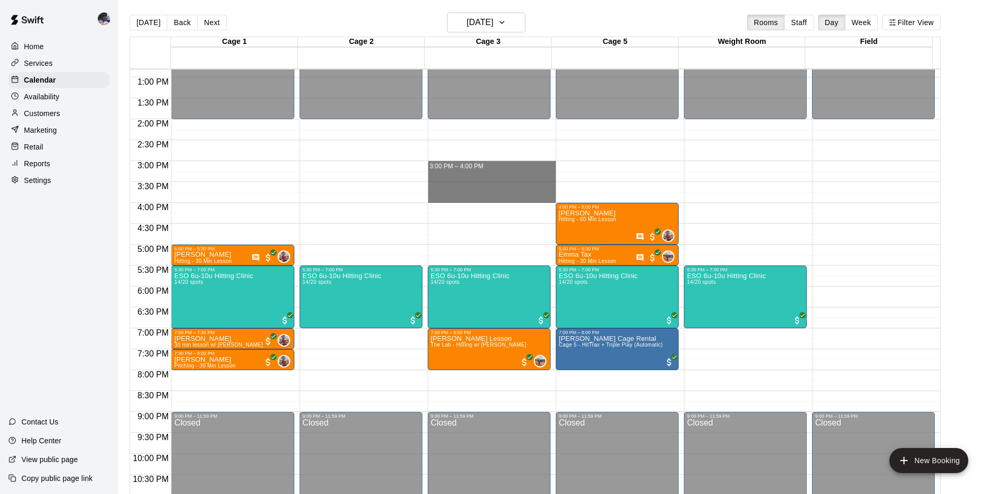
drag, startPoint x: 444, startPoint y: 163, endPoint x: 469, endPoint y: 198, distance: 43.4
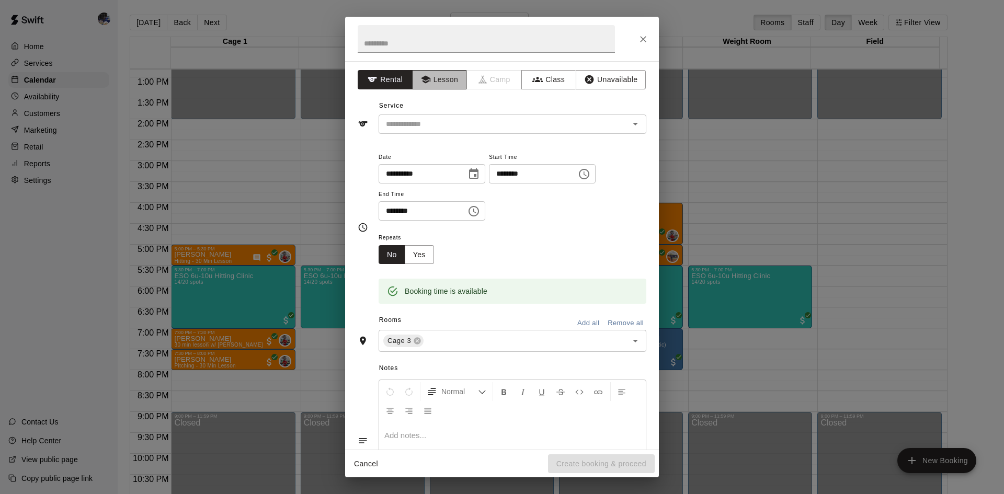
click at [432, 77] on button "Lesson" at bounding box center [439, 79] width 55 height 19
click at [433, 118] on input "text" at bounding box center [497, 124] width 231 height 13
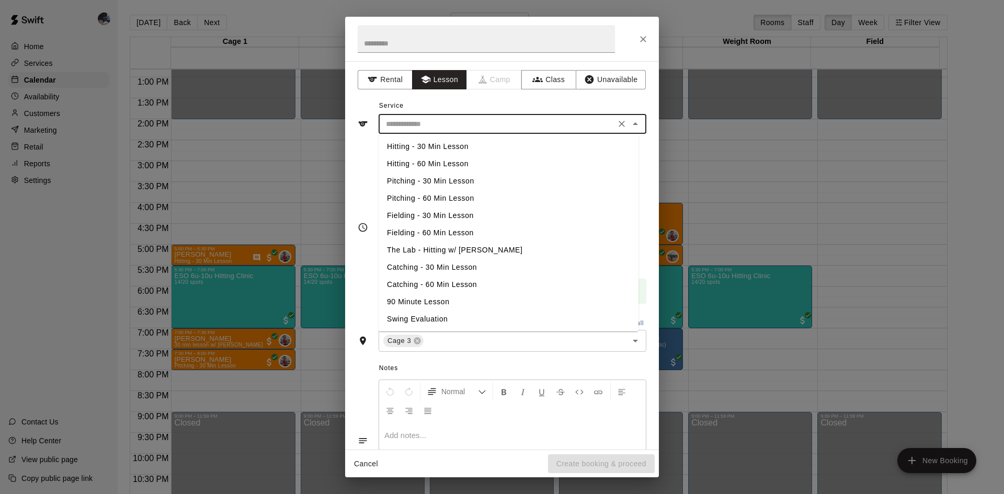
click at [449, 162] on li "Hitting - 60 Min Lesson" at bounding box center [509, 163] width 260 height 17
type input "**********"
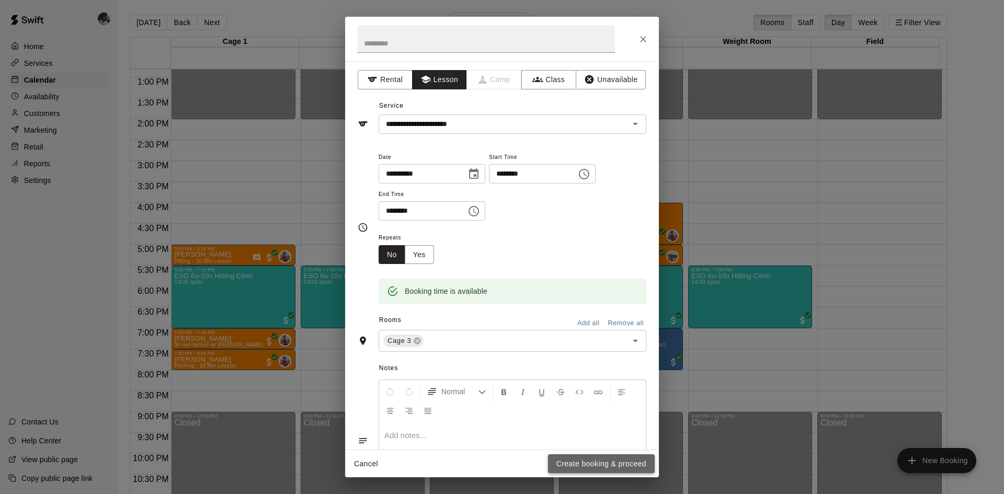
click at [586, 464] on button "Create booking & proceed" at bounding box center [601, 464] width 107 height 19
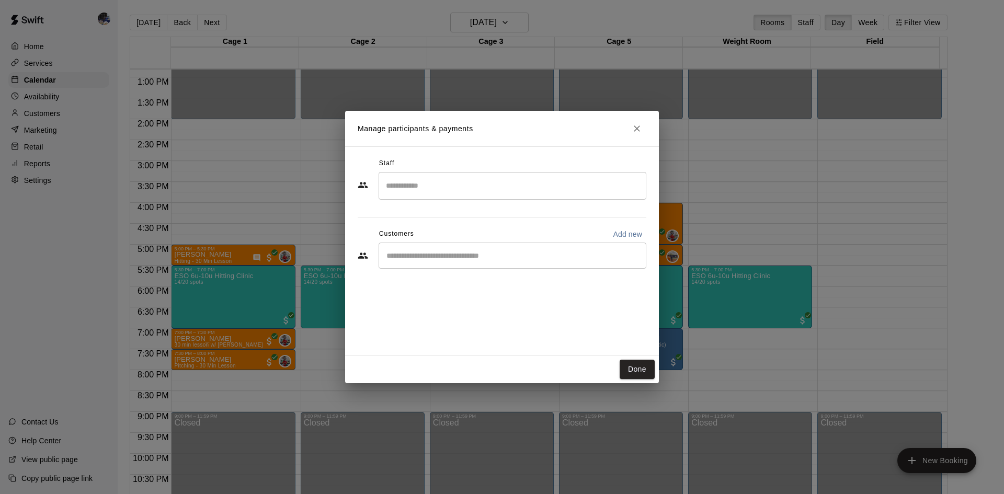
click at [439, 256] on input "Start typing to search customers..." at bounding box center [512, 256] width 258 height 10
type input "**"
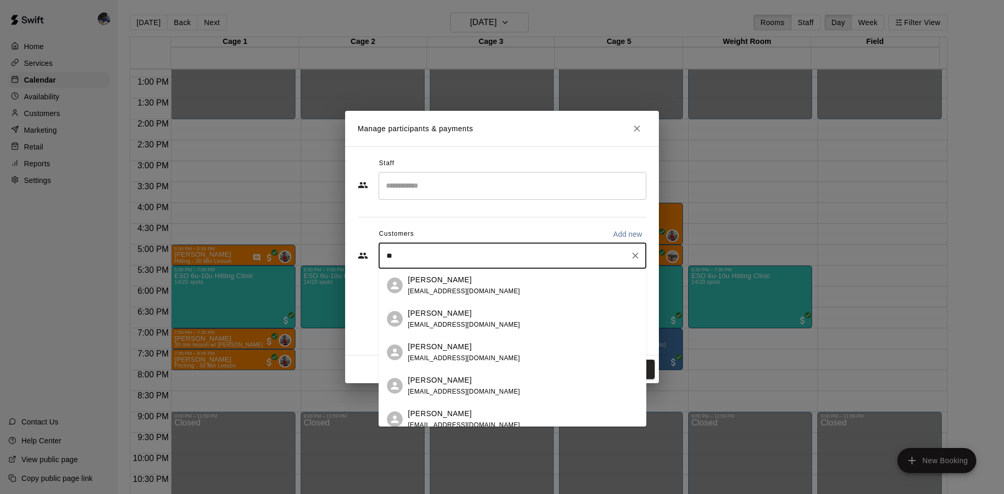
click at [445, 356] on span "caitlinruthfisher@gmail.com" at bounding box center [464, 358] width 112 height 7
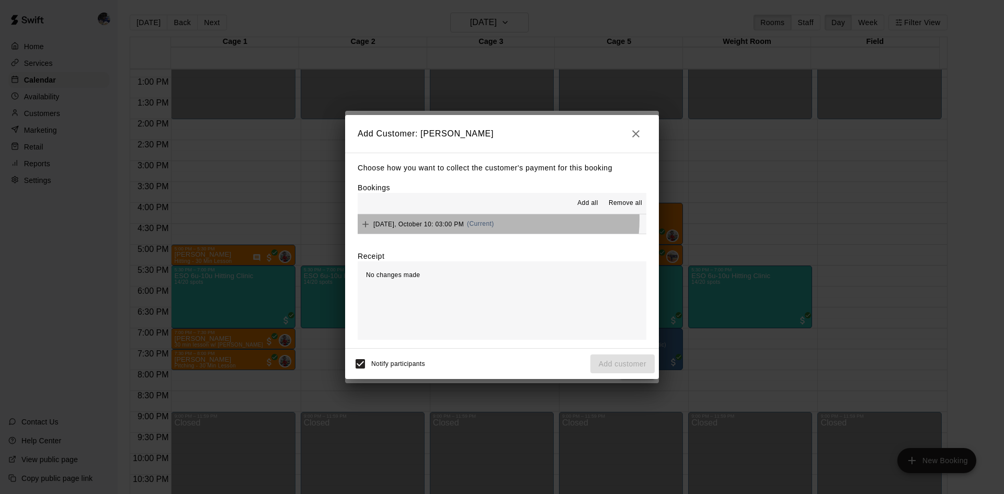
click at [481, 219] on div "Friday, October 10: 03:00 PM (Current)" at bounding box center [426, 225] width 137 height 16
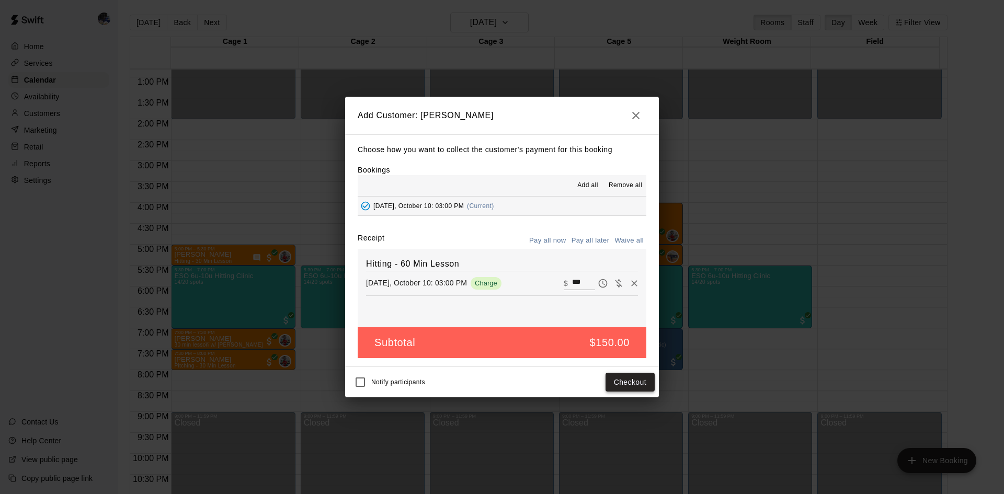
click at [613, 385] on button "Checkout" at bounding box center [630, 382] width 49 height 19
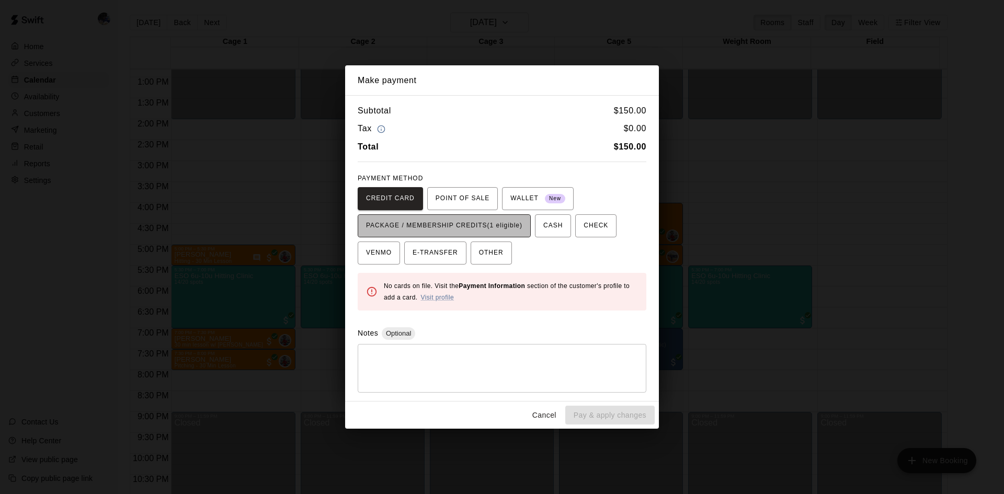
click at [488, 231] on span "PACKAGE / MEMBERSHIP CREDITS (1 eligible)" at bounding box center [444, 226] width 156 height 17
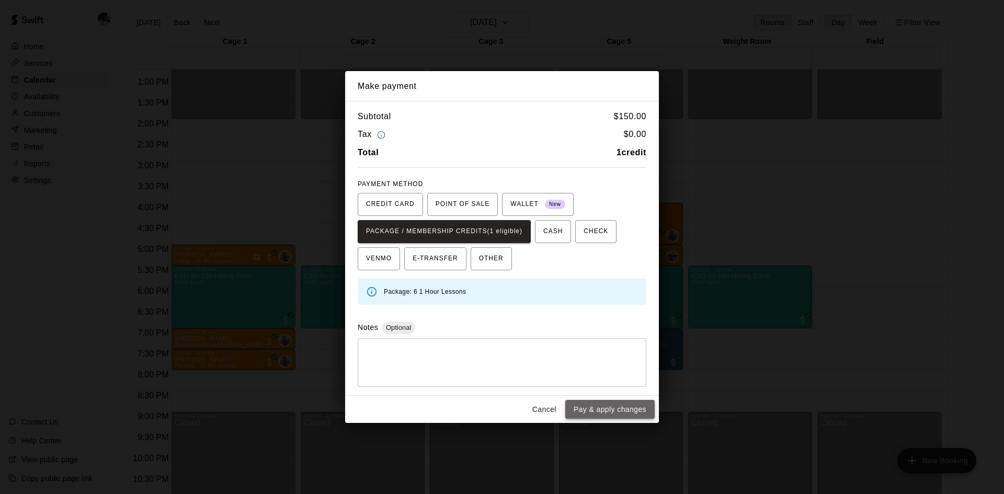
click at [592, 412] on button "Pay & apply changes" at bounding box center [609, 409] width 89 height 19
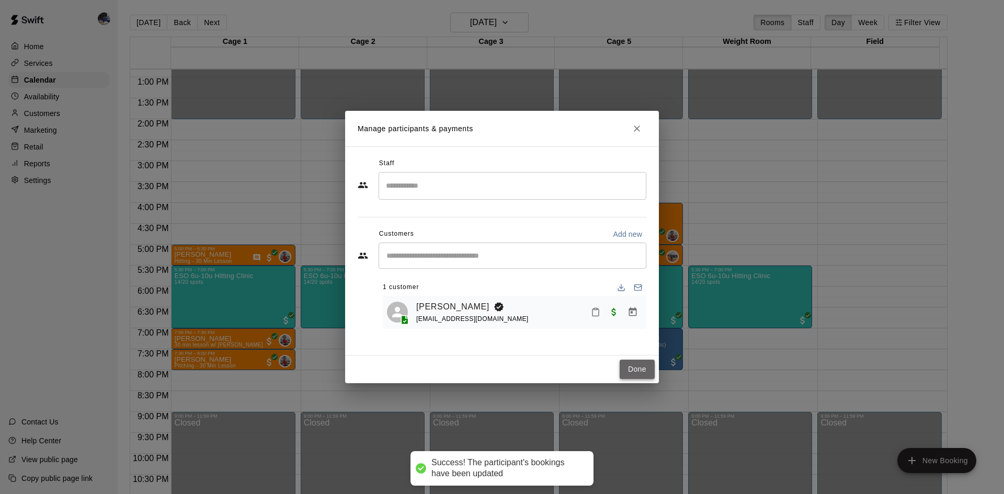
click at [631, 366] on button "Done" at bounding box center [637, 369] width 35 height 19
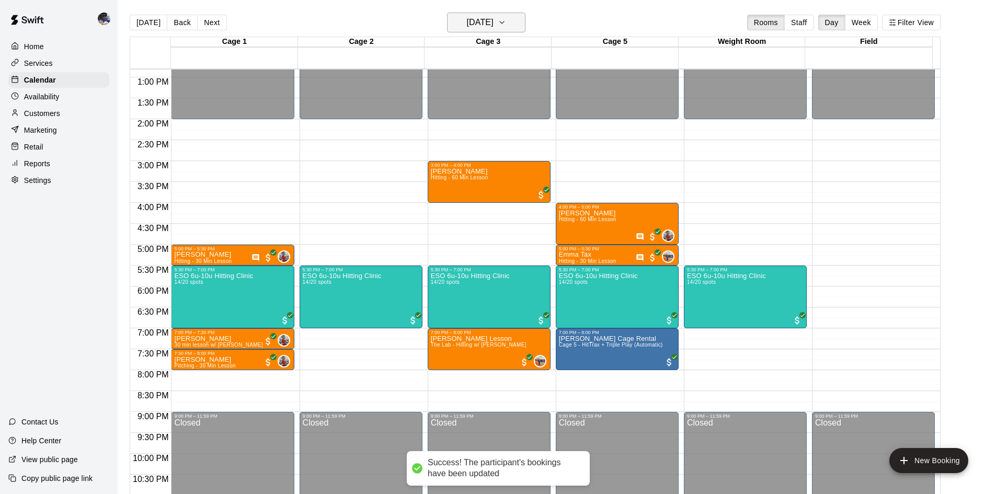
click at [480, 27] on h6 "Friday Oct 10" at bounding box center [480, 22] width 27 height 15
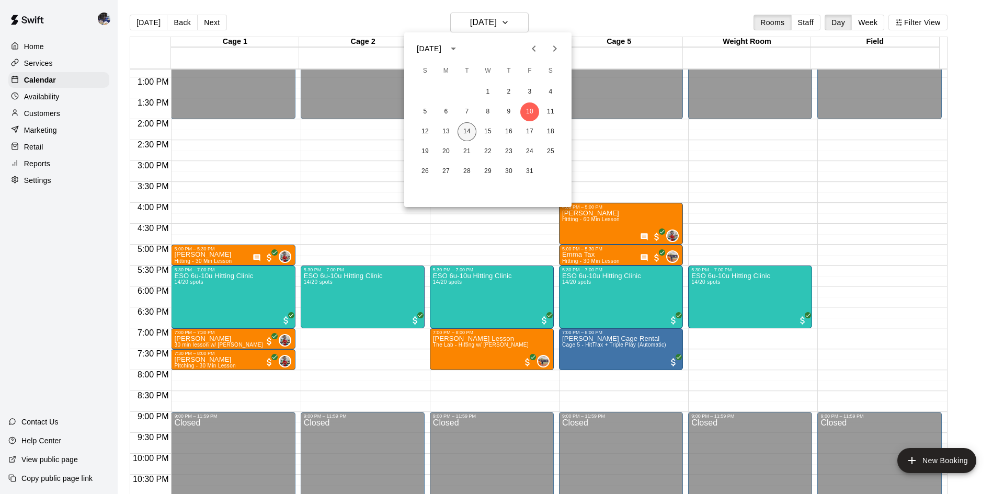
click at [463, 132] on button "14" at bounding box center [467, 131] width 19 height 19
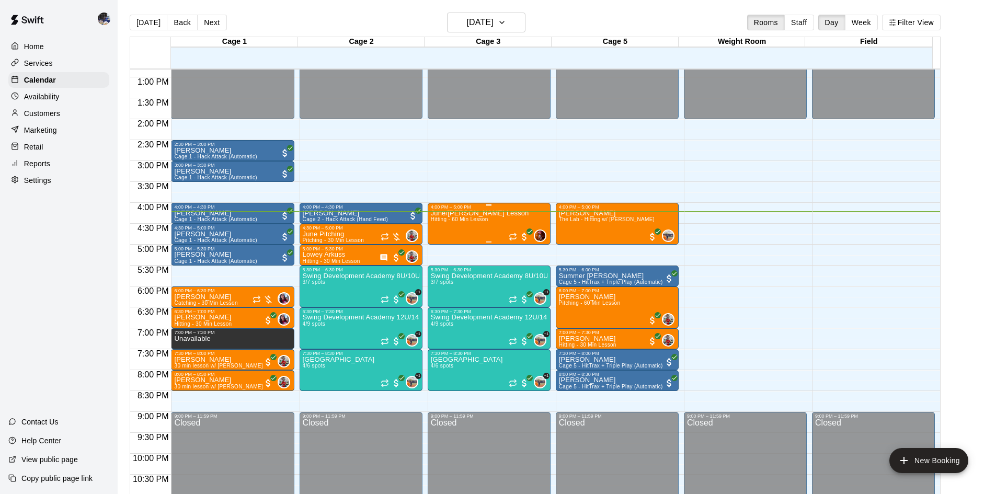
click at [483, 218] on div "June/Josie Hitting Lesson Hitting - 60 Min Lesson" at bounding box center [480, 457] width 98 height 494
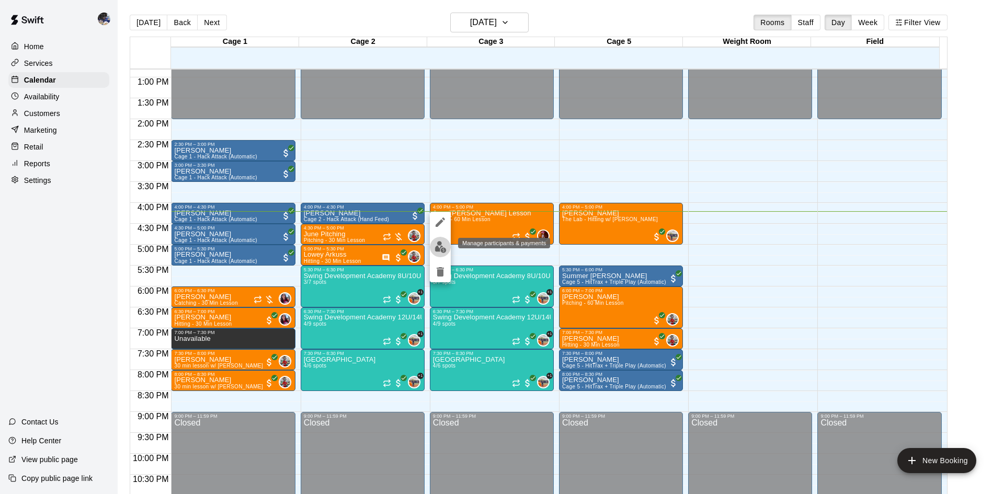
click at [437, 245] on img "edit" at bounding box center [441, 247] width 12 height 12
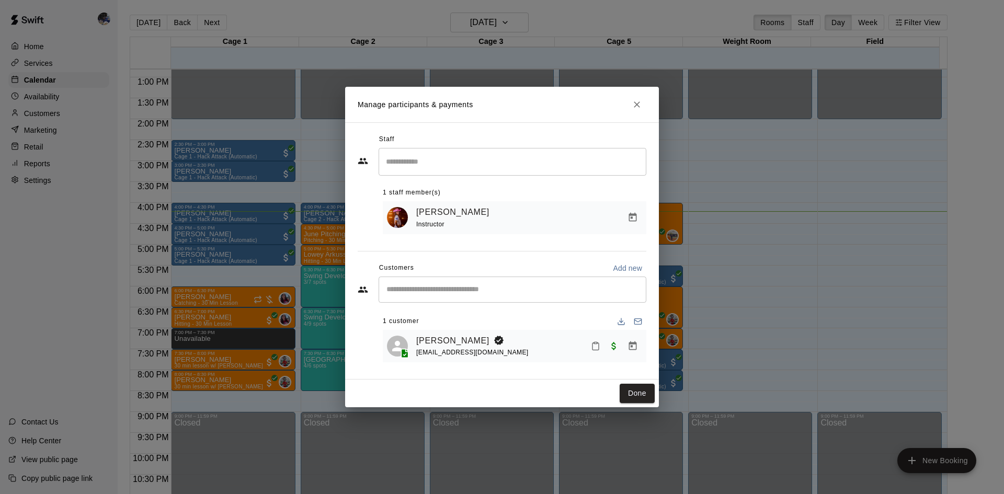
click at [71, 302] on div "Manage participants & payments Staff ​ 1 staff member(s) Kaitlyn Lim Instructor…" at bounding box center [502, 247] width 1004 height 494
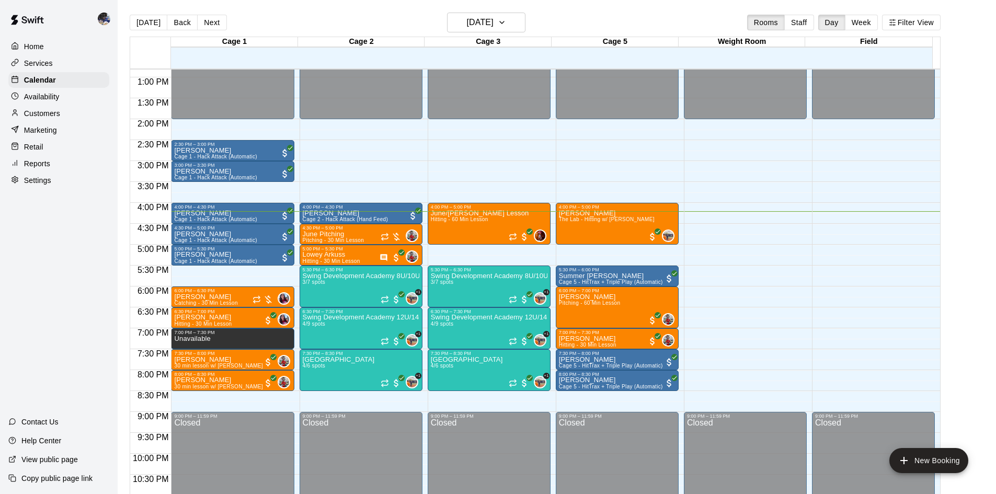
click at [55, 478] on p "Copy public page link" at bounding box center [56, 478] width 71 height 10
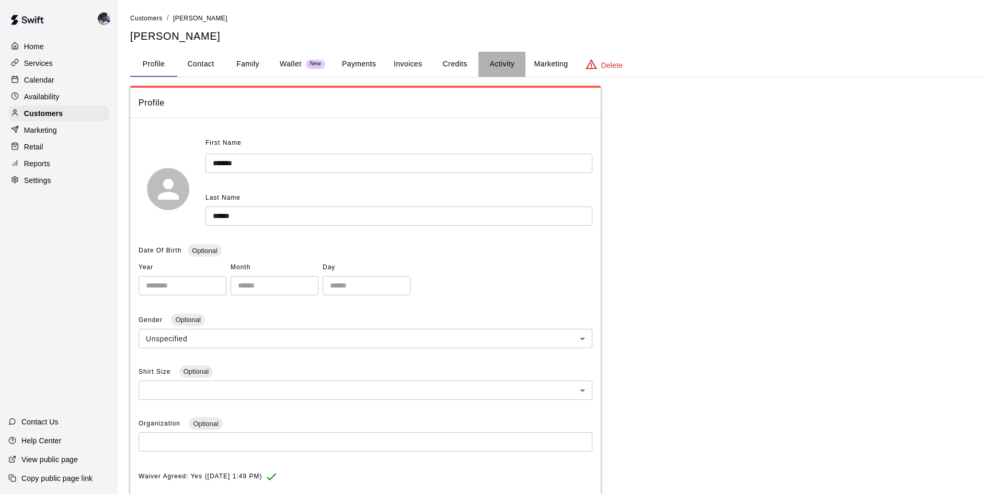
click at [495, 64] on button "Activity" at bounding box center [502, 64] width 47 height 25
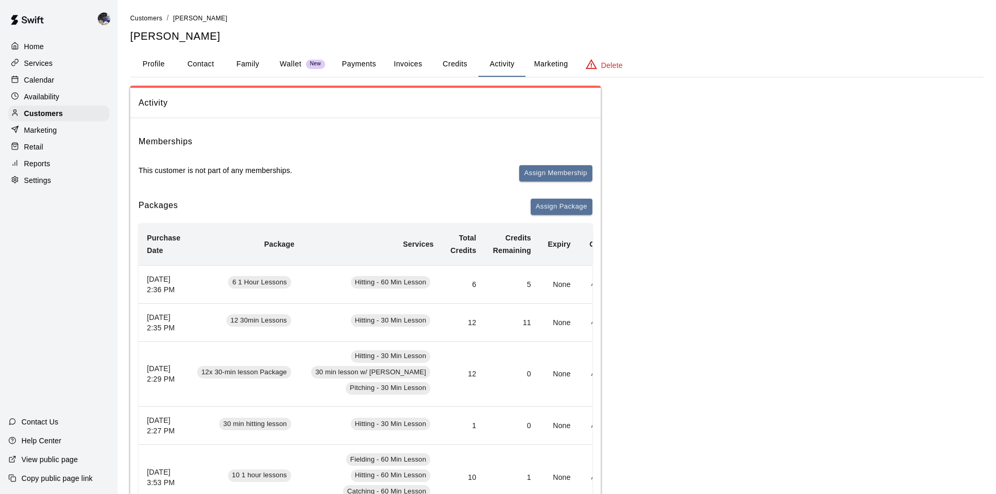
click at [464, 69] on button "Credits" at bounding box center [455, 64] width 47 height 25
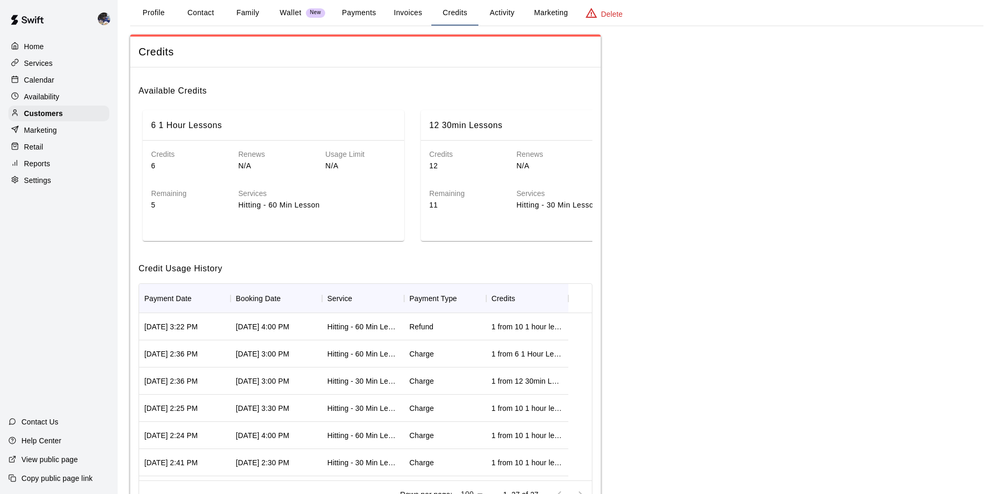
scroll to position [52, 0]
click at [500, 13] on button "Activity" at bounding box center [502, 12] width 47 height 25
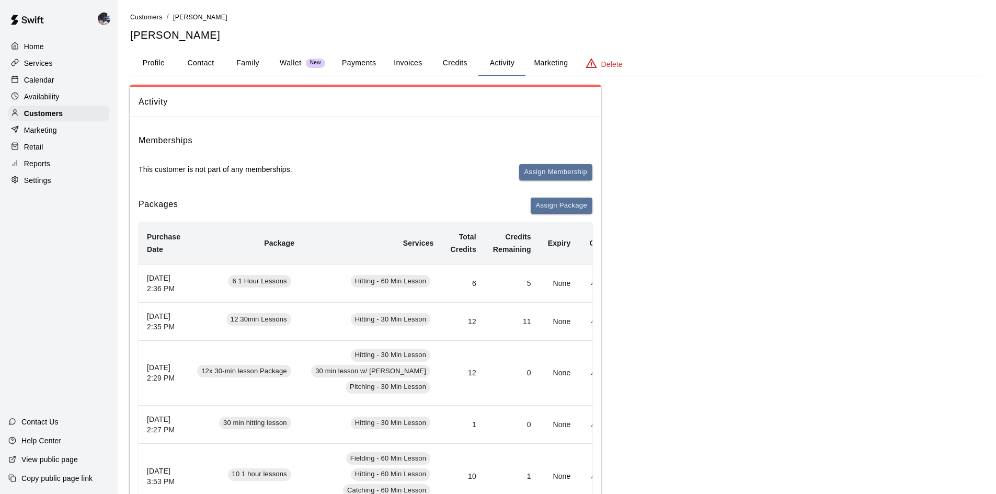
scroll to position [0, 0]
click at [499, 69] on button "Activity" at bounding box center [502, 64] width 47 height 25
click at [255, 62] on button "Family" at bounding box center [247, 64] width 47 height 25
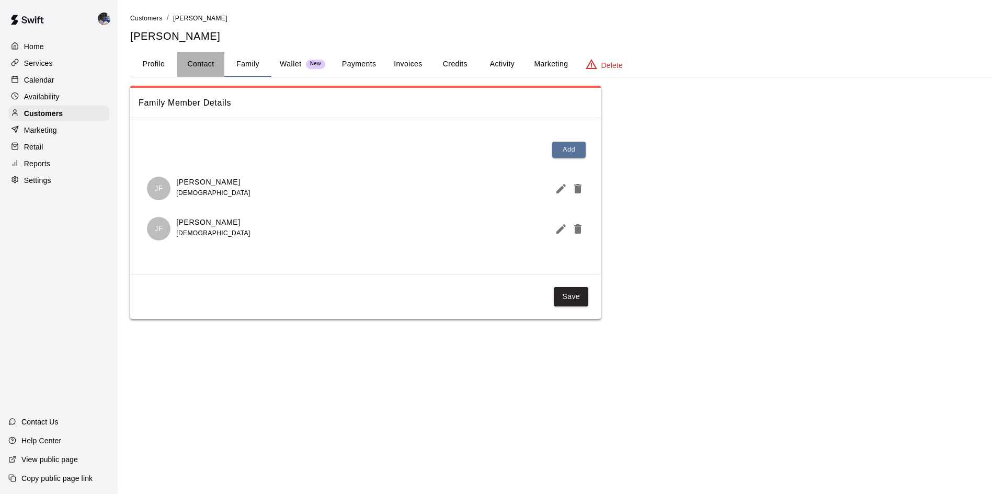
click at [189, 70] on button "Contact" at bounding box center [200, 64] width 47 height 25
select select "**"
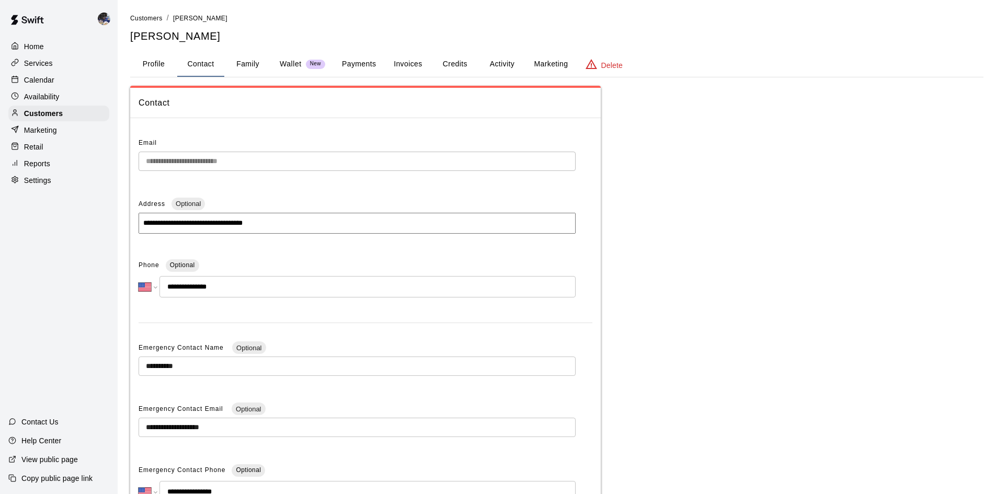
click at [154, 62] on button "Profile" at bounding box center [153, 64] width 47 height 25
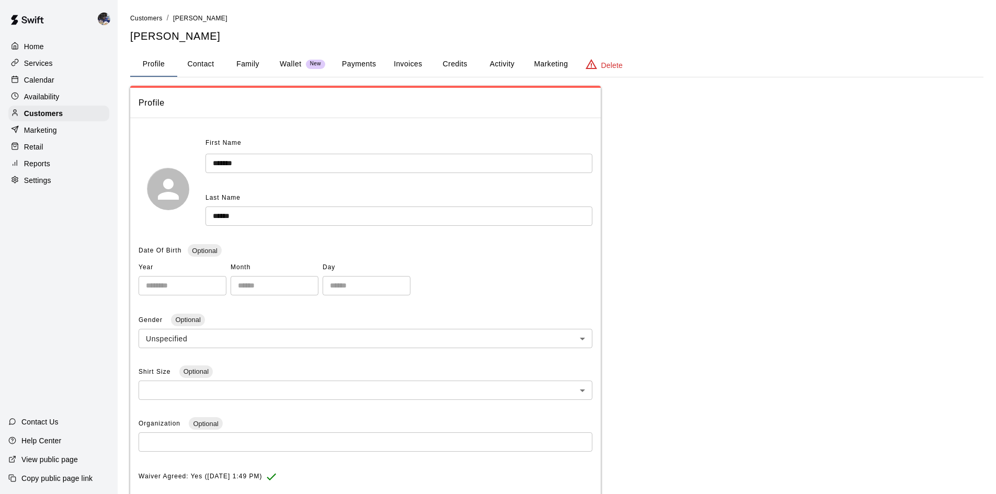
click at [255, 65] on button "Family" at bounding box center [247, 64] width 47 height 25
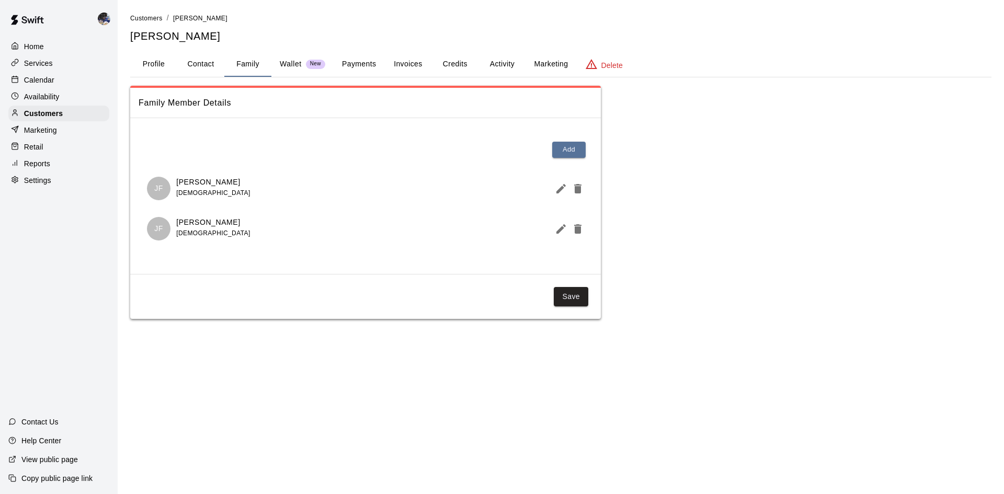
click at [192, 64] on button "Contact" at bounding box center [200, 64] width 47 height 25
select select "**"
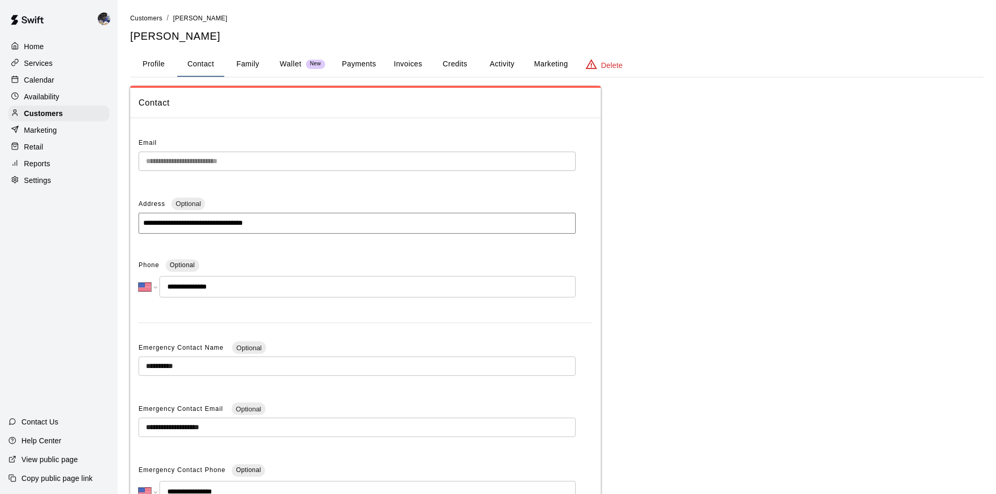
click at [29, 83] on p "Calendar" at bounding box center [39, 80] width 30 height 10
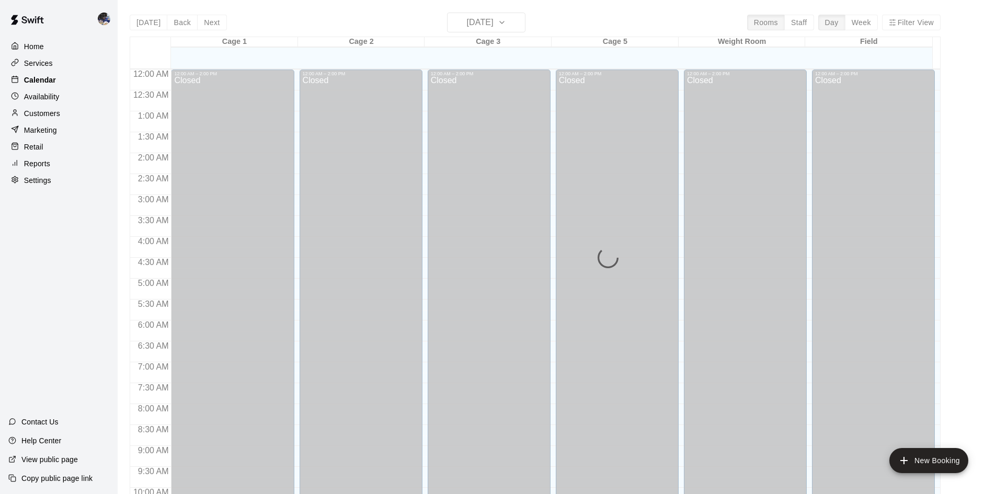
scroll to position [536, 0]
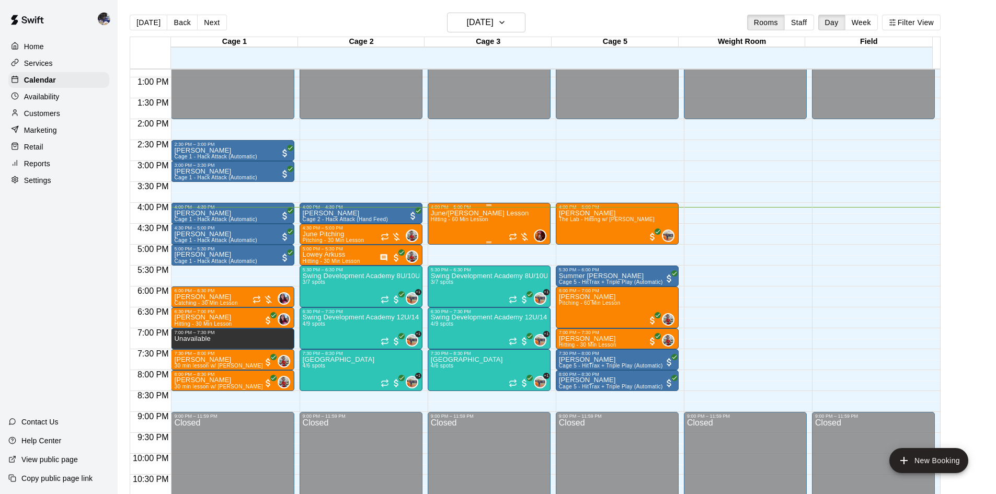
click at [481, 220] on span "Hitting - 60 Min Lesson" at bounding box center [460, 220] width 58 height 6
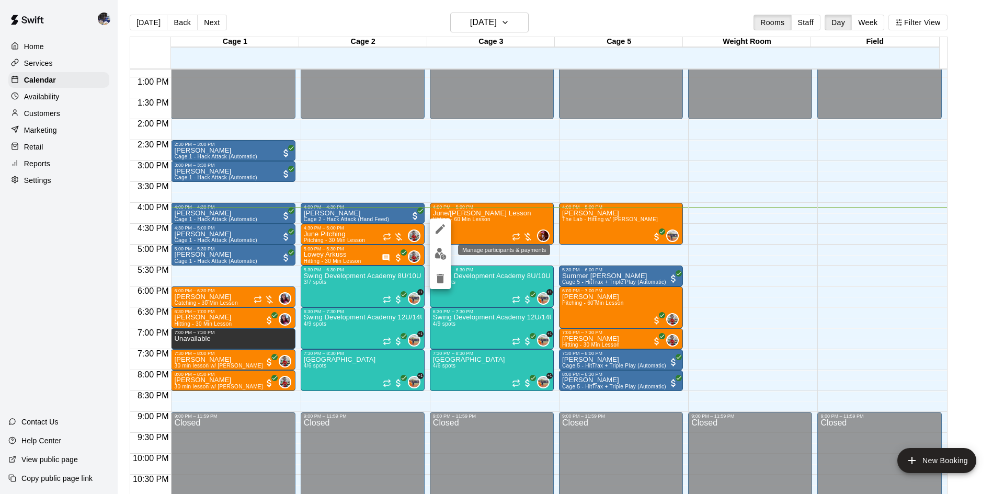
click at [440, 256] on img "edit" at bounding box center [441, 254] width 12 height 12
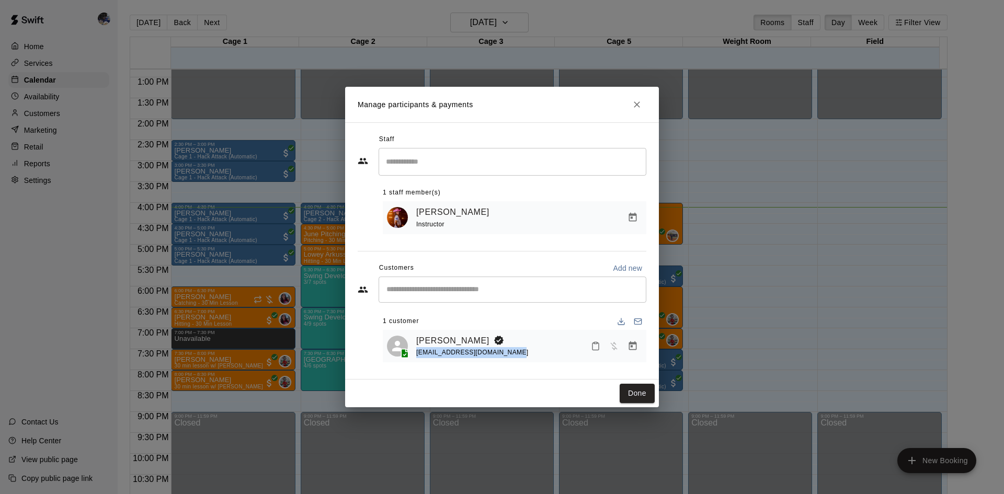
drag, startPoint x: 508, startPoint y: 353, endPoint x: 414, endPoint y: 362, distance: 95.1
click at [414, 362] on div "Josie Fisher caitlinruthfisher@gmail.com" at bounding box center [515, 346] width 264 height 33
copy span "caitlinruthfisher@gmail.com"
click at [635, 393] on button "Done" at bounding box center [637, 393] width 35 height 19
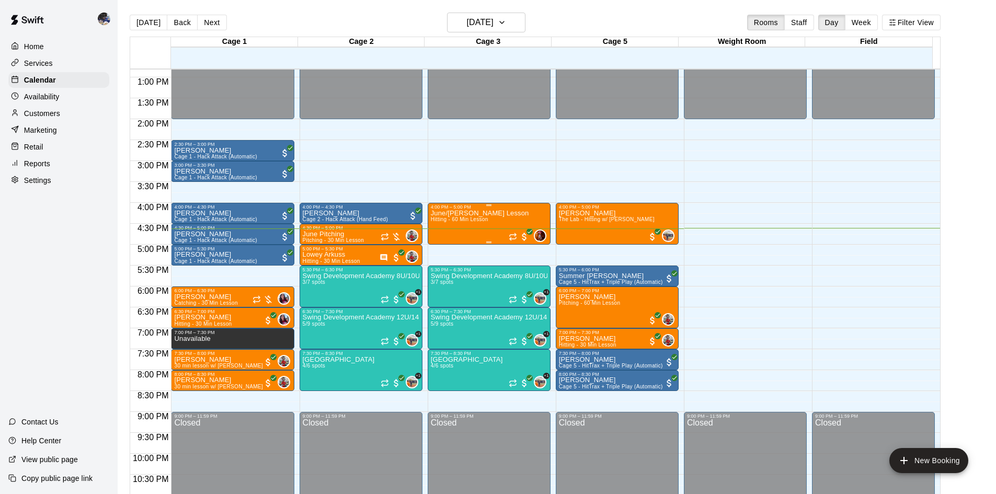
click at [492, 224] on div "June/Josie Hitting Lesson Hitting - 60 Min Lesson" at bounding box center [480, 457] width 98 height 494
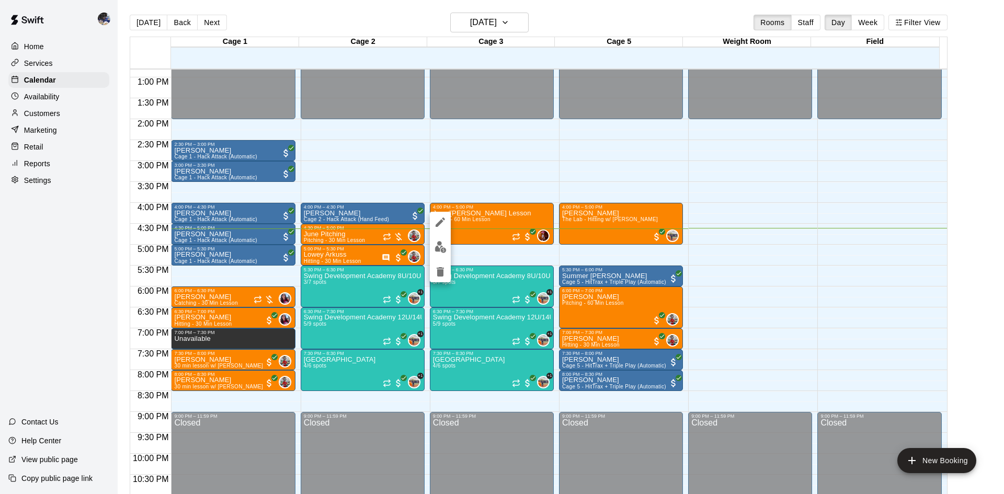
click at [479, 226] on div at bounding box center [502, 247] width 1004 height 494
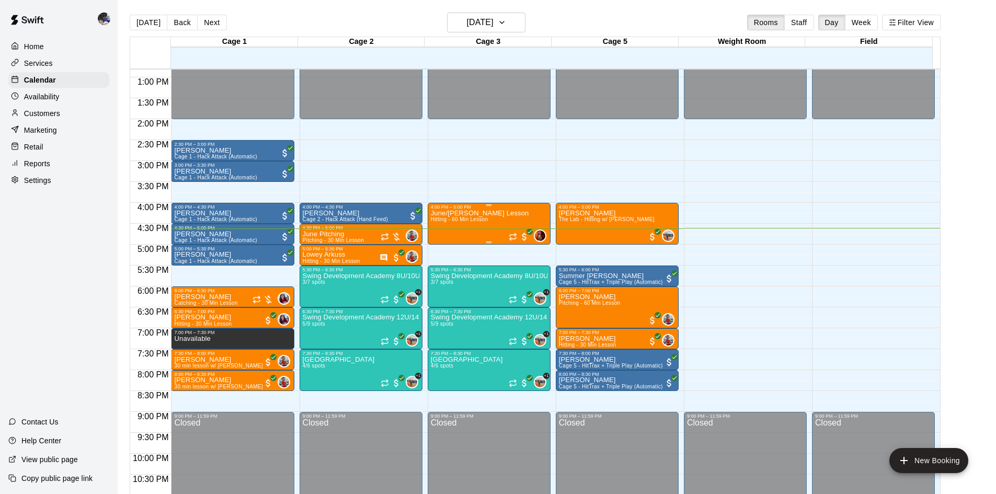
click at [479, 226] on div "June/Josie Hitting Lesson Hitting - 60 Min Lesson" at bounding box center [480, 457] width 98 height 494
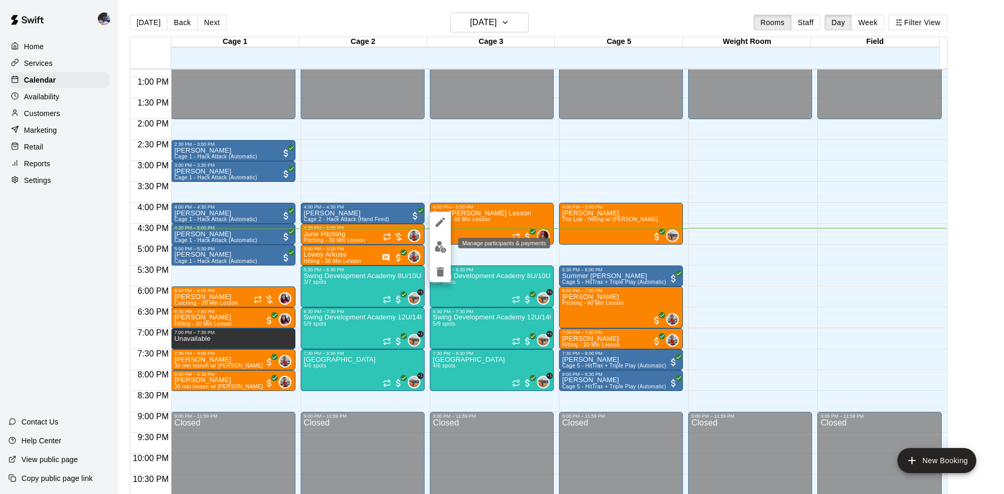
click at [445, 249] on img "edit" at bounding box center [441, 247] width 12 height 12
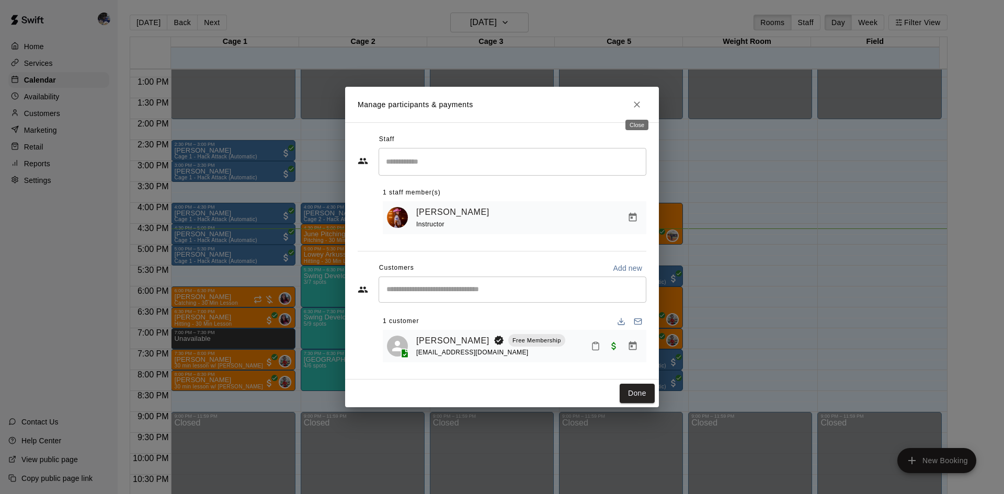
click at [639, 101] on icon "Close" at bounding box center [637, 104] width 10 height 10
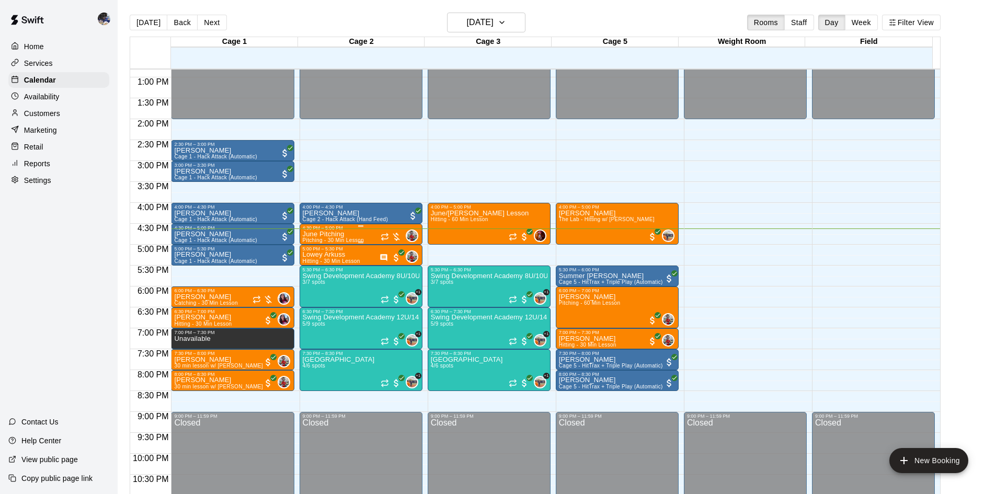
click at [347, 237] on div "June Pitching Pitching - 30 Min Lesson" at bounding box center [334, 478] width 62 height 494
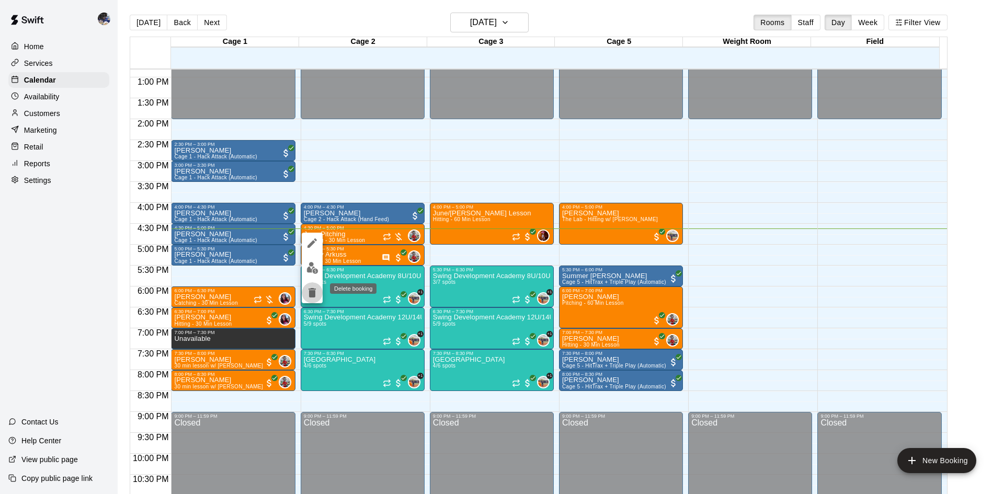
click at [314, 288] on icon "delete" at bounding box center [312, 293] width 13 height 13
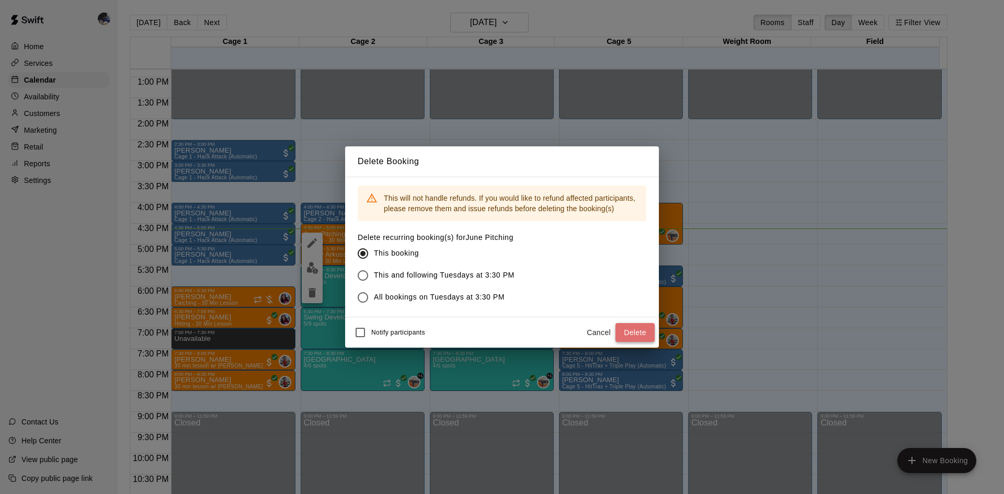
click at [635, 332] on button "Delete" at bounding box center [635, 332] width 39 height 19
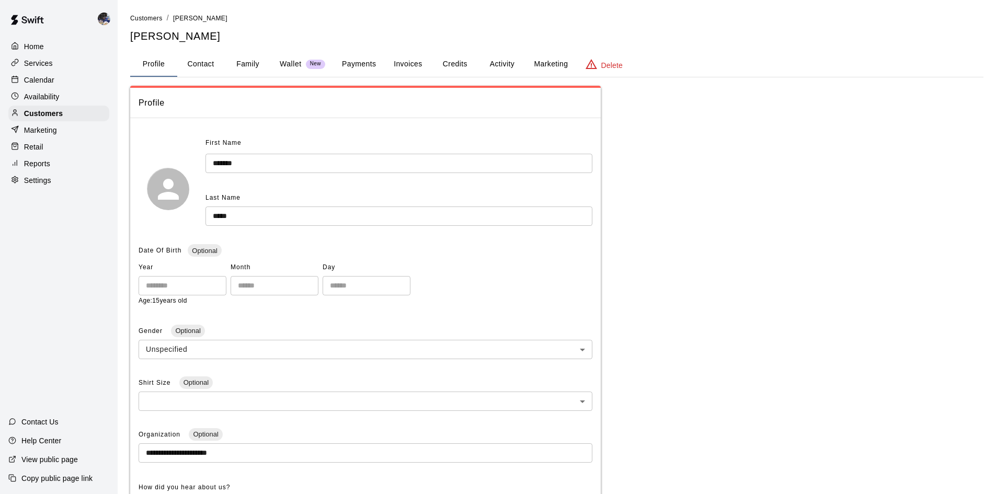
scroll to position [52, 0]
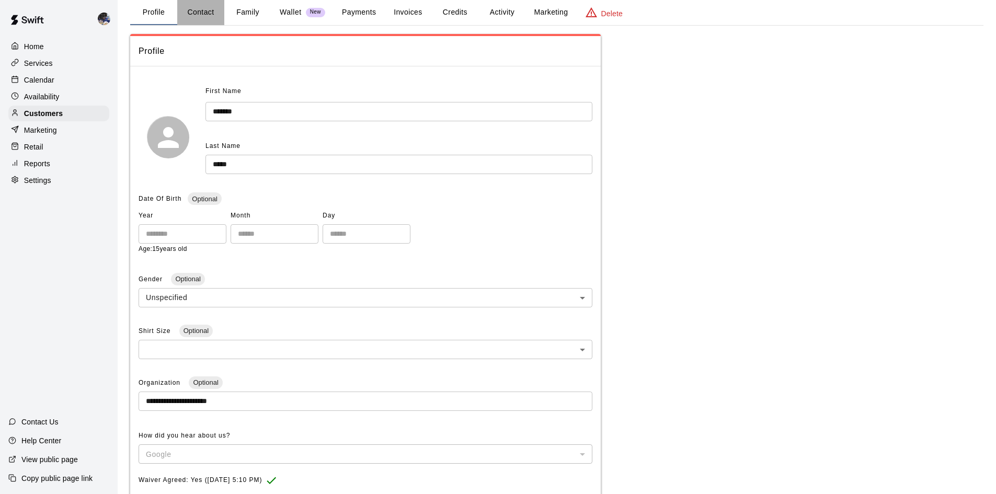
click at [215, 15] on button "Contact" at bounding box center [200, 12] width 47 height 25
select select "**"
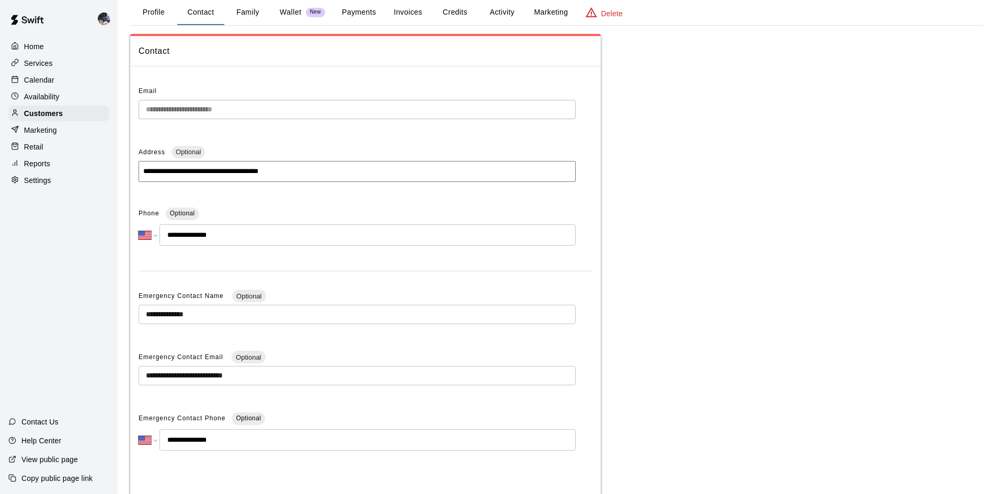
click at [251, 14] on button "Family" at bounding box center [247, 12] width 47 height 25
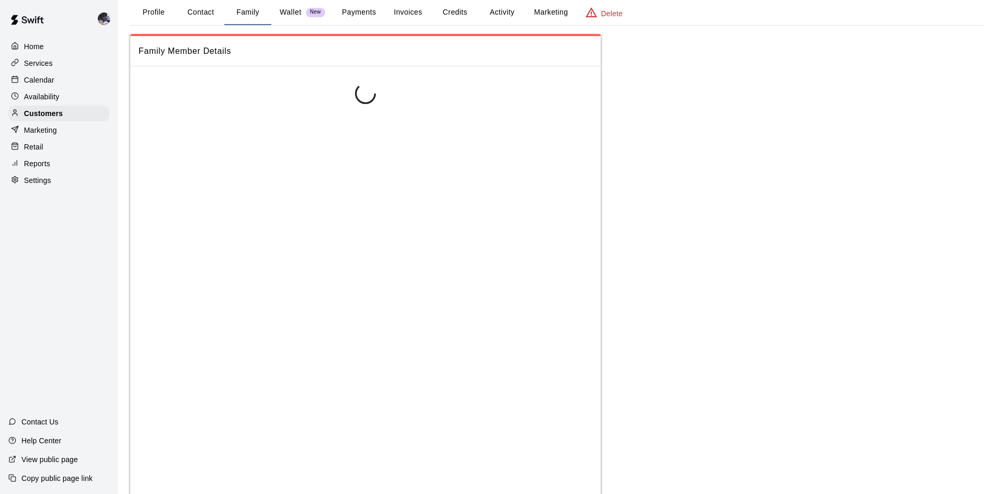
scroll to position [0, 0]
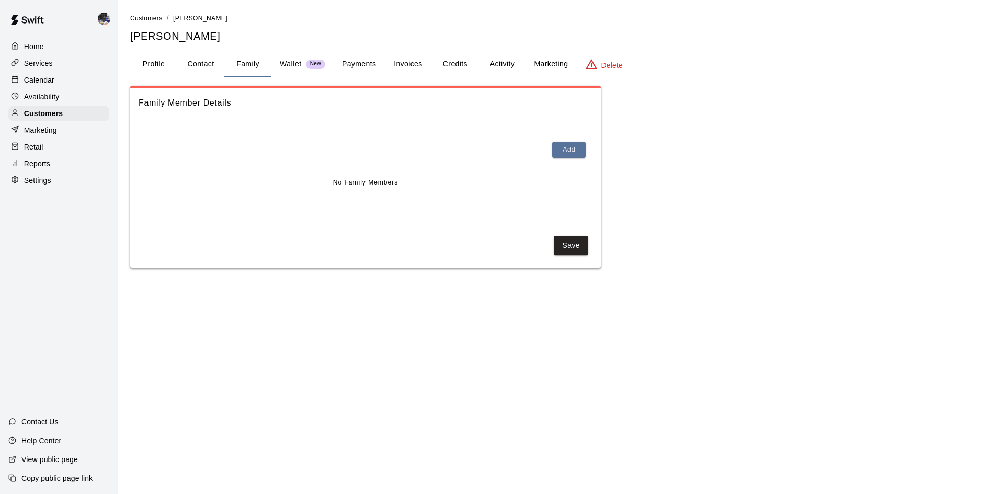
click at [279, 15] on ol "Customers / [PERSON_NAME]" at bounding box center [561, 19] width 862 height 12
click at [290, 56] on button "Wallet New" at bounding box center [302, 64] width 62 height 25
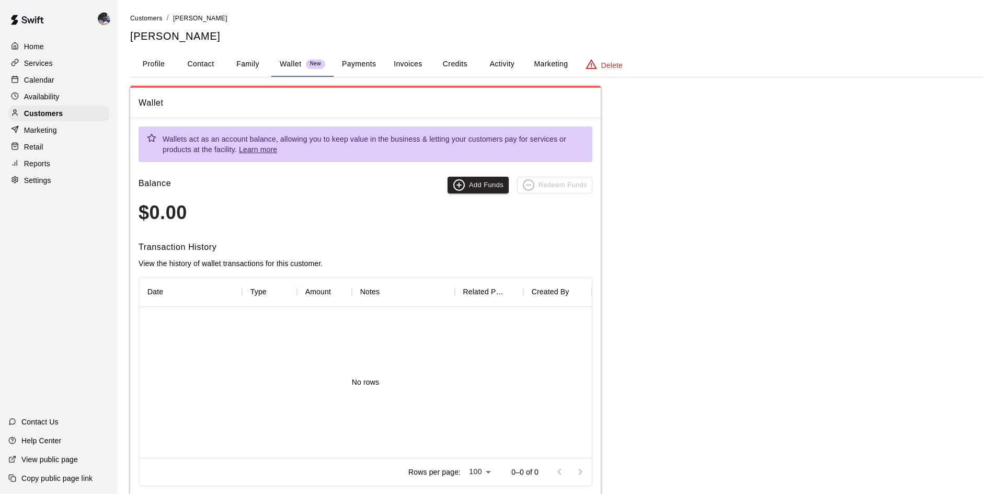
click at [361, 57] on button "Payments" at bounding box center [359, 64] width 51 height 25
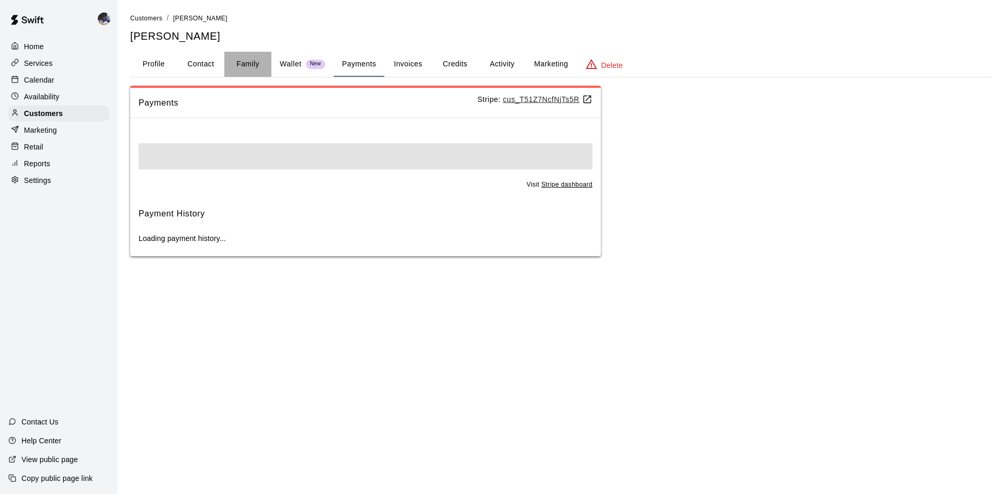
click at [246, 62] on button "Family" at bounding box center [247, 64] width 47 height 25
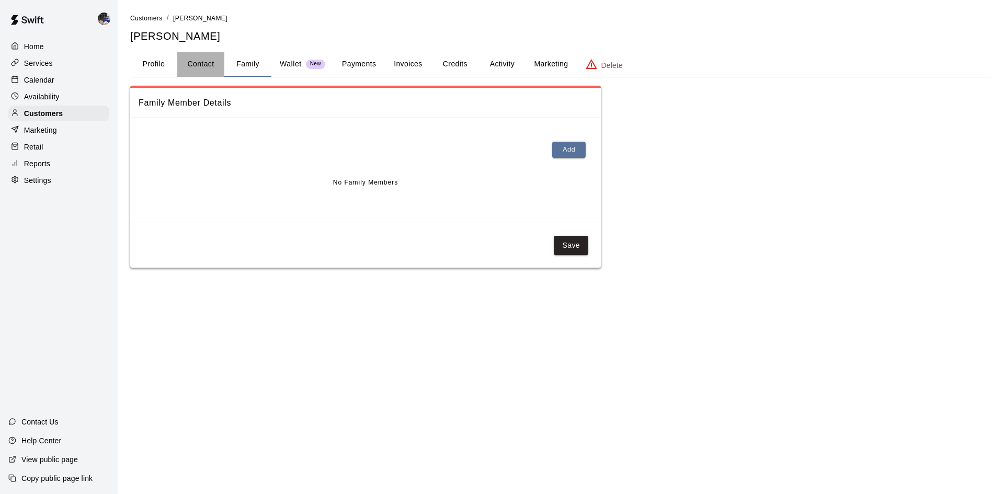
click at [199, 70] on button "Contact" at bounding box center [200, 64] width 47 height 25
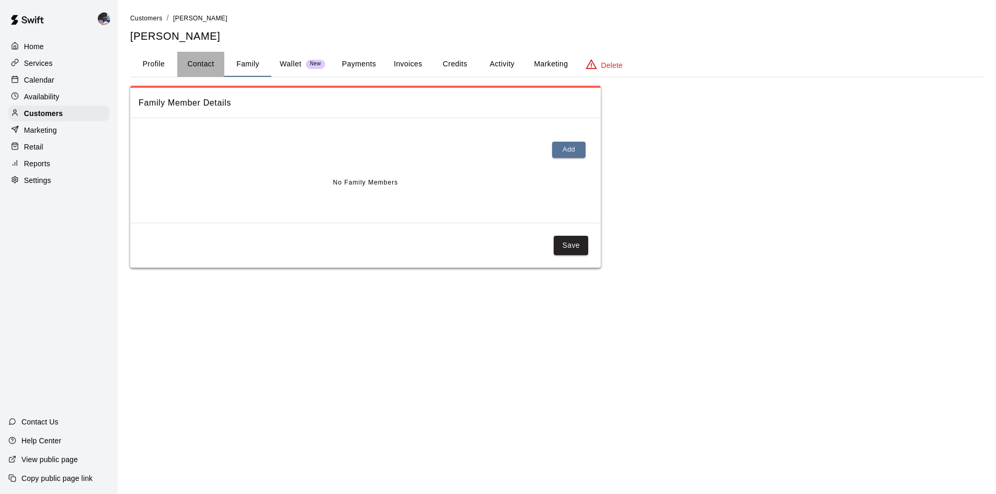
select select "**"
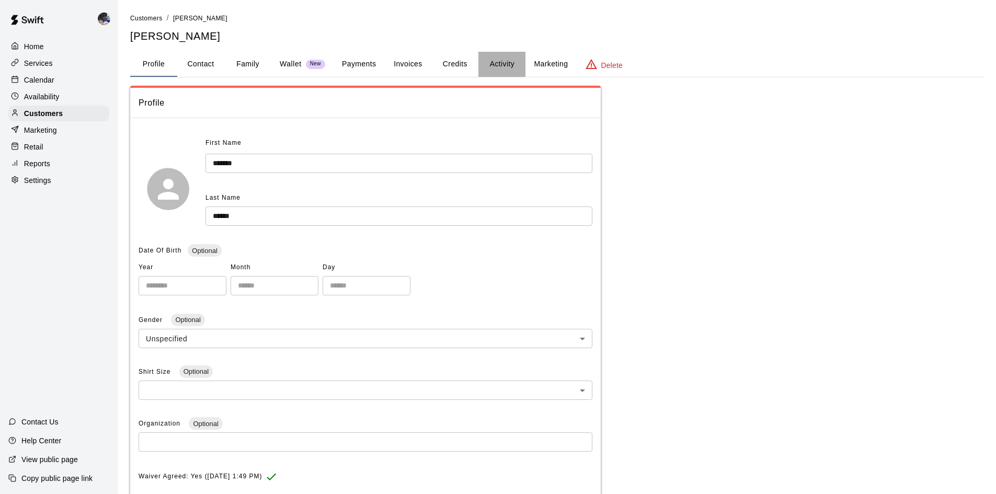
click at [498, 64] on button "Activity" at bounding box center [502, 64] width 47 height 25
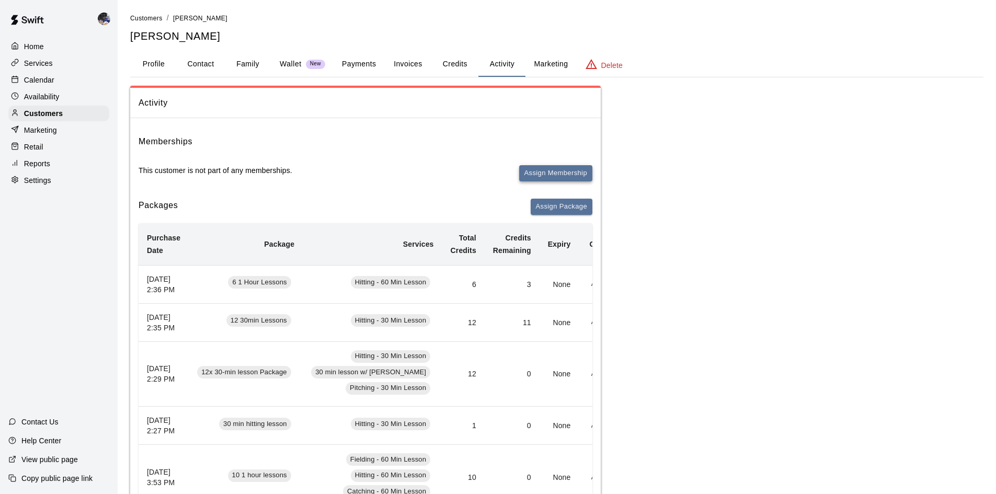
click at [537, 171] on button "Assign Membership" at bounding box center [555, 173] width 73 height 16
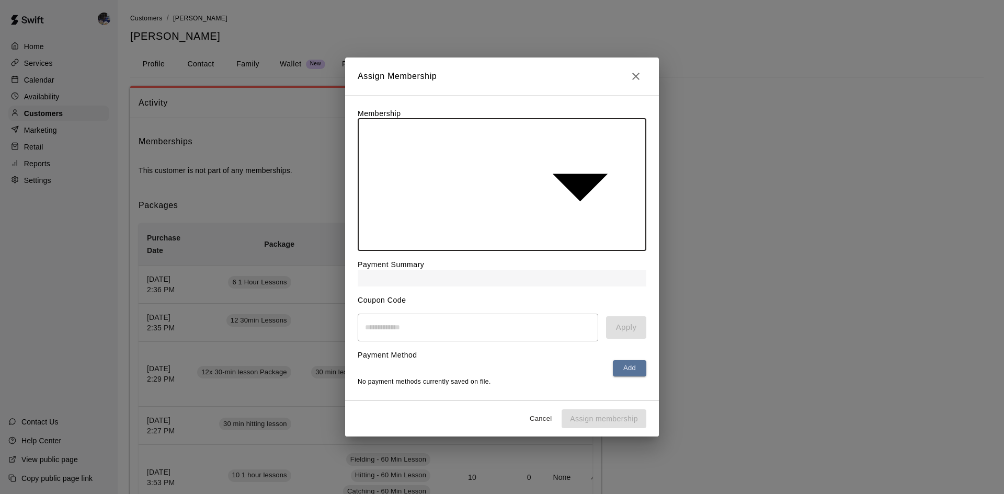
type input "**********"
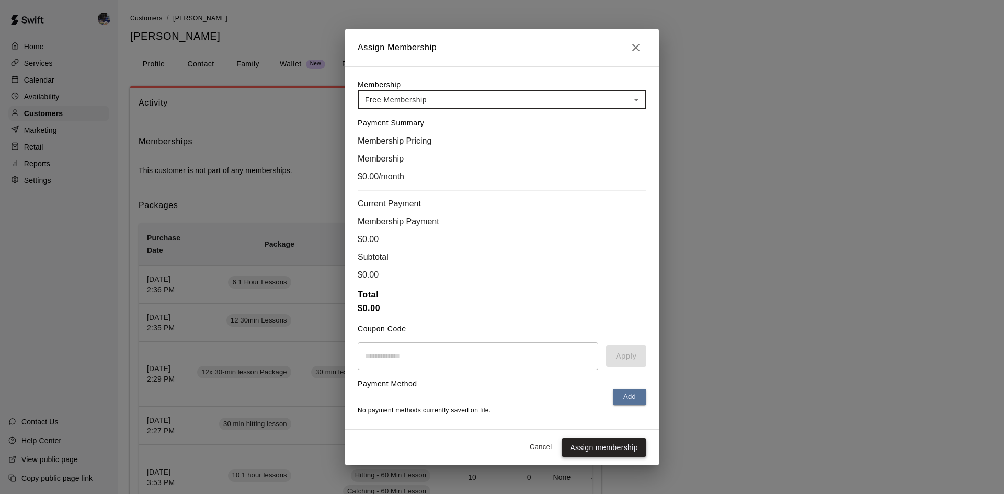
click at [616, 438] on button "Assign membership" at bounding box center [604, 447] width 85 height 19
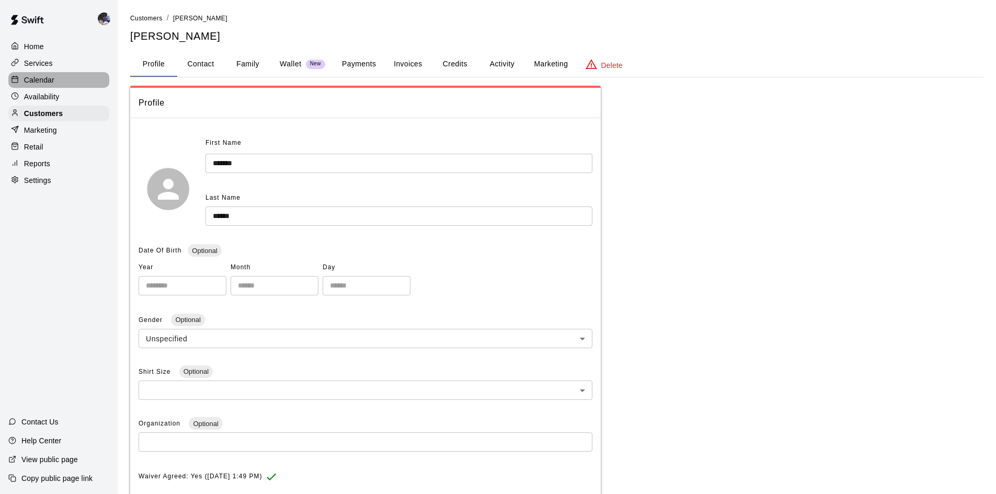
click at [43, 85] on p "Calendar" at bounding box center [39, 80] width 30 height 10
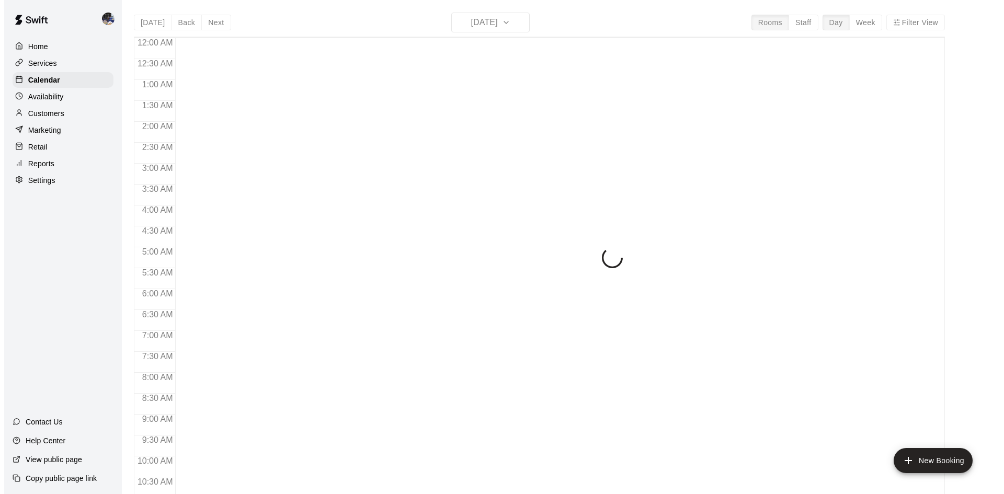
scroll to position [536, 0]
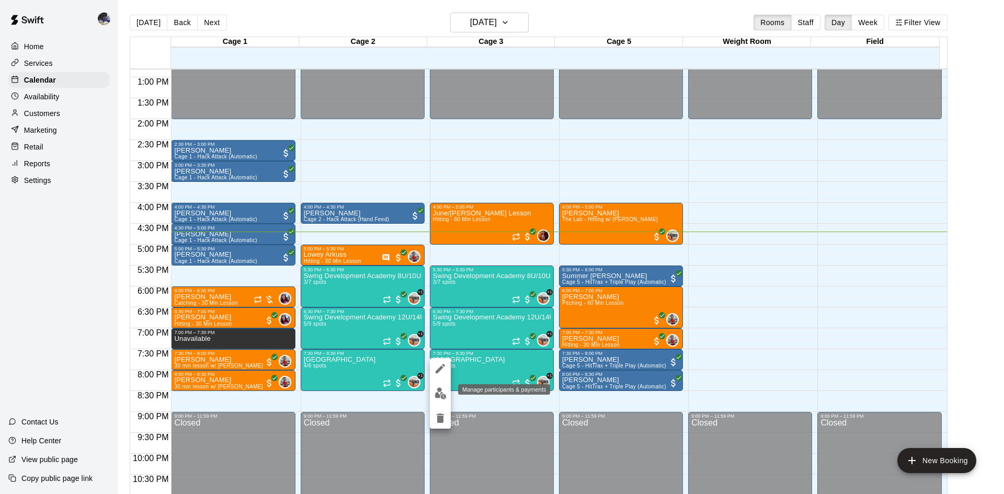
click at [438, 395] on img "edit" at bounding box center [441, 394] width 12 height 12
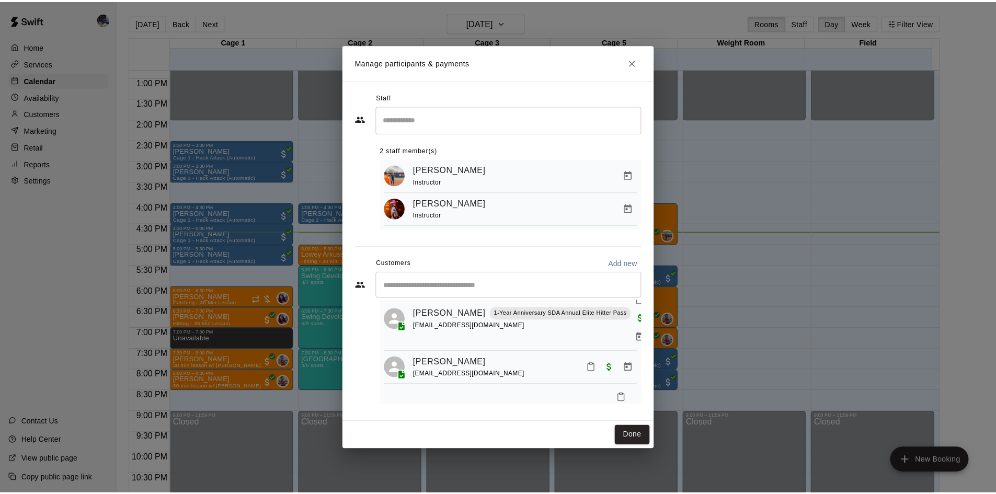
scroll to position [103, 0]
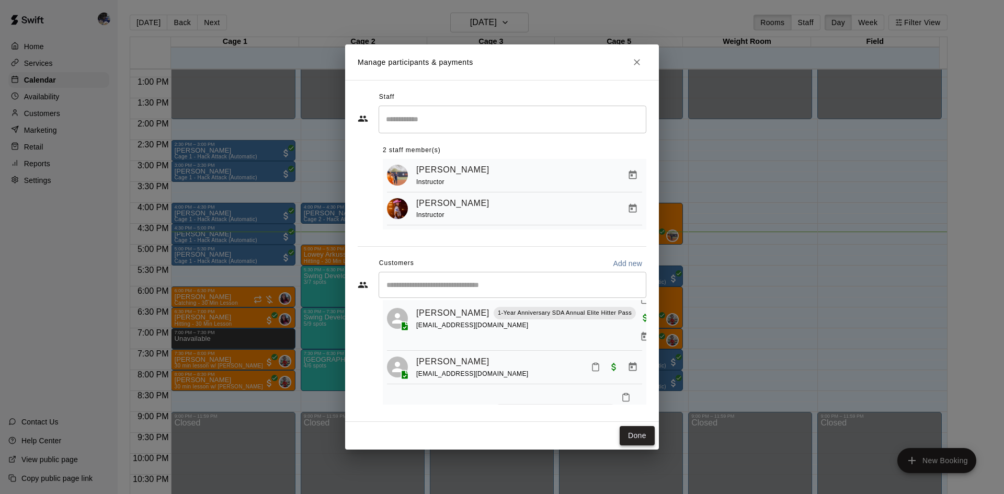
click at [633, 443] on button "Done" at bounding box center [637, 435] width 35 height 19
